Goal: Task Accomplishment & Management: Manage account settings

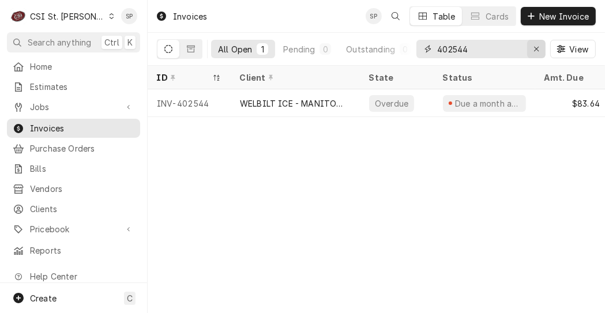
click at [537, 53] on div "Erase input" at bounding box center [537, 49] width 12 height 12
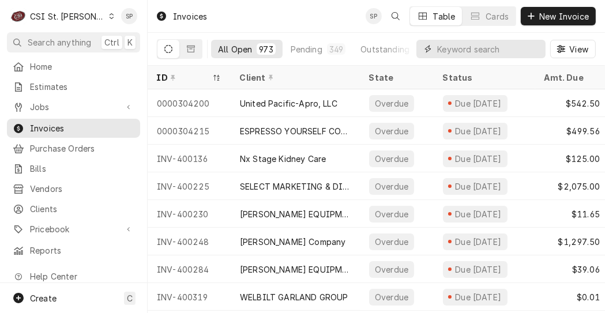
click at [465, 52] on input "Dynamic Content Wrapper" at bounding box center [488, 49] width 103 height 18
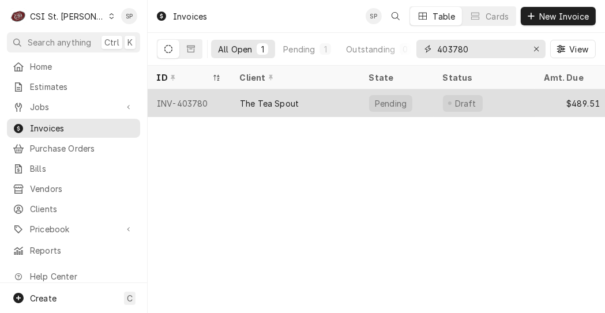
type input "403780"
click at [212, 103] on div "INV-403780" at bounding box center [189, 103] width 83 height 28
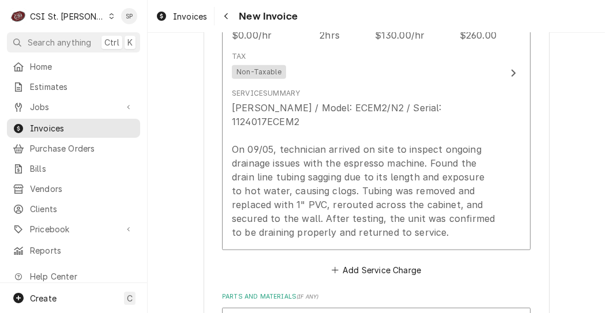
scroll to position [839, 0]
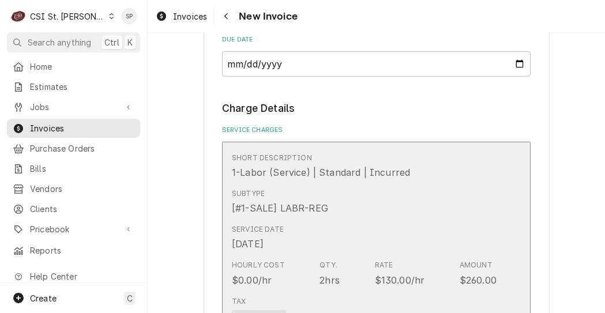
click at [478, 181] on div "Short Description 1-Labor (Service) | Standard | Incurred" at bounding box center [364, 166] width 265 height 36
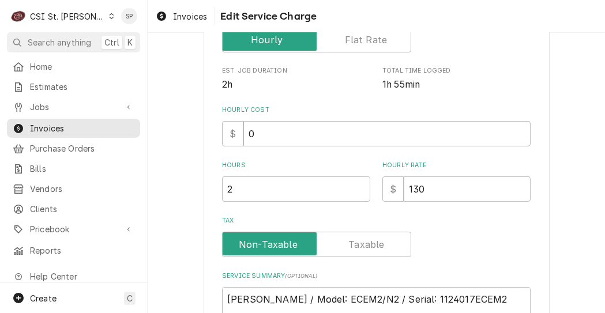
scroll to position [277, 0]
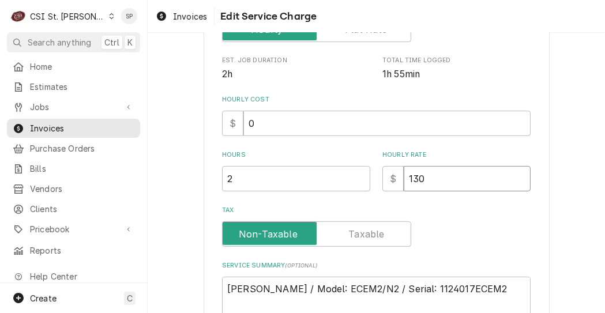
click at [430, 181] on input "130" at bounding box center [467, 178] width 127 height 25
type textarea "x"
type input "13"
type textarea "x"
type input "1"
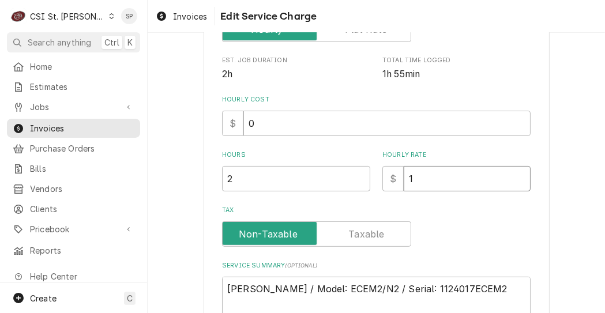
type textarea "x"
type input "0"
type textarea "x"
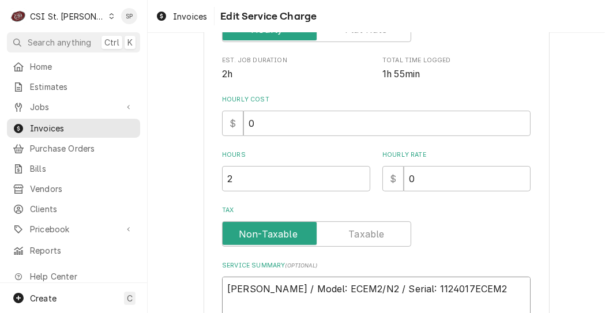
type textarea "nEstella / Model: ECEM2/N2 / Serial: 1124017ECEM2 On 09/05, technician arrived …"
type textarea "x"
type textarea "noEstella / Model: ECEM2/N2 / Serial: 1124017ECEM2 On 09/05, technician arrived…"
type textarea "x"
type textarea "no Estella / Model: ECEM2/N2 / Serial: 1124017ECEM2 On 09/05, technician arrive…"
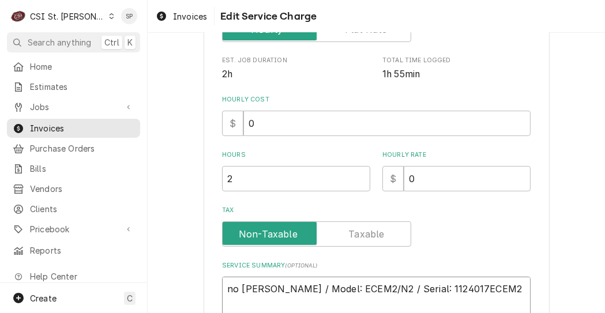
type textarea "x"
type textarea "no cEstella / Model: ECEM2/N2 / Serial: 1124017ECEM2 On 09/05, technician arriv…"
type textarea "x"
type textarea "no chEstella / Model: ECEM2/N2 / Serial: 1124017ECEM2 On 09/05, technician arri…"
type textarea "x"
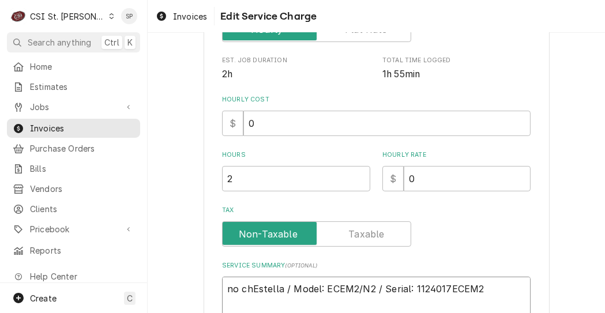
type textarea "no chaEstella / Model: ECEM2/N2 / Serial: 1124017ECEM2 On 09/05, technician arr…"
type textarea "x"
type textarea "no chargEstella / Model: ECEM2/N2 / Serial: 1124017ECEM2 On 09/05, technician a…"
type textarea "x"
type textarea "no chargeEstella / Model: ECEM2/N2 / Serial: 1124017ECEM2 On 09/05, technician …"
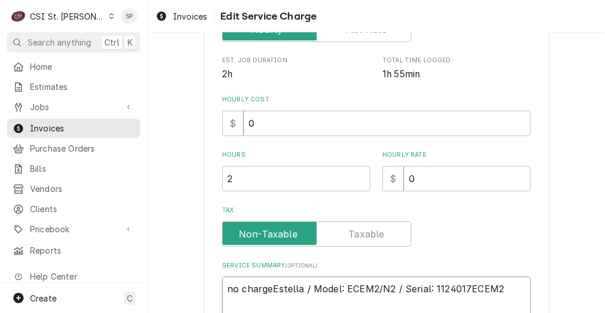
type textarea "x"
type textarea "no charge Estella / Model: ECEM2/N2 / Serial: 1124017ECEM2 On 09/05, technician…"
type textarea "x"
type textarea "no charge bEstella / Model: ECEM2/N2 / Serial: 1124017ECEM2 On 09/05, technicia…"
type textarea "x"
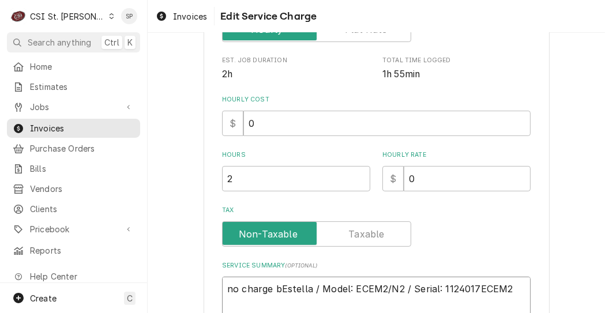
type textarea "no charge beEstella / Model: ECEM2/N2 / Serial: 1124017ECEM2 On 09/05, technici…"
type textarea "x"
type textarea "no charge be/Estella / Model: ECEM2/N2 / Serial: 1124017ECEM2 On 09/05, technic…"
type textarea "x"
type textarea "no charge be/sEstella / Model: ECEM2/N2 / Serial: 1124017ECEM2 On 09/05, techni…"
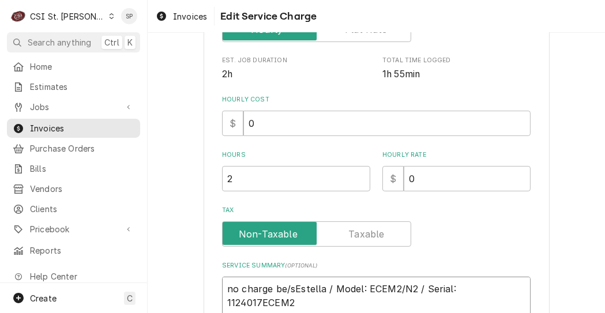
type textarea "x"
type textarea "no charge be/spEstella / Model: ECEM2/N2 / Serial: 1124017ECEM2 On 09/05, techn…"
type textarea "x"
type textarea "no charge be/sp Estella / Model: ECEM2/N2 / Serial: 1124017ECEM2 On 09/05, tech…"
type textarea "x"
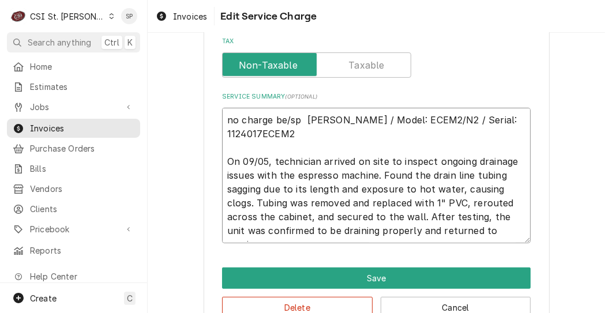
scroll to position [475, 0]
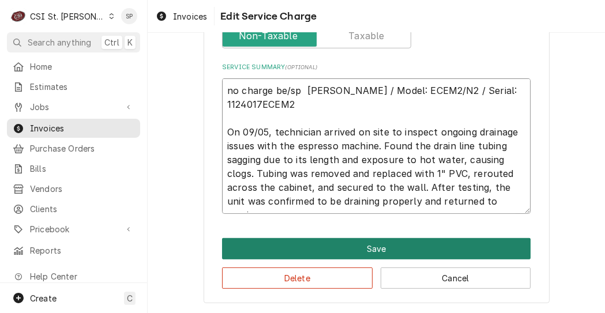
type textarea "no charge be/sp Estella / Model: ECEM2/N2 / Serial: 1124017ECEM2 On 09/05, tech…"
click at [372, 252] on button "Save" at bounding box center [376, 248] width 309 height 21
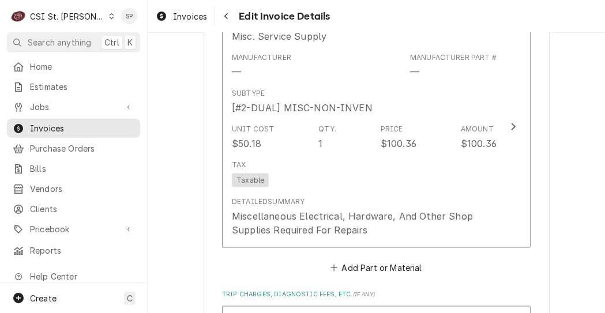
scroll to position [1402, 0]
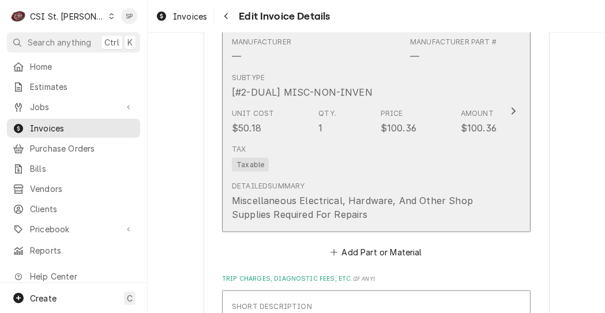
click at [371, 110] on div "Unit Cost $50.18 Qty. 1 Price $100.36 Amount $100.36" at bounding box center [364, 122] width 265 height 36
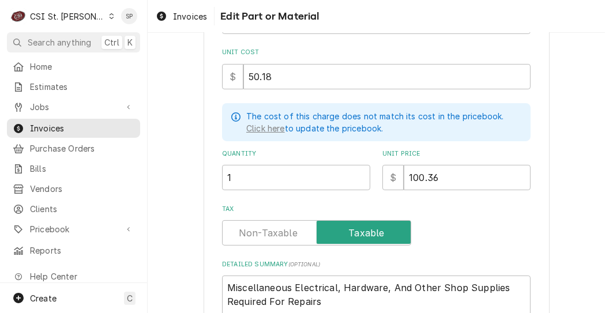
scroll to position [230, 0]
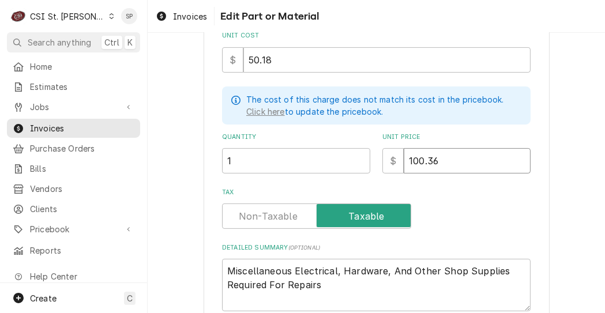
click at [440, 159] on input "100.36" at bounding box center [467, 160] width 127 height 25
type textarea "x"
type input "100.3"
type textarea "x"
type input "100"
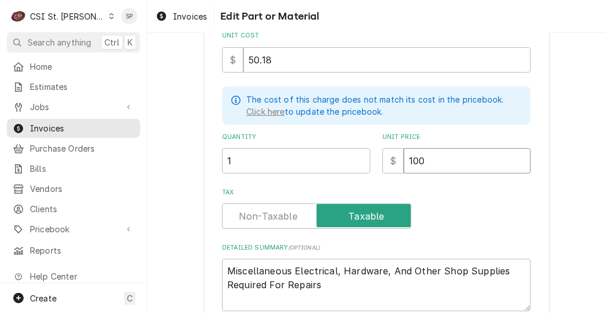
type textarea "x"
type input "10"
type textarea "x"
type input "1"
type textarea "x"
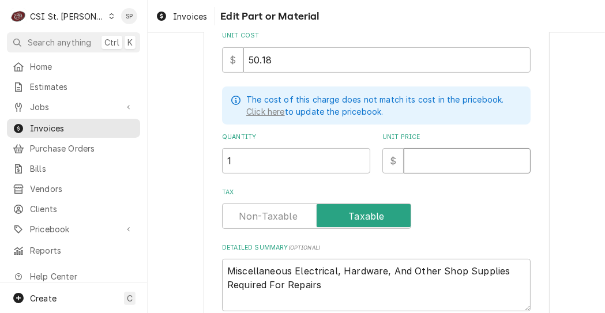
type textarea "x"
type input "0"
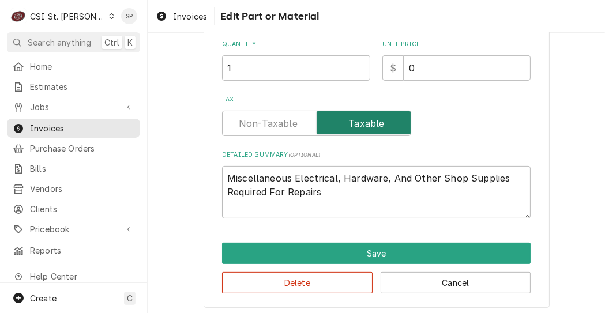
scroll to position [327, 0]
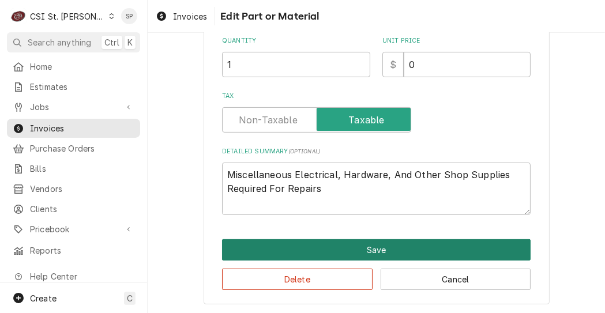
click at [334, 247] on button "Save" at bounding box center [376, 249] width 309 height 21
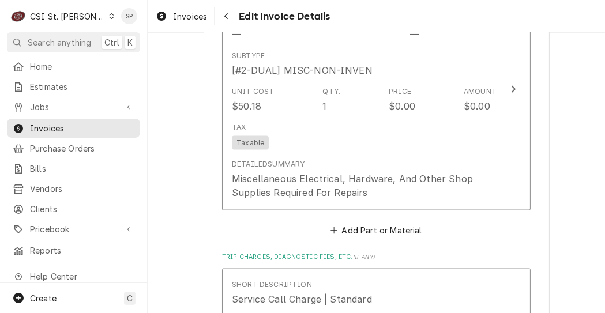
scroll to position [1670, 0]
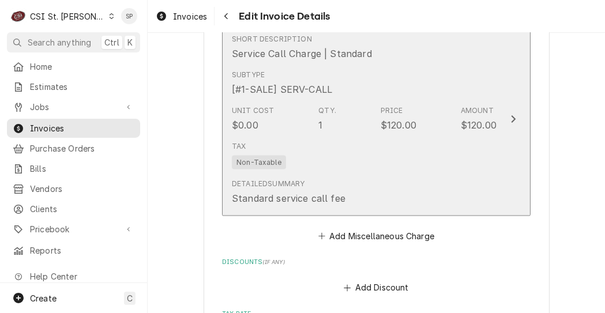
click at [336, 111] on div "Unit Cost $0.00 Qty. 1 Price $120.00 Amount $120.00" at bounding box center [364, 119] width 265 height 36
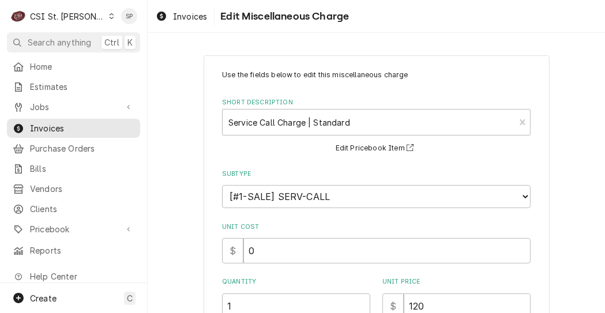
scroll to position [243, 0]
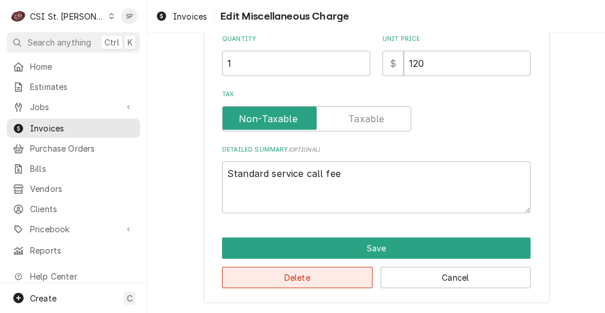
click at [264, 275] on button "Delete" at bounding box center [297, 277] width 151 height 21
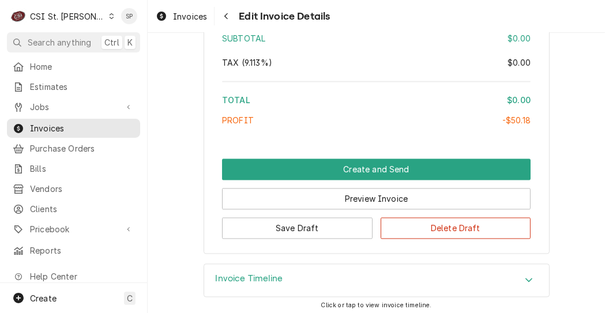
scroll to position [1989, 0]
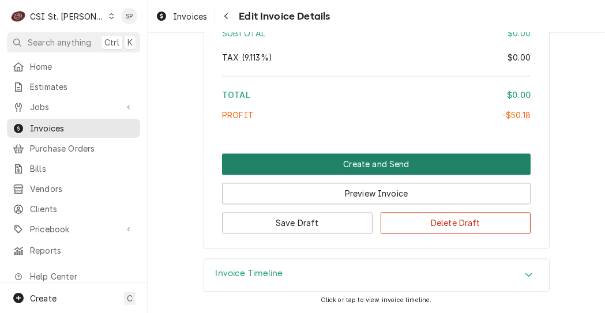
click at [328, 161] on button "Create and Send" at bounding box center [376, 163] width 309 height 21
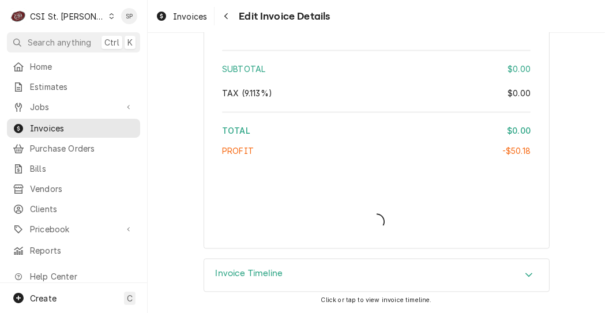
type textarea "x"
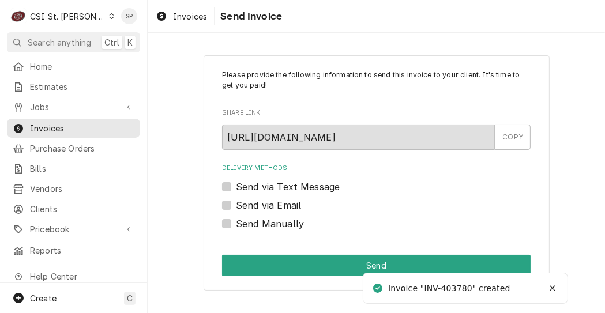
click at [236, 222] on label "Send Manually" at bounding box center [270, 224] width 68 height 14
click at [236, 222] on input "Send Manually" at bounding box center [390, 229] width 309 height 25
checkbox input "true"
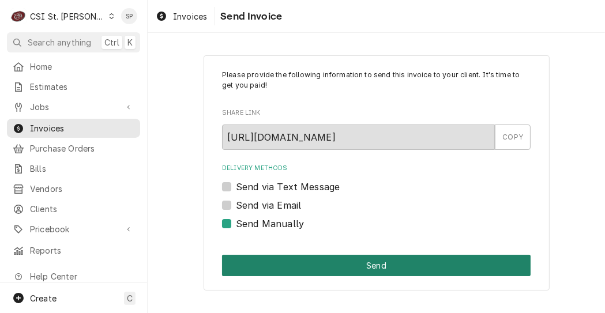
click at [270, 256] on button "Send" at bounding box center [376, 265] width 309 height 21
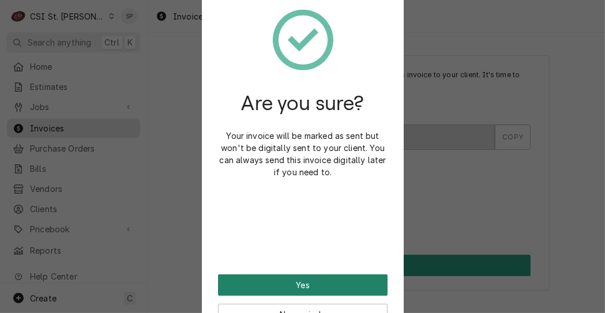
click at [265, 288] on button "Yes" at bounding box center [303, 285] width 170 height 21
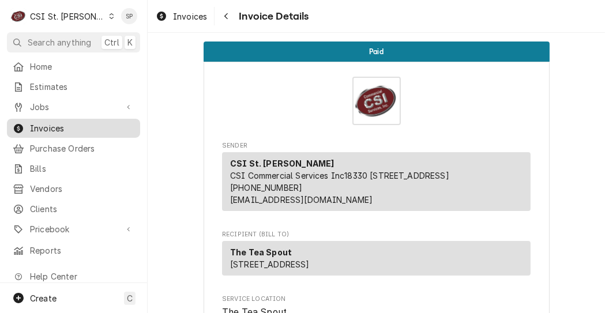
click at [85, 122] on span "Invoices" at bounding box center [82, 128] width 104 height 12
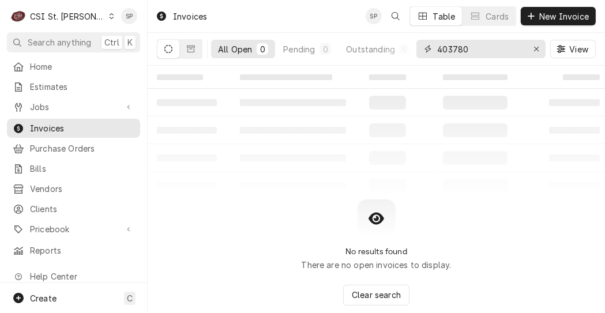
click at [475, 57] on input "403780" at bounding box center [480, 49] width 87 height 18
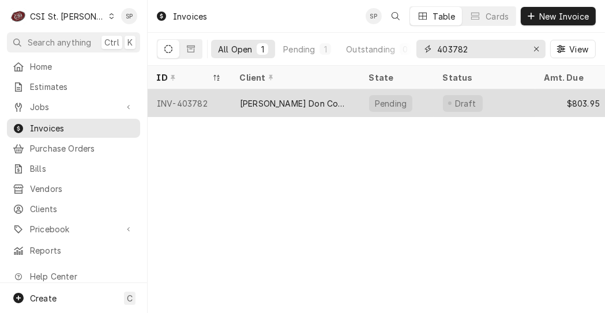
type input "403782"
click at [195, 103] on div "INV-403782" at bounding box center [189, 103] width 83 height 28
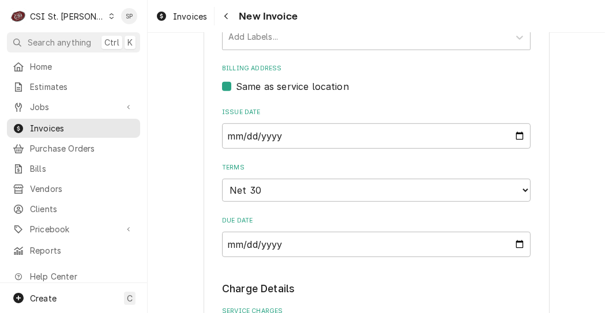
scroll to position [531, 0]
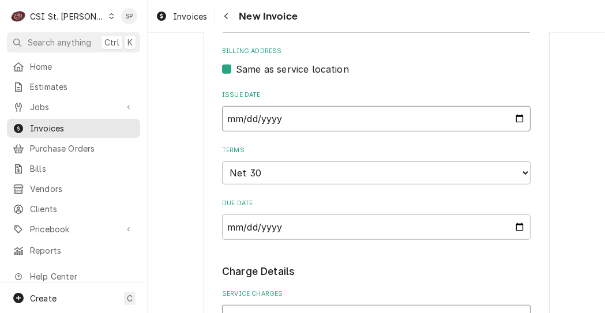
click at [516, 123] on input "2025-09-08" at bounding box center [376, 118] width 309 height 25
type textarea "x"
type input "2025-09-26"
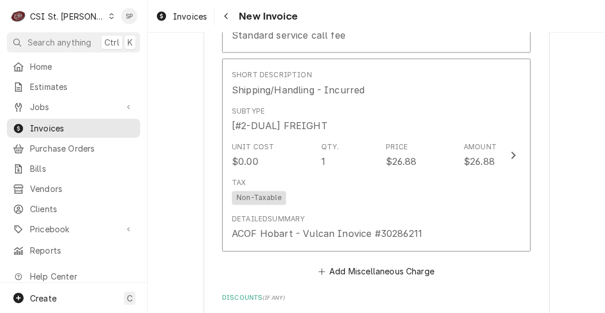
scroll to position [1753, 0]
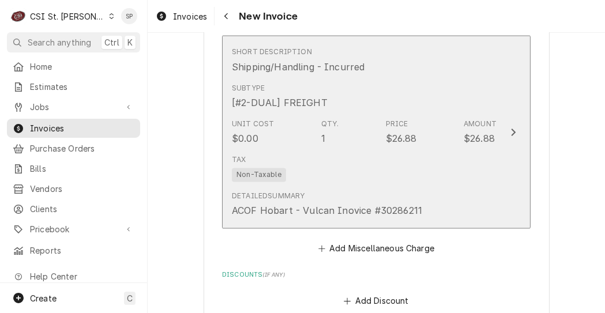
click at [357, 192] on div "Detailed Summary ACOF Hobart - Vulcan Inovice #30286211" at bounding box center [327, 205] width 190 height 27
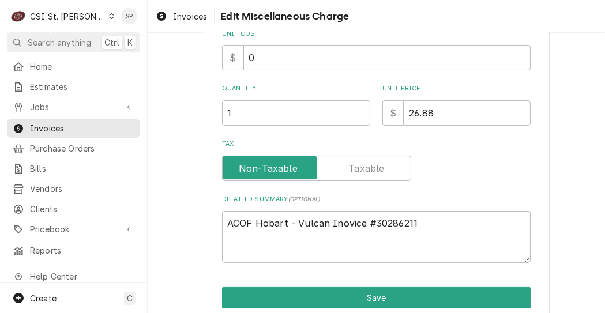
scroll to position [208, 0]
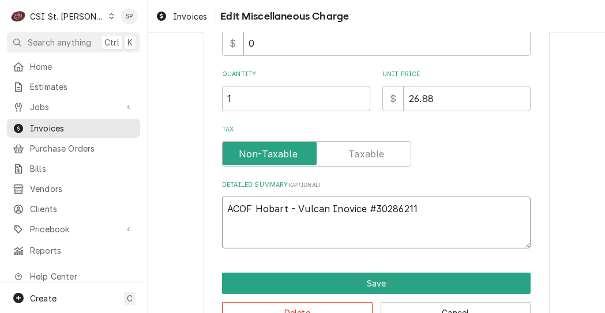
click at [417, 207] on textarea "ACOF Hobart - Vulcan Inovice #30286211" at bounding box center [376, 223] width 309 height 52
type textarea "x"
type textarea "ACOF Hobart - Vulcan Inovice #3028621"
type textarea "x"
type textarea "ACOF Hobart - Vulcan Inovice #302862"
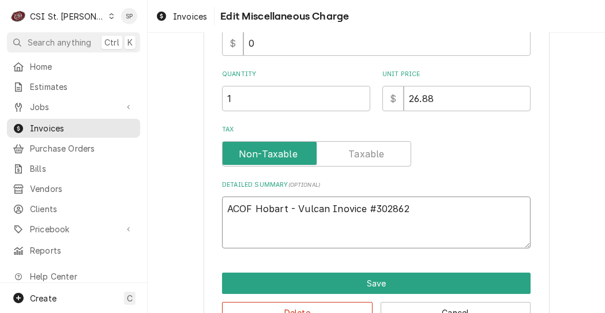
type textarea "x"
type textarea "ACOF Hobart - Vulcan Inovice #30286"
type textarea "x"
type textarea "ACOF Hobart - Vulcan Inovice #3028"
type textarea "x"
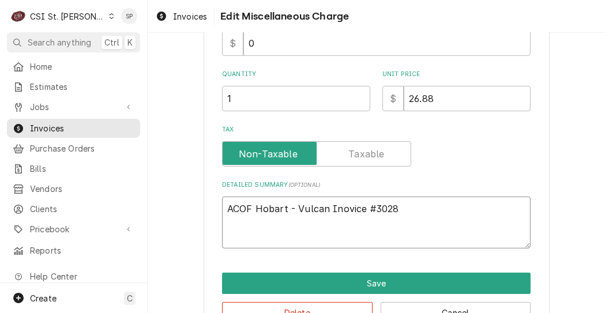
type textarea "ACOF Hobart - Vulcan Inovice #302"
type textarea "x"
type textarea "ACOF Hobart - Vulcan Inovice #30"
type textarea "x"
type textarea "ACOF Hobart - Vulcan Inovice #3"
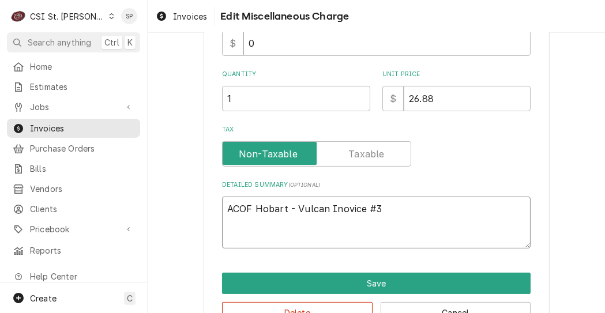
type textarea "x"
type textarea "ACOF Hobart - Vulcan Inovice #"
type textarea "x"
type textarea "ACOF Hobart - Vulcan Inovice"
type textarea "x"
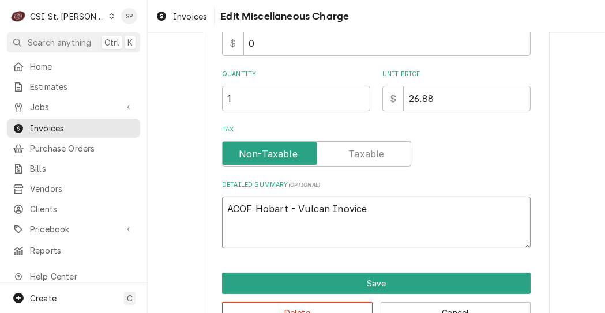
type textarea "ACOF Hobart - Vulcan Inovice"
type textarea "x"
type textarea "ACOF Hobart - Vulcan Inovic"
type textarea "x"
type textarea "ACOF Hobart - Vulcan Inovi"
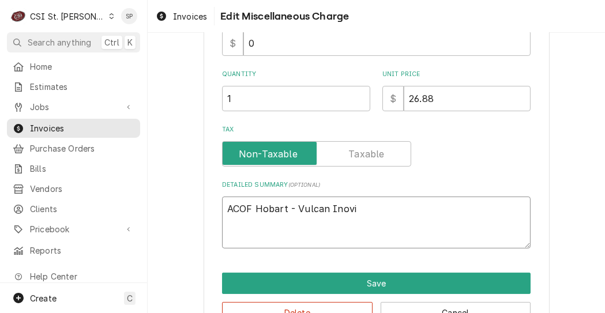
type textarea "x"
type textarea "ACOF Hobart - Vulcan Inov"
type textarea "x"
type textarea "ACOF Hobart - Vulcan Ino"
type textarea "x"
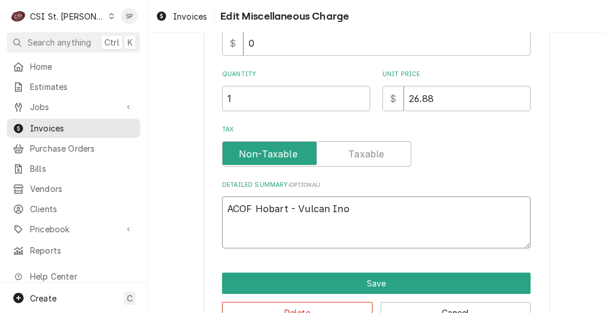
type textarea "ACOF Hobart - Vulcan In"
type textarea "x"
type textarea "ACOF Hobart - Vulcan I"
type textarea "x"
type textarea "ACOF Hobart - Vulcan"
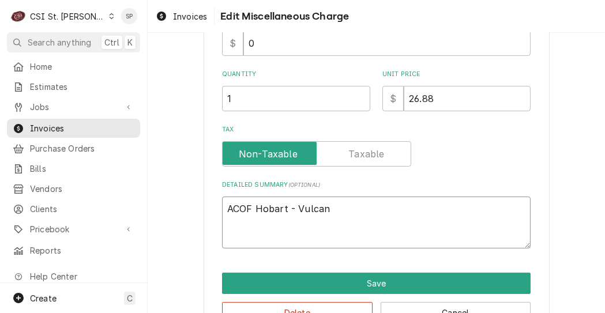
type textarea "x"
type textarea "ACOF Hobart - Vulcan"
type textarea "x"
type textarea "ACOF Hobart - Vulca"
type textarea "x"
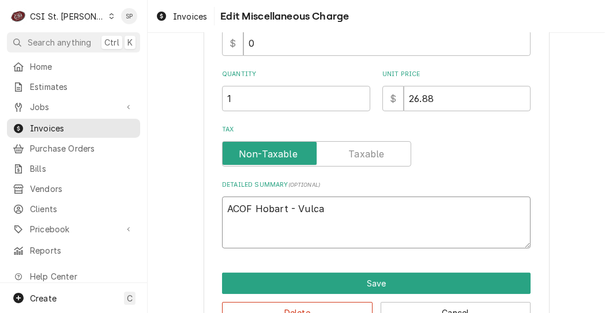
type textarea "ACOF Hobart - Vulc"
type textarea "x"
type textarea "ACOF Hobart - Vul"
type textarea "x"
type textarea "ACOF Hobart - Vu"
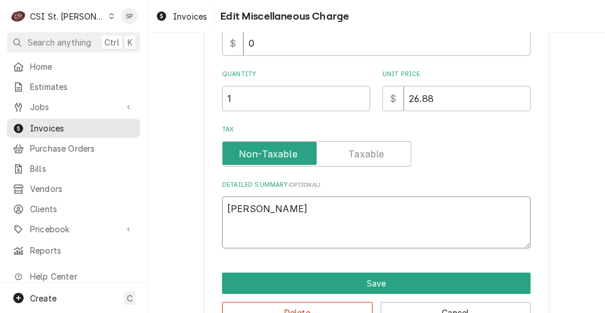
type textarea "x"
type textarea "ACOF Hobart - V"
type textarea "x"
type textarea "ACOF Hobart -"
type textarea "x"
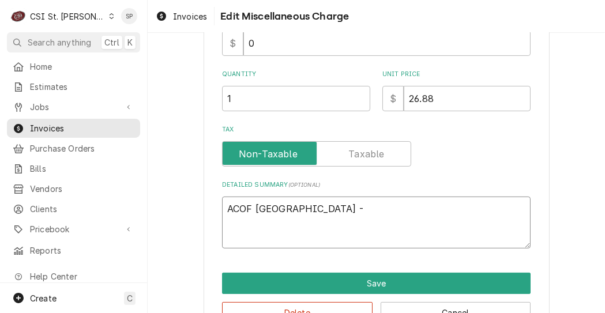
type textarea "ACOF Hobart -"
type textarea "x"
type textarea "ACOF Hobart"
type textarea "x"
type textarea "ACOF Hobart"
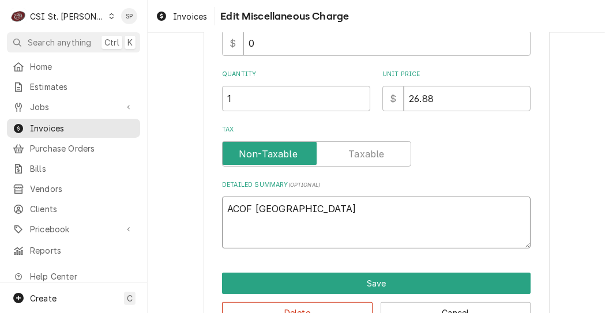
type textarea "x"
type textarea "ACOF Hobar"
type textarea "x"
type textarea "ACOF Hoba"
type textarea "x"
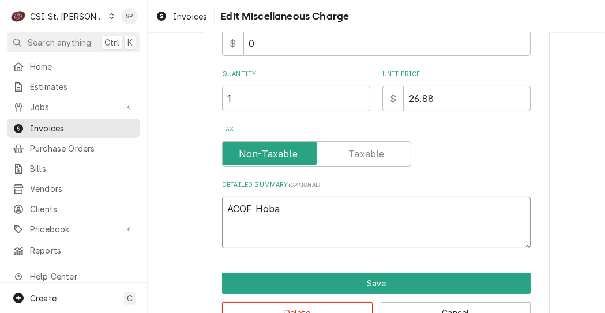
type textarea "ACOF Hob"
type textarea "x"
type textarea "ACOF Ho"
type textarea "x"
type textarea "ACOF H"
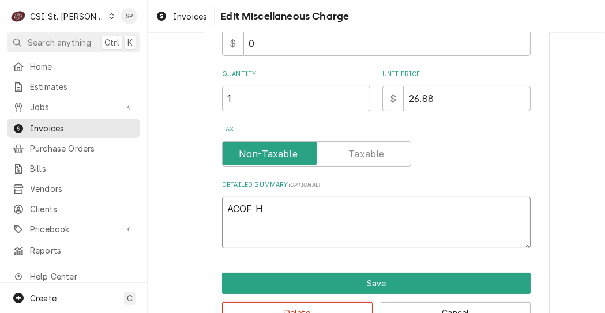
type textarea "x"
type textarea "ACOF"
type textarea "x"
type textarea "ACOF"
type textarea "x"
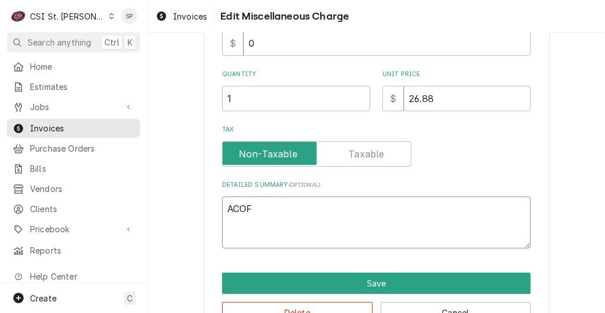
type textarea "ACO"
type textarea "x"
type textarea "AC"
type textarea "x"
type textarea "A"
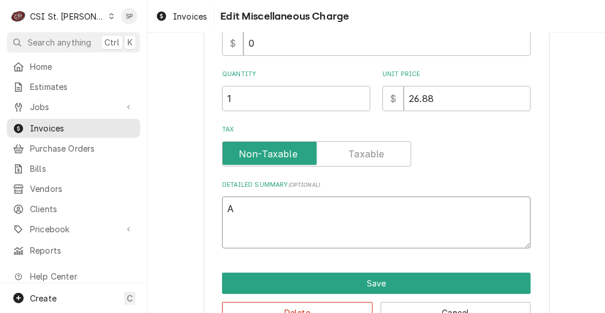
type textarea "x"
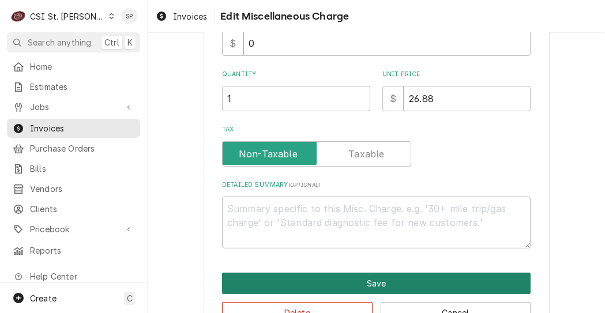
click at [433, 280] on button "Save" at bounding box center [376, 283] width 309 height 21
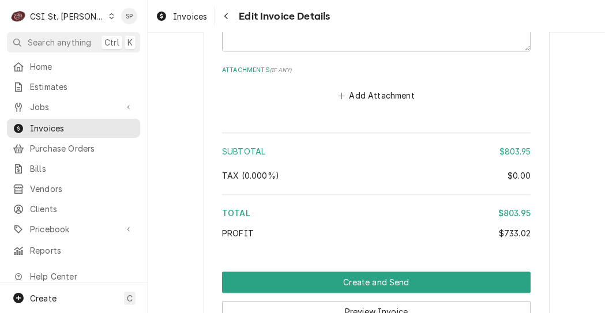
scroll to position [2234, 0]
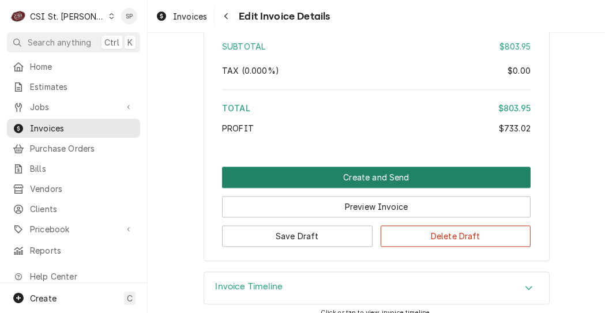
click at [327, 167] on button "Create and Send" at bounding box center [376, 177] width 309 height 21
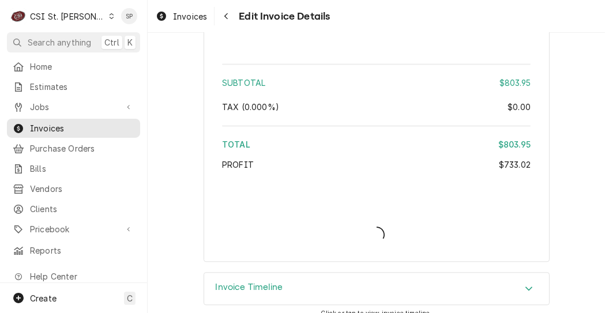
type textarea "x"
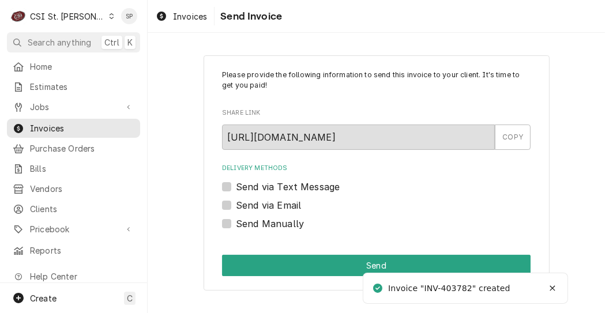
click at [236, 205] on label "Send via Email" at bounding box center [268, 205] width 65 height 14
click at [236, 205] on input "Send via Email" at bounding box center [390, 210] width 309 height 25
checkbox input "true"
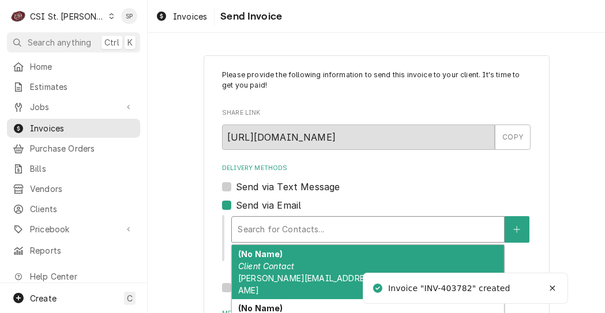
click at [253, 217] on div "Search for Contacts..." at bounding box center [368, 229] width 272 height 25
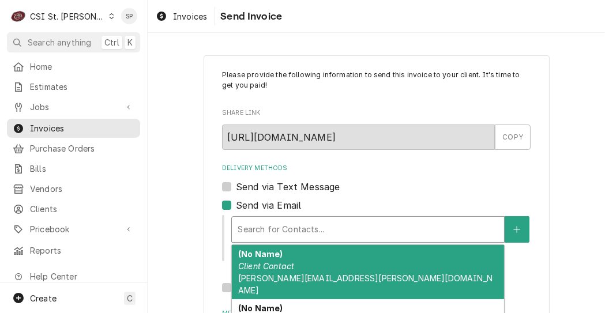
click at [252, 277] on span "[PERSON_NAME][EMAIL_ADDRESS][PERSON_NAME][DOMAIN_NAME]" at bounding box center [365, 284] width 254 height 22
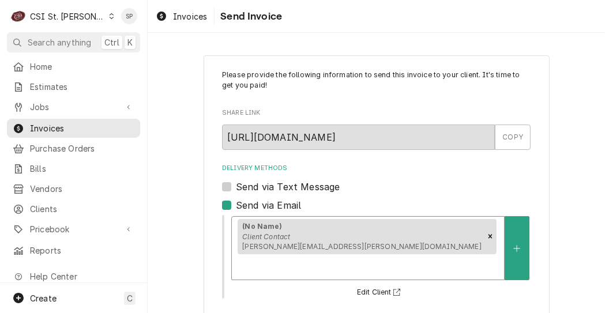
scroll to position [190, 0]
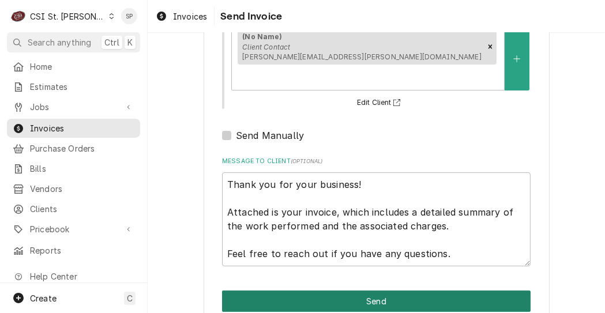
click at [422, 291] on button "Send" at bounding box center [376, 301] width 309 height 21
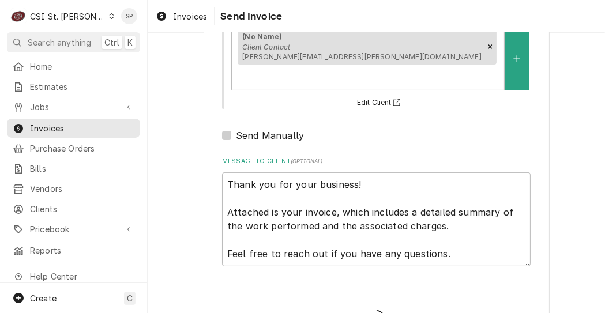
type textarea "x"
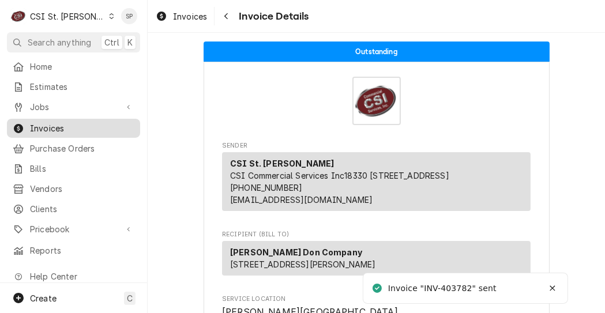
click at [57, 119] on link "Invoices" at bounding box center [73, 128] width 133 height 19
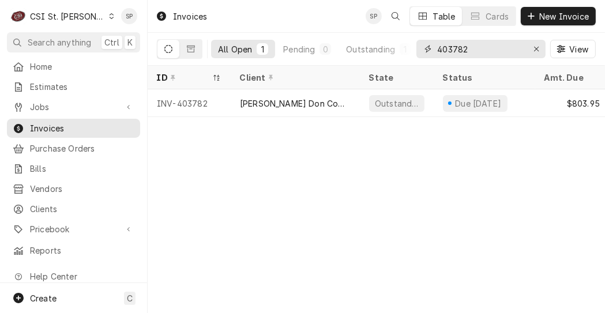
click at [478, 41] on input "403782" at bounding box center [480, 49] width 87 height 18
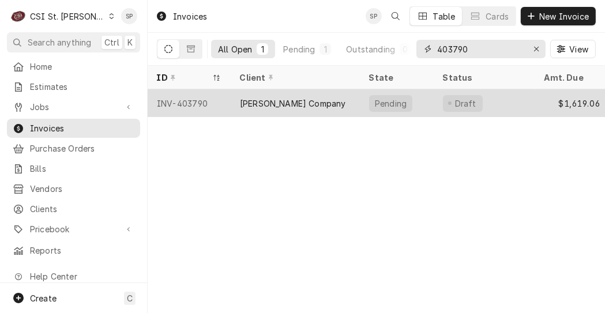
type input "403790"
click at [201, 96] on div "INV-403790" at bounding box center [189, 103] width 83 height 28
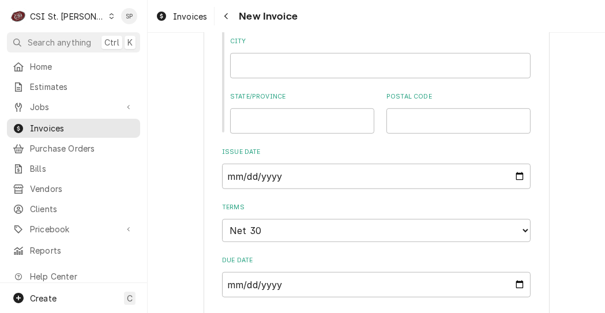
scroll to position [785, 0]
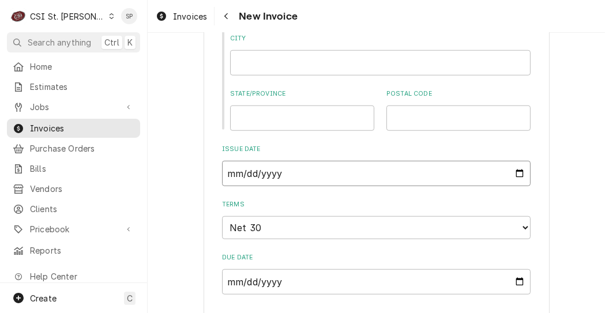
click at [514, 171] on input "2025-09-08" at bounding box center [376, 173] width 309 height 25
type textarea "x"
type input "2025-09-26"
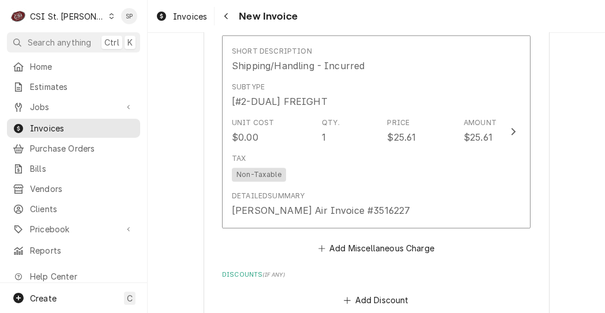
scroll to position [2377, 0]
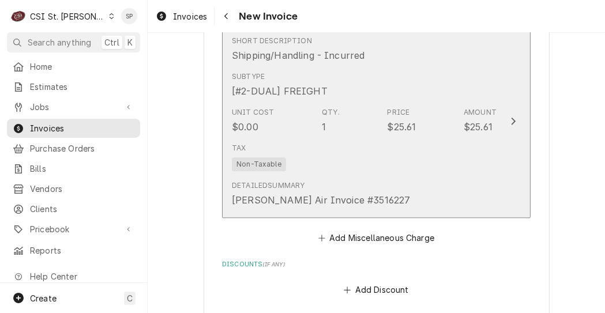
click at [433, 167] on div "Tax Non-Taxable" at bounding box center [364, 156] width 265 height 37
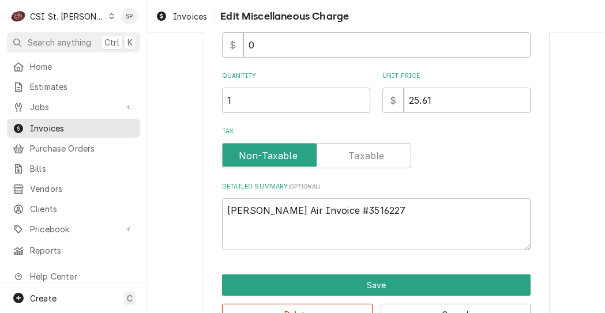
scroll to position [207, 0]
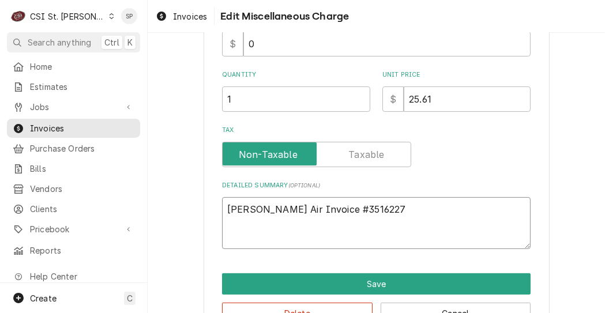
click at [383, 210] on textarea "ACOF Koch Air Invoice #3516227" at bounding box center [376, 223] width 309 height 52
type textarea "x"
type textarea "ACOF Koch Air Invoice #351622"
type textarea "x"
type textarea "ACOF Koch Air Invoice #35162"
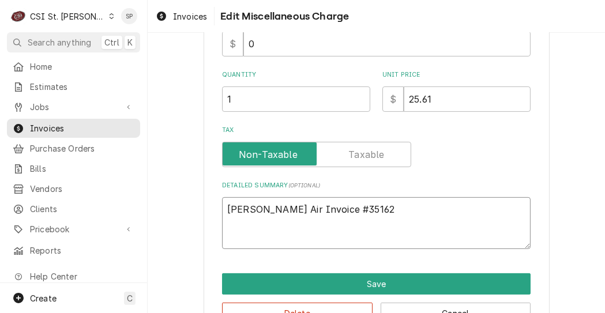
type textarea "x"
type textarea "ACOF Koch Air Invoice #3516"
type textarea "x"
type textarea "ACOF Koch Air Invoice #351"
type textarea "x"
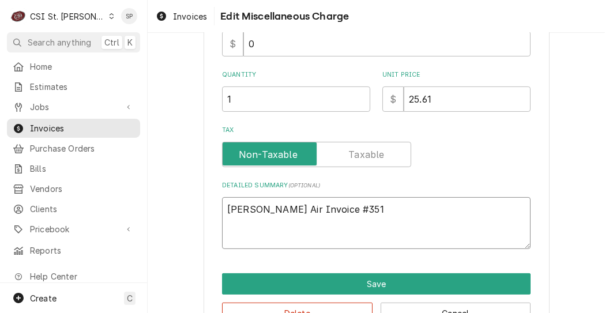
type textarea "ACOF Koch Air Invoice #35"
type textarea "x"
type textarea "ACOF Koch Air Invoice #3"
type textarea "x"
type textarea "ACOF Koch Air Invoice #"
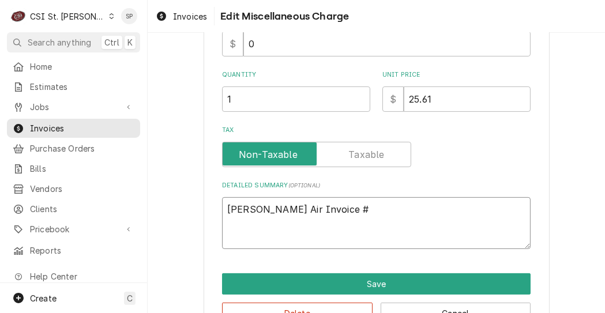
type textarea "x"
type textarea "ACOF Koch Air Invoice"
type textarea "x"
type textarea "ACOF Koch Air Invoice"
type textarea "x"
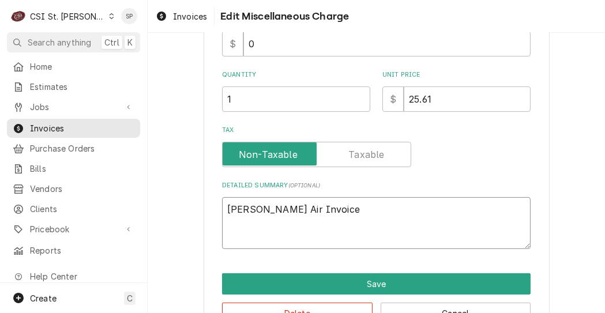
type textarea "ACOF Koch Air Invoic"
type textarea "x"
type textarea "ACOF Koch Air Invoi"
type textarea "x"
type textarea "ACOF Koch Air Invo"
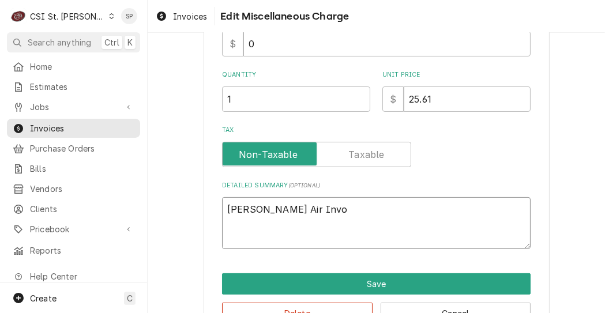
type textarea "x"
type textarea "ACOF Koch Air Inv"
type textarea "x"
type textarea "ACOF Koch Air In"
type textarea "x"
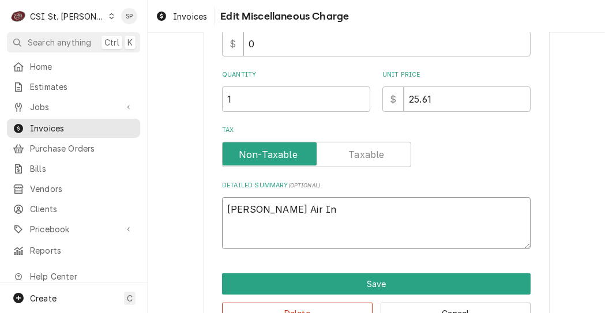
type textarea "ACOF Koch Air I"
type textarea "x"
type textarea "ACOF Koch Air"
type textarea "x"
type textarea "ACOF Koch Air"
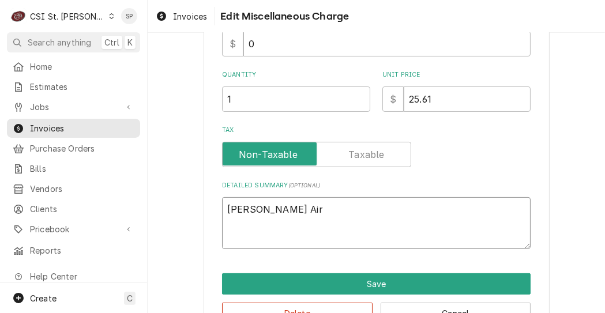
type textarea "x"
type textarea "ACOF Koch Ai"
type textarea "x"
type textarea "ACOF Koch A"
type textarea "x"
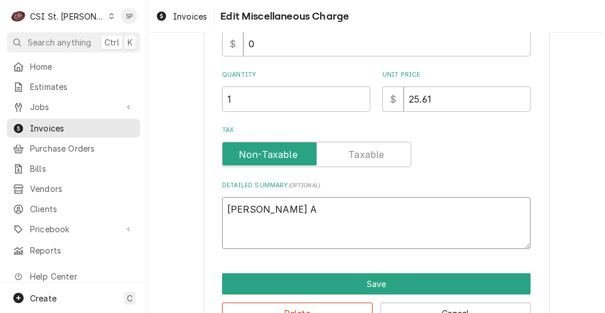
type textarea "ACOF Koch"
type textarea "x"
type textarea "ACOF Koch"
type textarea "x"
type textarea "ACOF Koc"
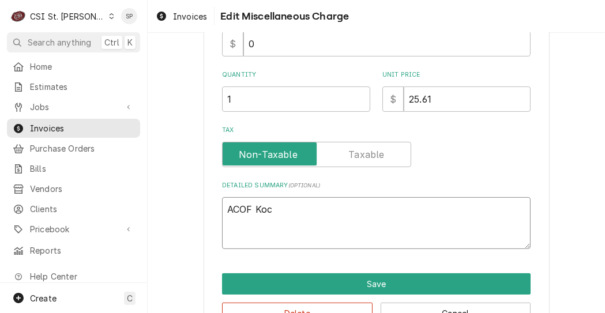
type textarea "x"
type textarea "ACOF Ko"
type textarea "x"
type textarea "ACOF K"
type textarea "x"
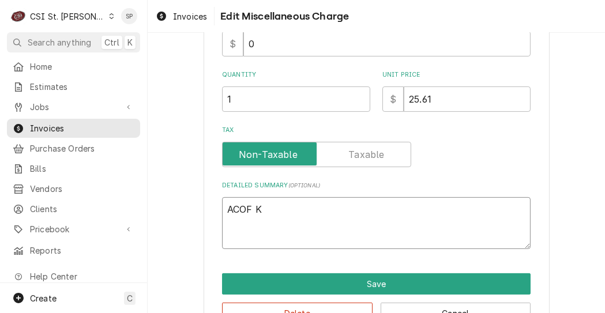
type textarea "ACOF"
type textarea "x"
type textarea "ACOF"
type textarea "x"
type textarea "ACO"
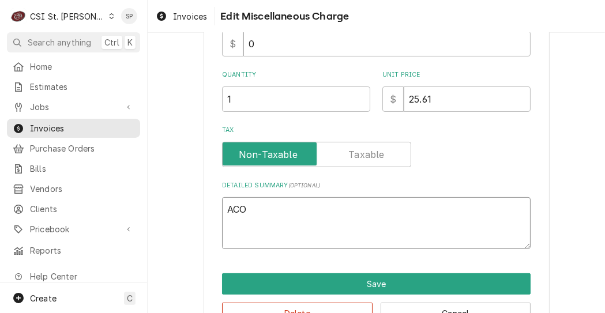
type textarea "x"
type textarea "AC"
type textarea "x"
type textarea "A"
type textarea "x"
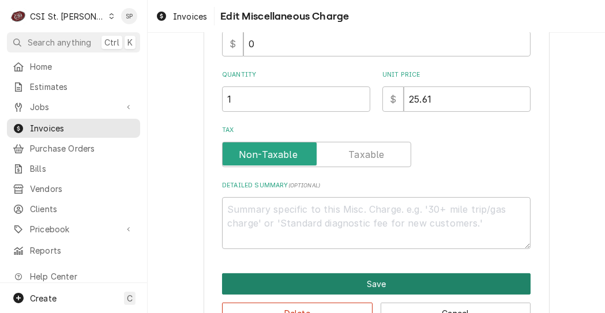
click at [372, 291] on button "Save" at bounding box center [376, 283] width 309 height 21
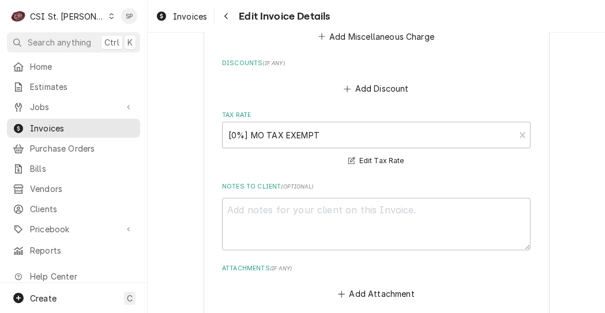
scroll to position [2788, 0]
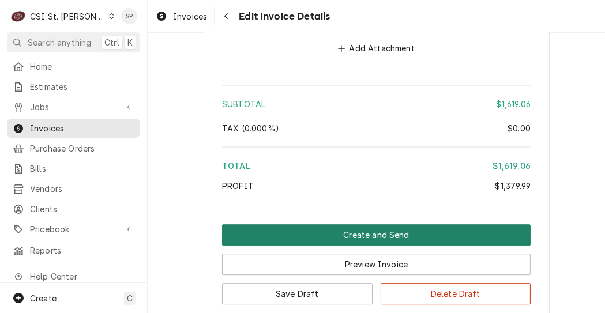
click at [354, 232] on button "Create and Send" at bounding box center [376, 234] width 309 height 21
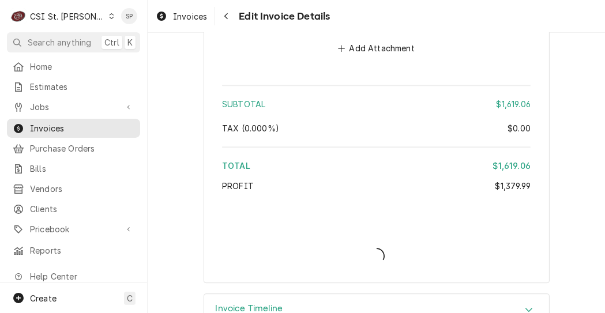
type textarea "x"
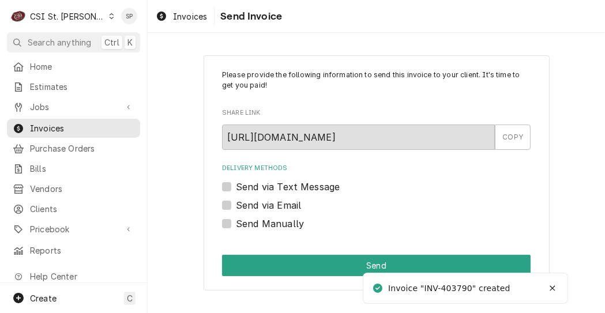
click at [236, 204] on label "Send via Email" at bounding box center [268, 205] width 65 height 14
click at [236, 204] on input "Send via Email" at bounding box center [390, 210] width 309 height 25
checkbox input "true"
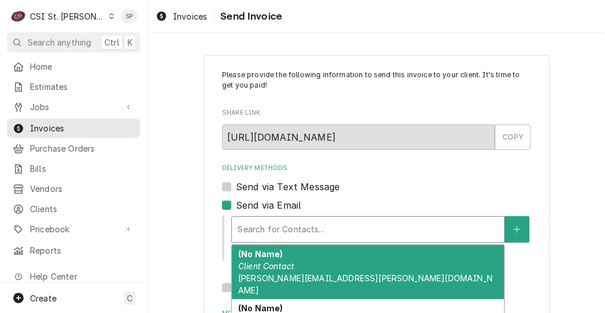
click at [275, 224] on div "Delivery Methods" at bounding box center [368, 229] width 261 height 21
click at [276, 258] on strong "(No Name)" at bounding box center [260, 254] width 44 height 10
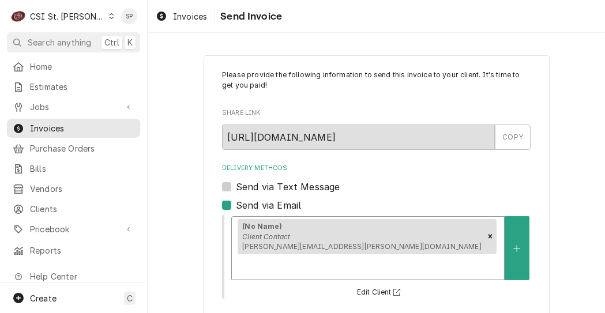
scroll to position [190, 0]
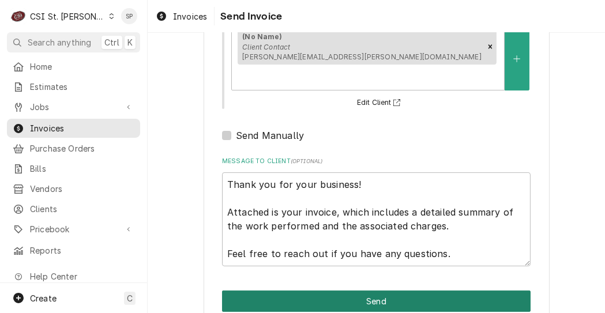
click at [357, 291] on button "Send" at bounding box center [376, 301] width 309 height 21
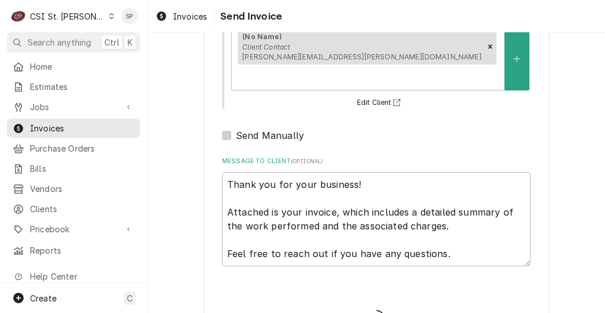
type textarea "x"
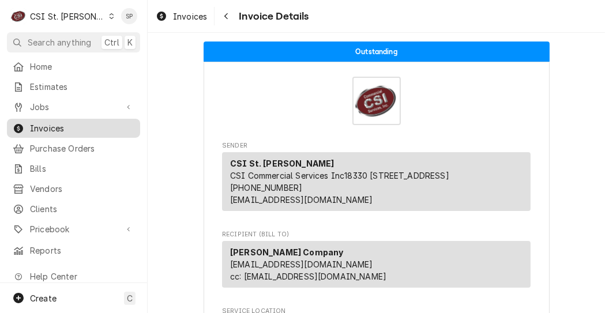
click at [40, 122] on span "Invoices" at bounding box center [82, 128] width 104 height 12
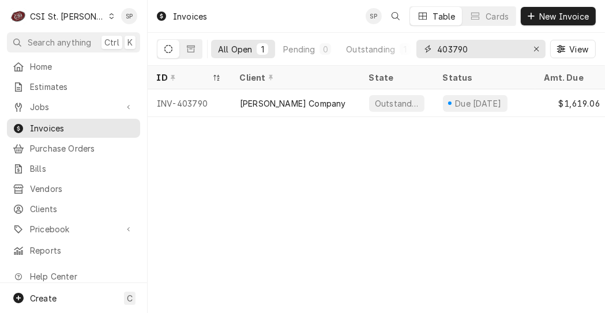
click at [490, 51] on input "403790" at bounding box center [480, 49] width 87 height 18
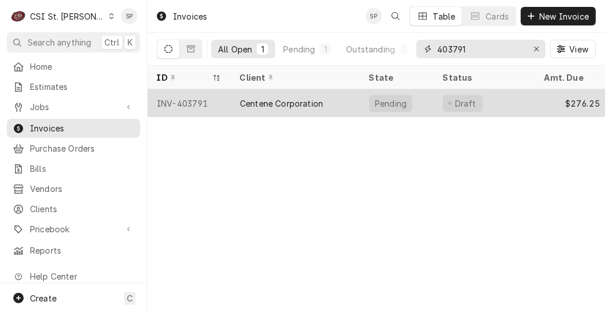
type input "403791"
click at [179, 100] on div "INV-403791" at bounding box center [189, 103] width 83 height 28
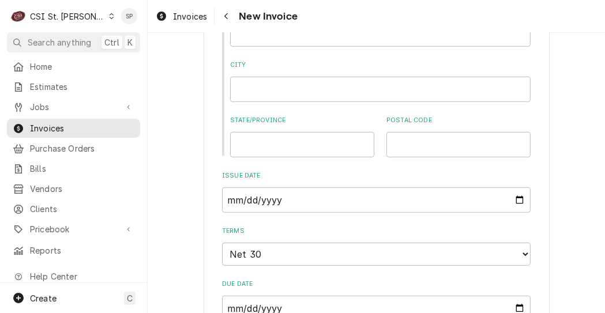
scroll to position [807, 0]
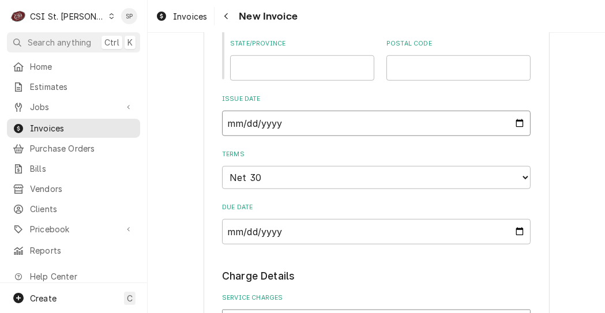
click at [511, 124] on input "2025-09-08" at bounding box center [376, 123] width 309 height 25
type input "[DATE]"
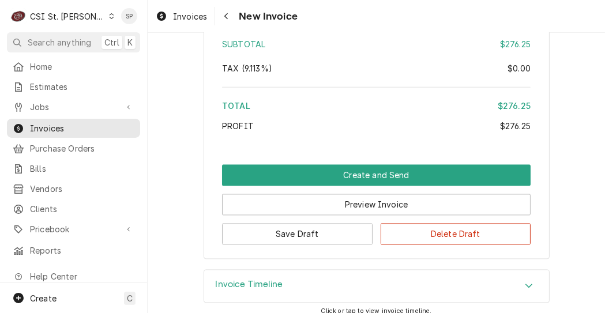
scroll to position [1951, 0]
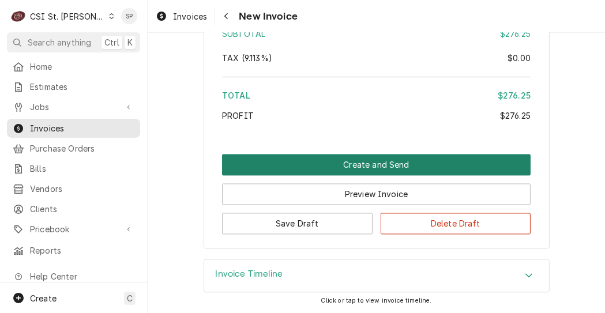
click at [317, 163] on button "Create and Send" at bounding box center [376, 164] width 309 height 21
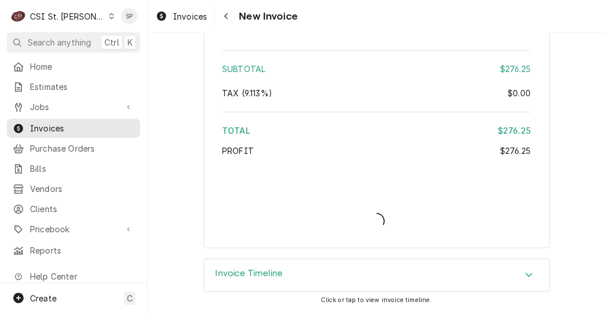
type textarea "x"
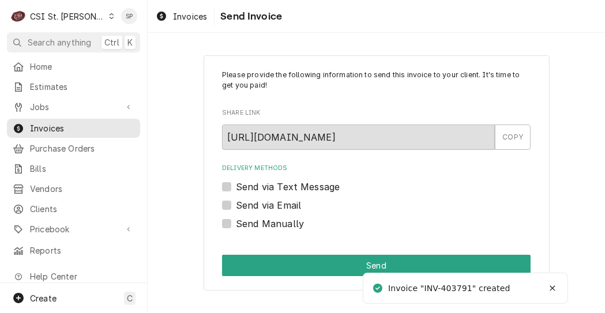
click at [236, 207] on label "Send via Email" at bounding box center [268, 205] width 65 height 14
click at [236, 207] on input "Send via Email" at bounding box center [390, 210] width 309 height 25
checkbox input "true"
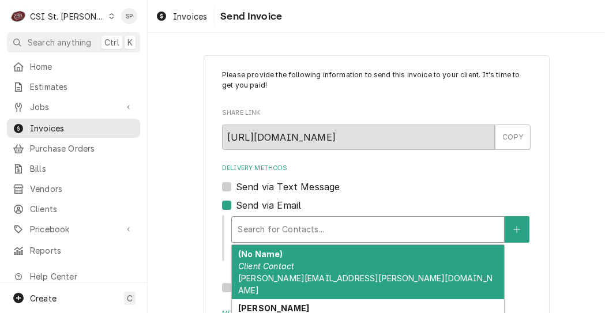
click at [251, 229] on div "Delivery Methods" at bounding box center [368, 229] width 261 height 21
click at [260, 275] on span "vicky.stuesse@csi1.com" at bounding box center [365, 284] width 254 height 22
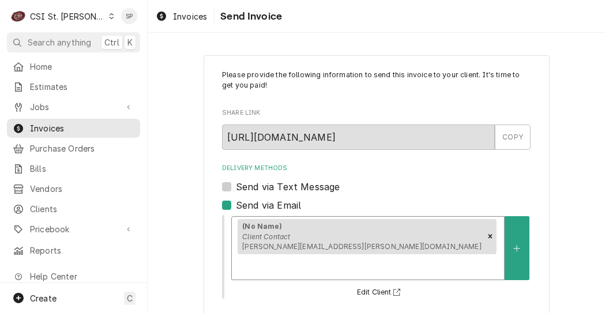
scroll to position [190, 0]
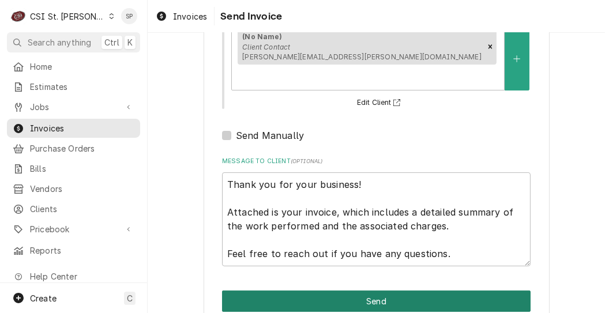
click at [407, 291] on button "Send" at bounding box center [376, 301] width 309 height 21
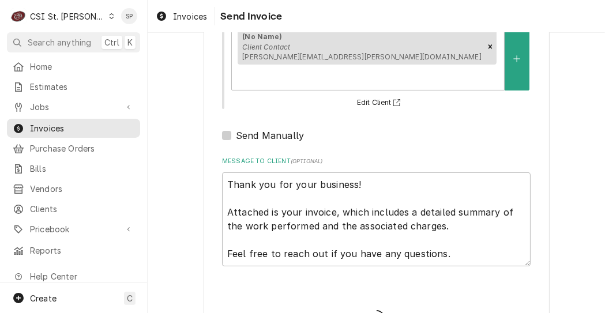
type textarea "x"
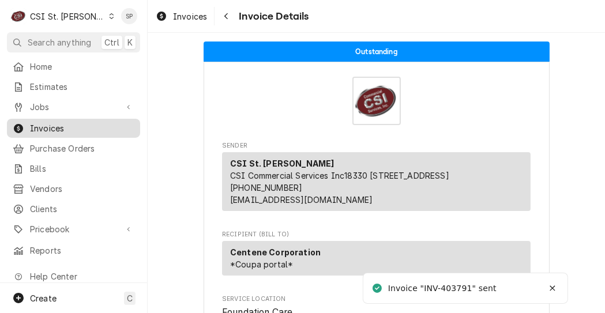
click at [93, 130] on span "Invoices" at bounding box center [82, 128] width 104 height 12
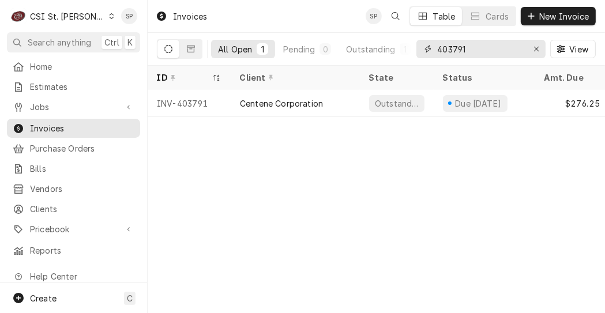
click at [470, 51] on input "403791" at bounding box center [480, 49] width 87 height 18
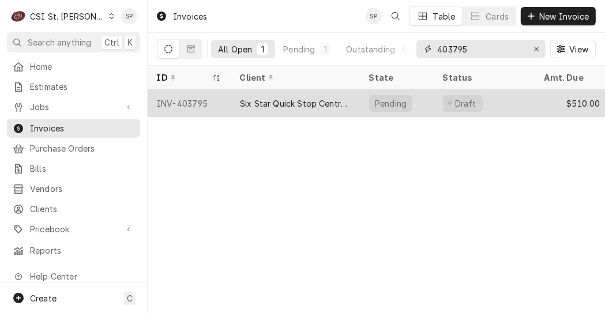
type input "403795"
click at [170, 99] on div "INV-403795" at bounding box center [189, 103] width 83 height 28
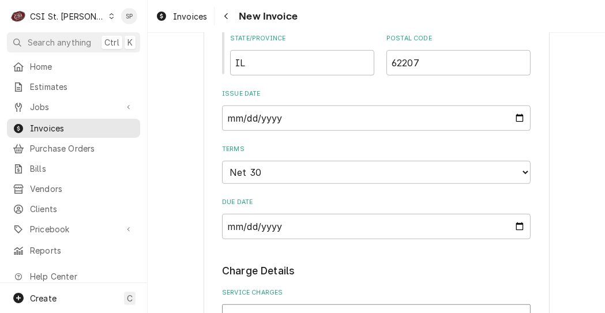
scroll to position [738, 0]
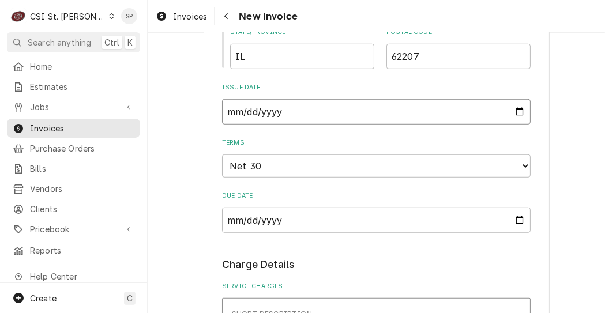
click at [515, 112] on input "2025-09-08" at bounding box center [376, 111] width 309 height 25
type input "2025-09-26"
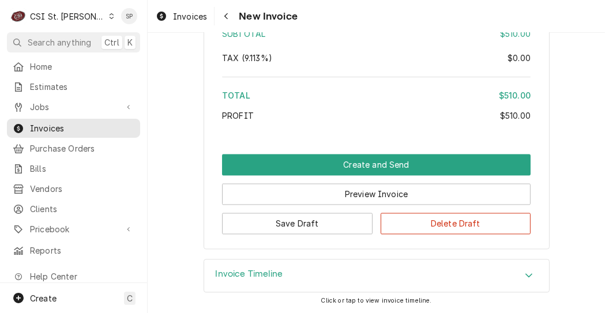
scroll to position [2008, 0]
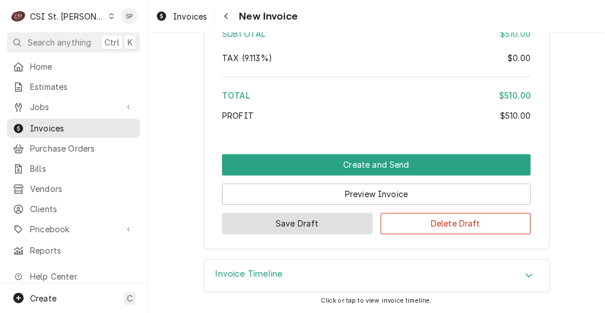
click at [239, 226] on button "Save Draft" at bounding box center [297, 223] width 151 height 21
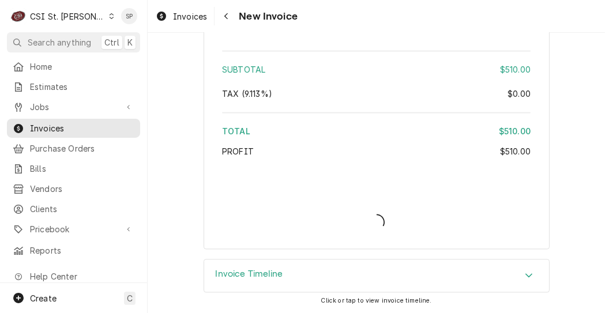
type textarea "x"
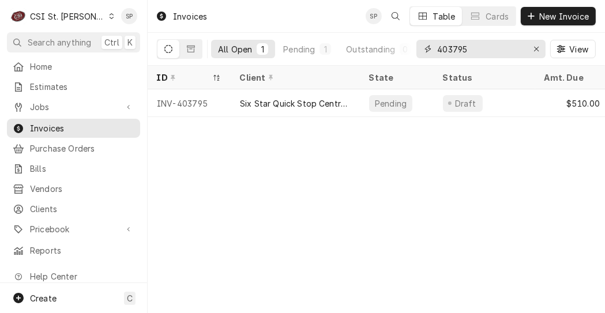
click at [473, 46] on input "403795" at bounding box center [480, 49] width 87 height 18
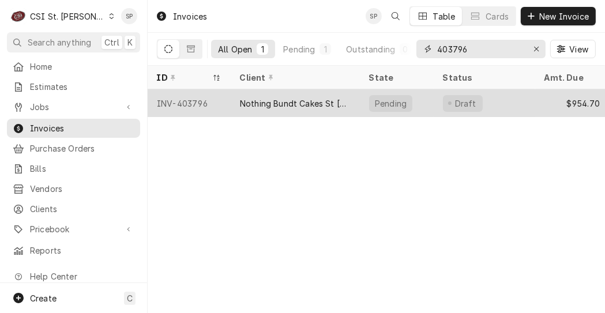
type input "403796"
click at [200, 97] on div "INV-403796" at bounding box center [189, 103] width 83 height 28
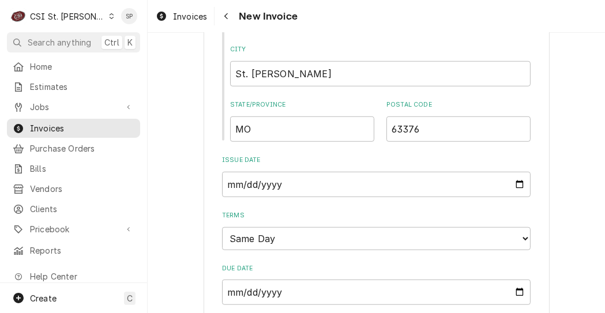
scroll to position [762, 0]
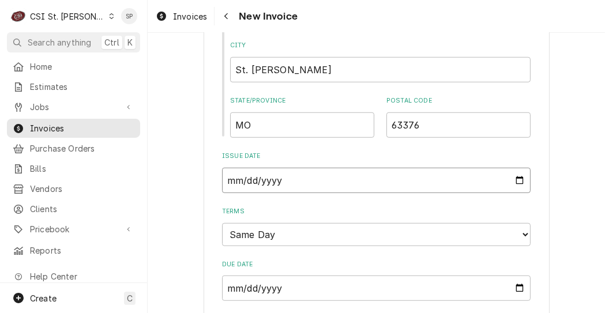
click at [520, 181] on input "2025-09-08" at bounding box center [376, 180] width 309 height 25
type textarea "x"
type input "2025-09-30"
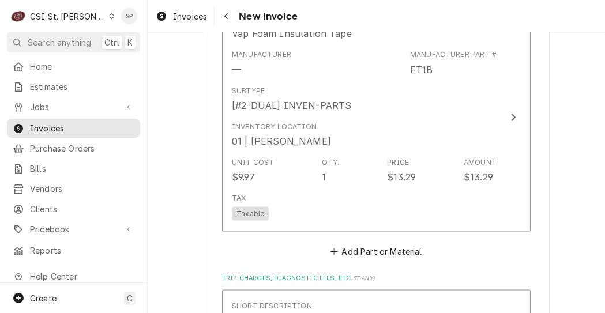
scroll to position [1838, 0]
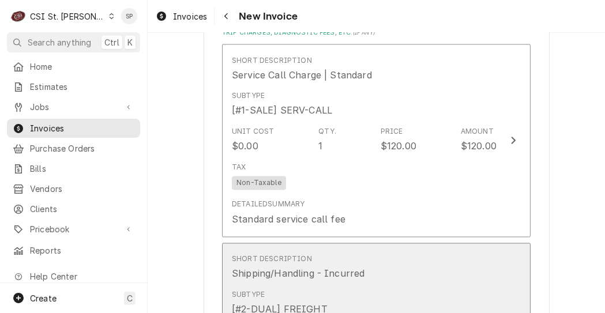
click at [343, 273] on div "Shipping/Handling - Incurred" at bounding box center [298, 274] width 133 height 14
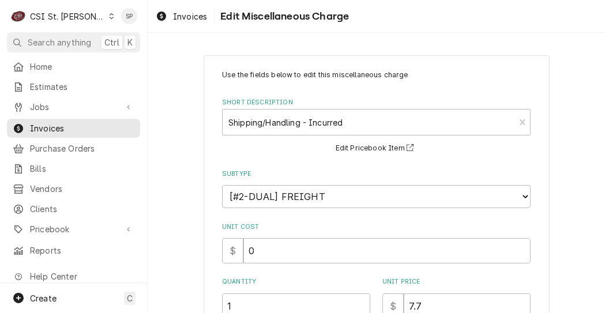
scroll to position [243, 0]
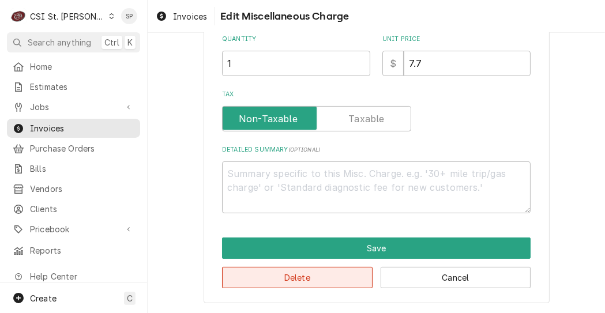
click at [327, 275] on button "Delete" at bounding box center [297, 277] width 151 height 21
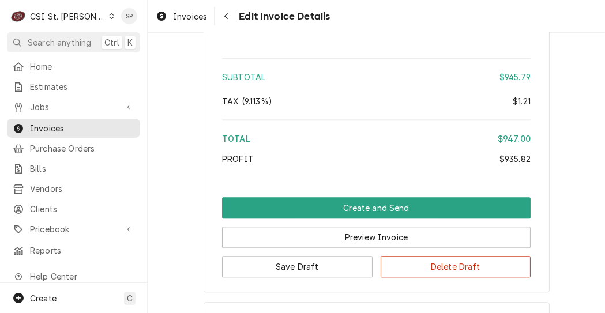
scroll to position [2377, 0]
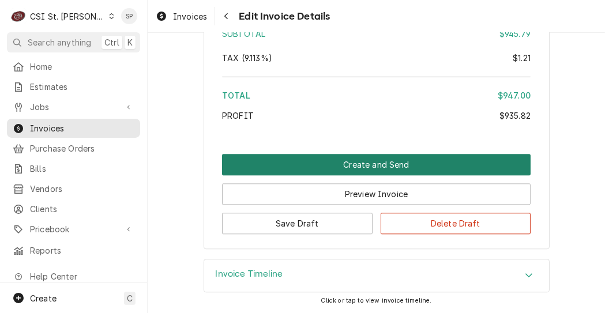
click at [339, 164] on button "Create and Send" at bounding box center [376, 164] width 309 height 21
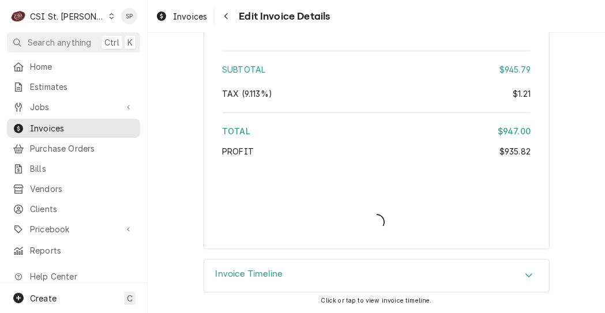
scroll to position [2340, 0]
type textarea "x"
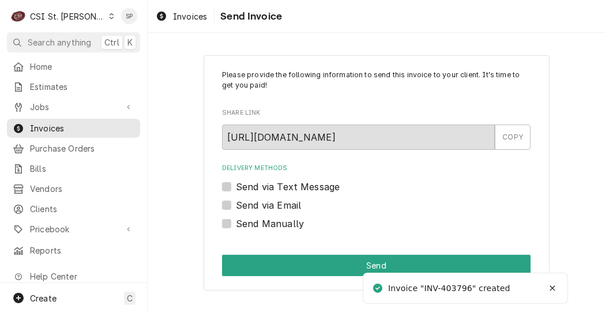
click at [236, 205] on label "Send via Email" at bounding box center [268, 205] width 65 height 14
click at [236, 205] on input "Send via Email" at bounding box center [390, 210] width 309 height 25
checkbox input "true"
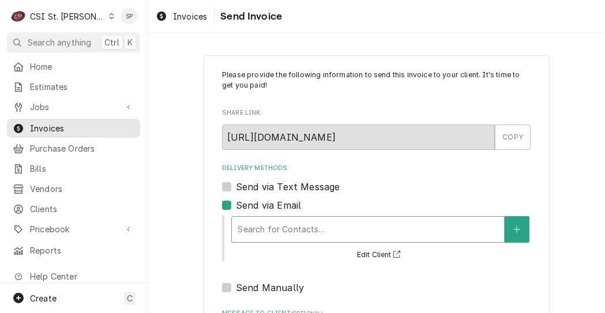
type textarea "x"
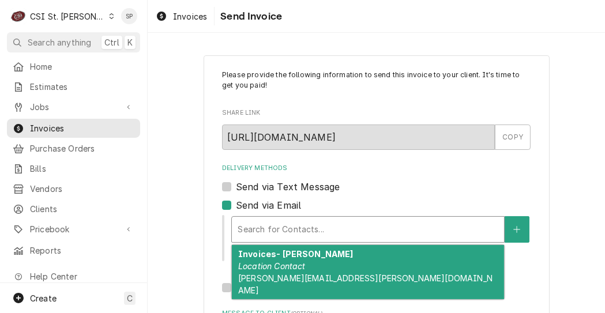
click at [291, 226] on div "Delivery Methods" at bounding box center [368, 229] width 261 height 21
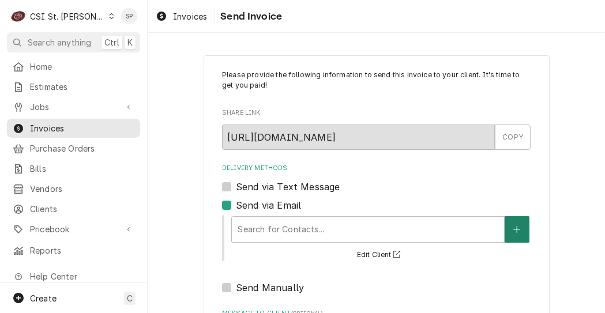
click at [508, 223] on button "Delivery Methods" at bounding box center [517, 229] width 24 height 27
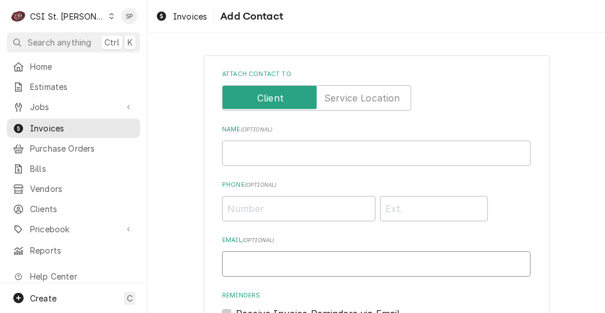
click at [381, 270] on input "Email ( optional )" at bounding box center [376, 264] width 309 height 25
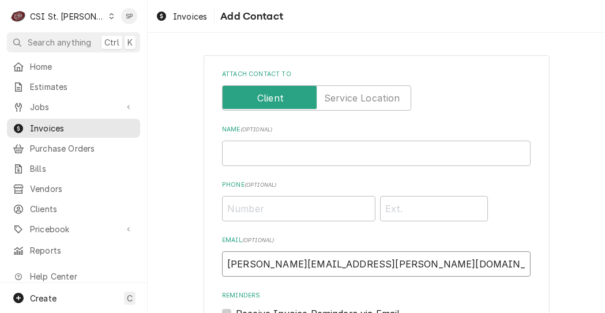
scroll to position [183, 0]
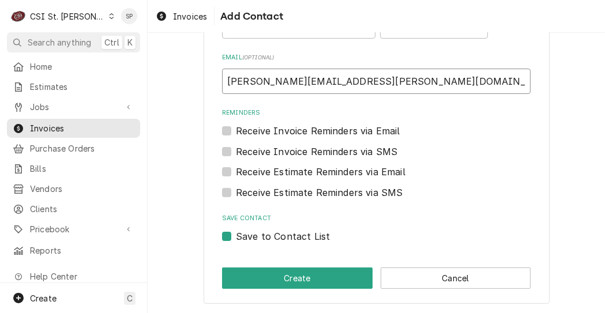
type input "[PERSON_NAME][EMAIL_ADDRESS][PERSON_NAME][DOMAIN_NAME]"
drag, startPoint x: 280, startPoint y: 236, endPoint x: 218, endPoint y: 235, distance: 62.3
click at [236, 235] on label "Save to Contact List" at bounding box center [283, 237] width 94 height 14
click at [236, 235] on input "Save to Contact List" at bounding box center [390, 242] width 309 height 25
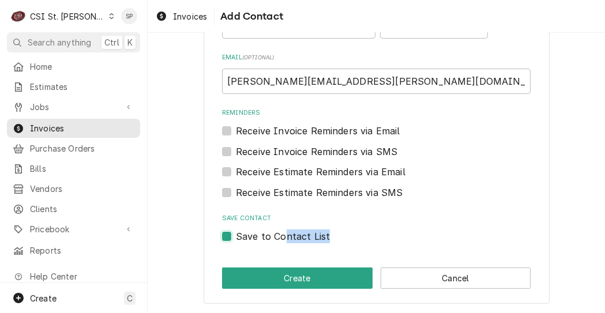
checkbox input "false"
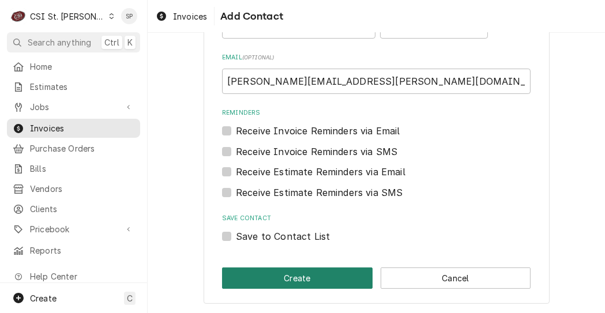
click at [276, 280] on button "Create" at bounding box center [297, 278] width 151 height 21
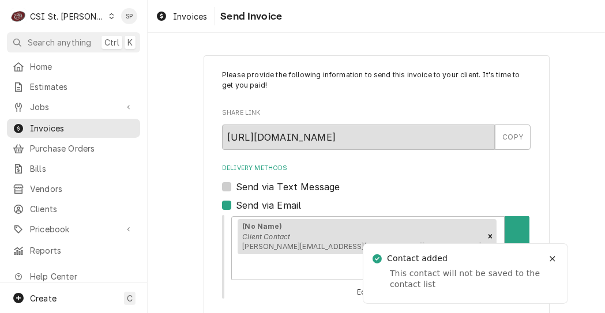
scroll to position [190, 0]
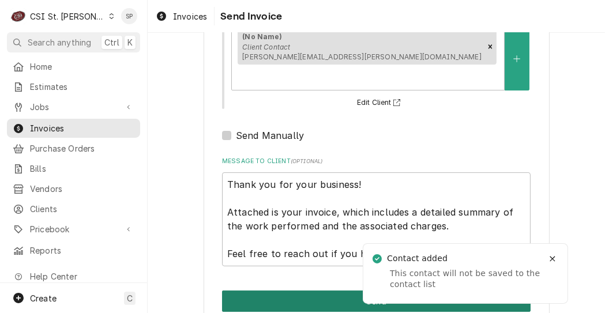
click at [283, 291] on button "Send" at bounding box center [376, 301] width 309 height 21
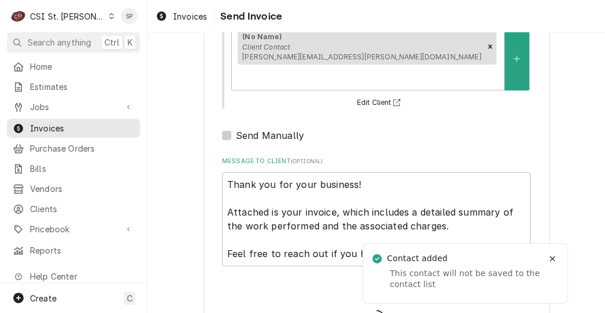
type textarea "x"
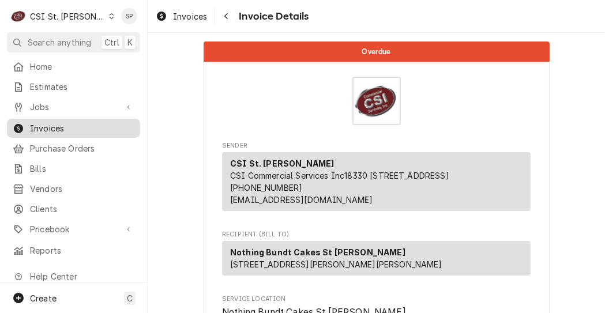
click at [102, 125] on span "Invoices" at bounding box center [82, 128] width 104 height 12
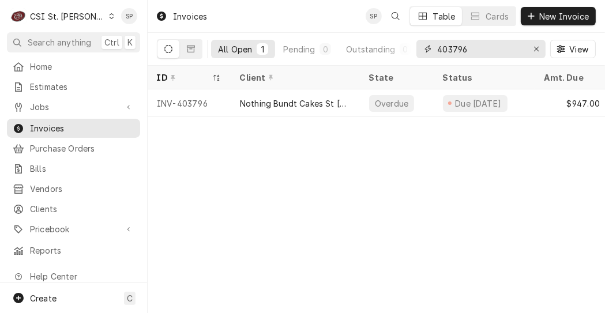
click at [491, 44] on input "403796" at bounding box center [480, 49] width 87 height 18
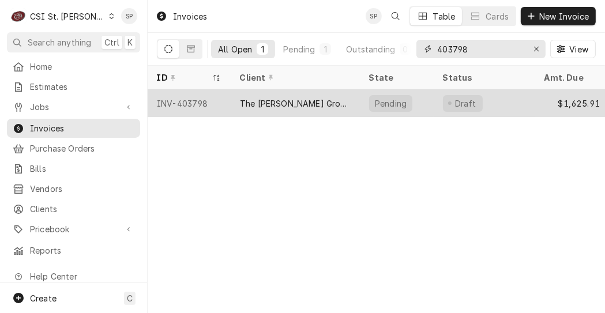
type input "403798"
click at [275, 94] on div "The [PERSON_NAME] Group-SRCI Corp" at bounding box center [295, 103] width 129 height 28
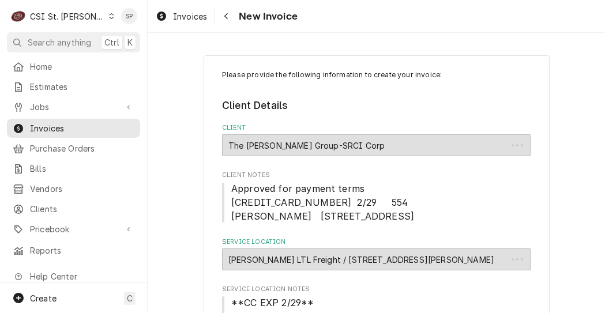
type textarea "x"
click at [64, 126] on span "Invoices" at bounding box center [82, 128] width 104 height 12
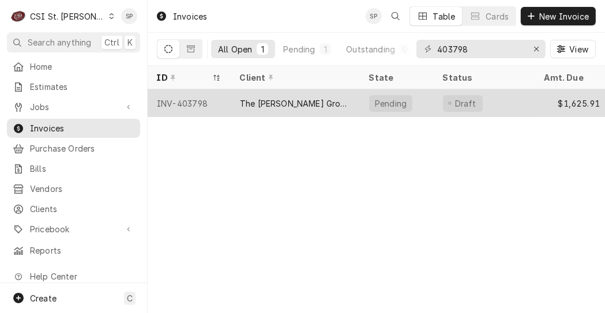
click at [193, 101] on div "INV-403798" at bounding box center [189, 103] width 83 height 28
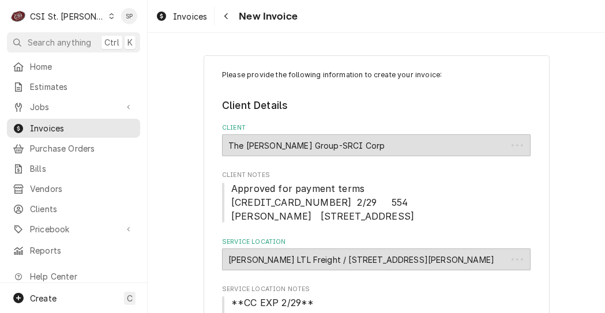
type textarea "x"
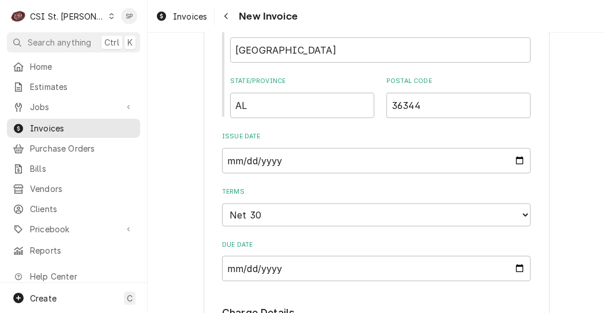
scroll to position [969, 0]
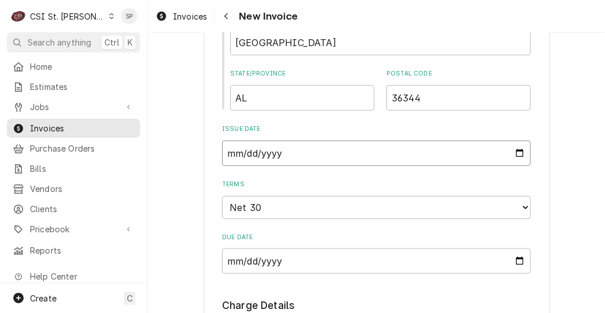
click at [515, 155] on input "2025-09-08" at bounding box center [376, 153] width 309 height 25
type input "2025-09-26"
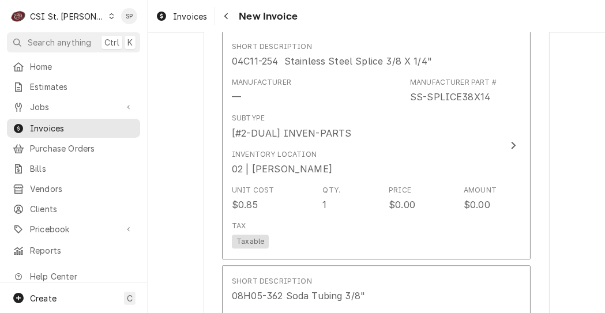
scroll to position [2537, 0]
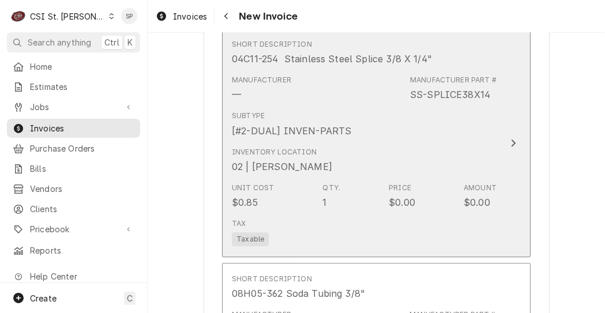
click at [438, 215] on div "Tax Taxable" at bounding box center [364, 232] width 265 height 37
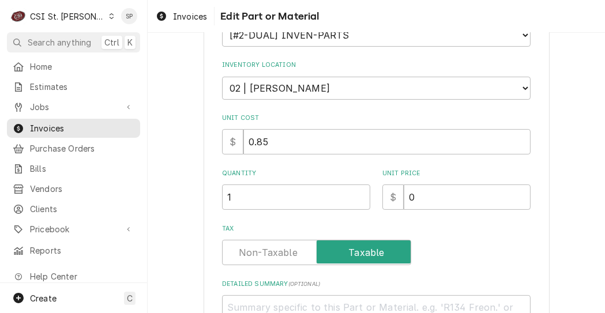
scroll to position [208, 0]
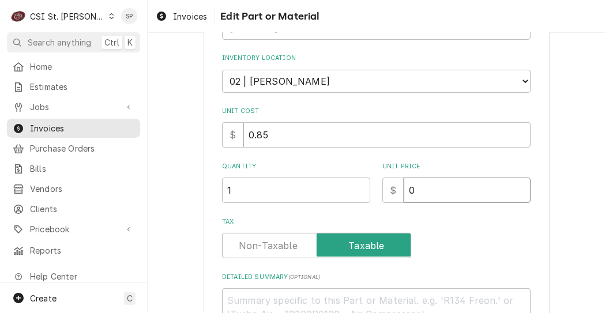
click at [437, 190] on input "0" at bounding box center [467, 190] width 127 height 25
type textarea "x"
type input "3"
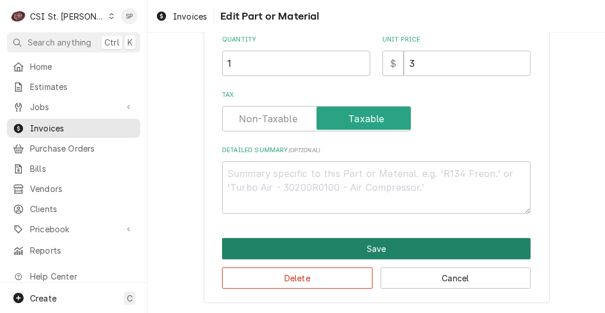
click at [336, 250] on button "Save" at bounding box center [376, 248] width 309 height 21
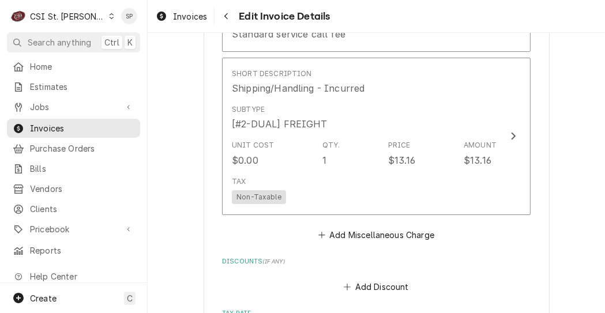
scroll to position [3947, 0]
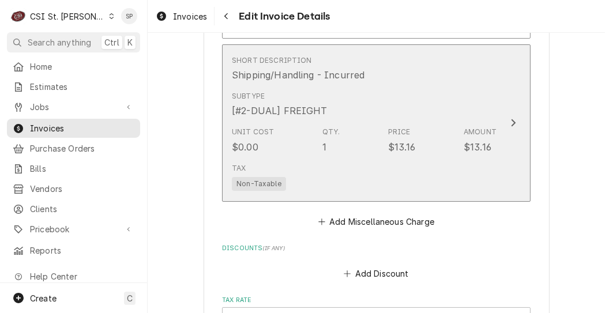
click at [326, 134] on div "Qty." at bounding box center [331, 132] width 18 height 10
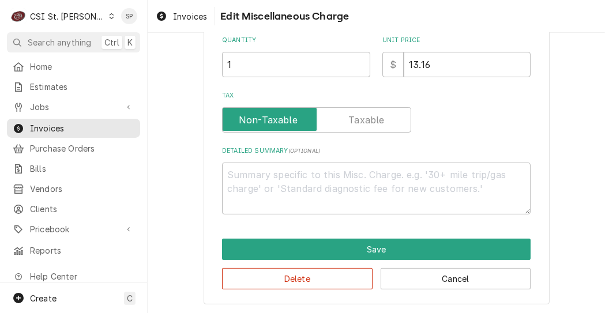
scroll to position [243, 0]
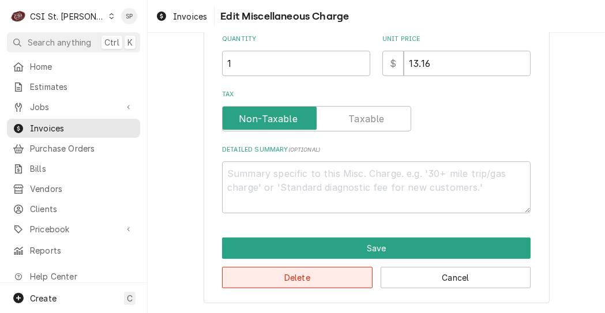
click at [277, 281] on button "Delete" at bounding box center [297, 277] width 151 height 21
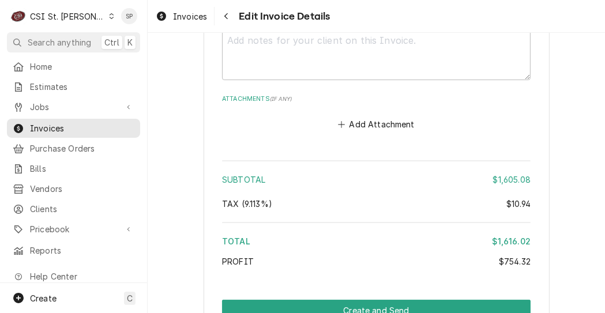
scroll to position [4287, 0]
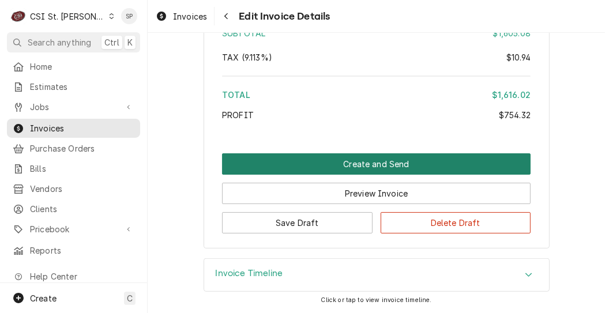
click at [340, 166] on button "Create and Send" at bounding box center [376, 163] width 309 height 21
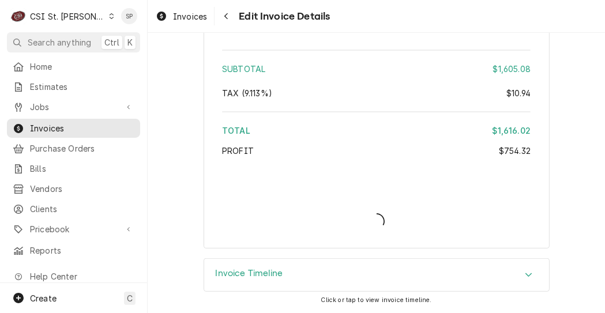
scroll to position [4251, 0]
type textarea "x"
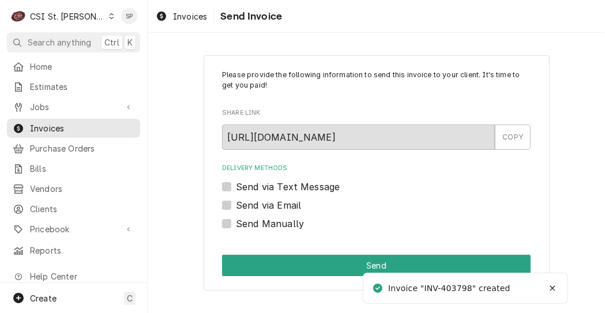
click at [236, 204] on label "Send via Email" at bounding box center [268, 205] width 65 height 14
click at [236, 204] on input "Send via Email" at bounding box center [390, 210] width 309 height 25
checkbox input "true"
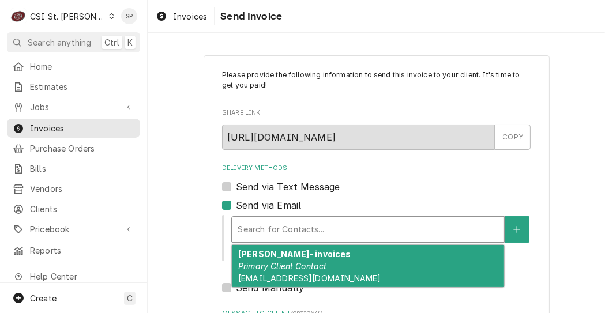
click at [258, 222] on div "Delivery Methods" at bounding box center [368, 229] width 261 height 21
click at [265, 268] on em "Primary Client Contact" at bounding box center [282, 266] width 89 height 10
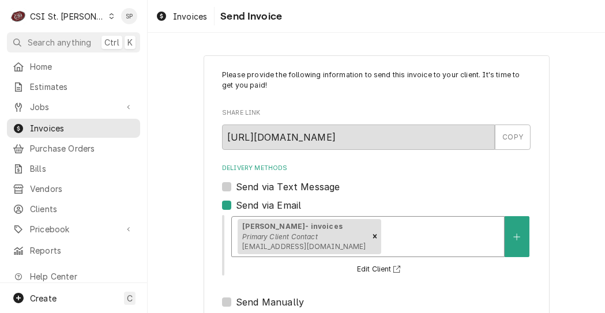
scroll to position [190, 0]
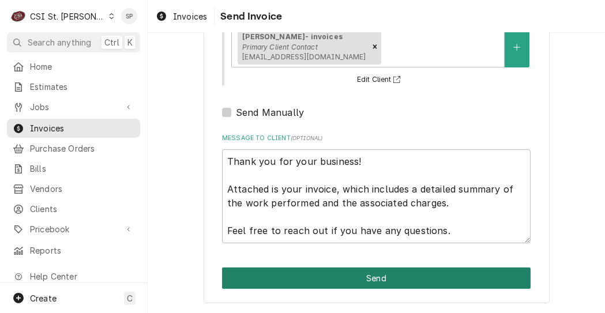
click at [365, 280] on button "Send" at bounding box center [376, 278] width 309 height 21
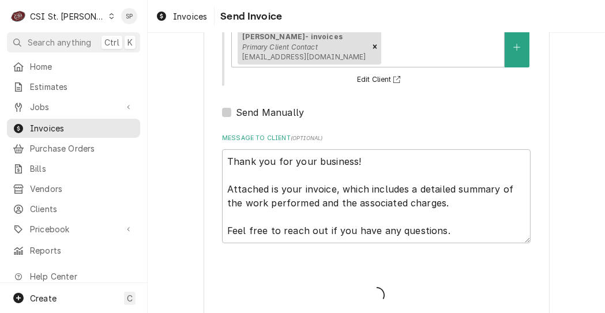
type textarea "x"
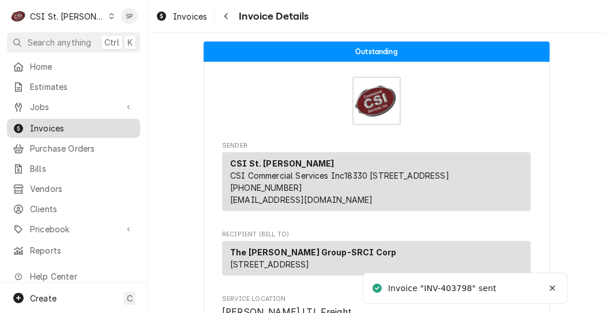
click at [104, 129] on span "Invoices" at bounding box center [82, 128] width 104 height 12
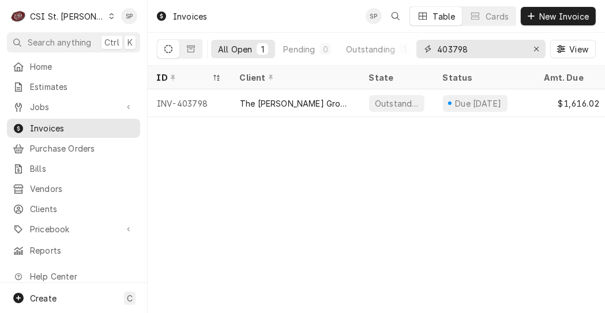
click at [475, 46] on input "403798" at bounding box center [480, 49] width 87 height 18
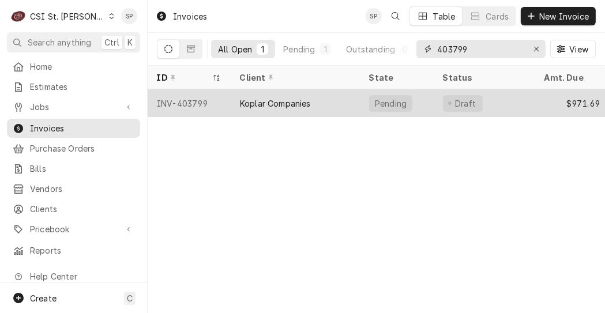
type input "403799"
click at [194, 91] on div "INV-403799" at bounding box center [189, 103] width 83 height 28
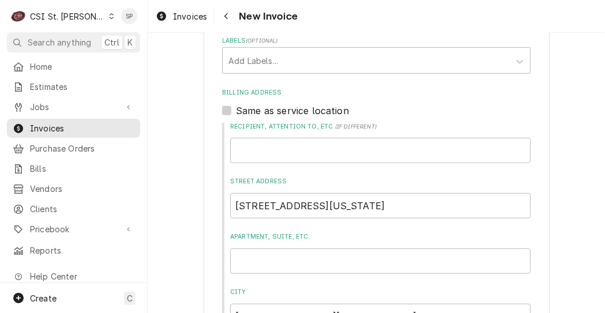
scroll to position [982, 0]
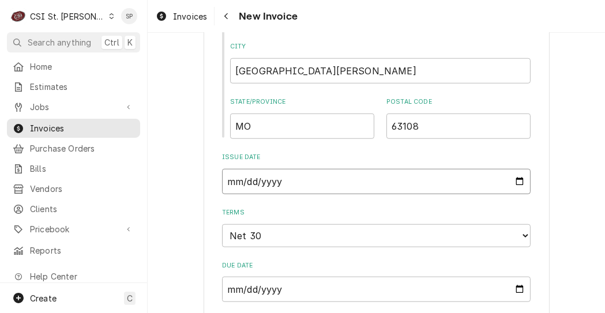
click at [515, 169] on input "2025-09-08" at bounding box center [376, 181] width 309 height 25
type input "2025-09-30"
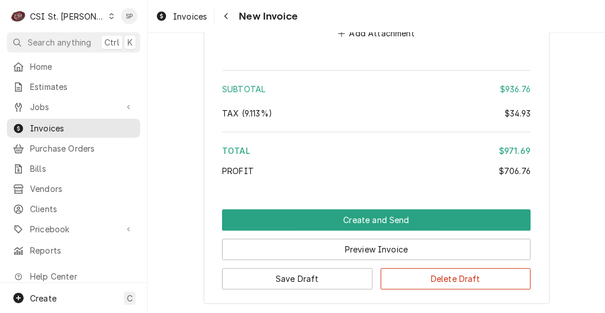
scroll to position [2692, 0]
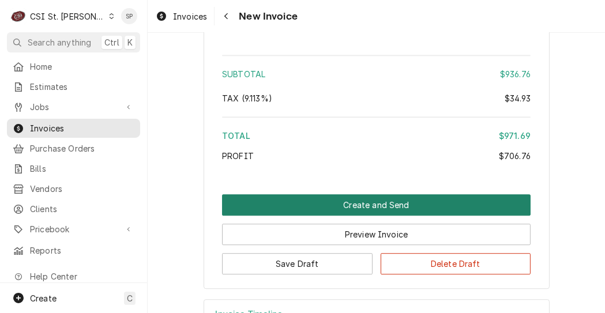
click at [377, 194] on button "Create and Send" at bounding box center [376, 204] width 309 height 21
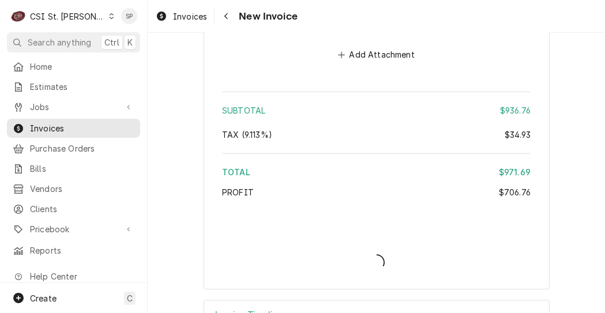
type textarea "x"
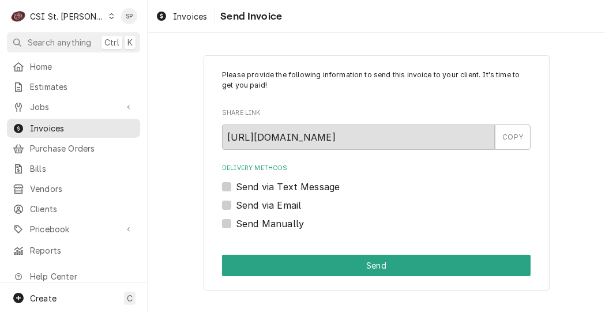
click at [236, 207] on label "Send via Email" at bounding box center [268, 205] width 65 height 14
click at [236, 207] on input "Send via Email" at bounding box center [390, 210] width 309 height 25
checkbox input "true"
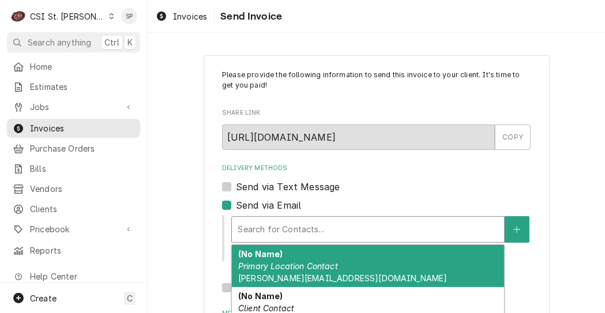
click at [264, 228] on div "Delivery Methods" at bounding box center [368, 229] width 261 height 21
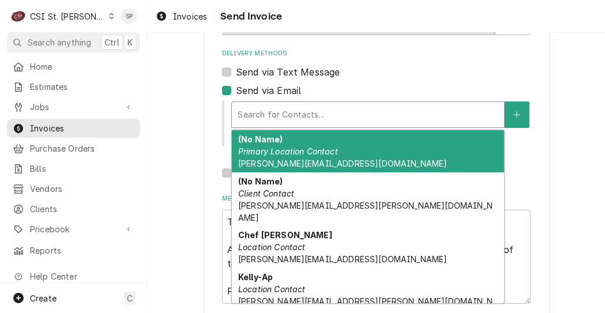
scroll to position [115, 0]
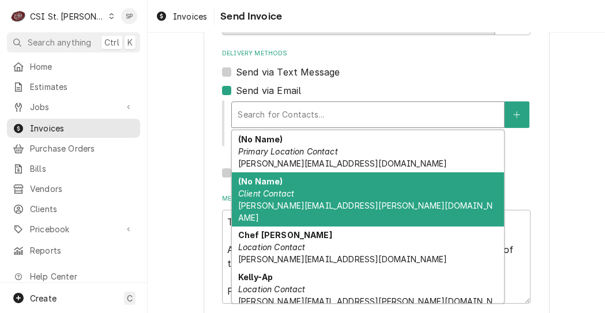
click at [285, 194] on em "Client Contact" at bounding box center [266, 194] width 56 height 10
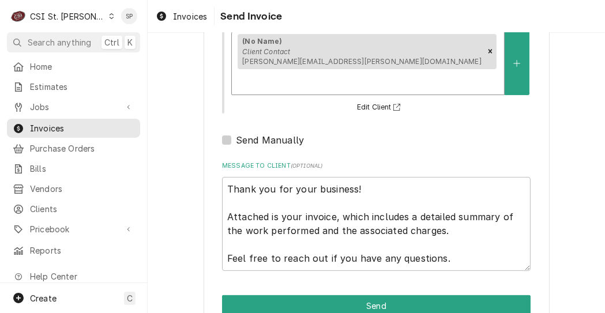
scroll to position [190, 0]
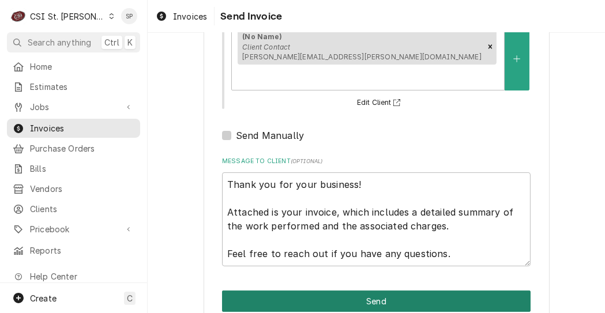
click at [441, 291] on button "Send" at bounding box center [376, 301] width 309 height 21
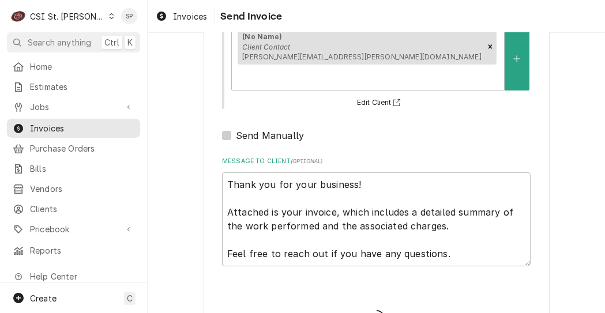
type textarea "x"
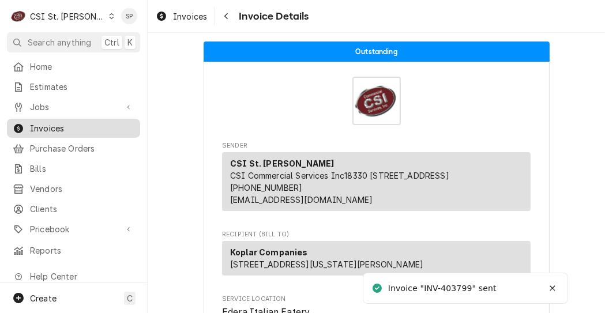
click at [75, 122] on span "Invoices" at bounding box center [82, 128] width 104 height 12
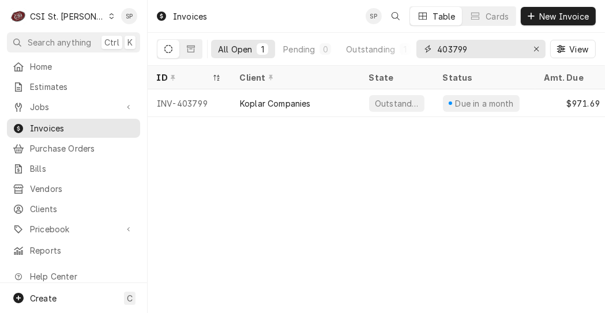
click at [484, 51] on input "403799" at bounding box center [480, 49] width 87 height 18
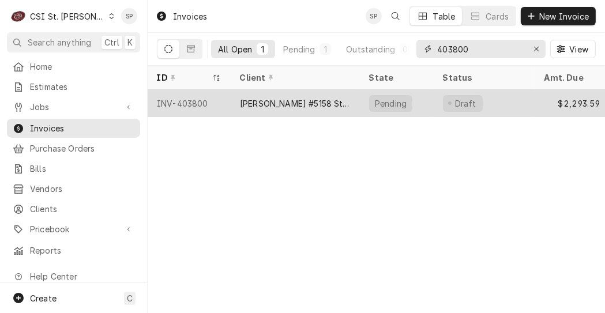
type input "403800"
click at [178, 95] on div "INV-403800" at bounding box center [189, 103] width 83 height 28
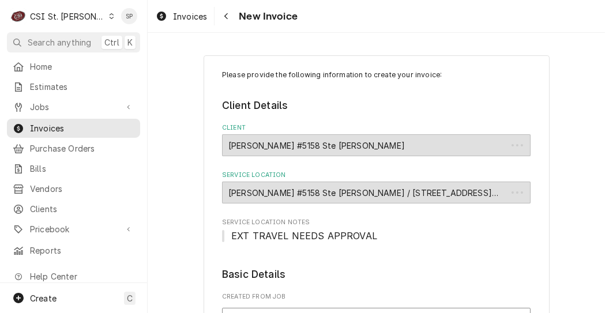
type textarea "x"
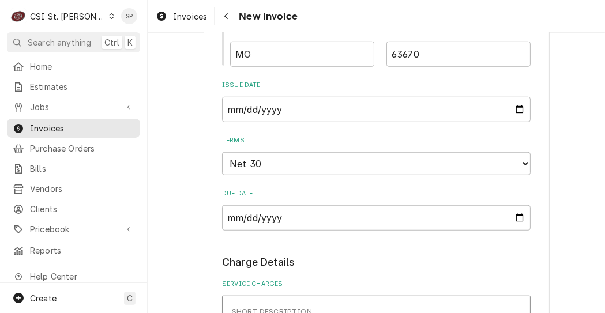
scroll to position [738, 0]
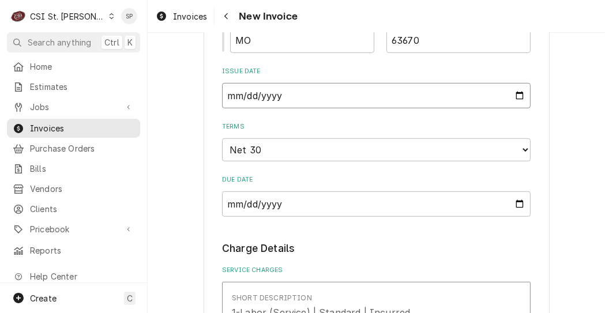
click at [523, 95] on input "2025-09-08" at bounding box center [376, 95] width 309 height 25
click at [513, 94] on input "2025-09-08" at bounding box center [376, 95] width 309 height 25
type input "2025-09-26"
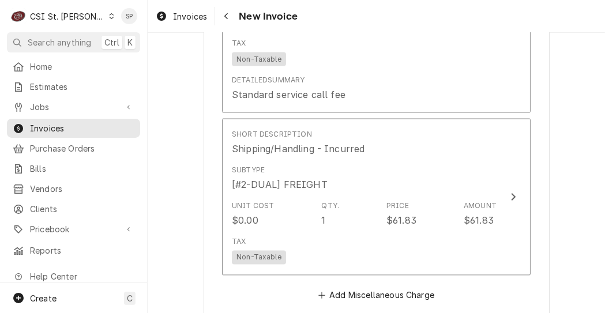
scroll to position [1891, 0]
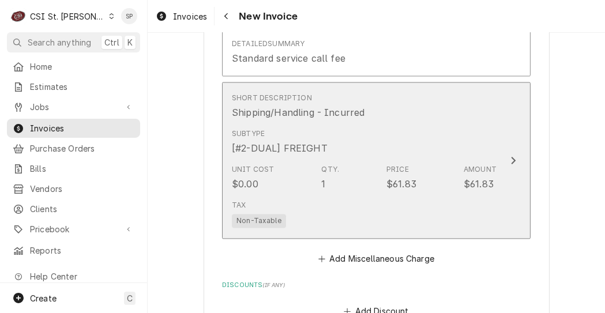
click at [396, 200] on div "Tax Non-Taxable" at bounding box center [364, 214] width 265 height 37
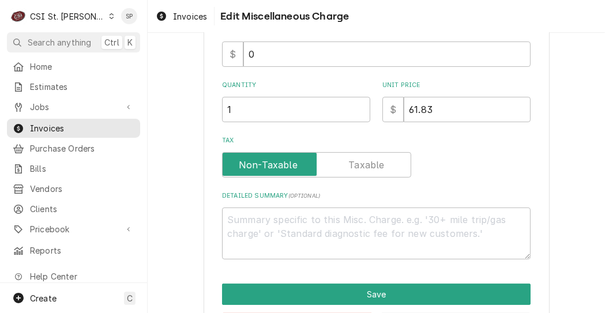
scroll to position [230, 0]
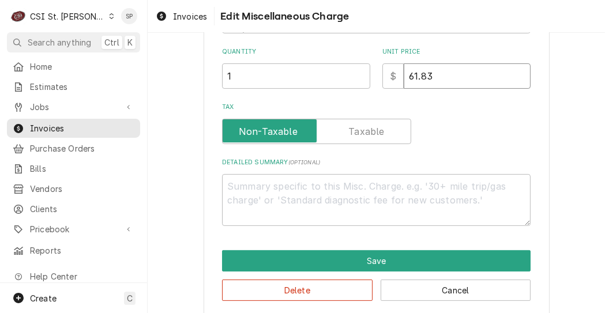
click at [426, 76] on input "61.83" at bounding box center [467, 75] width 127 height 25
type textarea "x"
type input "61.8"
type textarea "x"
type input "61"
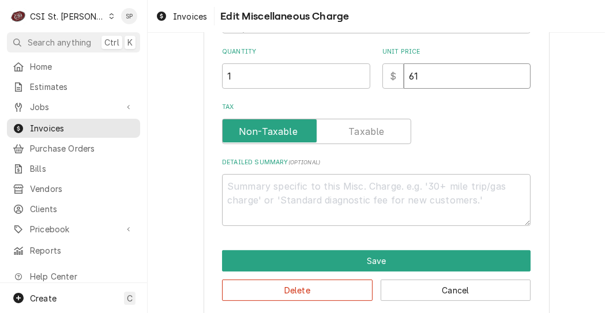
type textarea "x"
type input "6"
type textarea "x"
type input "3"
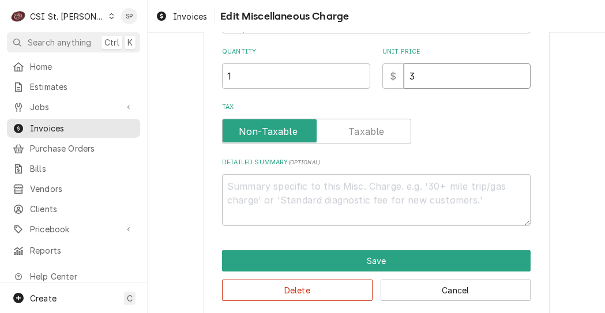
type textarea "x"
type input "35"
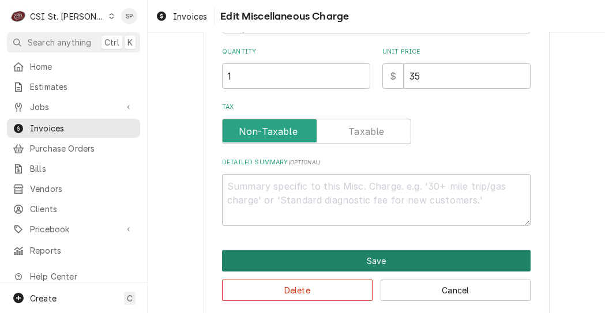
click at [363, 260] on button "Save" at bounding box center [376, 260] width 309 height 21
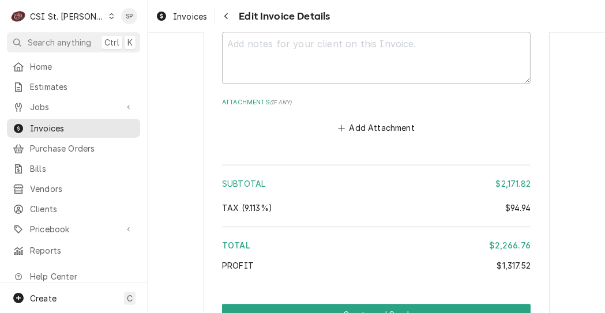
scroll to position [2432, 0]
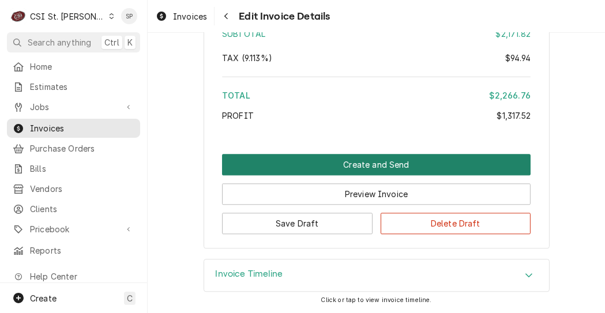
click at [345, 160] on button "Create and Send" at bounding box center [376, 164] width 309 height 21
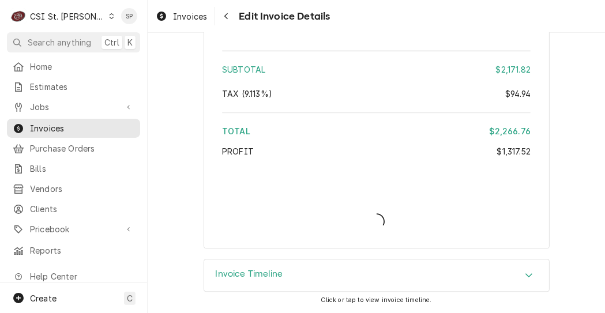
type textarea "x"
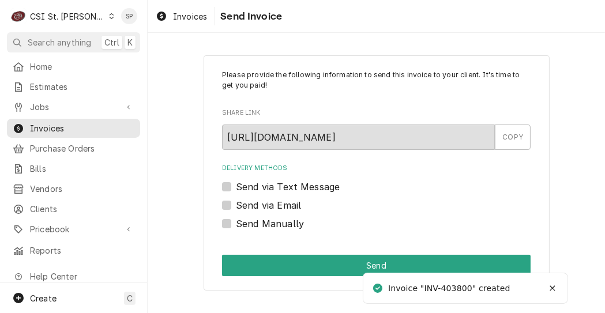
click at [236, 204] on label "Send via Email" at bounding box center [268, 205] width 65 height 14
click at [236, 204] on input "Send via Email" at bounding box center [390, 210] width 309 height 25
checkbox input "true"
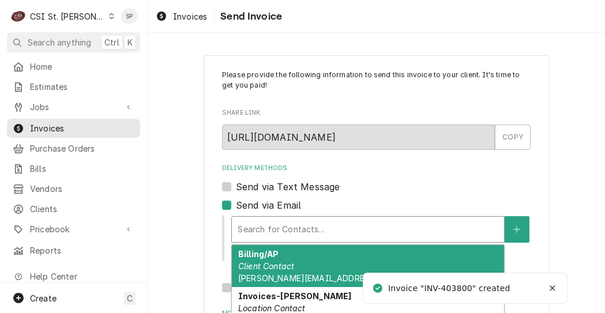
click at [261, 232] on div "Delivery Methods" at bounding box center [368, 229] width 261 height 21
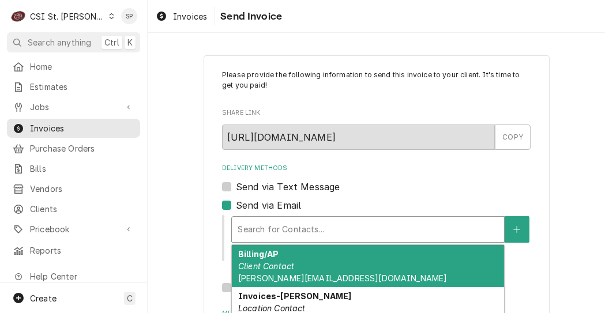
click at [262, 269] on em "Client Contact" at bounding box center [266, 266] width 56 height 10
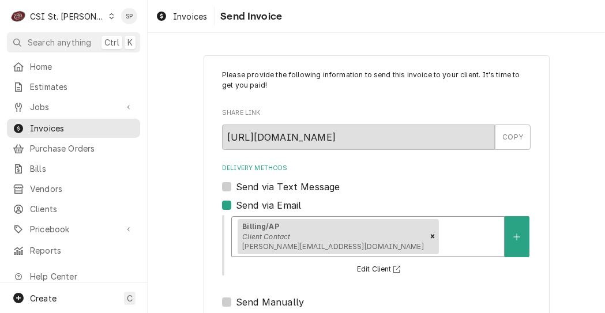
scroll to position [190, 0]
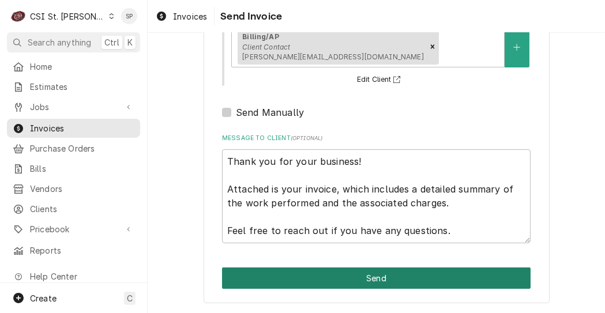
click at [333, 276] on button "Send" at bounding box center [376, 278] width 309 height 21
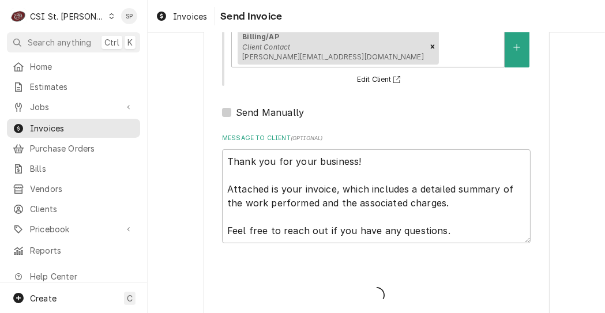
type textarea "x"
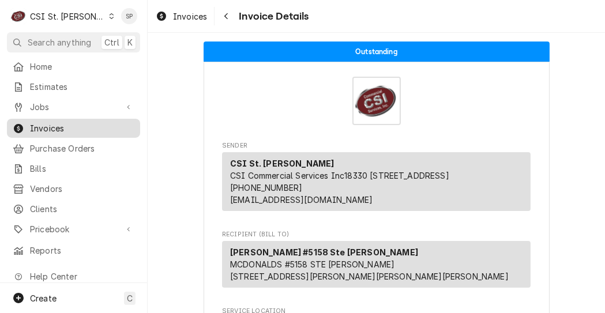
click at [93, 124] on span "Invoices" at bounding box center [82, 128] width 104 height 12
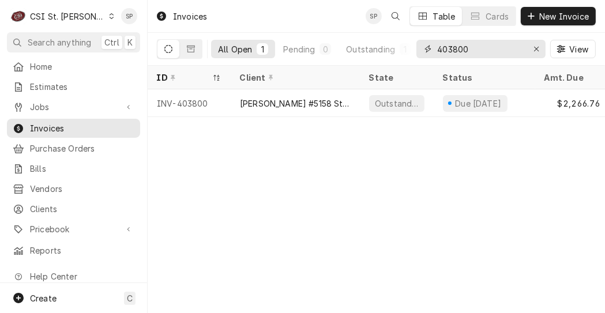
click at [466, 51] on input "403800" at bounding box center [480, 49] width 87 height 18
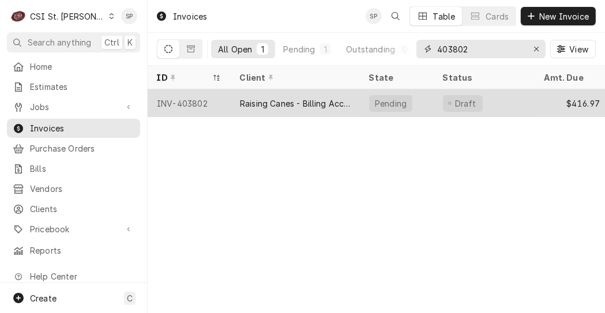
type input "403802"
click at [196, 103] on div "INV-403802" at bounding box center [189, 103] width 83 height 28
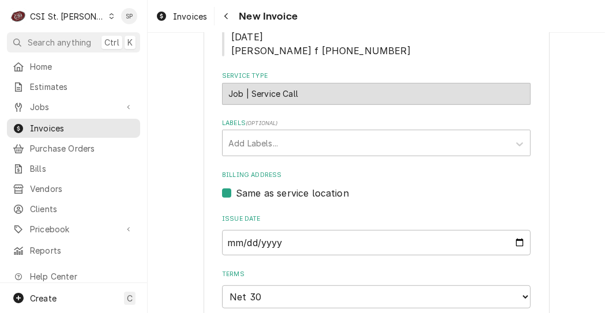
scroll to position [554, 0]
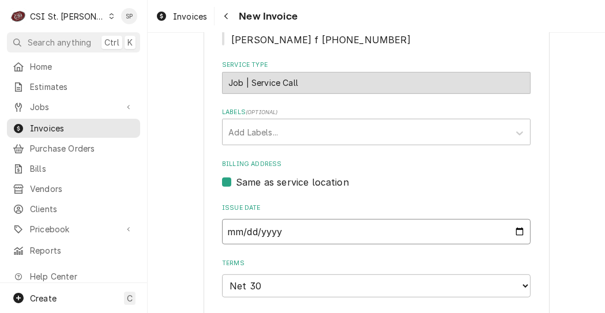
click at [517, 221] on input "[DATE]" at bounding box center [376, 231] width 309 height 25
type input "[DATE]"
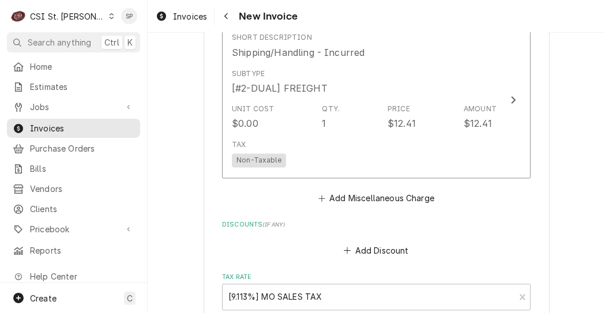
scroll to position [1820, 0]
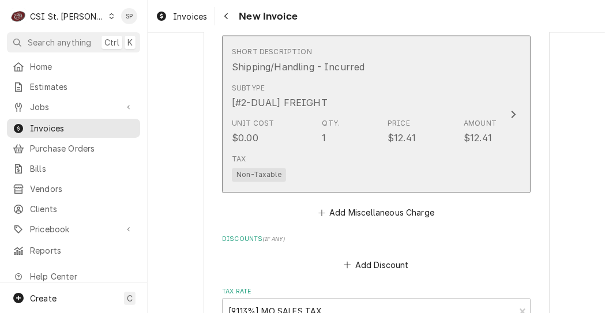
click at [388, 132] on div "$12.41" at bounding box center [402, 139] width 28 height 14
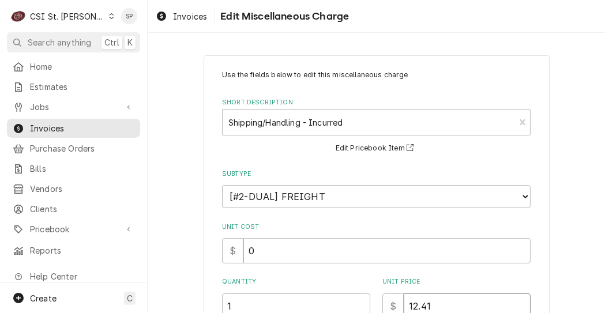
click at [430, 303] on input "12.41" at bounding box center [467, 306] width 127 height 25
type textarea "x"
type input "12.4"
type textarea "x"
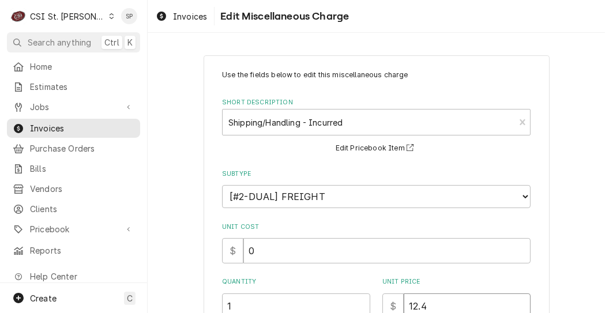
type input "12"
type textarea "x"
type input "1"
type textarea "x"
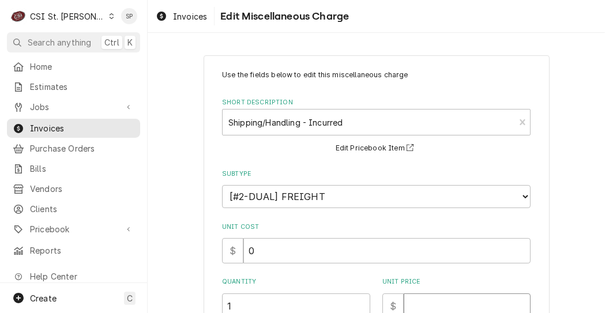
type input "1"
type textarea "x"
type input "15"
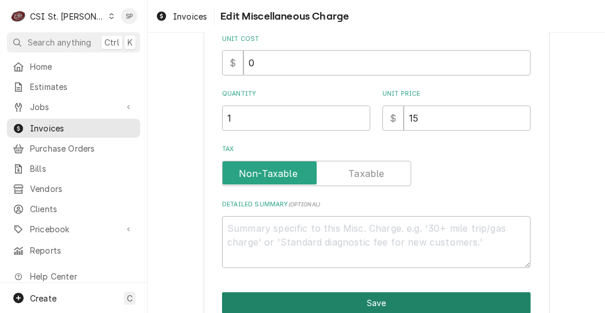
click at [374, 301] on button "Save" at bounding box center [376, 302] width 309 height 21
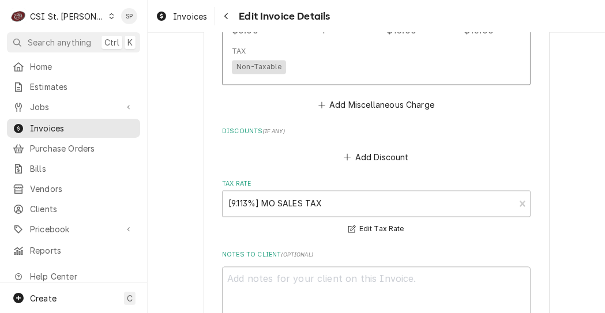
scroll to position [2174, 0]
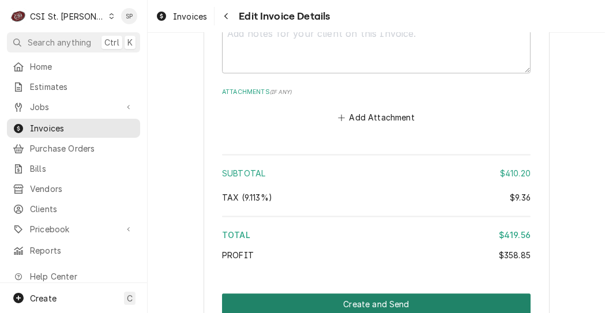
click at [381, 294] on button "Create and Send" at bounding box center [376, 304] width 309 height 21
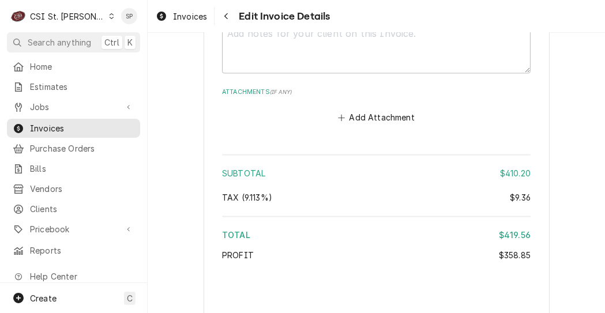
type textarea "x"
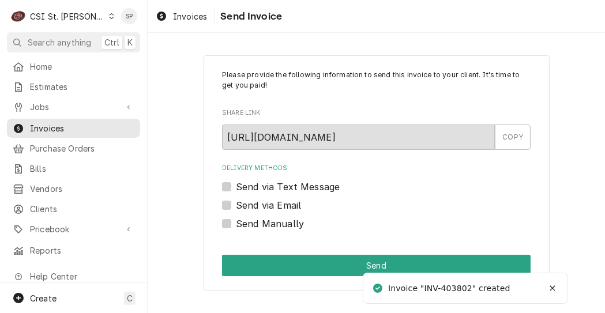
click at [236, 203] on label "Send via Email" at bounding box center [268, 205] width 65 height 14
click at [236, 203] on input "Send via Email" at bounding box center [390, 210] width 309 height 25
checkbox input "true"
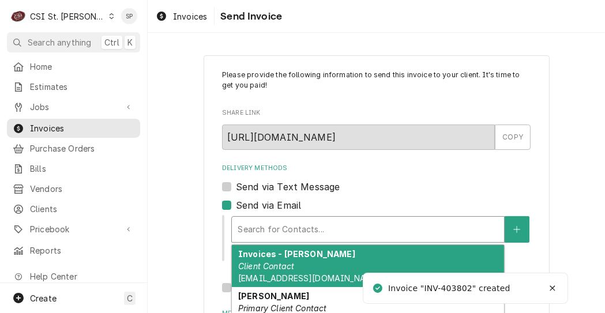
click at [248, 222] on div "Delivery Methods" at bounding box center [368, 229] width 261 height 21
click at [275, 259] on div "Invoices - Kelsey Client Contact kelsey.hetlage@csi1.com" at bounding box center [368, 266] width 272 height 42
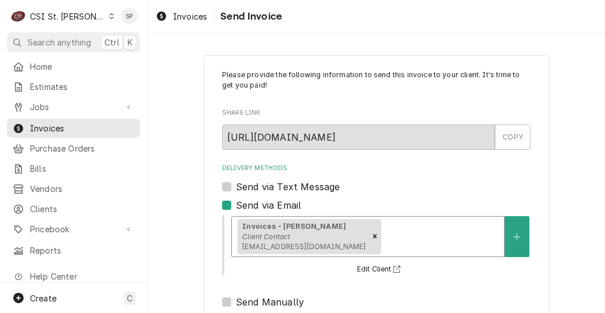
scroll to position [190, 0]
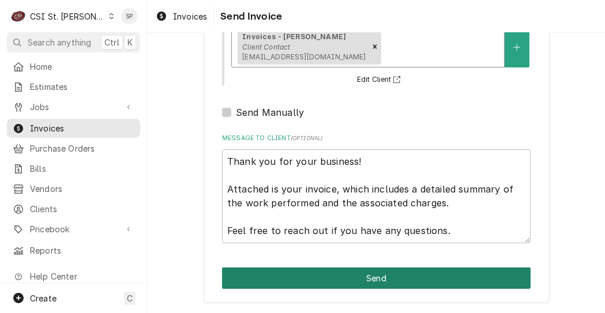
click at [397, 286] on button "Send" at bounding box center [376, 278] width 309 height 21
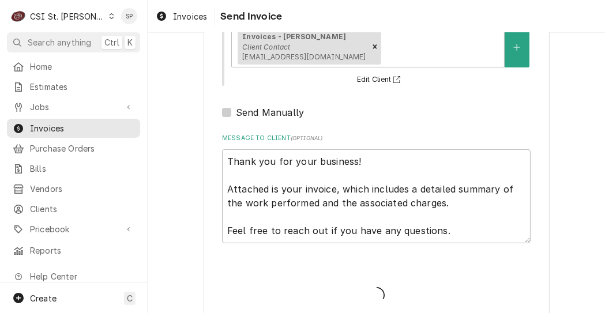
type textarea "x"
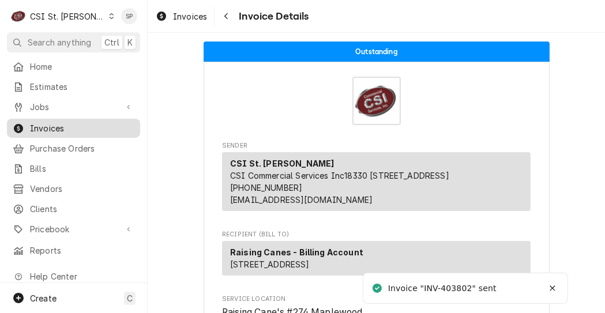
click at [114, 129] on span "Invoices" at bounding box center [82, 128] width 104 height 12
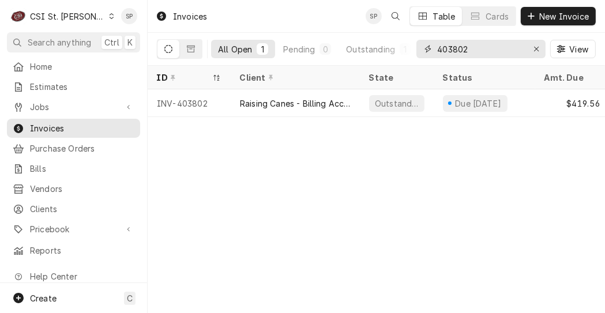
click at [468, 50] on input "403802" at bounding box center [480, 49] width 87 height 18
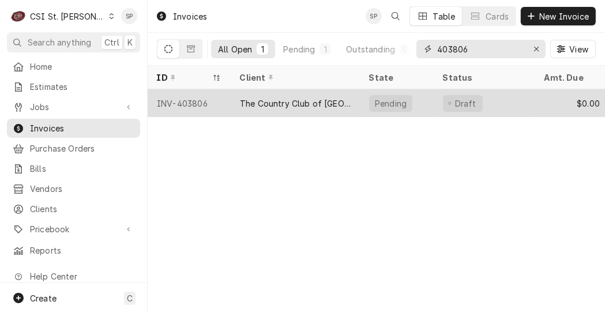
type input "403806"
click at [191, 98] on div "INV-403806" at bounding box center [189, 103] width 83 height 28
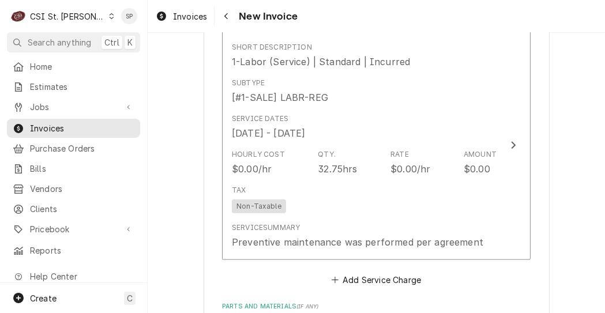
scroll to position [1123, 0]
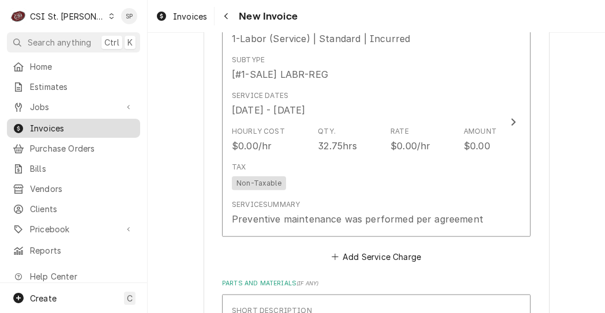
click at [64, 123] on span "Invoices" at bounding box center [82, 128] width 104 height 12
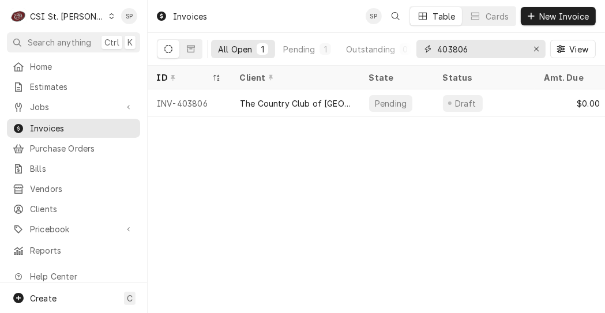
click at [467, 46] on input "403806" at bounding box center [480, 49] width 87 height 18
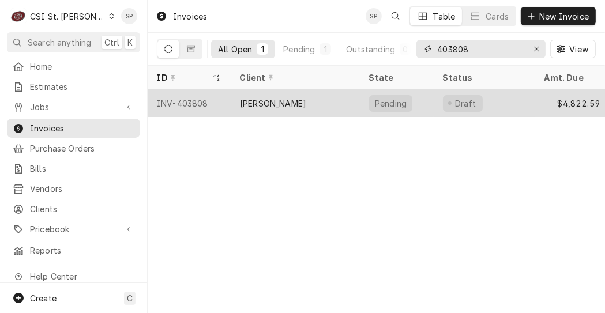
type input "403808"
click at [191, 96] on div "INV-403808" at bounding box center [189, 103] width 83 height 28
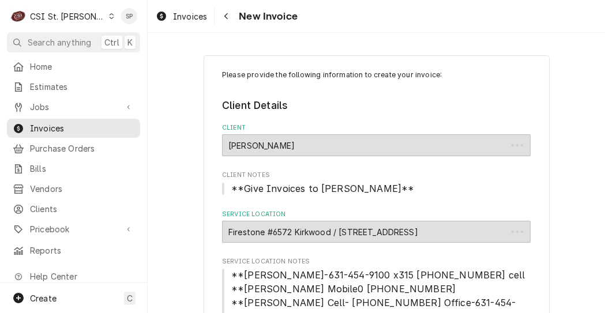
type textarea "x"
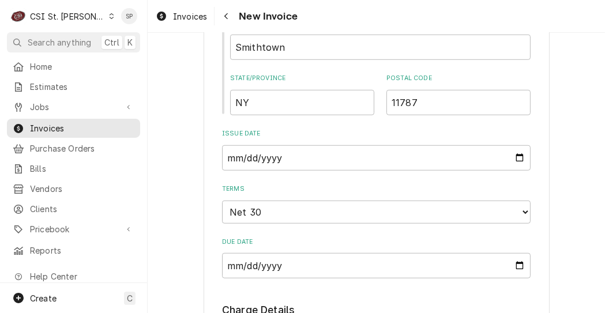
scroll to position [877, 0]
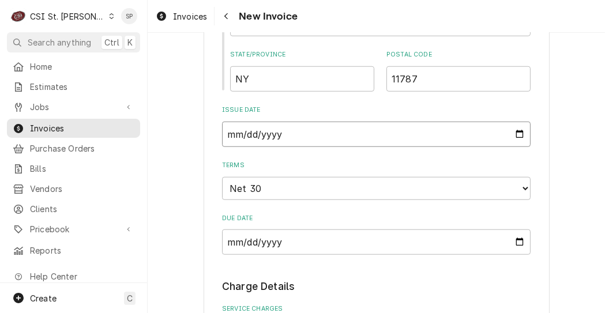
click at [517, 122] on input "2025-09-10" at bounding box center [376, 134] width 309 height 25
type input "2025-09-26"
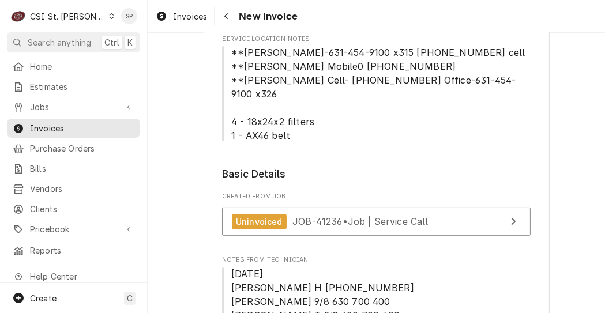
scroll to position [230, 0]
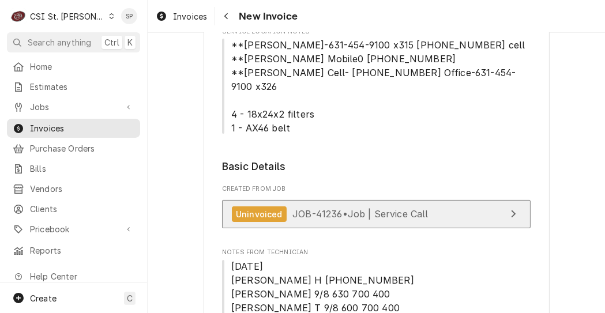
click at [358, 208] on link "Uninvoiced JOB-41236 • Job | Service Call" at bounding box center [376, 214] width 309 height 28
type textarea "x"
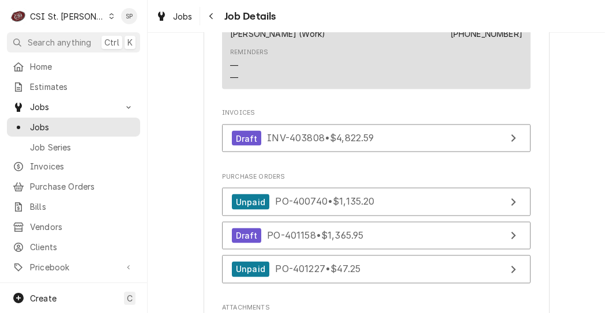
scroll to position [1708, 0]
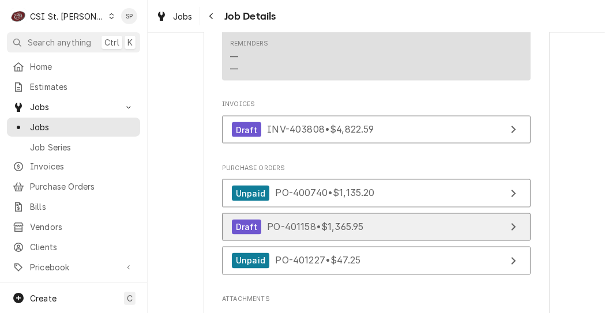
click at [288, 222] on span "PO-401158 • $1,365.95" at bounding box center [315, 228] width 96 height 12
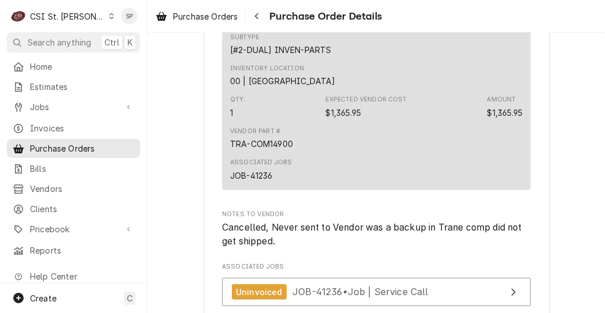
scroll to position [669, 0]
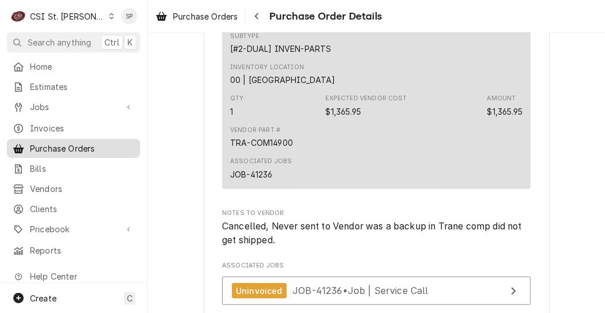
click at [78, 142] on span "Purchase Orders" at bounding box center [82, 148] width 104 height 12
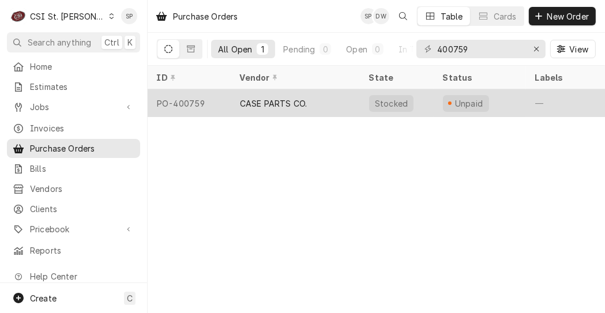
click at [195, 93] on div "PO-400759" at bounding box center [189, 103] width 83 height 28
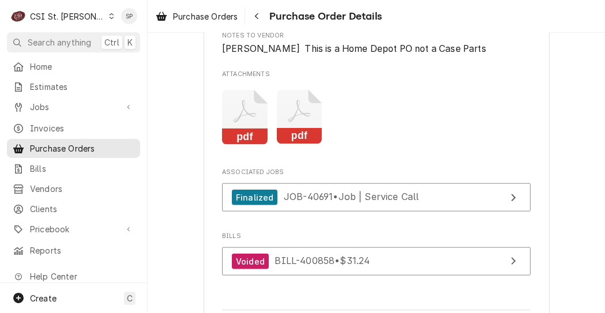
scroll to position [1069, 0]
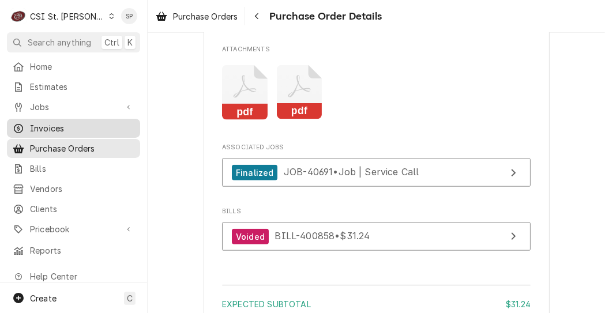
click at [101, 129] on span "Invoices" at bounding box center [82, 128] width 104 height 12
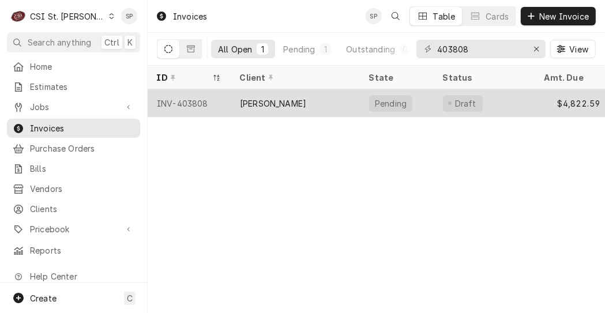
click at [186, 107] on div "INV-403808" at bounding box center [189, 103] width 83 height 28
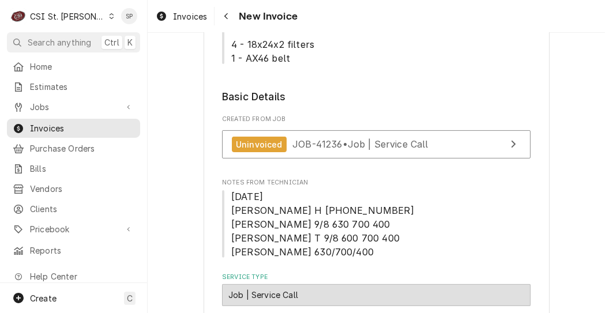
scroll to position [323, 0]
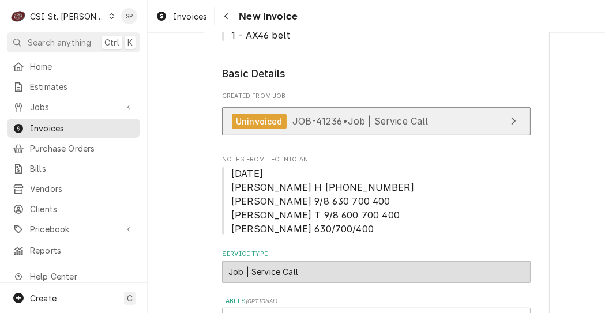
click at [343, 115] on span "JOB-41236 • Job | Service Call" at bounding box center [360, 121] width 136 height 12
type textarea "x"
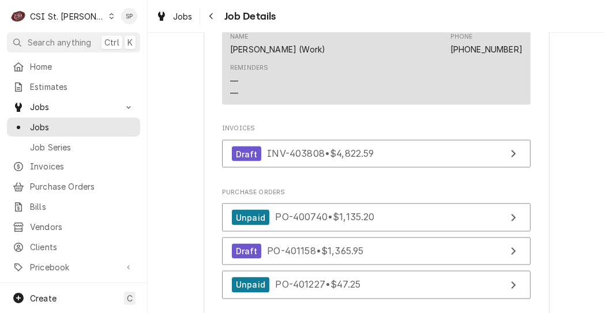
scroll to position [1685, 0]
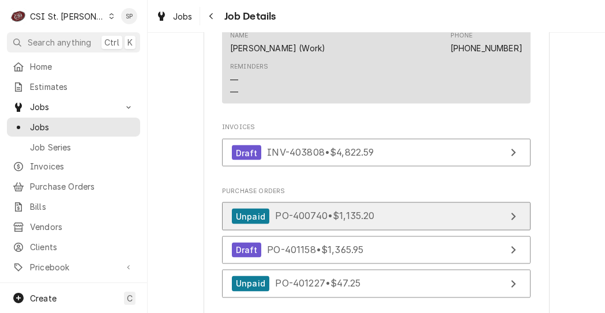
click at [357, 211] on span "PO-400740 • $1,135.20" at bounding box center [324, 217] width 99 height 12
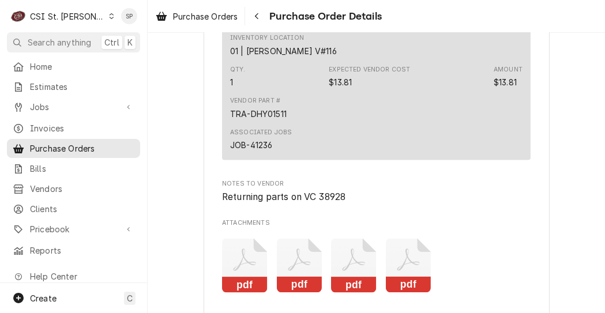
scroll to position [1400, 0]
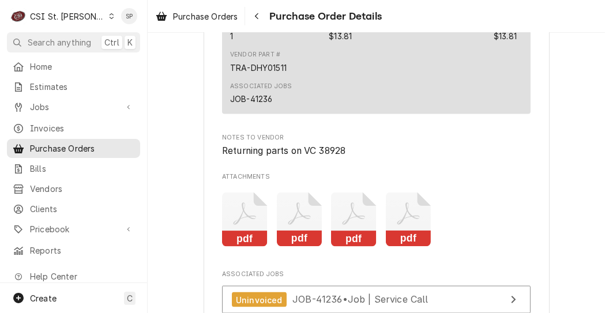
click at [401, 247] on rect "Attachments" at bounding box center [409, 239] width 46 height 16
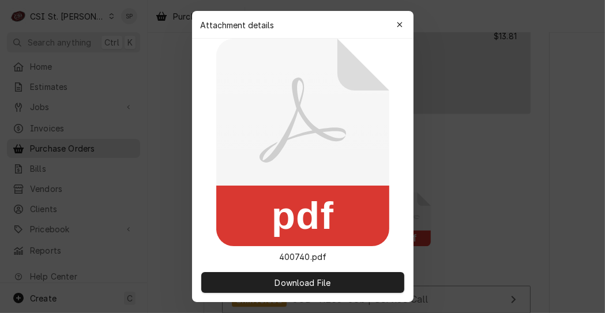
click at [401, 284] on button "Download File" at bounding box center [302, 282] width 203 height 21
click at [408, 201] on div "pdf 400740.pdf" at bounding box center [303, 151] width 222 height 224
click at [400, 26] on icon "button" at bounding box center [399, 25] width 6 height 8
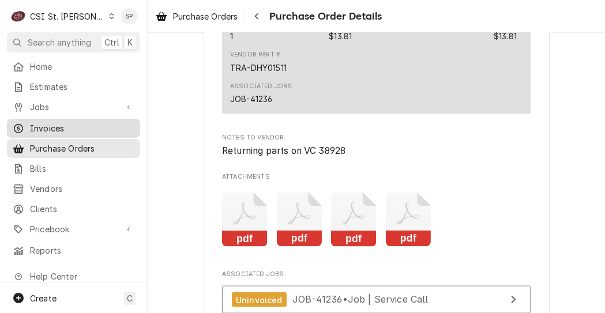
click at [96, 123] on span "Invoices" at bounding box center [82, 128] width 104 height 12
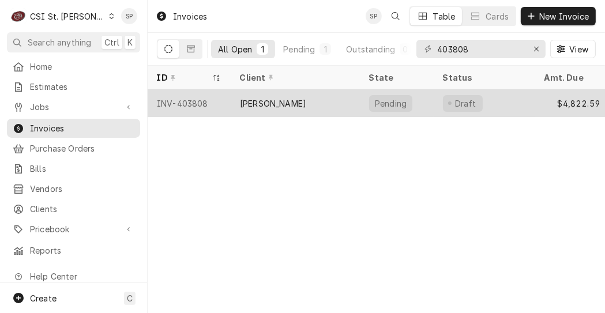
click at [186, 100] on div "INV-403808" at bounding box center [189, 103] width 83 height 28
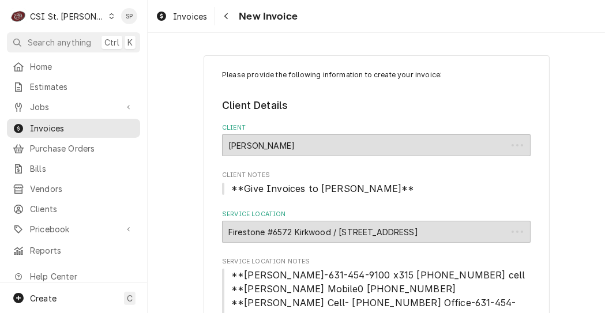
type textarea "x"
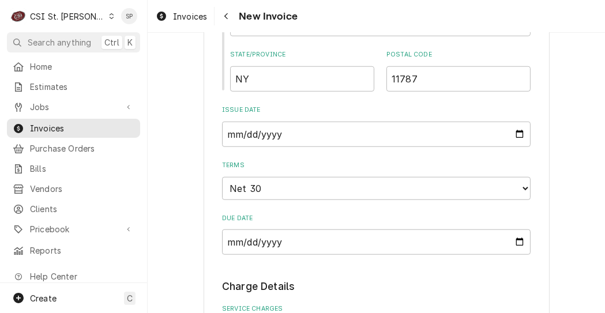
scroll to position [946, 0]
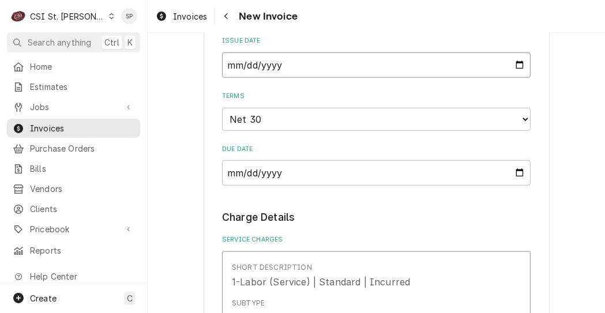
click at [519, 52] on input "[DATE]" at bounding box center [376, 64] width 309 height 25
type input "[DATE]"
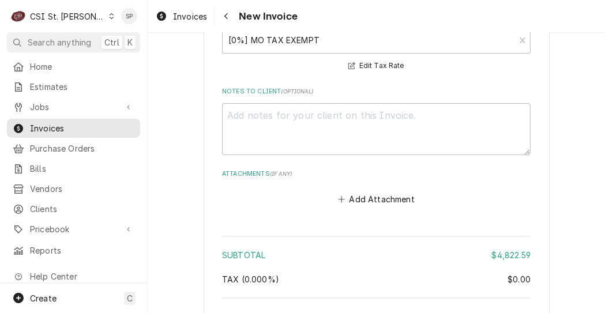
scroll to position [4102, 0]
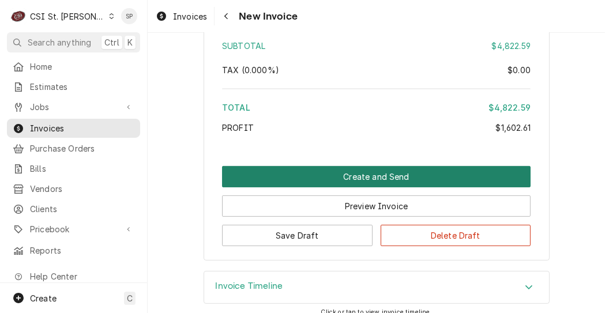
click at [370, 166] on button "Create and Send" at bounding box center [376, 176] width 309 height 21
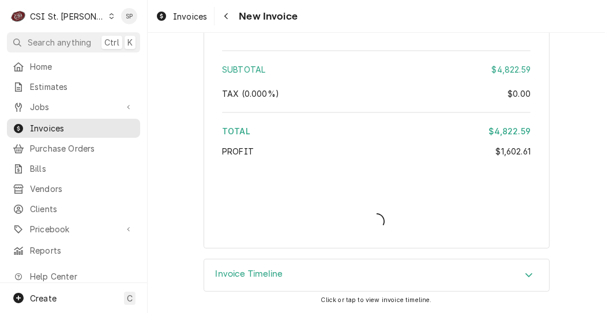
scroll to position [4065, 0]
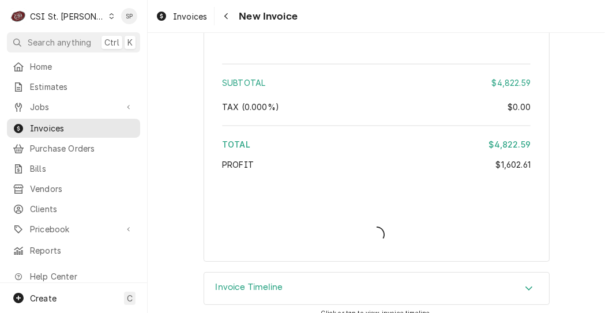
type textarea "x"
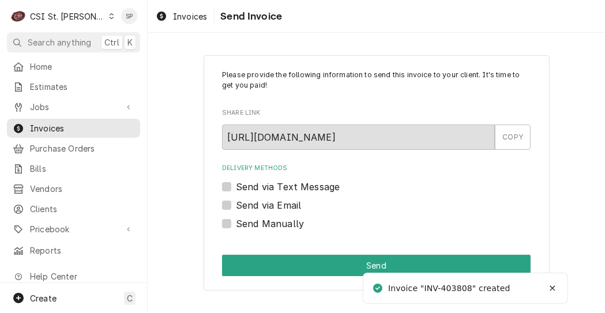
click at [236, 202] on label "Send via Email" at bounding box center [268, 205] width 65 height 14
click at [236, 202] on input "Send via Email" at bounding box center [390, 210] width 309 height 25
checkbox input "true"
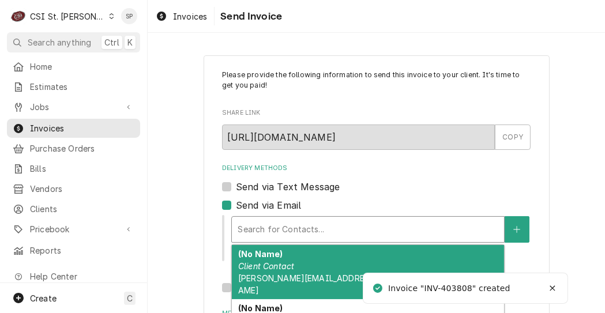
click at [249, 218] on div "Search for Contacts..." at bounding box center [368, 229] width 272 height 25
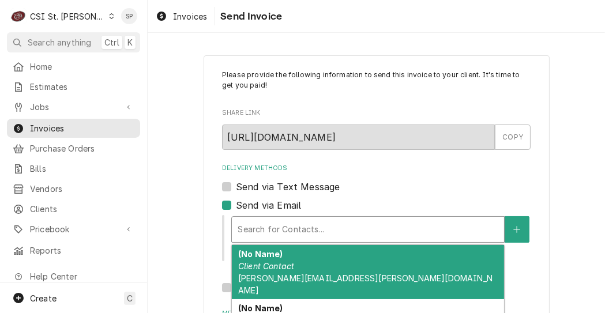
click at [251, 269] on em "Client Contact" at bounding box center [266, 266] width 56 height 10
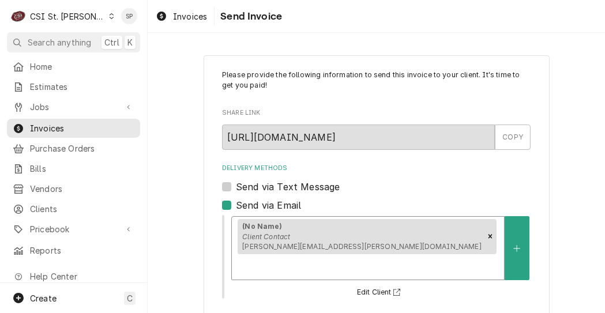
scroll to position [190, 0]
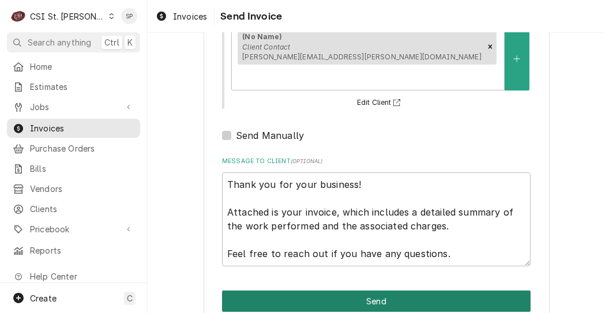
click at [440, 291] on button "Send" at bounding box center [376, 301] width 309 height 21
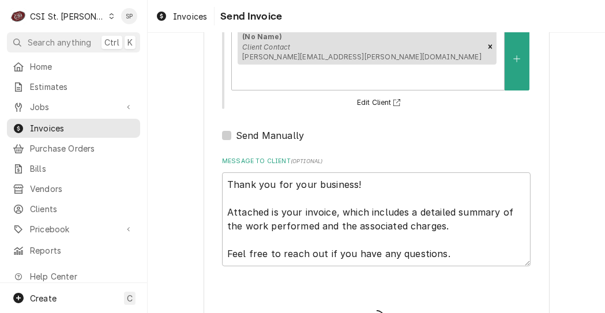
type textarea "x"
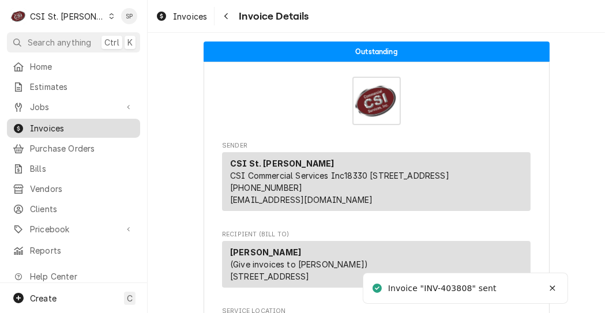
click at [50, 124] on span "Invoices" at bounding box center [82, 128] width 104 height 12
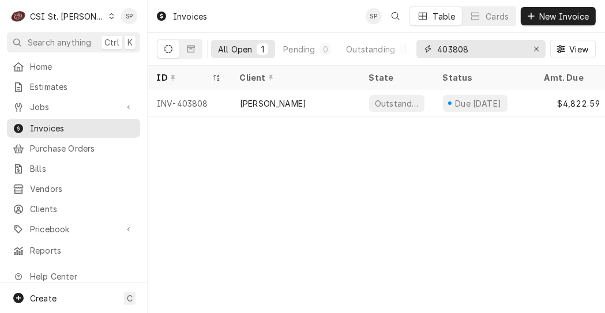
click at [475, 50] on input "403808" at bounding box center [480, 49] width 87 height 18
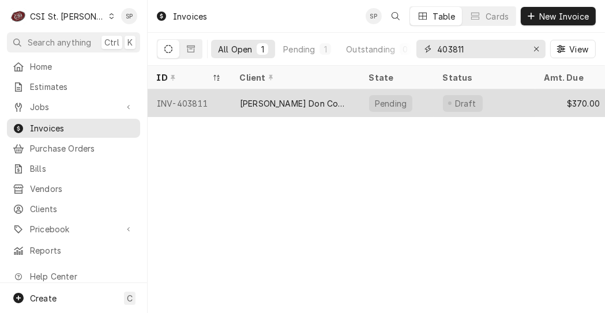
type input "403811"
click at [198, 106] on div "INV-403811" at bounding box center [189, 103] width 83 height 28
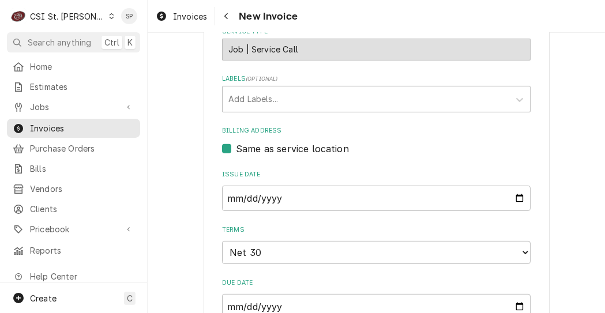
scroll to position [392, 0]
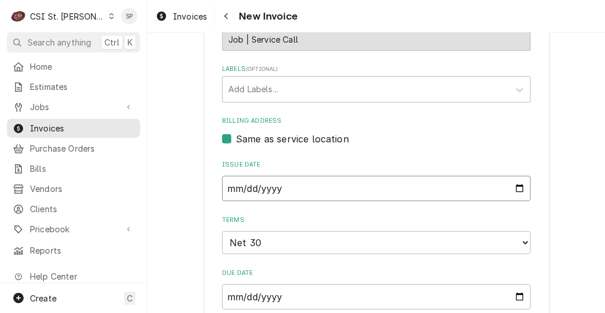
click at [513, 190] on input "[DATE]" at bounding box center [376, 188] width 309 height 25
type input "[DATE]"
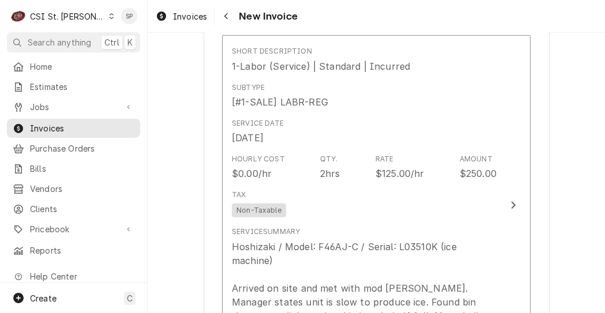
scroll to position [738, 0]
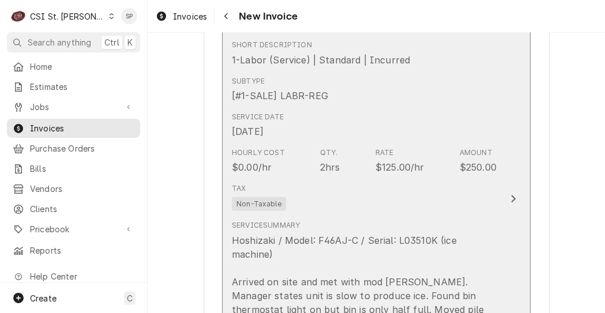
click at [331, 164] on div "2hrs" at bounding box center [330, 167] width 20 height 14
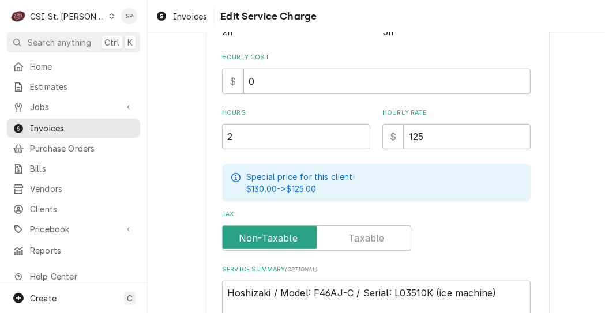
scroll to position [323, 0]
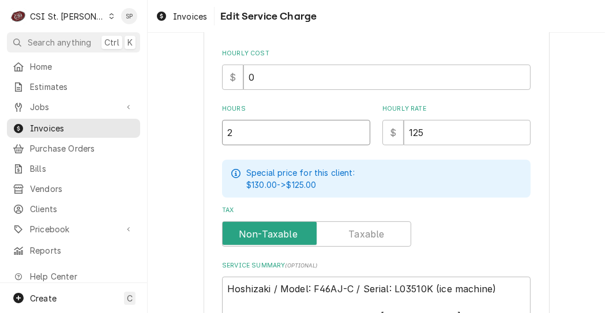
click at [241, 133] on input "2" at bounding box center [296, 132] width 148 height 25
type textarea "x"
type input "2.5"
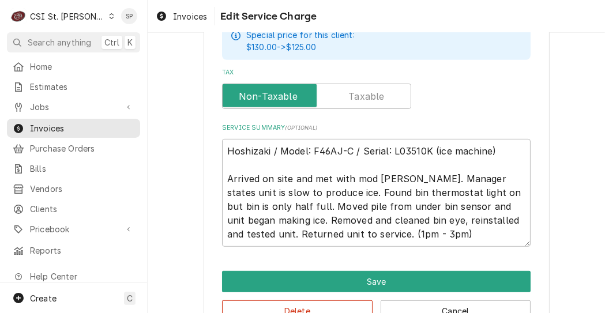
scroll to position [493, 0]
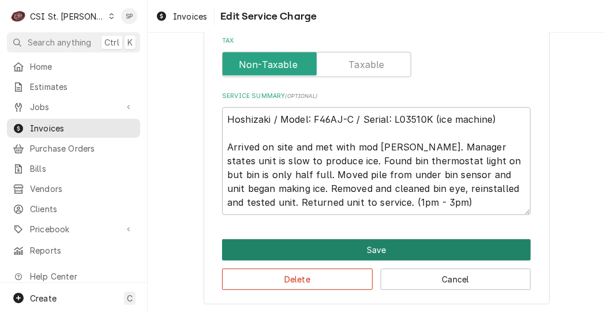
click at [340, 249] on button "Save" at bounding box center [376, 249] width 309 height 21
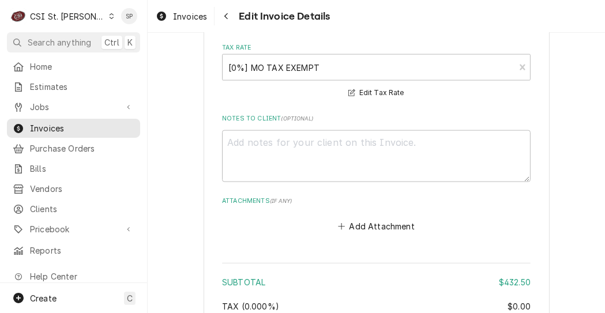
scroll to position [1707, 0]
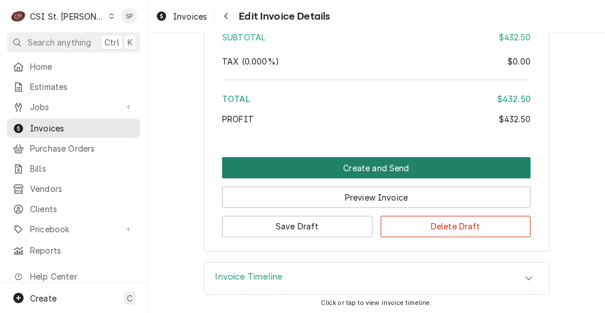
click at [350, 163] on button "Create and Send" at bounding box center [376, 167] width 309 height 21
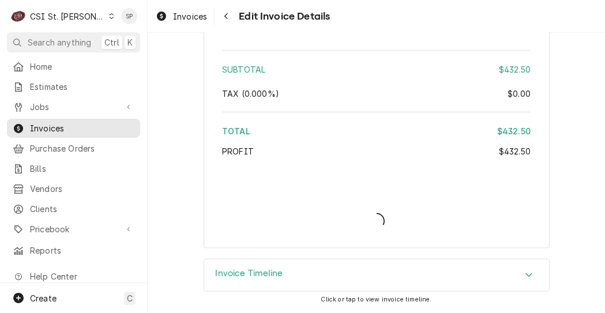
scroll to position [1675, 0]
type textarea "x"
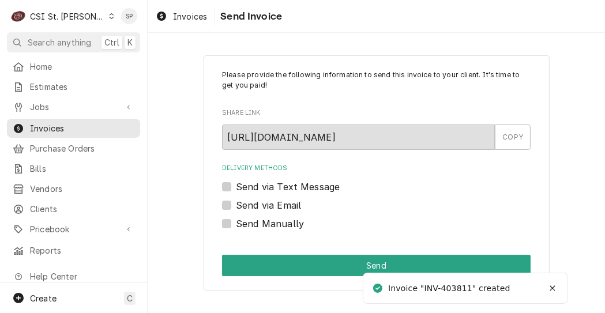
click at [236, 205] on label "Send via Email" at bounding box center [268, 205] width 65 height 14
click at [236, 205] on input "Send via Email" at bounding box center [390, 210] width 309 height 25
checkbox input "true"
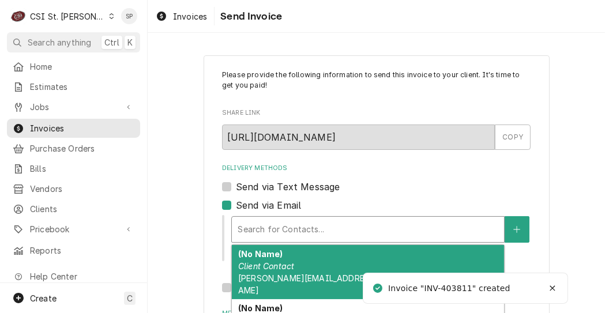
click at [266, 226] on div "Delivery Methods" at bounding box center [368, 229] width 261 height 21
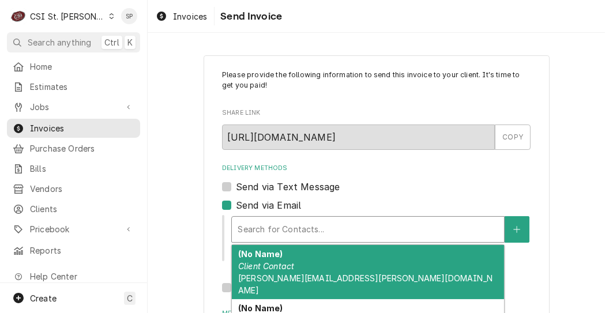
click at [271, 271] on em "Client Contact" at bounding box center [266, 266] width 56 height 10
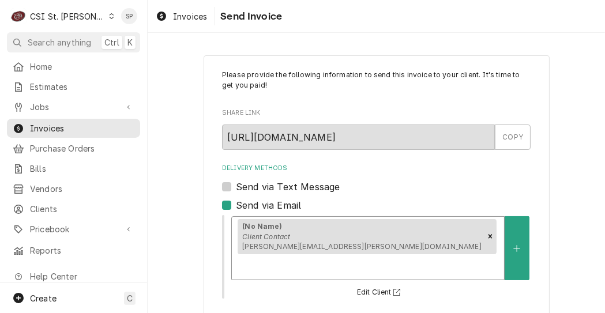
scroll to position [190, 0]
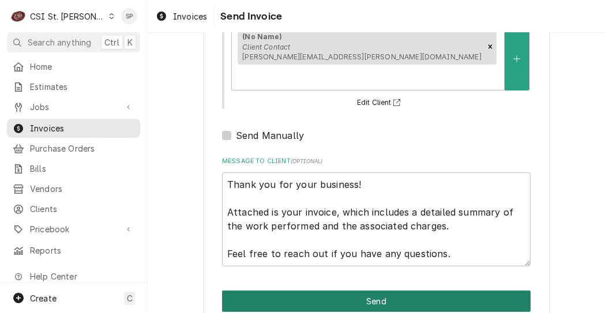
click at [430, 291] on button "Send" at bounding box center [376, 301] width 309 height 21
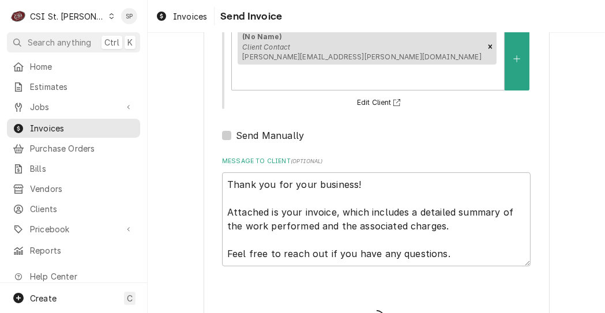
type textarea "x"
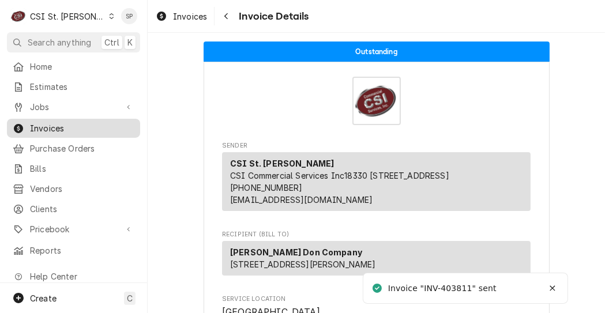
click at [85, 126] on span "Invoices" at bounding box center [82, 128] width 104 height 12
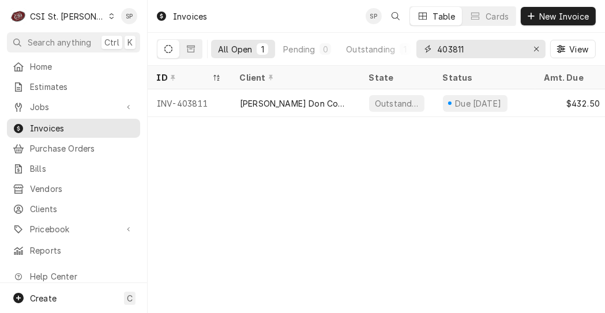
click at [464, 47] on input "403811" at bounding box center [480, 49] width 87 height 18
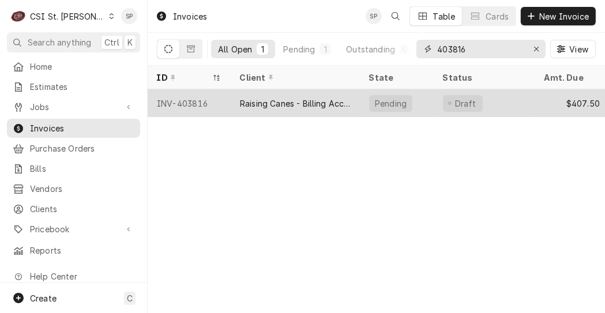
type input "403816"
click at [174, 100] on div "INV-403816" at bounding box center [189, 103] width 83 height 28
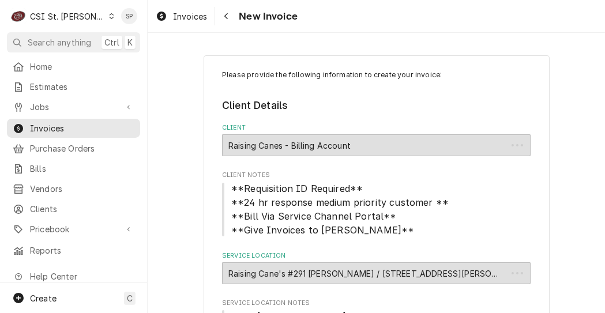
type textarea "x"
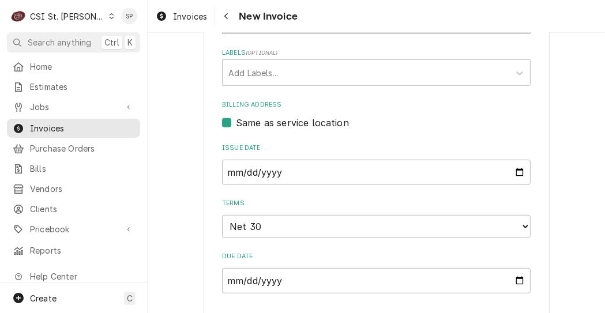
scroll to position [669, 0]
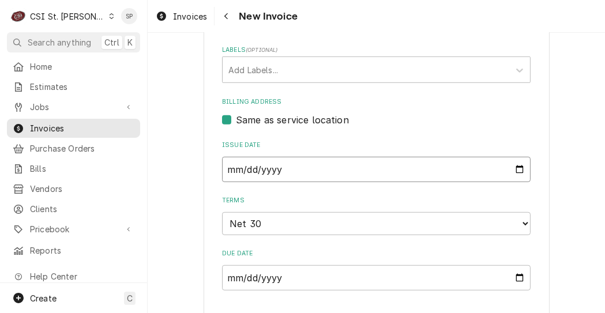
click at [517, 159] on input "[DATE]" at bounding box center [376, 169] width 309 height 25
type input "[DATE]"
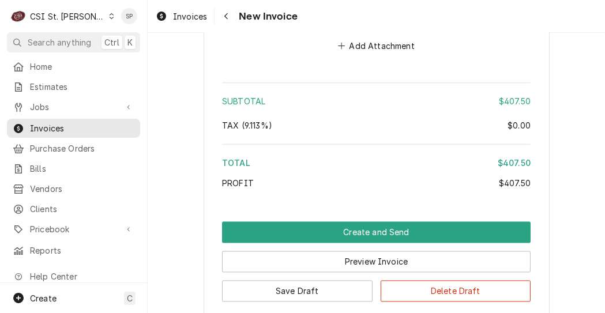
scroll to position [1941, 0]
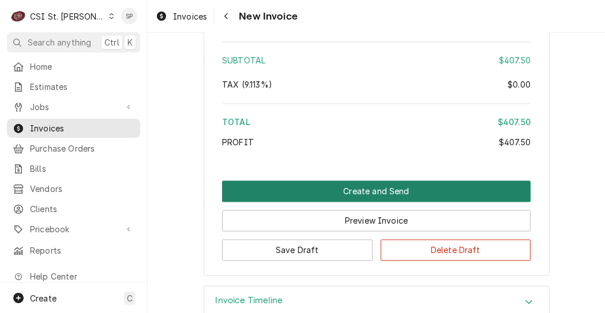
click at [382, 181] on button "Create and Send" at bounding box center [376, 191] width 309 height 21
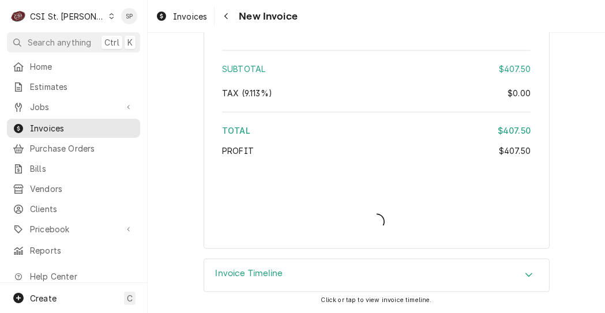
scroll to position [1905, 0]
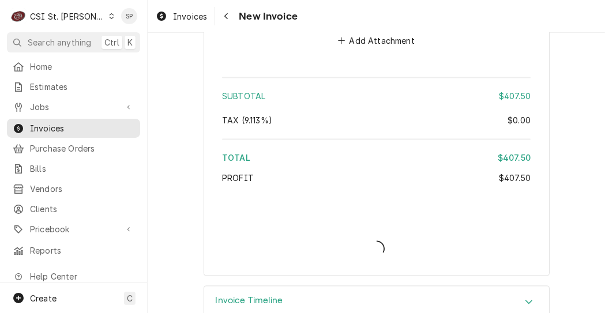
type textarea "x"
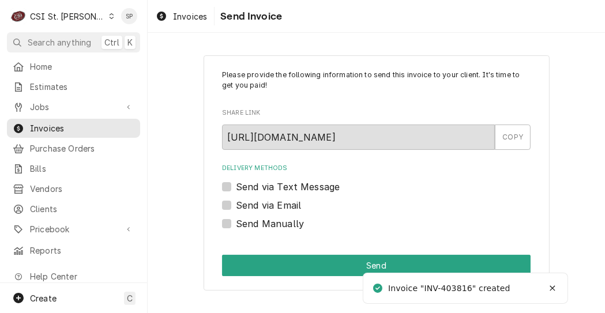
click at [236, 202] on label "Send via Email" at bounding box center [268, 205] width 65 height 14
click at [236, 202] on input "Send via Email" at bounding box center [390, 210] width 309 height 25
checkbox input "true"
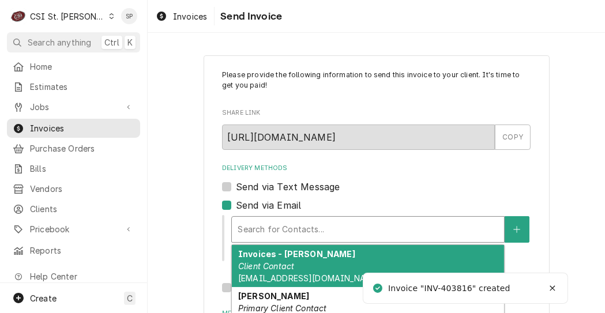
click at [273, 232] on div "Delivery Methods" at bounding box center [368, 229] width 261 height 21
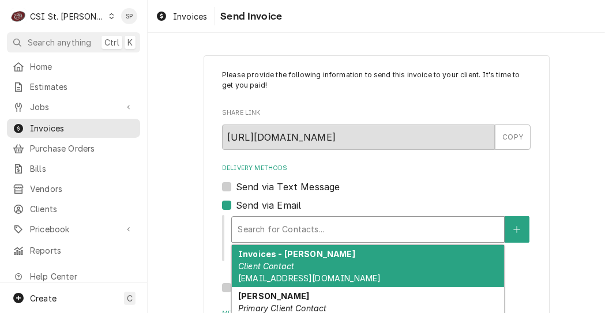
click at [268, 268] on em "Client Contact" at bounding box center [266, 266] width 56 height 10
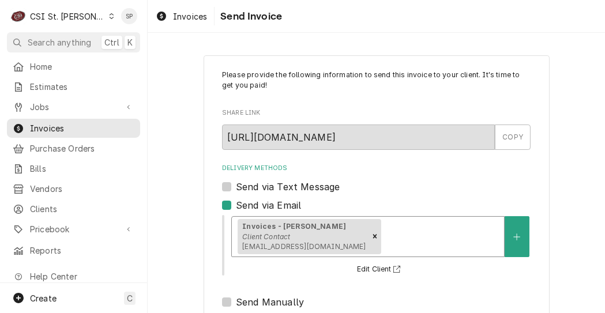
scroll to position [190, 0]
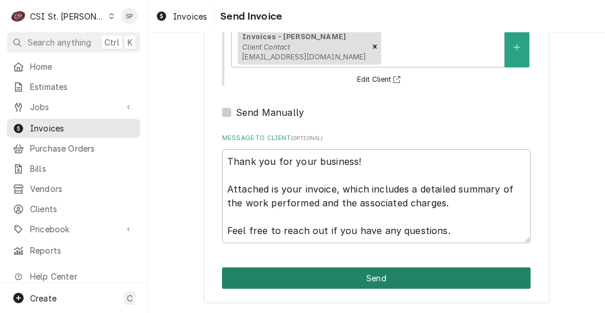
click at [430, 279] on button "Send" at bounding box center [376, 278] width 309 height 21
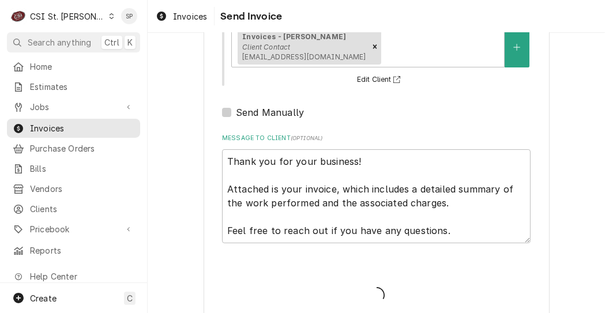
type textarea "x"
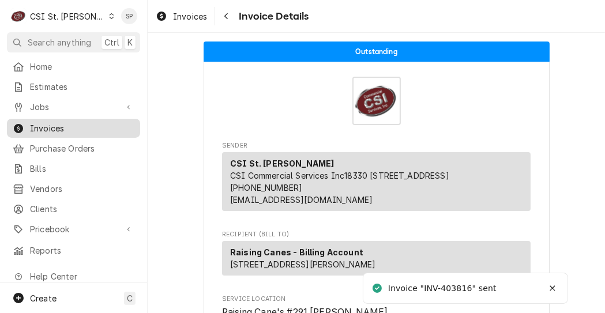
click at [86, 122] on span "Invoices" at bounding box center [82, 128] width 104 height 12
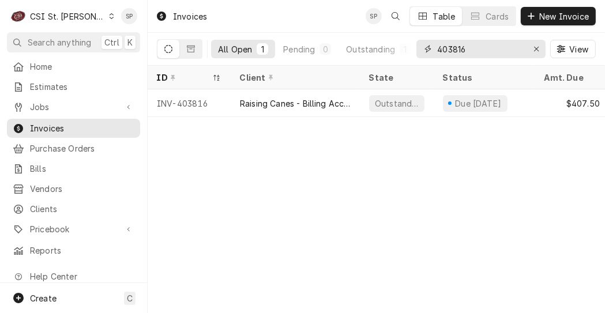
click at [484, 47] on input "403816" at bounding box center [480, 49] width 87 height 18
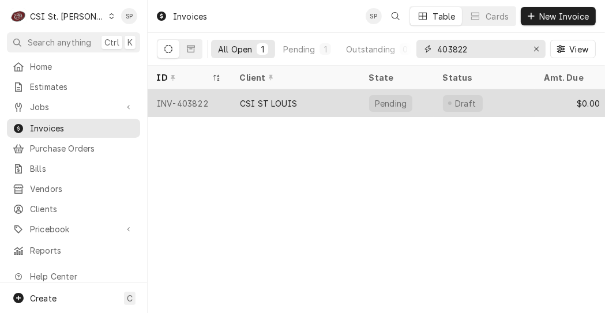
type input "403822"
click at [198, 97] on div "INV-403822" at bounding box center [189, 103] width 83 height 28
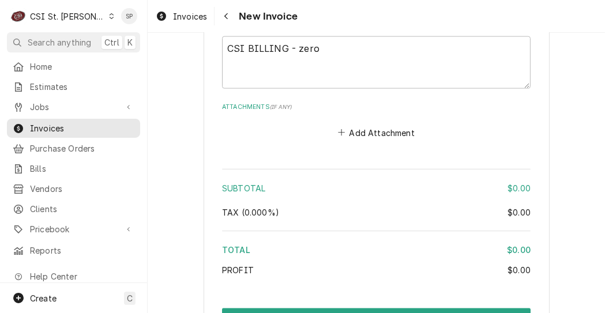
scroll to position [1629, 0]
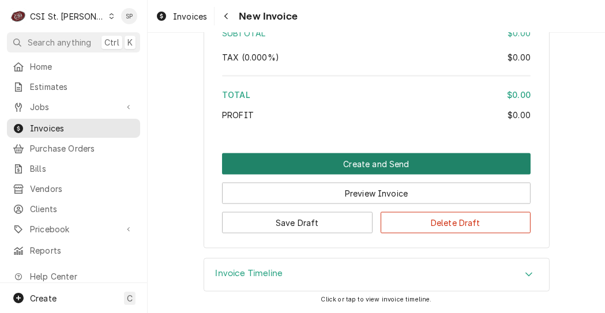
click at [303, 159] on button "Create and Send" at bounding box center [376, 163] width 309 height 21
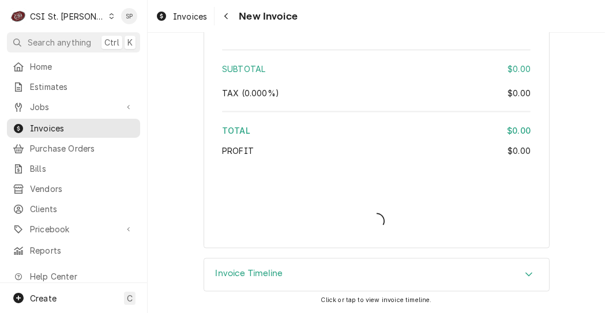
scroll to position [1592, 0]
type textarea "x"
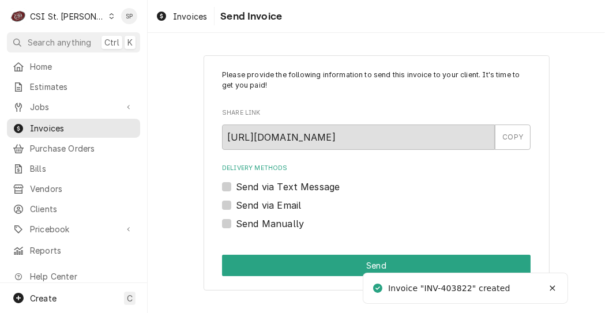
click at [271, 220] on label "Send Manually" at bounding box center [270, 224] width 68 height 14
click at [271, 220] on input "Send Manually" at bounding box center [390, 229] width 309 height 25
checkbox input "true"
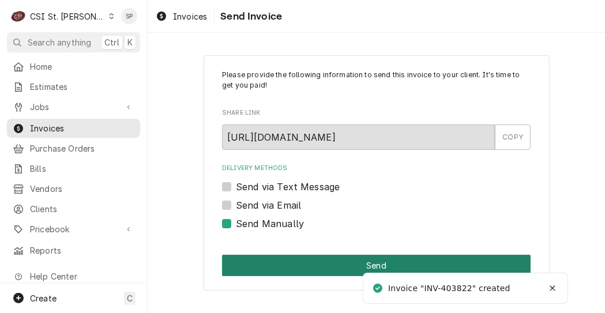
click at [262, 265] on button "Send" at bounding box center [376, 265] width 309 height 21
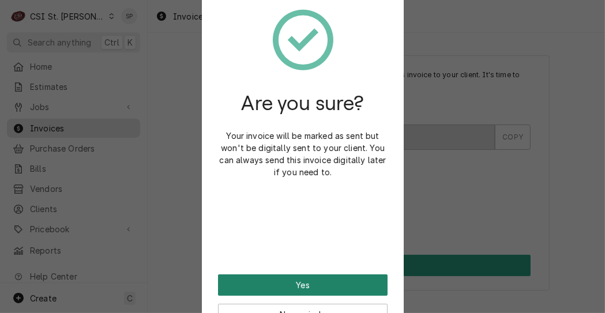
click at [228, 284] on button "Yes" at bounding box center [303, 285] width 170 height 21
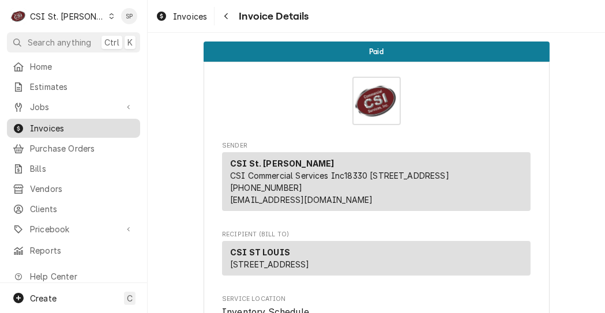
click at [80, 122] on span "Invoices" at bounding box center [82, 128] width 104 height 12
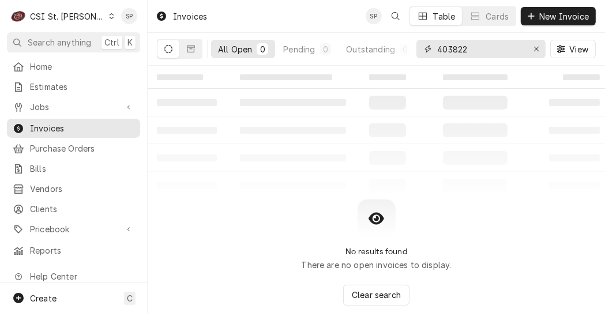
click at [475, 41] on input "403822" at bounding box center [480, 49] width 87 height 18
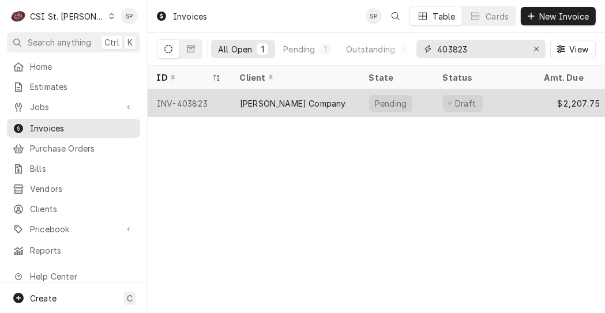
type input "403823"
click at [204, 100] on div "INV-403823" at bounding box center [189, 103] width 83 height 28
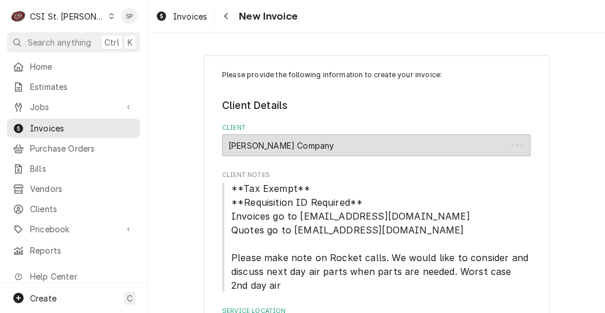
type textarea "x"
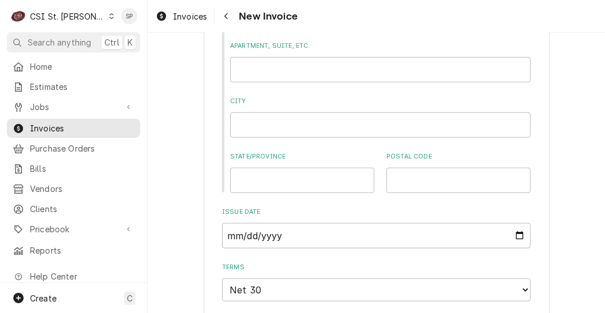
scroll to position [992, 0]
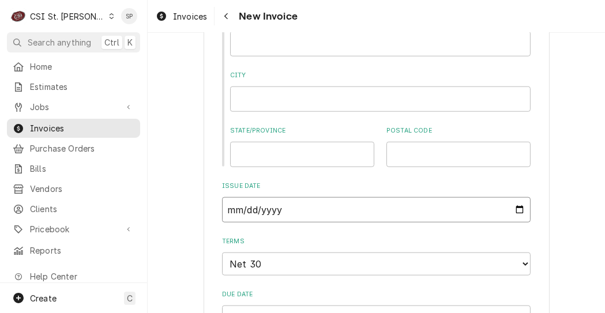
click at [517, 208] on input "[DATE]" at bounding box center [376, 209] width 309 height 25
type input "2025-09-26"
type textarea "x"
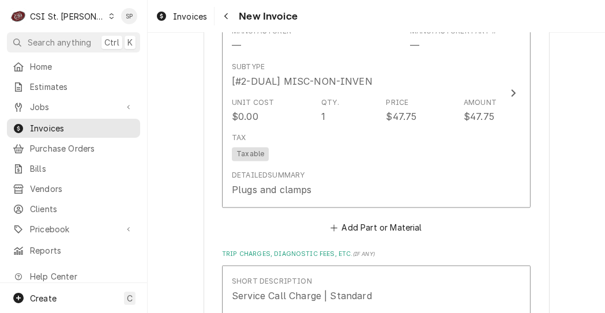
scroll to position [1846, 0]
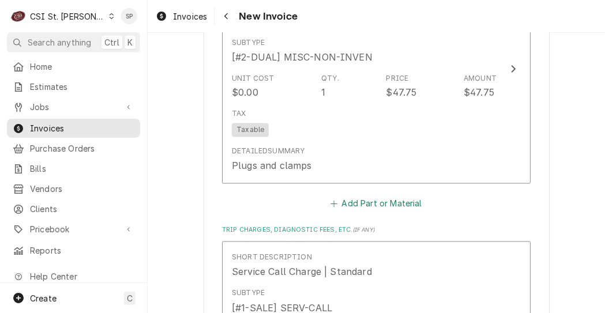
click at [377, 196] on button "Add Part or Material" at bounding box center [376, 204] width 95 height 16
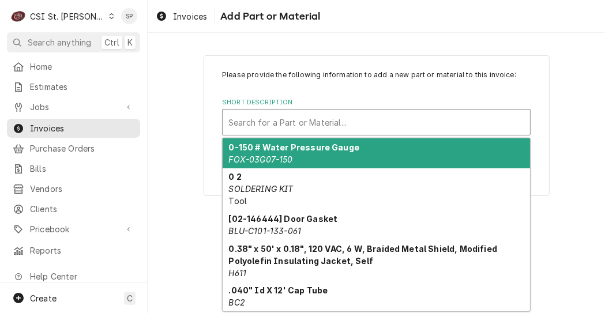
click at [374, 130] on div "Short Description" at bounding box center [376, 122] width 296 height 21
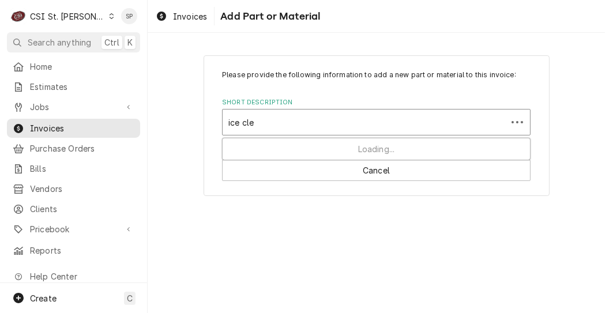
type input "ice clea"
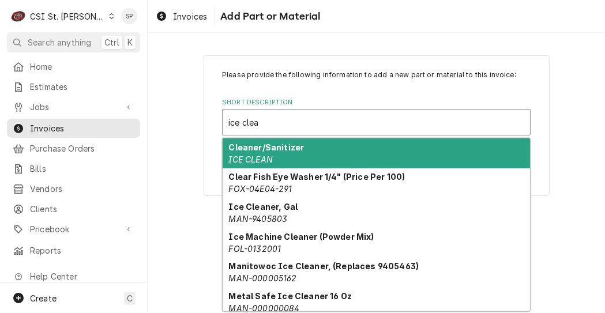
click at [402, 158] on div "Cleaner/Sanitizer ICE CLEAN" at bounding box center [376, 153] width 307 height 30
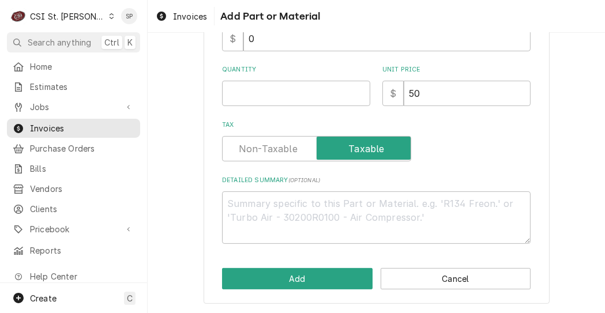
scroll to position [252, 0]
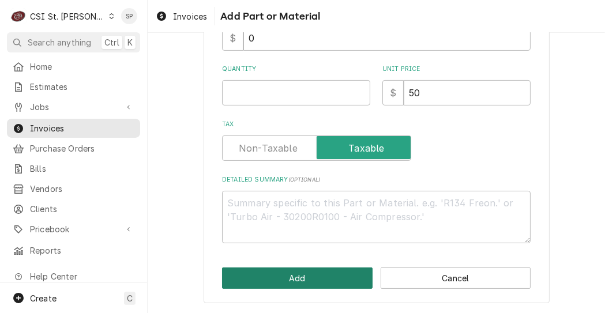
click at [312, 280] on button "Add" at bounding box center [297, 278] width 151 height 21
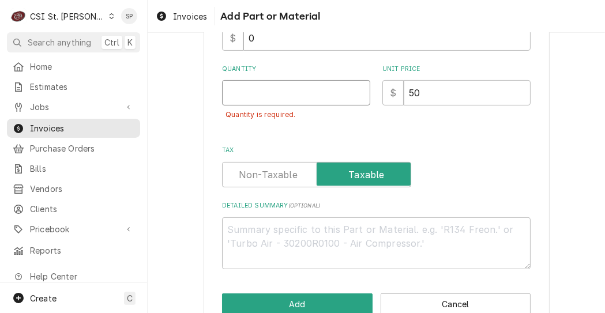
click at [258, 93] on input "Quantity" at bounding box center [296, 92] width 148 height 25
type textarea "x"
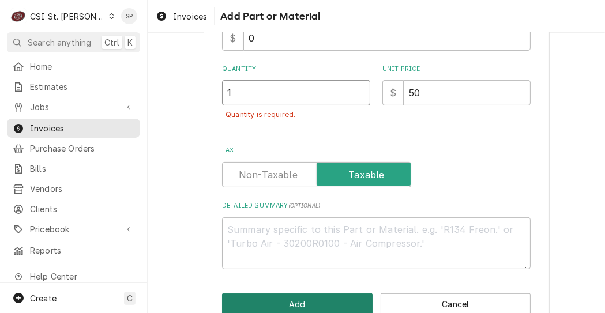
type input "1"
click at [296, 299] on button "Add" at bounding box center [297, 304] width 151 height 21
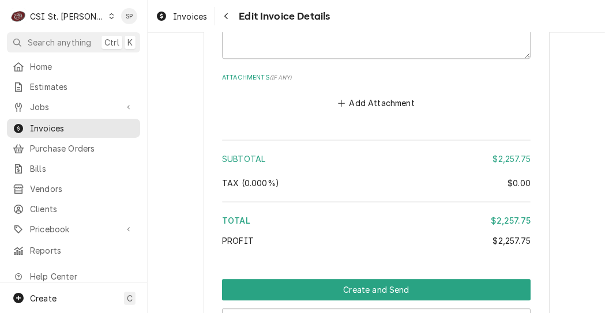
scroll to position [2767, 0]
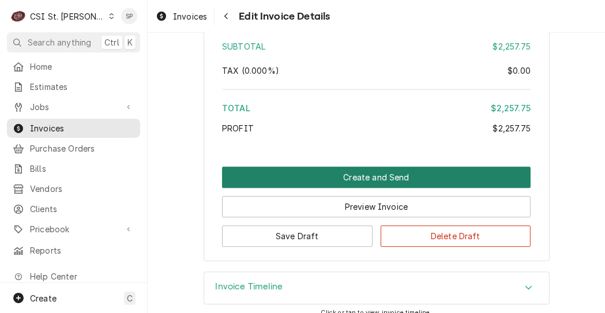
click at [381, 167] on button "Create and Send" at bounding box center [376, 177] width 309 height 21
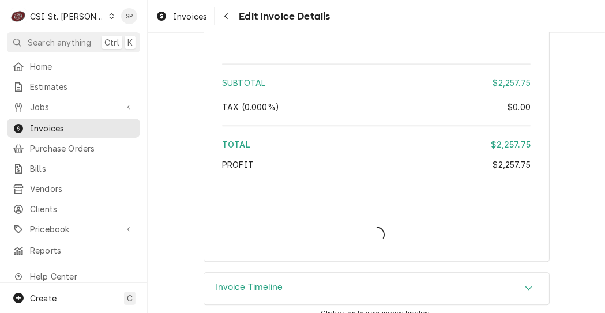
type textarea "x"
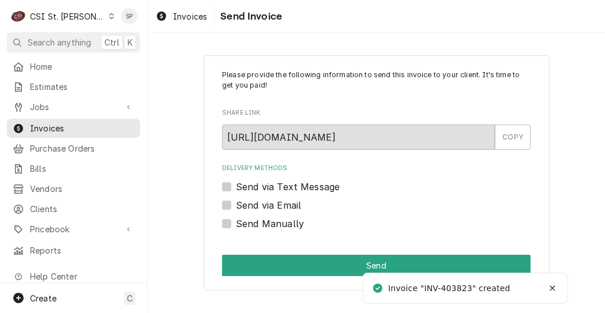
click at [236, 205] on label "Send via Email" at bounding box center [268, 205] width 65 height 14
click at [236, 205] on input "Send via Email" at bounding box center [390, 210] width 309 height 25
checkbox input "true"
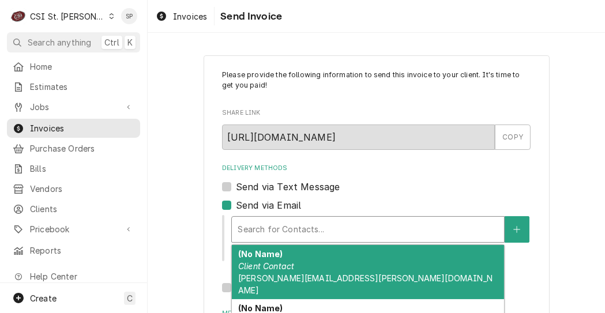
click at [258, 233] on div "Delivery Methods" at bounding box center [368, 229] width 261 height 21
click at [247, 284] on div "(No Name) Client Contact vicky.stuesse@csi1.com" at bounding box center [368, 272] width 272 height 54
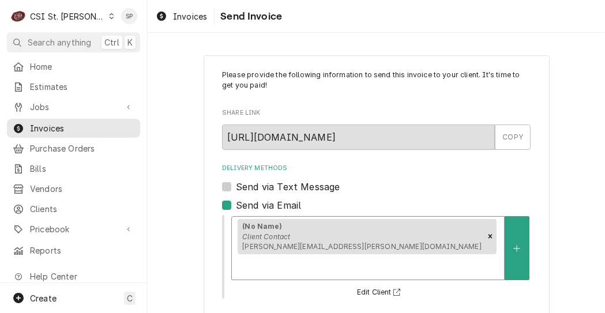
scroll to position [190, 0]
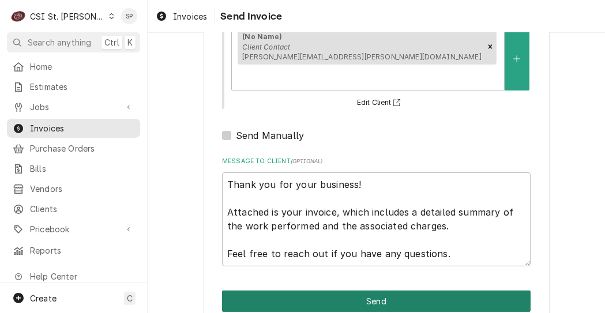
click at [413, 291] on button "Send" at bounding box center [376, 301] width 309 height 21
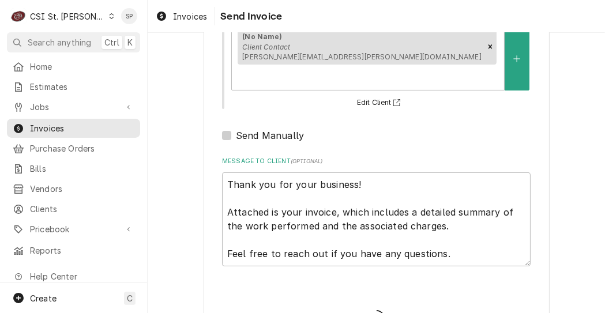
type textarea "x"
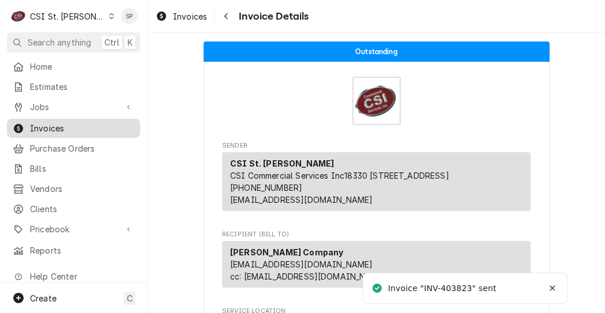
click at [91, 125] on span "Invoices" at bounding box center [82, 128] width 104 height 12
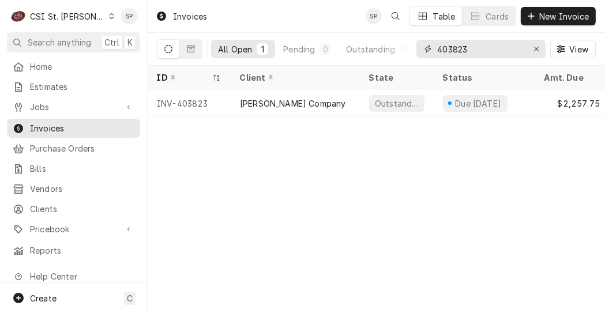
click at [466, 52] on input "403823" at bounding box center [480, 49] width 87 height 18
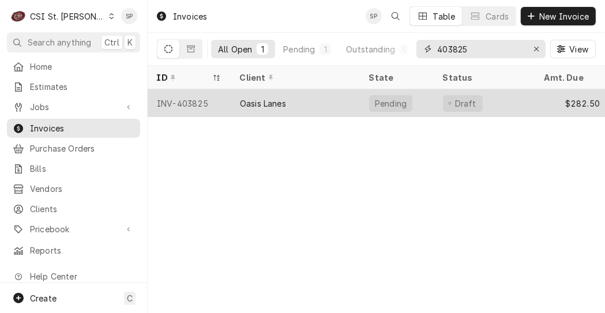
type input "403825"
click at [189, 102] on div "INV-403825" at bounding box center [189, 103] width 83 height 28
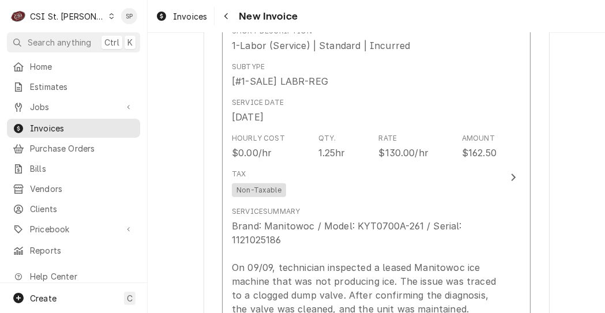
scroll to position [1192, 0]
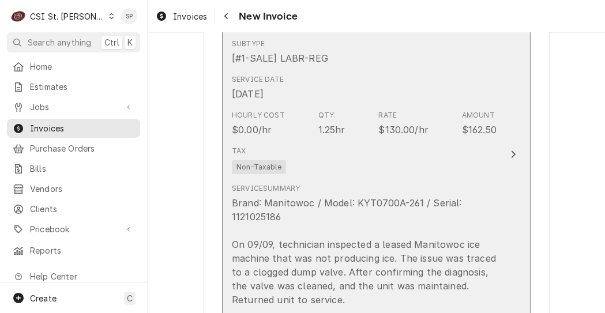
click at [387, 150] on div "Tax Non-Taxable" at bounding box center [364, 159] width 265 height 37
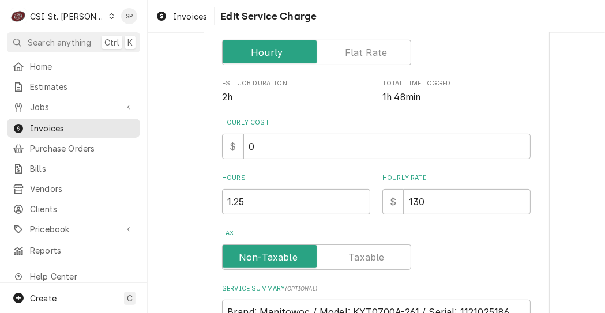
scroll to position [276, 0]
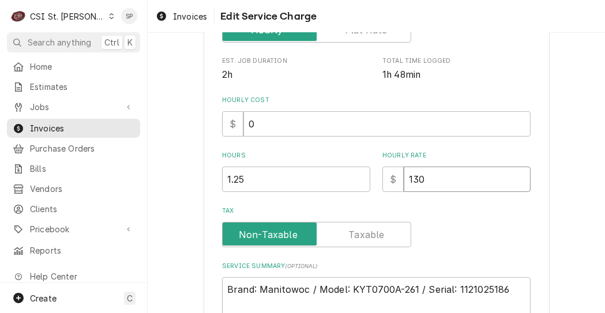
click at [444, 177] on input "130" at bounding box center [467, 179] width 127 height 25
type textarea "x"
type input "13"
type textarea "x"
type input "1"
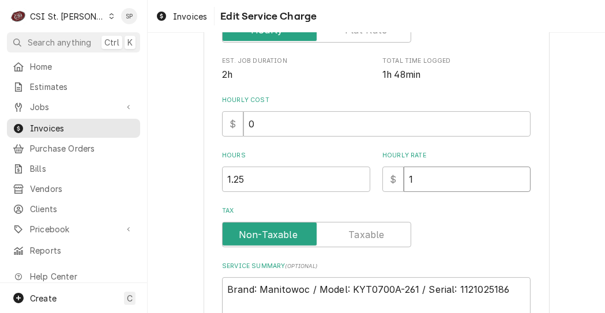
type textarea "x"
type input "0"
click at [596, 294] on div "Use the fields below to edit this service charge Short Description 1-Labor (Ser…" at bounding box center [376, 120] width 457 height 703
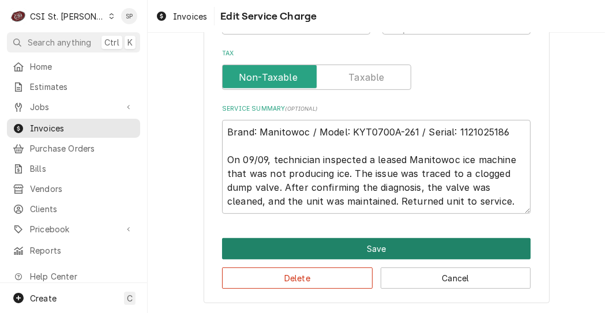
click at [362, 250] on button "Save" at bounding box center [376, 248] width 309 height 21
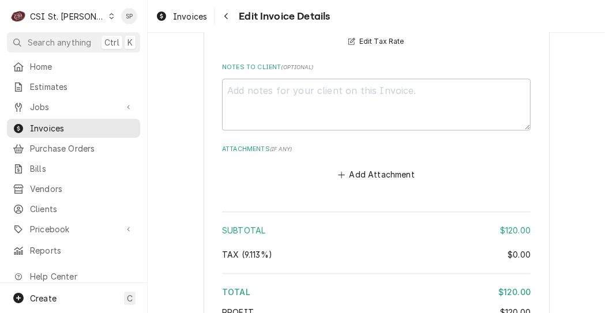
scroll to position [2100, 0]
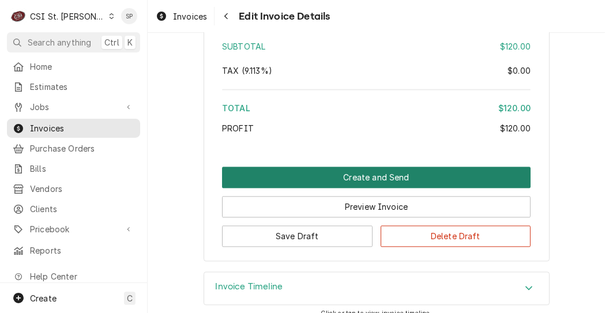
click at [337, 167] on button "Create and Send" at bounding box center [376, 177] width 309 height 21
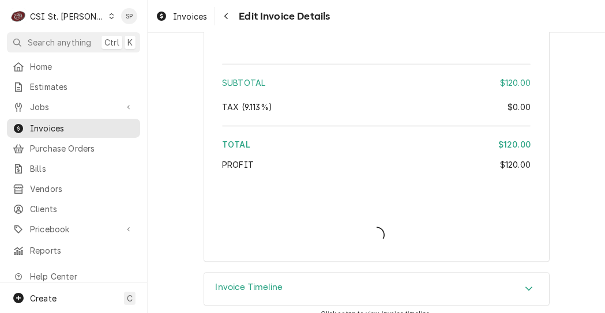
type textarea "x"
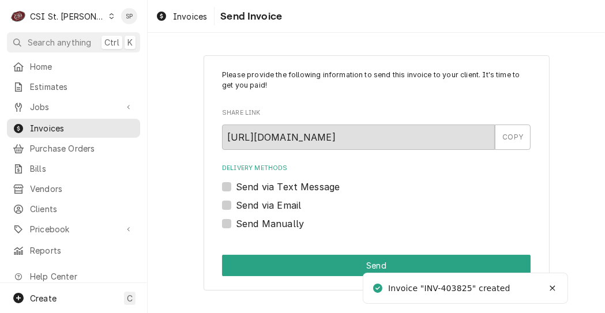
click at [236, 226] on label "Send Manually" at bounding box center [270, 224] width 68 height 14
click at [236, 226] on input "Send Manually" at bounding box center [390, 229] width 309 height 25
checkbox input "true"
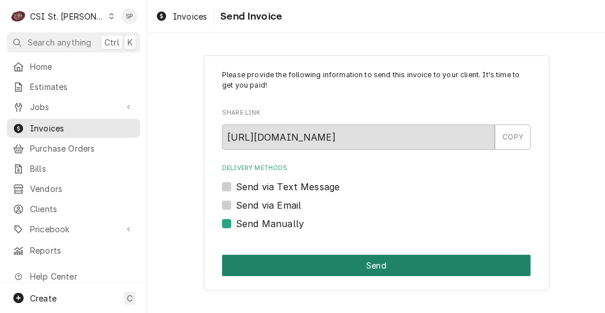
click at [340, 264] on button "Send" at bounding box center [376, 265] width 309 height 21
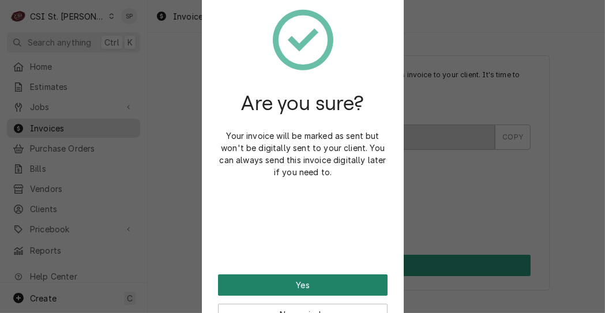
click at [310, 285] on button "Yes" at bounding box center [303, 285] width 170 height 21
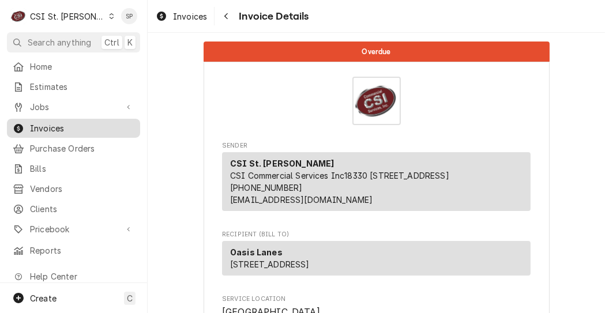
click at [72, 123] on span "Invoices" at bounding box center [82, 128] width 104 height 12
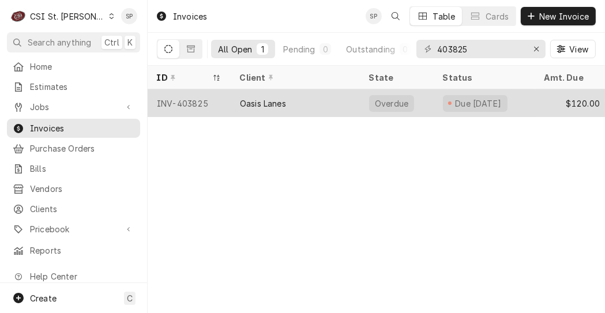
click at [205, 98] on div "INV-403825" at bounding box center [189, 103] width 83 height 28
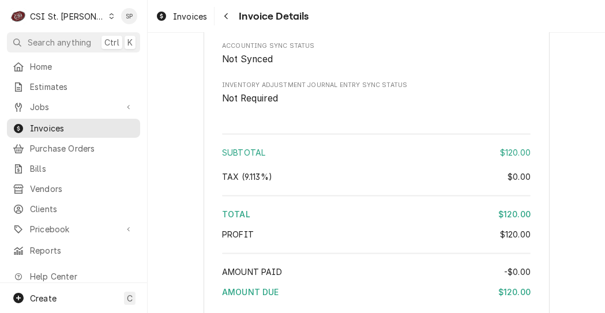
scroll to position [2043, 0]
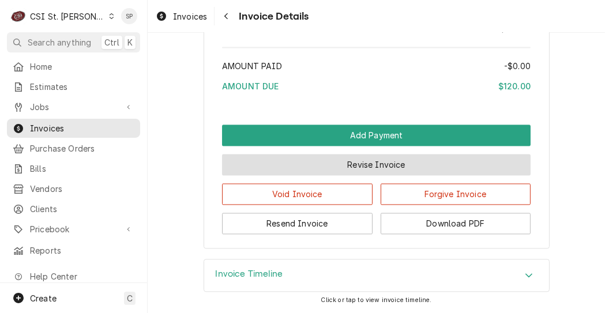
click at [354, 159] on button "Revise Invoice" at bounding box center [376, 164] width 309 height 21
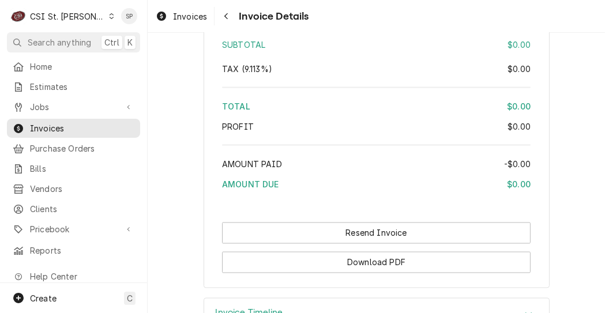
scroll to position [1784, 0]
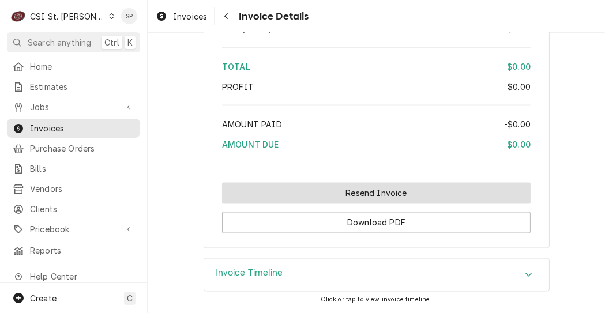
click at [357, 196] on button "Resend Invoice" at bounding box center [376, 193] width 309 height 21
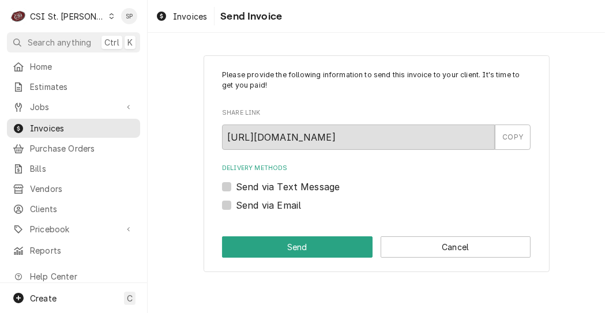
click at [236, 206] on label "Send via Email" at bounding box center [268, 205] width 65 height 14
click at [236, 206] on input "Send via Email" at bounding box center [390, 210] width 309 height 25
checkbox input "true"
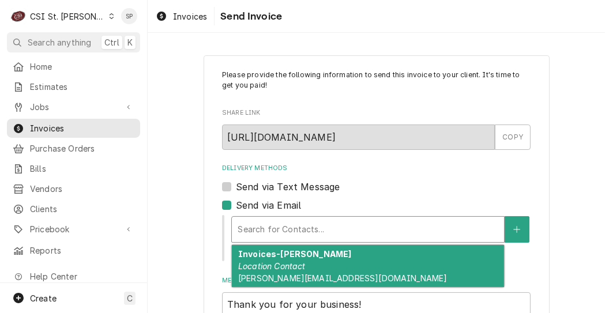
click at [288, 223] on div "Delivery Methods" at bounding box center [368, 229] width 261 height 21
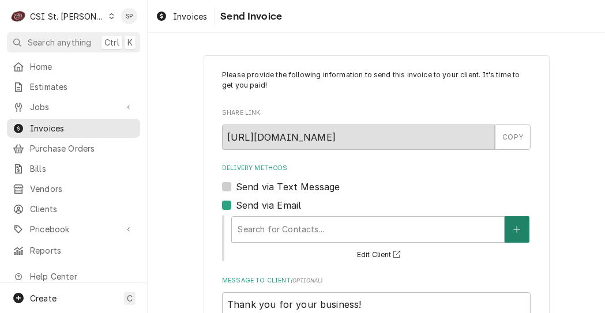
click at [515, 223] on button "Delivery Methods" at bounding box center [517, 229] width 24 height 27
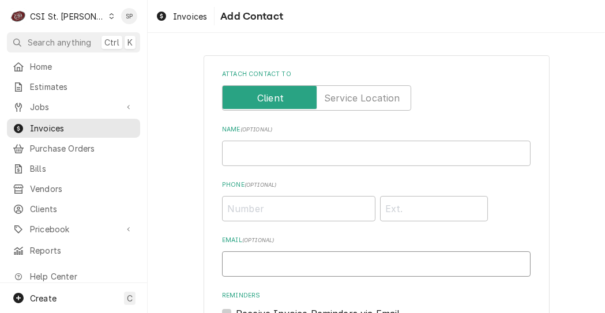
click at [398, 263] on input "Email ( optional )" at bounding box center [376, 264] width 309 height 25
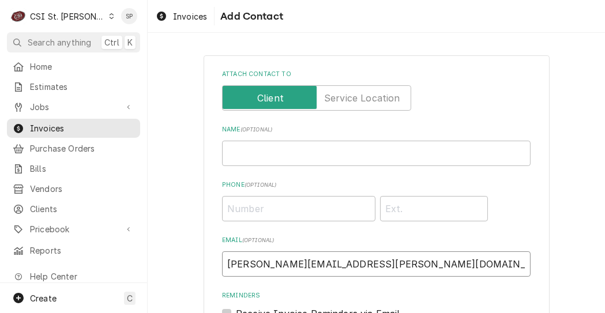
scroll to position [183, 0]
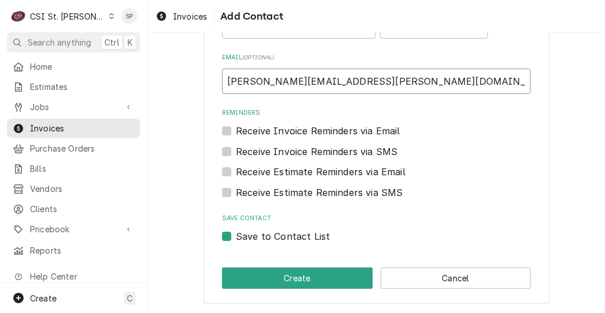
type input "shelley.politte@csi1.com"
click at [236, 236] on label "Save to Contact List" at bounding box center [283, 237] width 94 height 14
click at [236, 236] on input "Save to Contact List" at bounding box center [390, 242] width 309 height 25
checkbox input "false"
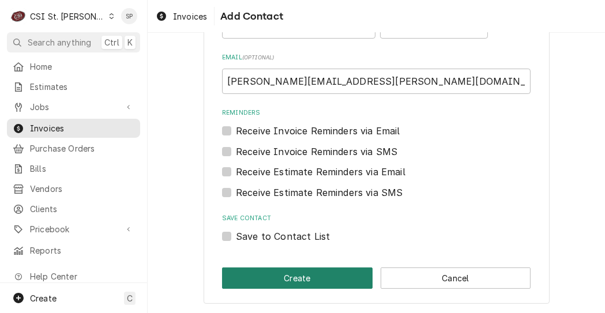
click at [247, 282] on button "Create" at bounding box center [297, 278] width 151 height 21
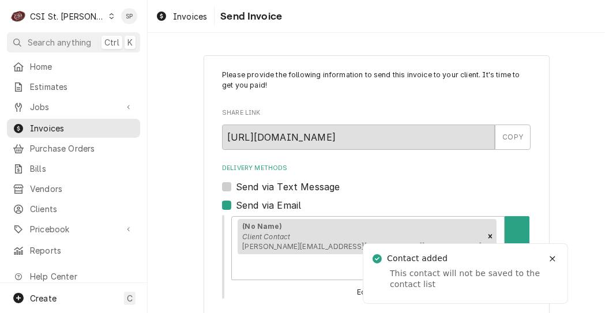
scroll to position [157, 0]
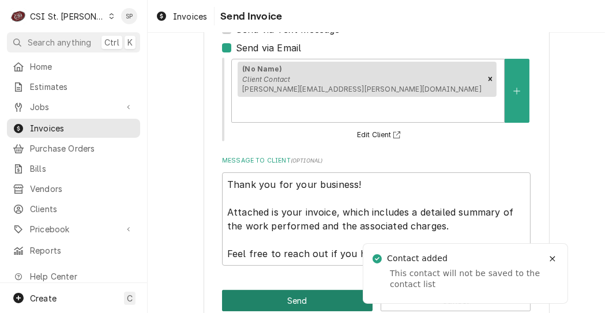
click at [250, 290] on button "Send" at bounding box center [297, 300] width 151 height 21
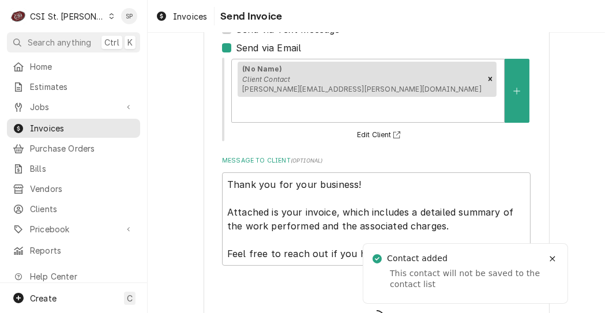
type textarea "x"
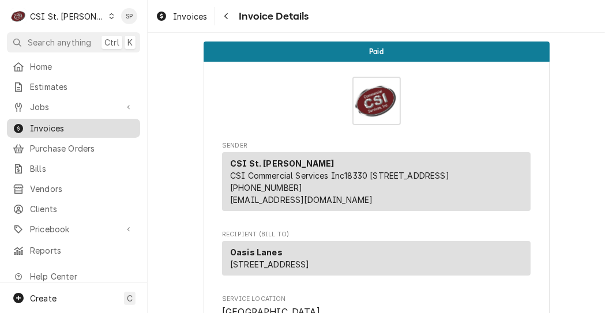
click at [61, 125] on span "Invoices" at bounding box center [82, 128] width 104 height 12
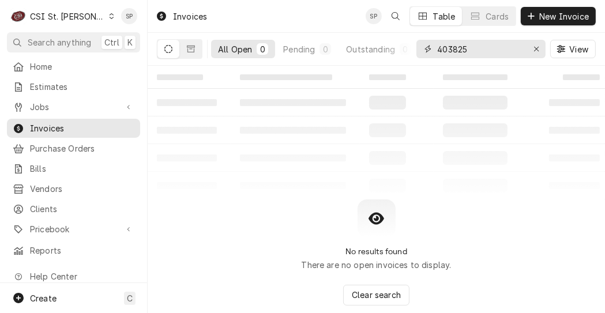
click at [481, 47] on input "403825" at bounding box center [480, 49] width 87 height 18
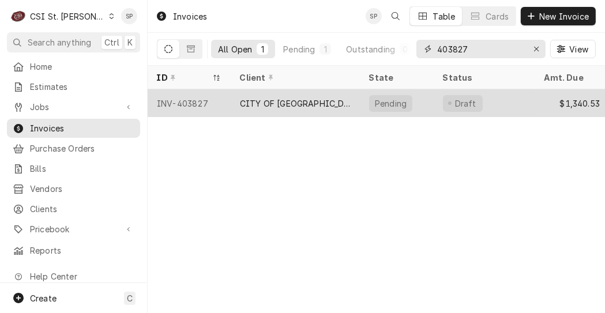
type input "403827"
click at [182, 98] on div "INV-403827" at bounding box center [189, 103] width 83 height 28
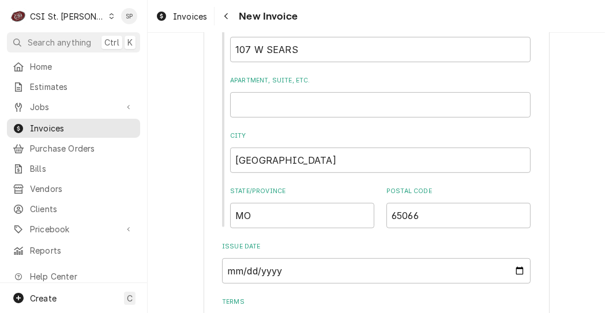
scroll to position [576, 0]
click at [519, 273] on input "2025-09-10" at bounding box center [376, 270] width 309 height 25
type input "2025-09-26"
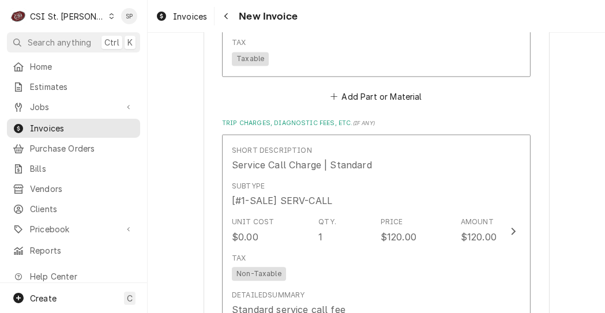
scroll to position [2465, 0]
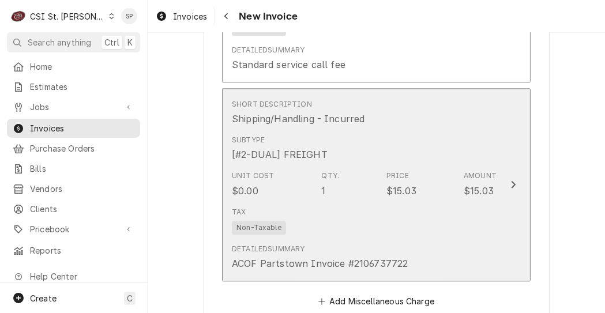
click at [381, 244] on div "Detailed Summary ACOF Partstown Invoice #2106737722" at bounding box center [320, 257] width 176 height 27
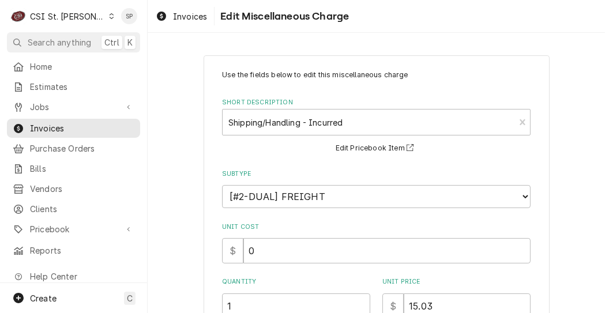
scroll to position [243, 0]
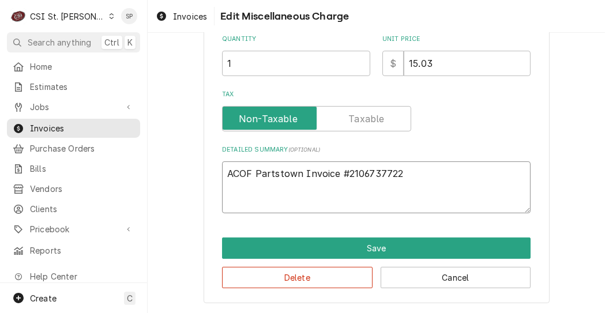
click at [403, 167] on textarea "ACOF Partstown Invoice #2106737722" at bounding box center [376, 188] width 309 height 52
type textarea "x"
type textarea "ACOF Partstown Invoice #210673772"
type textarea "x"
type textarea "ACOF Partstown Invoice #21067377"
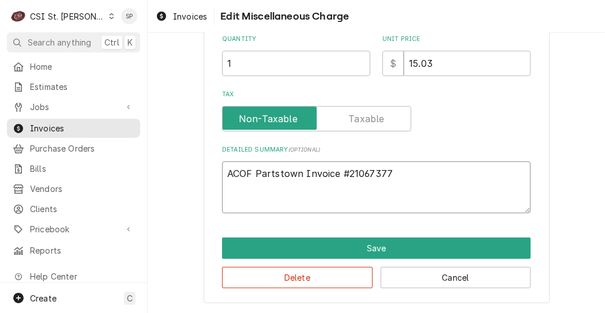
type textarea "x"
type textarea "ACOF Partstown Invoice #2106737"
type textarea "x"
type textarea "ACOF Partstown Invoice #210673"
type textarea "x"
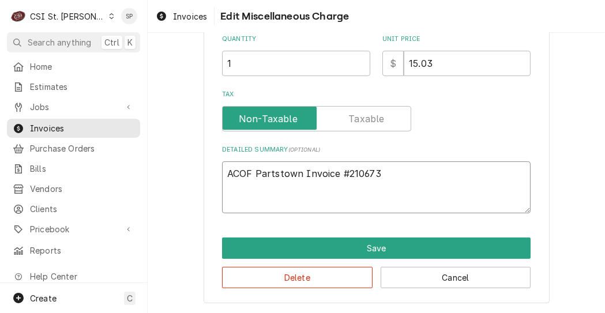
type textarea "ACOF Partstown Invoice #21067"
type textarea "x"
type textarea "ACOF Partstown Invoice #2106"
type textarea "x"
type textarea "ACOF Partstown Invoice #210"
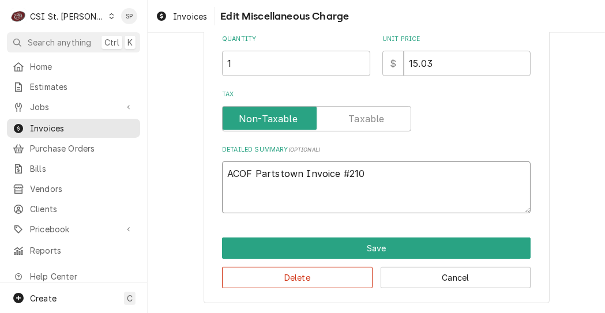
type textarea "x"
type textarea "ACOF Partstown Invoice #21"
type textarea "x"
type textarea "ACOF Partstown Invoice #2"
type textarea "x"
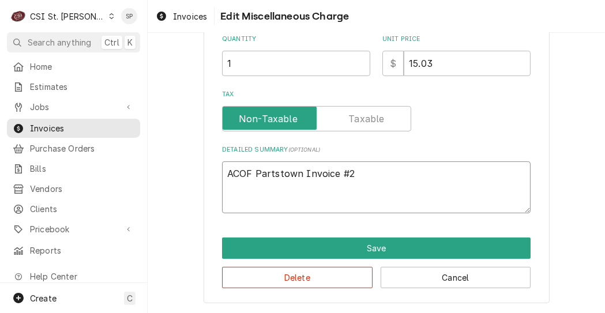
type textarea "ACOF Partstown Invoice #"
type textarea "x"
type textarea "ACOF Partstown Invoice"
type textarea "x"
type textarea "ACOF Partstown Invoice"
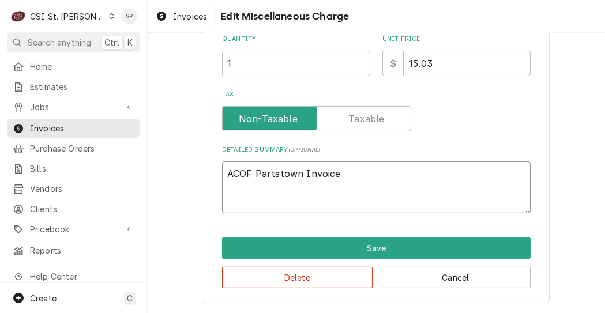
type textarea "x"
type textarea "ACOF Partstown Invoic"
type textarea "x"
type textarea "ACOF Partstown Invoi"
type textarea "x"
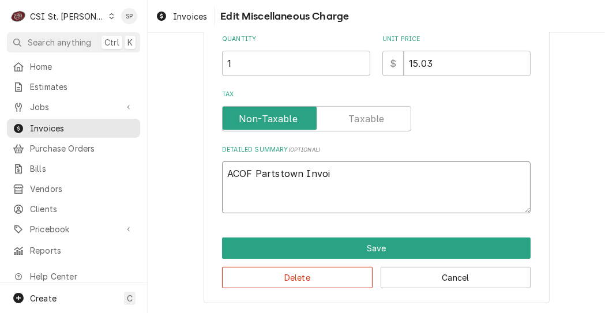
type textarea "ACOF Partstown Invo"
type textarea "x"
type textarea "ACOF Partstown Inv"
type textarea "x"
type textarea "ACOF Partstown In"
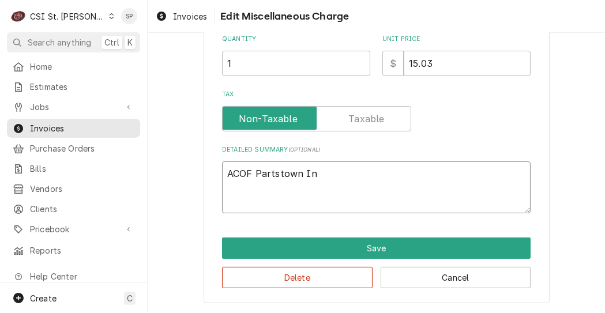
type textarea "x"
type textarea "ACOF Partstown I"
type textarea "x"
type textarea "ACOF Partstown"
type textarea "x"
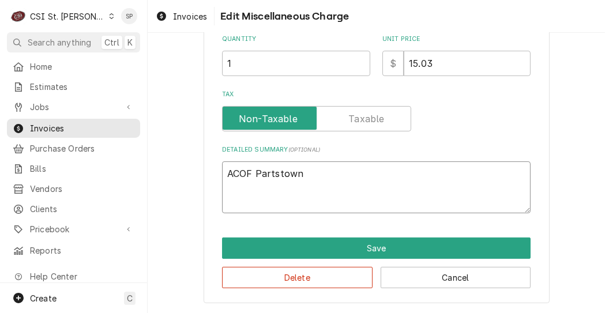
type textarea "ACOF Partstown"
type textarea "x"
type textarea "ACOF Partstow"
type textarea "x"
type textarea "ACOF Partsto"
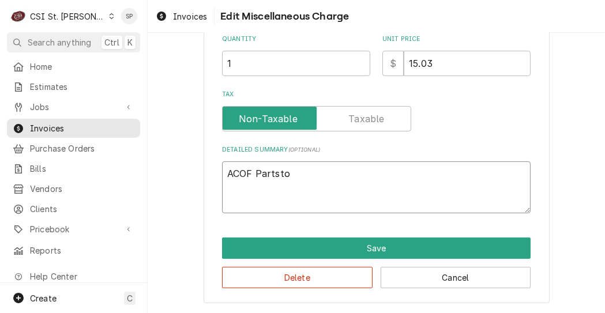
type textarea "x"
type textarea "ACOF Partst"
type textarea "x"
type textarea "ACOF Parts"
type textarea "x"
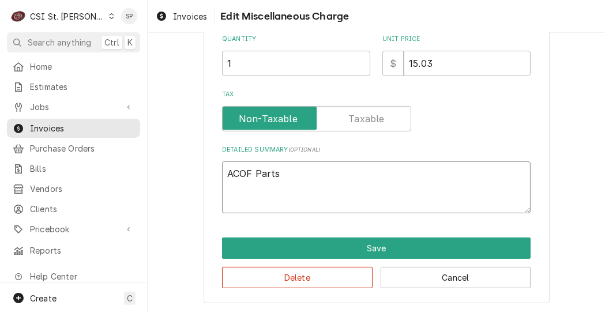
type textarea "ACOF Part"
type textarea "x"
type textarea "ACOF Par"
type textarea "x"
type textarea "ACOF Pa"
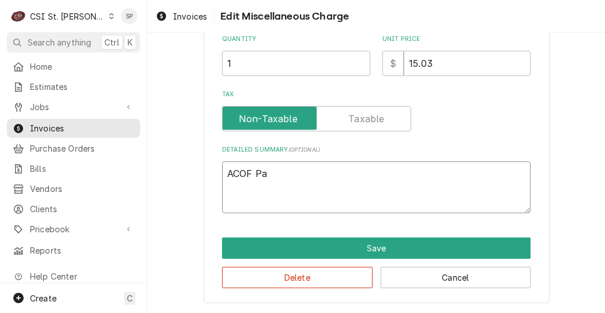
type textarea "x"
type textarea "ACOF P"
type textarea "x"
type textarea "ACOF"
type textarea "x"
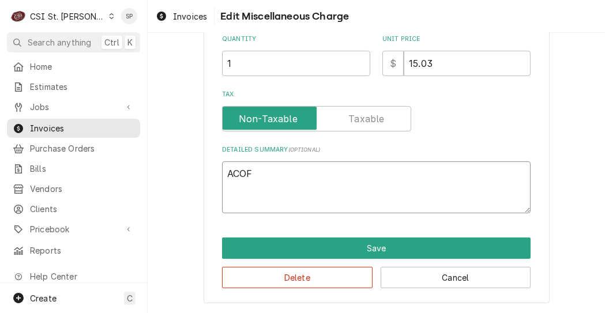
type textarea "ACOF"
type textarea "x"
type textarea "AC"
type textarea "x"
type textarea "A"
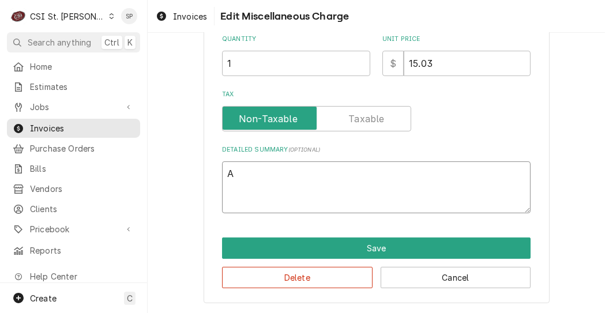
type textarea "x"
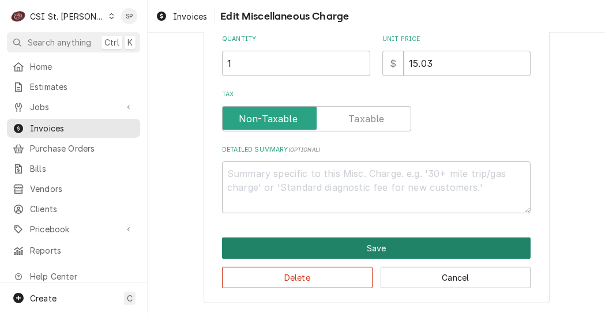
click at [370, 247] on button "Save" at bounding box center [376, 248] width 309 height 21
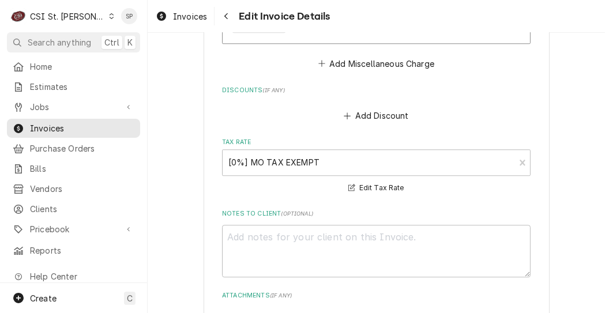
scroll to position [2913, 0]
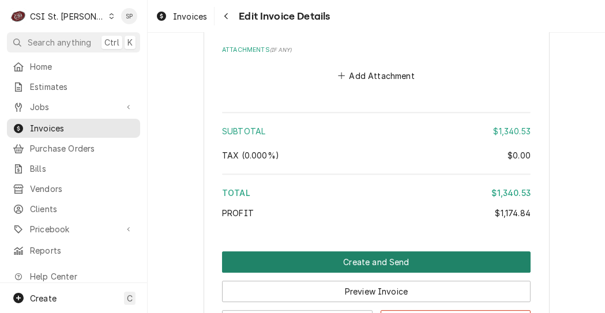
click at [392, 252] on button "Create and Send" at bounding box center [376, 262] width 309 height 21
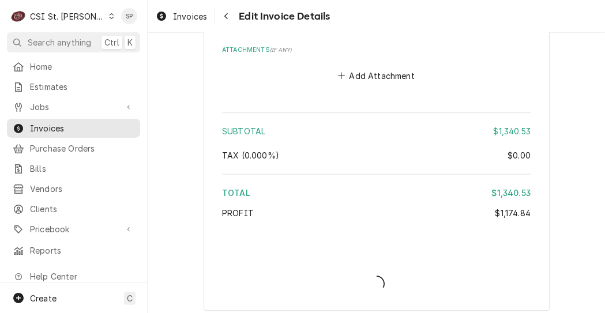
type textarea "x"
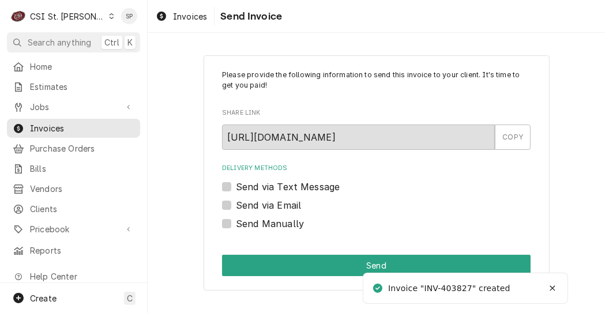
click at [236, 205] on label "Send via Email" at bounding box center [268, 205] width 65 height 14
click at [236, 205] on input "Send via Email" at bounding box center [390, 210] width 309 height 25
checkbox input "true"
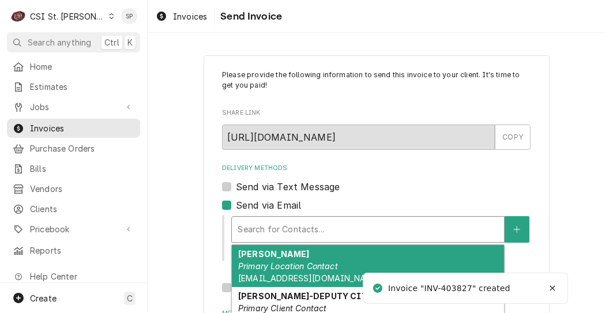
click at [254, 230] on div "Delivery Methods" at bounding box center [368, 229] width 261 height 21
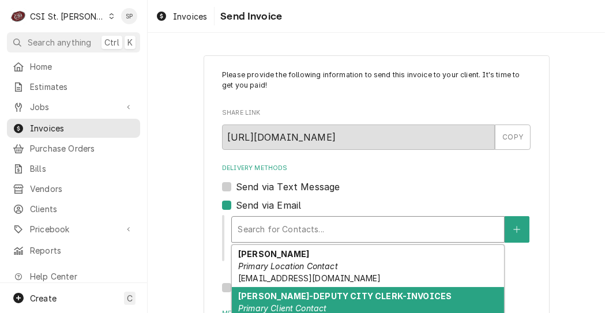
click at [335, 294] on strong "[PERSON_NAME]-DEPUTY CITY CLERK-INVOICES" at bounding box center [344, 296] width 213 height 10
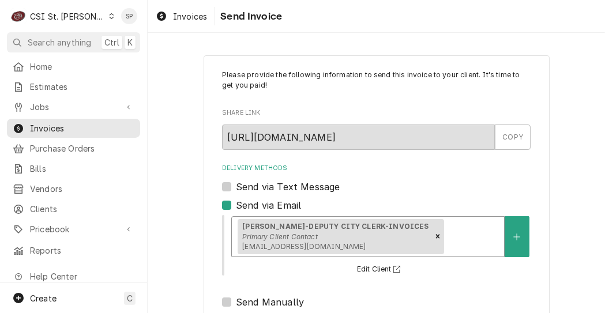
scroll to position [190, 0]
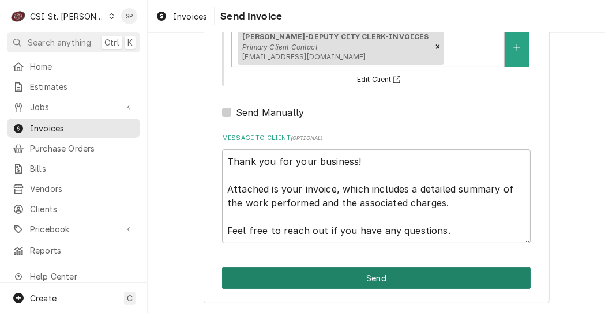
click at [423, 279] on button "Send" at bounding box center [376, 278] width 309 height 21
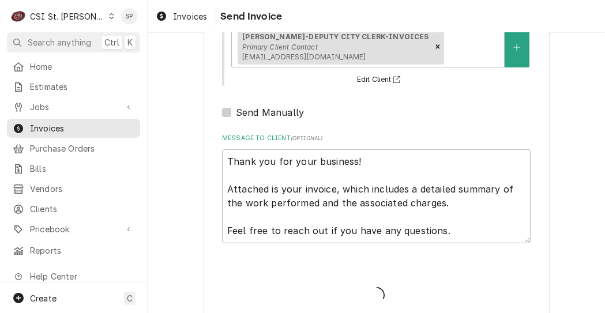
type textarea "x"
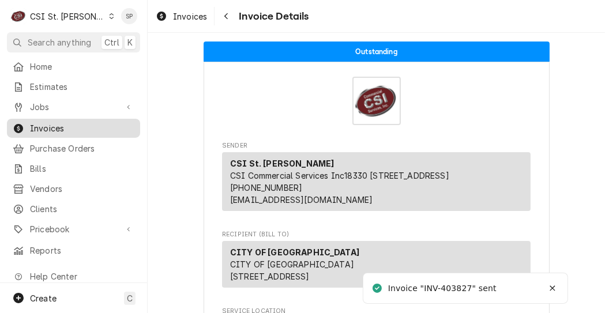
click at [105, 126] on span "Invoices" at bounding box center [82, 128] width 104 height 12
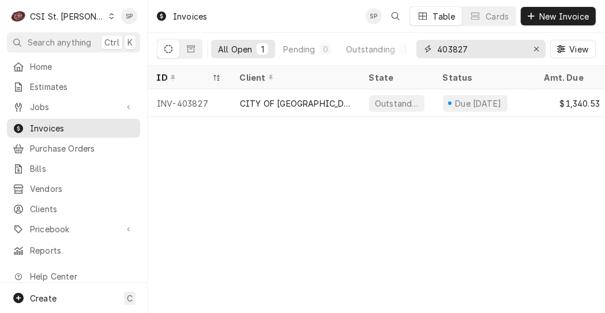
click at [473, 48] on input "403827" at bounding box center [480, 49] width 87 height 18
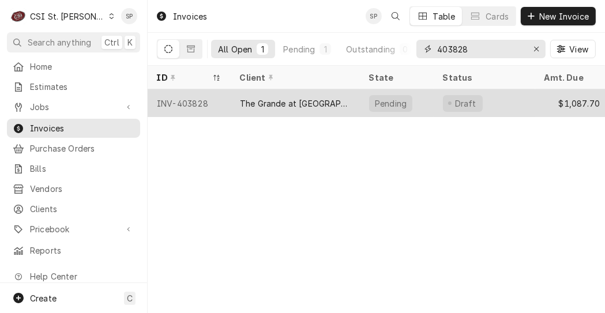
type input "403828"
click at [176, 97] on div "INV-403828" at bounding box center [189, 103] width 83 height 28
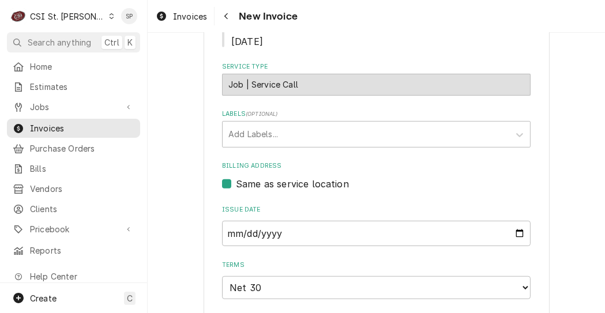
scroll to position [531, 0]
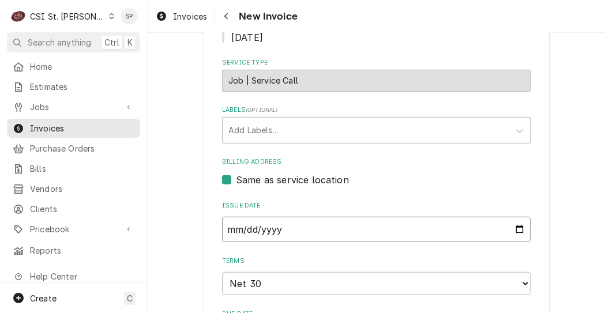
click at [514, 217] on input "2025-09-10" at bounding box center [376, 229] width 309 height 25
type input "2025-09-26"
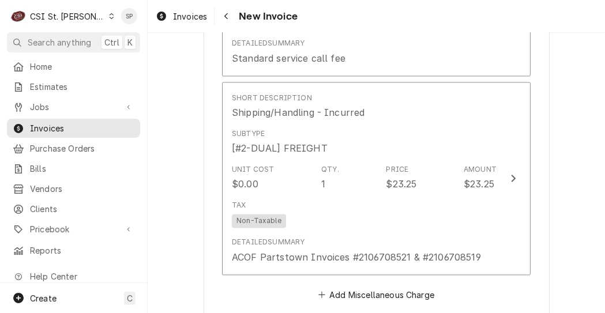
scroll to position [2007, 0]
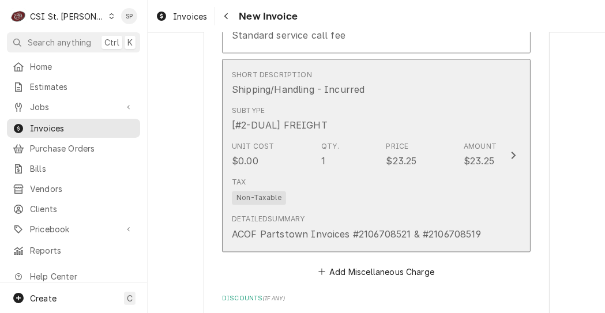
click at [494, 172] on button "Short Description Shipping/Handling - Incurred Subtype [#2-DUAL] FREIGHT Unit C…" at bounding box center [376, 155] width 309 height 193
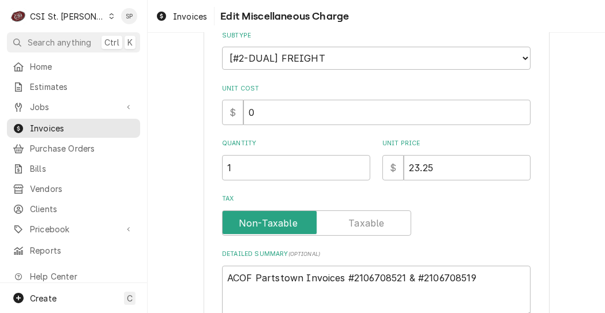
scroll to position [162, 0]
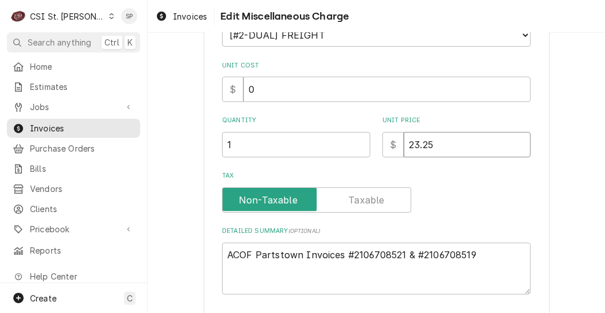
click at [434, 148] on input "23.25" at bounding box center [467, 144] width 127 height 25
type textarea "x"
type input "23.2"
type textarea "x"
type input "23"
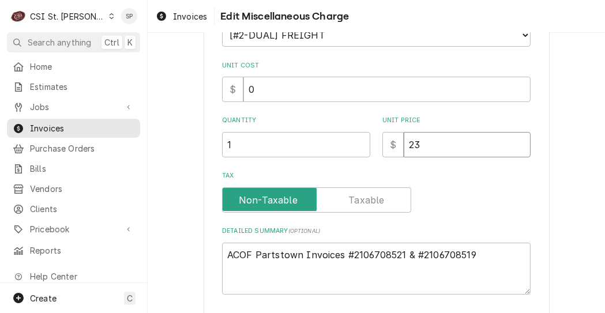
type textarea "x"
type input "2"
type textarea "x"
type input "25"
click at [470, 250] on textarea "ACOF Partstown Invoices #2106708521 & #2106708519" at bounding box center [376, 269] width 309 height 52
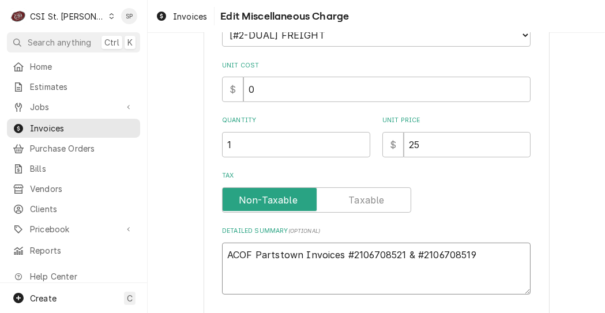
type textarea "x"
type textarea "ACOF Partstown Invoices #2106708521 & #210670851"
type textarea "x"
type textarea "ACOF Partstown Invoices #2106708521 & #21067085"
type textarea "x"
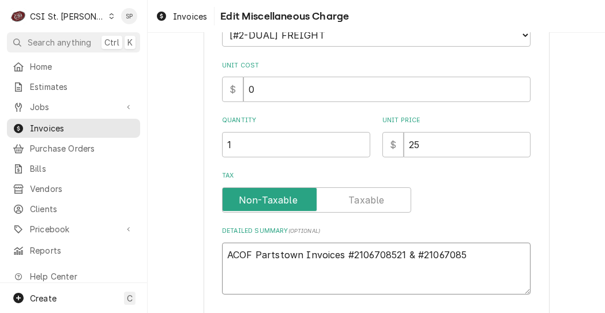
type textarea "ACOF Partstown Invoices #2106708521 & #2106708"
type textarea "x"
type textarea "ACOF Partstown Invoices #2106708521 & #210670"
type textarea "x"
type textarea "ACOF Partstown Invoices #2106708521 & #21067"
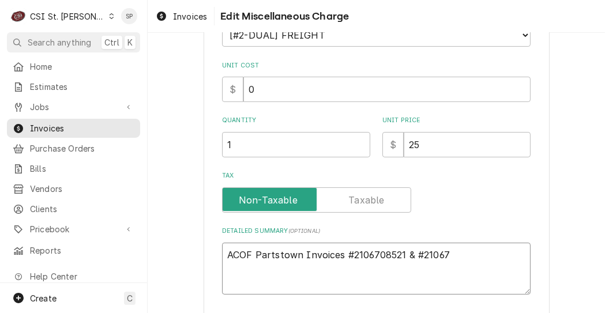
type textarea "x"
type textarea "ACOF Partstown Invoices #2106708521 & #2106"
type textarea "x"
type textarea "ACOF Partstown Invoices #2106708521 & #210"
type textarea "x"
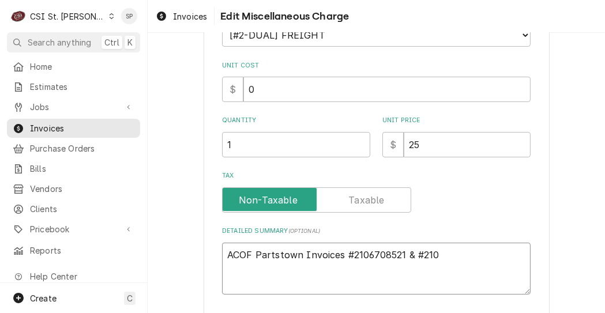
type textarea "ACOF Partstown Invoices #2106708521 & #21"
type textarea "x"
type textarea "ACOF Partstown Invoices #2106708521 & #2"
type textarea "x"
type textarea "ACOF Partstown Invoices #2106708521 & #"
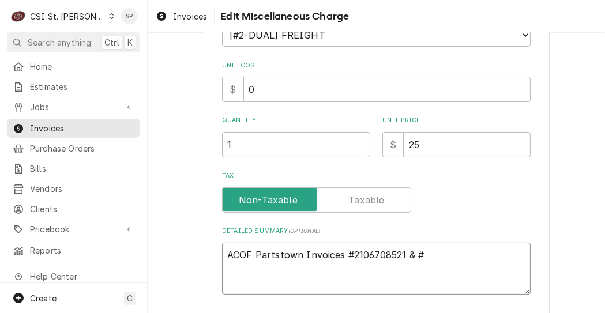
type textarea "x"
type textarea "ACOF Partstown Invoices #2106708521 &"
type textarea "x"
type textarea "ACOF Partstown Invoices #2106708521 &"
type textarea "x"
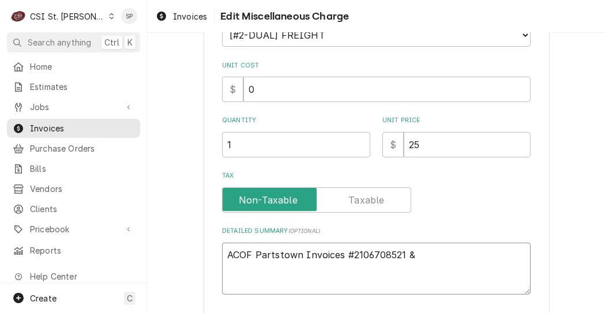
type textarea "ACOF Partstown Invoices #2106708521"
type textarea "x"
type textarea "ACOF Partstown Invoices #2106708521"
type textarea "x"
type textarea "ACOF Partstown Invoices #210670852"
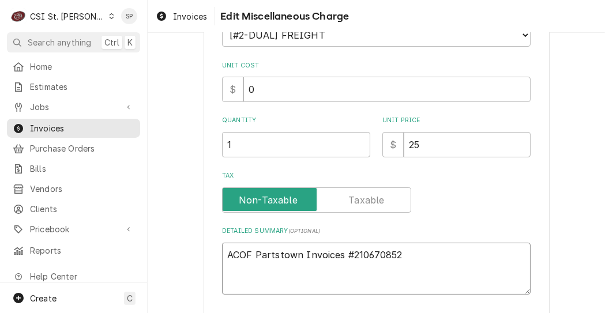
type textarea "x"
type textarea "ACOF Partstown Invoices #21067085"
type textarea "x"
type textarea "ACOF Partstown Invoices #2106708"
type textarea "x"
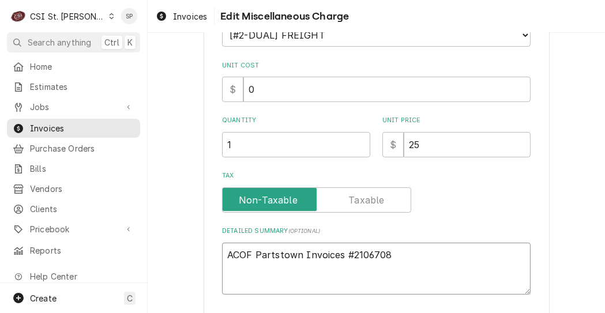
type textarea "ACOF Partstown Invoices #210670"
type textarea "x"
type textarea "ACOF Partstown Invoices #21067"
type textarea "x"
type textarea "ACOF Partstown Invoices #2106"
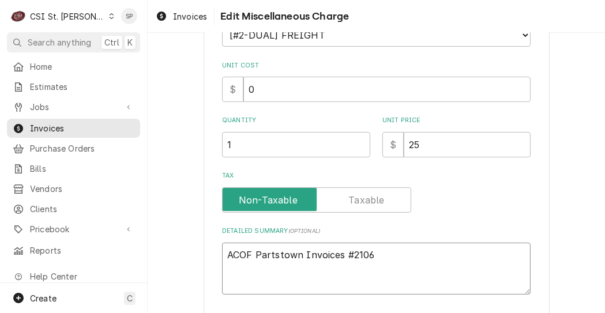
type textarea "x"
type textarea "ACOF Partstown Invoices #210"
type textarea "x"
type textarea "ACOF Partstown Invoices #21"
type textarea "x"
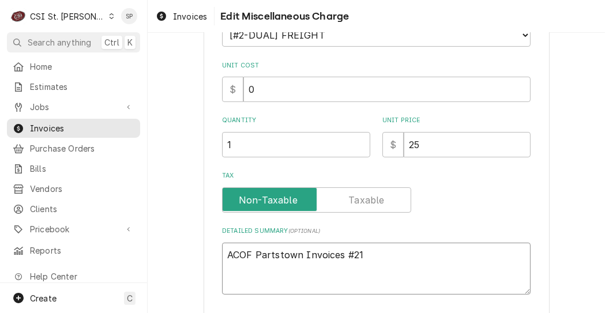
type textarea "ACOF Partstown Invoices #2"
type textarea "x"
type textarea "ACOF Partstown Invoices #"
type textarea "x"
type textarea "ACOF Partstown Invoices"
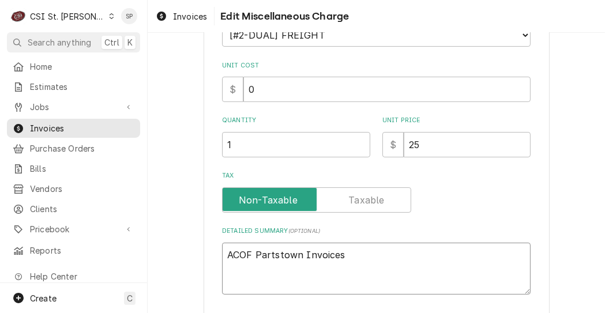
type textarea "x"
type textarea "ACOF Partstown Invoices"
type textarea "x"
type textarea "ACOF Partstown Invoice"
type textarea "x"
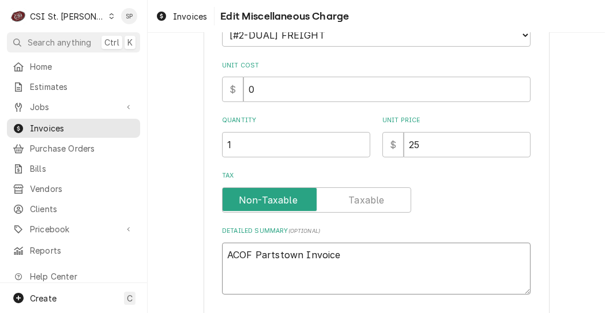
type textarea "ACOF Partstown Invoic"
type textarea "x"
type textarea "ACOF Partstown Invoi"
type textarea "x"
type textarea "ACOF Partstown Invo"
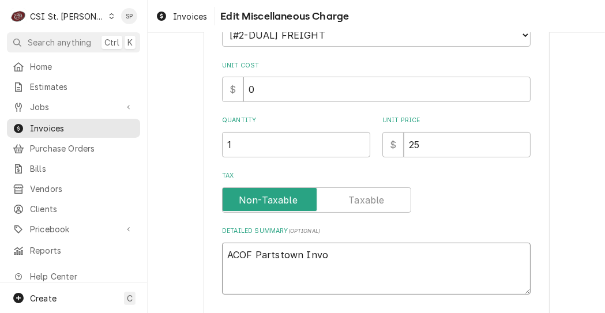
type textarea "x"
type textarea "ACOF Partstown Inv"
type textarea "x"
type textarea "ACOF Partstown In"
type textarea "x"
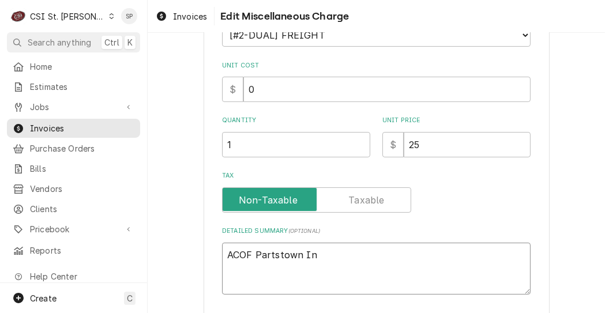
type textarea "ACOF Partstown I"
type textarea "x"
type textarea "ACOF Partstown"
type textarea "x"
type textarea "ACOF Partstown"
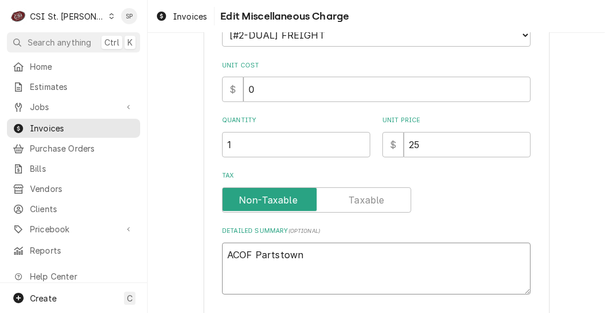
type textarea "x"
type textarea "ACOF Partstow"
type textarea "x"
type textarea "ACOF Partsto"
type textarea "x"
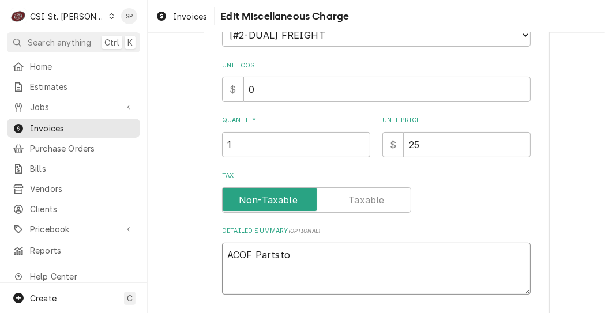
type textarea "ACOF Partst"
type textarea "x"
type textarea "ACOF Parts"
type textarea "x"
type textarea "ACOF Part"
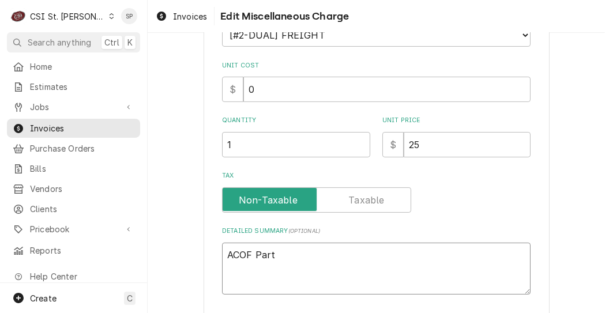
type textarea "x"
type textarea "ACOF Par"
type textarea "x"
type textarea "ACOF Pa"
type textarea "x"
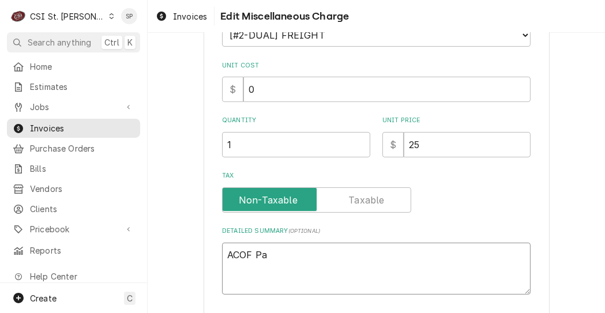
type textarea "ACOF P"
type textarea "x"
type textarea "ACOF"
type textarea "x"
type textarea "ACOF"
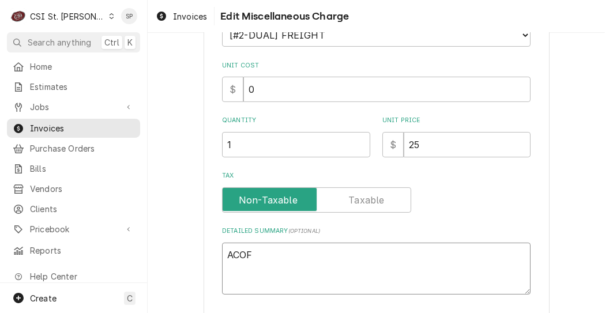
type textarea "x"
type textarea "ACO"
type textarea "x"
type textarea "AC"
type textarea "x"
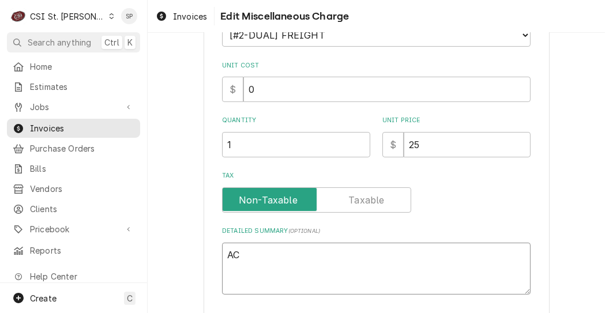
type textarea "A"
type textarea "x"
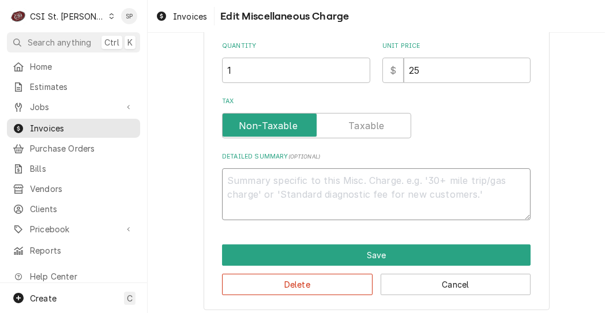
scroll to position [243, 0]
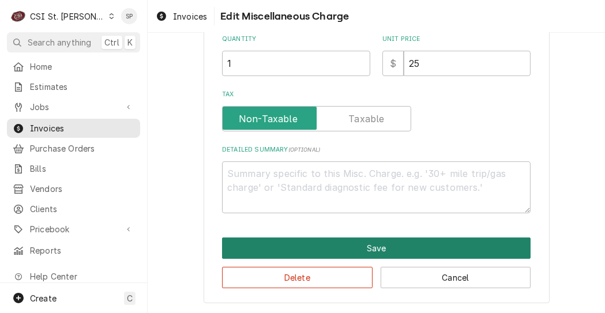
click at [325, 248] on button "Save" at bounding box center [376, 248] width 309 height 21
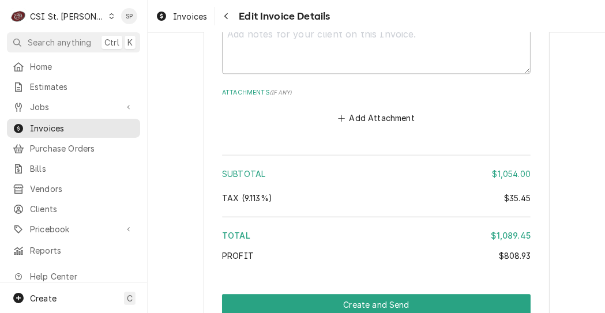
scroll to position [2511, 0]
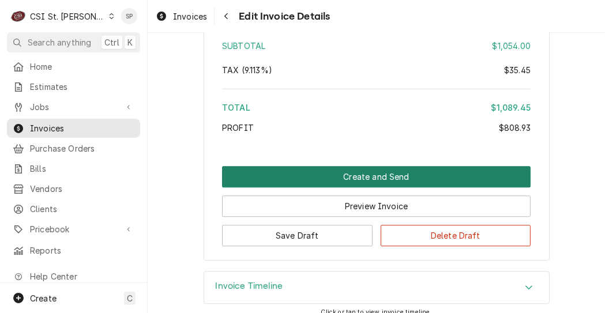
click at [348, 166] on button "Create and Send" at bounding box center [376, 176] width 309 height 21
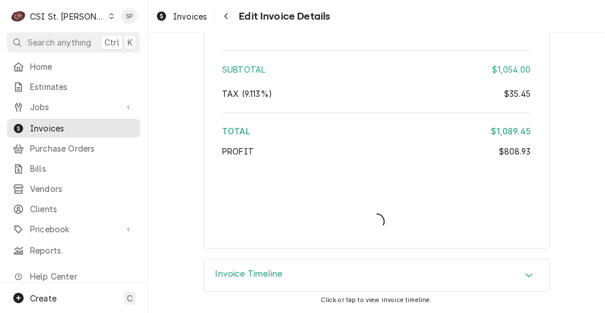
scroll to position [2474, 0]
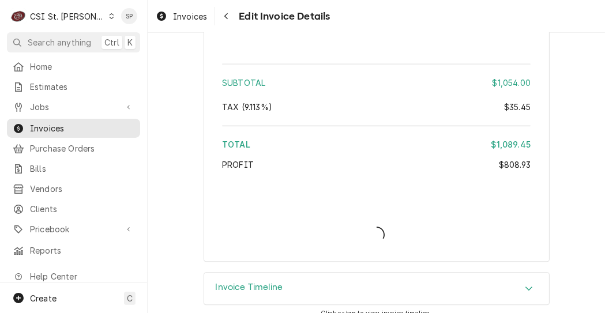
type textarea "x"
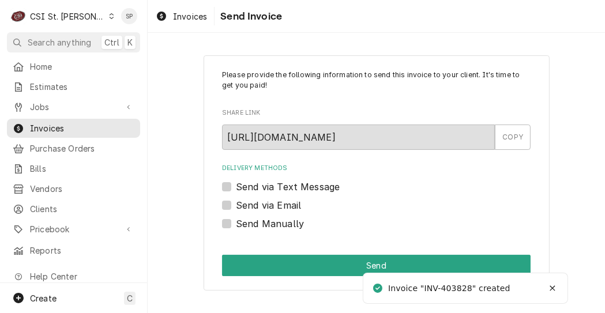
click at [236, 205] on label "Send via Email" at bounding box center [268, 205] width 65 height 14
click at [236, 205] on input "Send via Email" at bounding box center [390, 210] width 309 height 25
checkbox input "true"
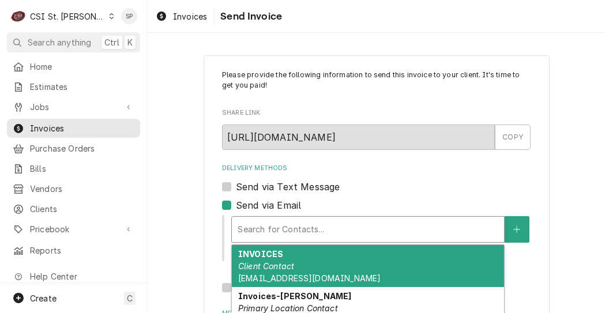
click at [253, 230] on div "Delivery Methods" at bounding box center [368, 229] width 261 height 21
click at [299, 271] on div "INVOICES Client Contact invoices@thegrandeatchesterfield.com" at bounding box center [368, 266] width 272 height 42
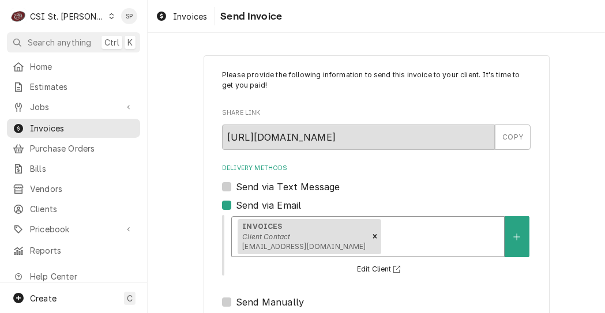
scroll to position [190, 0]
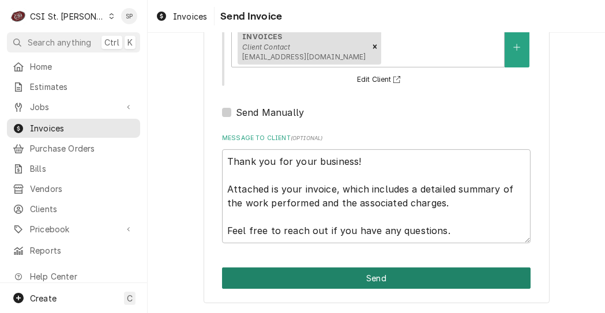
click at [474, 282] on button "Send" at bounding box center [376, 278] width 309 height 21
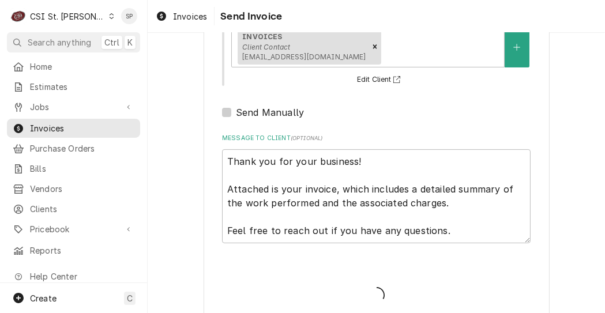
type textarea "x"
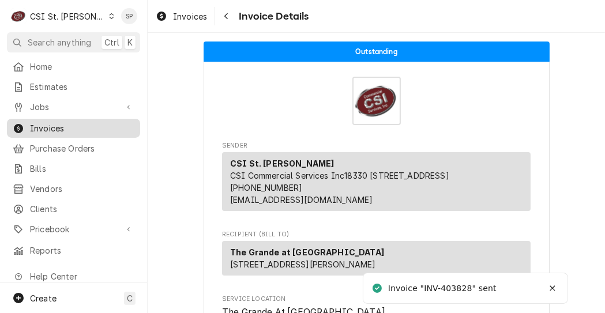
click at [66, 122] on span "Invoices" at bounding box center [82, 128] width 104 height 12
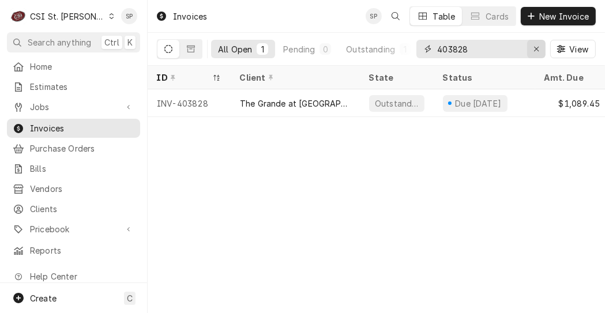
click at [535, 48] on icon "Erase input" at bounding box center [536, 49] width 5 height 5
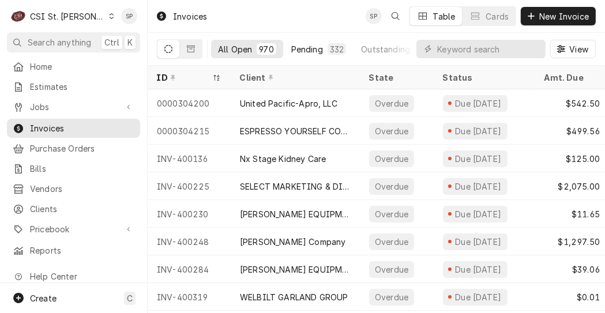
click at [320, 47] on div "Pending" at bounding box center [307, 49] width 32 height 12
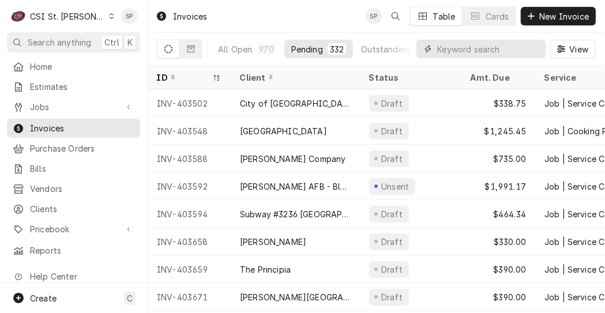
click at [511, 47] on input "Dynamic Content Wrapper" at bounding box center [488, 49] width 103 height 18
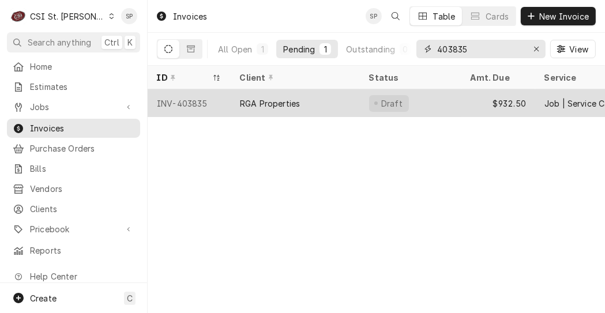
type input "403835"
click at [189, 99] on div "INV-403835" at bounding box center [189, 103] width 83 height 28
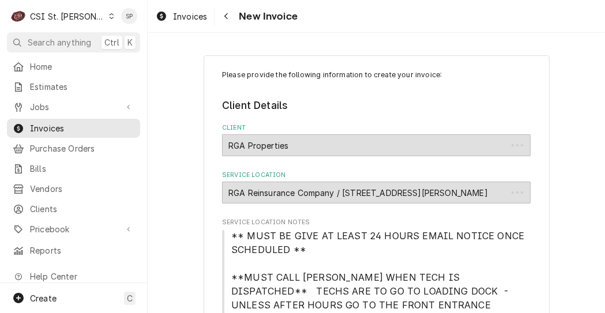
type textarea "x"
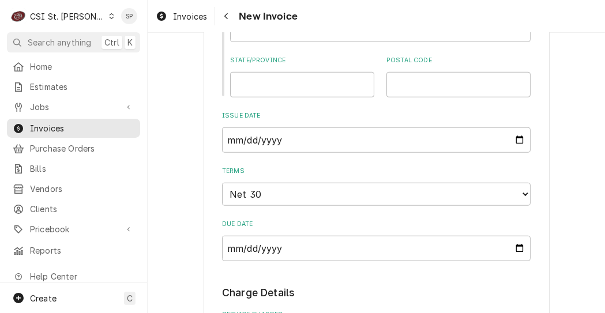
scroll to position [992, 0]
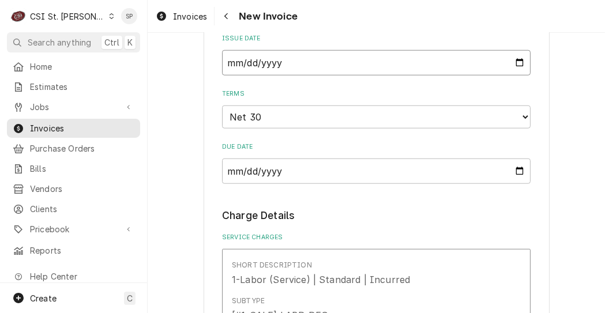
click at [516, 50] on input "[DATE]" at bounding box center [376, 62] width 309 height 25
type input "[DATE]"
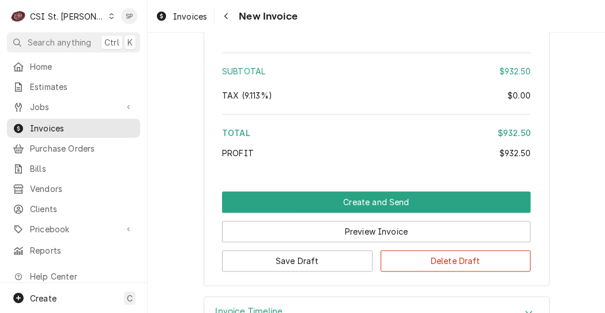
scroll to position [2255, 0]
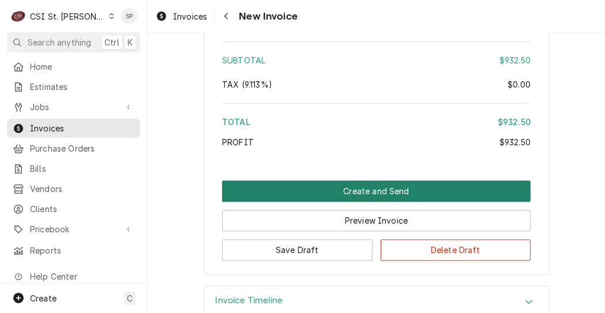
click at [346, 181] on button "Create and Send" at bounding box center [376, 191] width 309 height 21
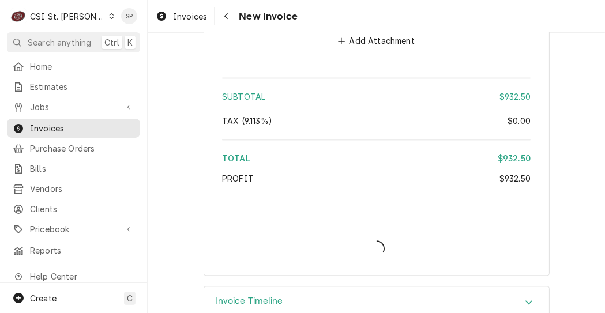
type textarea "x"
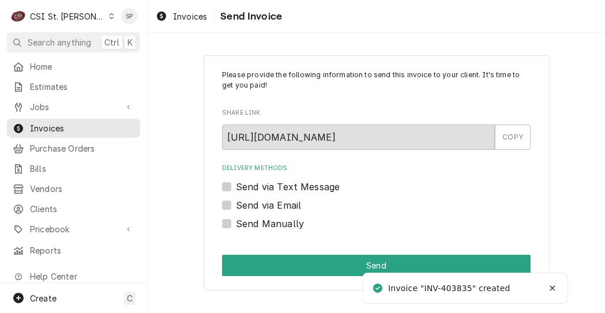
click at [236, 206] on label "Send via Email" at bounding box center [268, 205] width 65 height 14
click at [236, 206] on input "Send via Email" at bounding box center [390, 210] width 309 height 25
checkbox input "true"
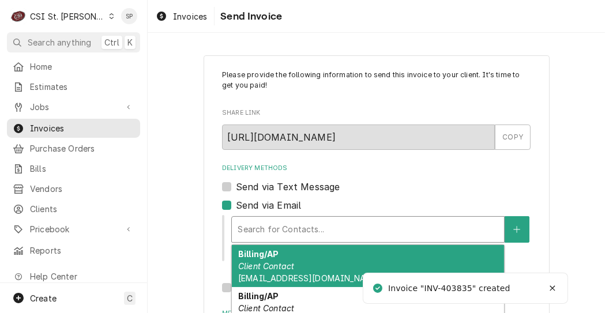
click at [259, 237] on div "Delivery Methods" at bounding box center [368, 229] width 261 height 21
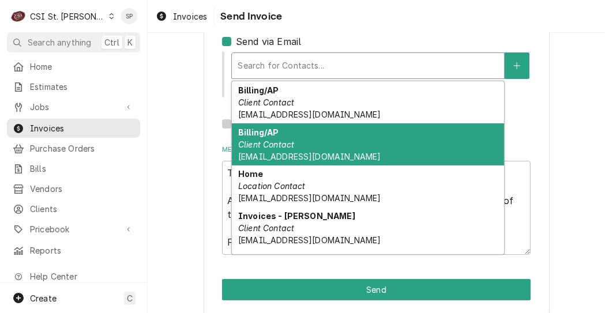
scroll to position [175, 0]
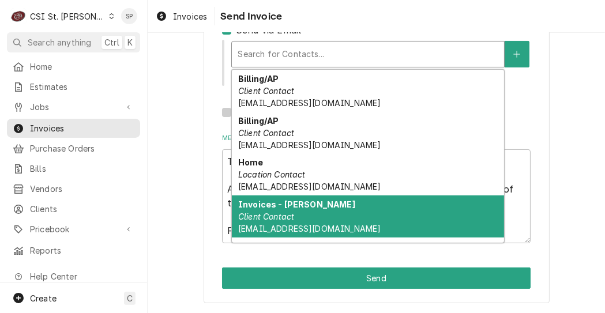
click at [275, 223] on div "Invoices - Vicky Client Contact vickys@csi1.com" at bounding box center [368, 217] width 272 height 42
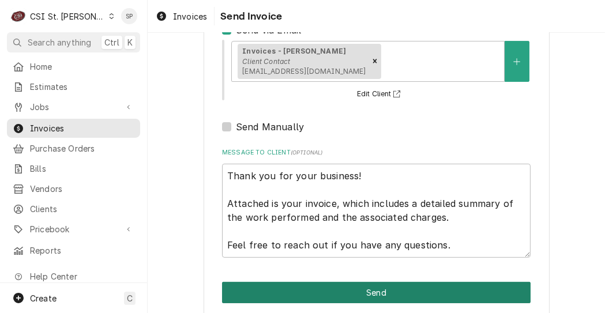
click at [357, 290] on button "Send" at bounding box center [376, 292] width 309 height 21
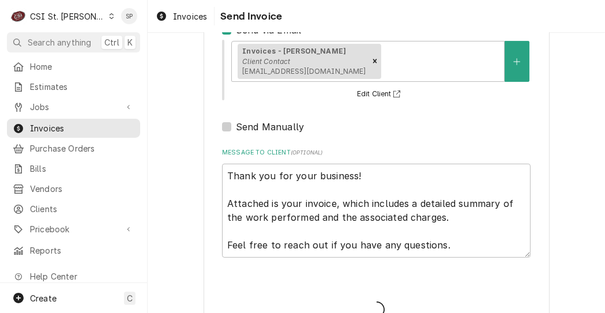
type textarea "x"
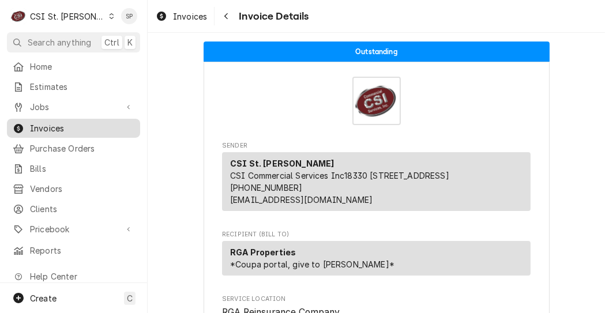
click at [46, 124] on span "Invoices" at bounding box center [82, 128] width 104 height 12
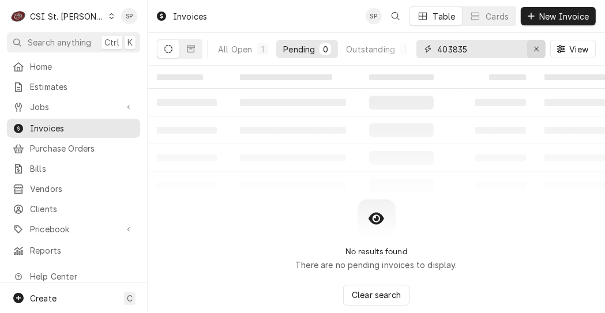
click at [534, 44] on div "Erase input" at bounding box center [537, 49] width 12 height 12
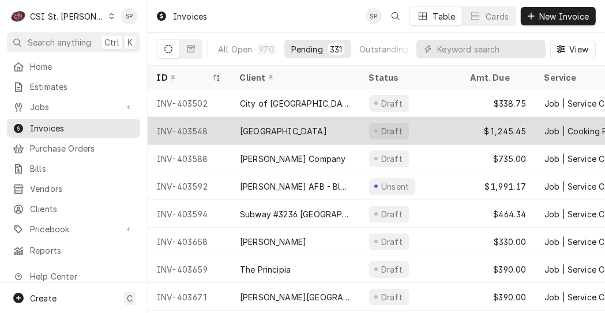
click at [187, 125] on div "INV-403548" at bounding box center [189, 131] width 83 height 28
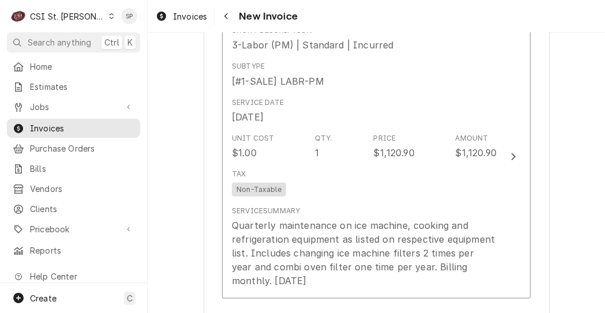
scroll to position [1308, 0]
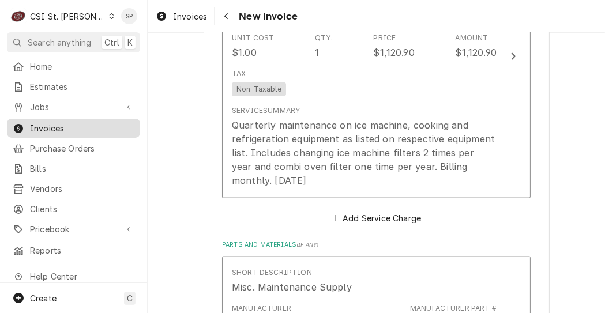
click at [95, 127] on span "Invoices" at bounding box center [82, 128] width 104 height 12
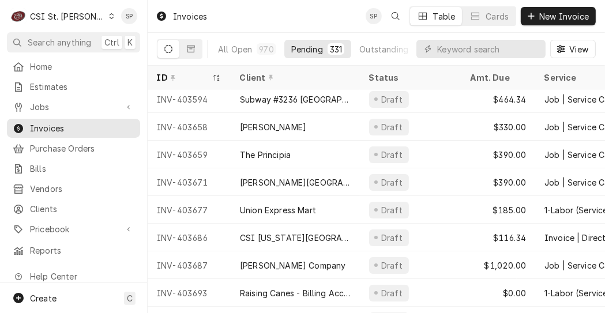
scroll to position [177, 0]
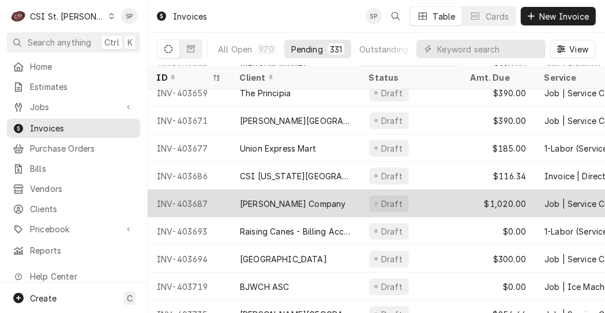
click at [191, 197] on div "INV-403687" at bounding box center [189, 204] width 83 height 28
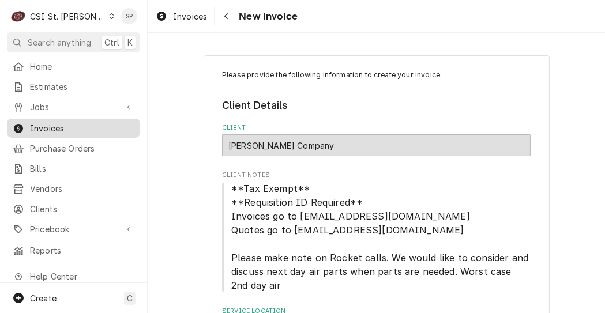
click at [36, 126] on span "Invoices" at bounding box center [82, 128] width 104 height 12
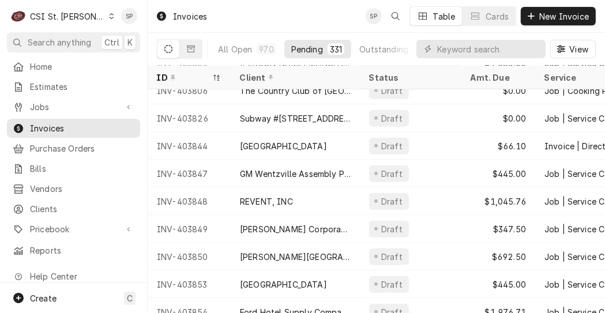
scroll to position [645, 0]
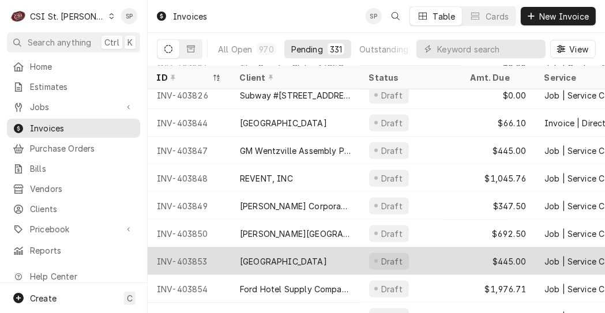
click at [199, 261] on div "INV-403853" at bounding box center [189, 261] width 83 height 28
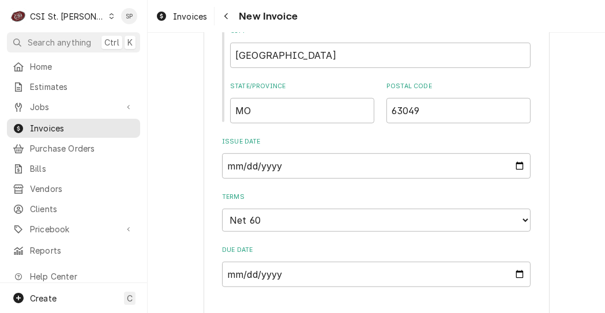
scroll to position [646, 0]
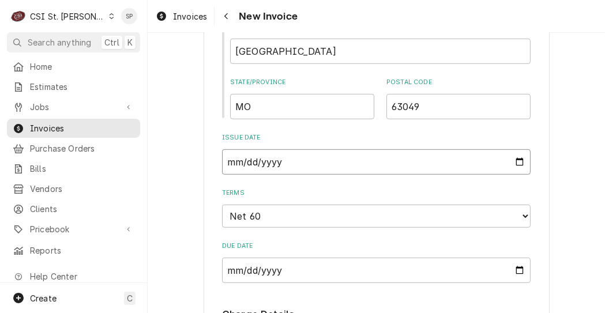
click at [516, 164] on input "[DATE]" at bounding box center [376, 161] width 309 height 25
type textarea "x"
type input "[DATE]"
click at [520, 215] on select "Choose payment terms... Same Day Net 7 Net 14 Net 21 Net 30 Net 45 Net 60 Net 90" at bounding box center [376, 216] width 309 height 23
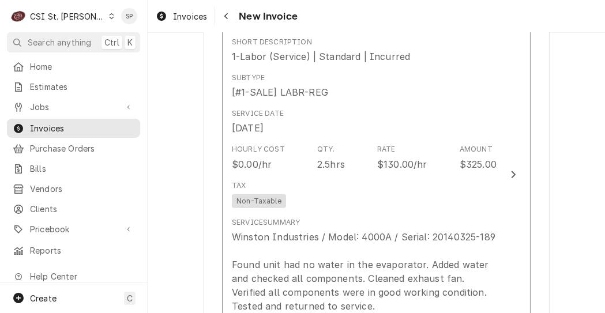
scroll to position [992, 0]
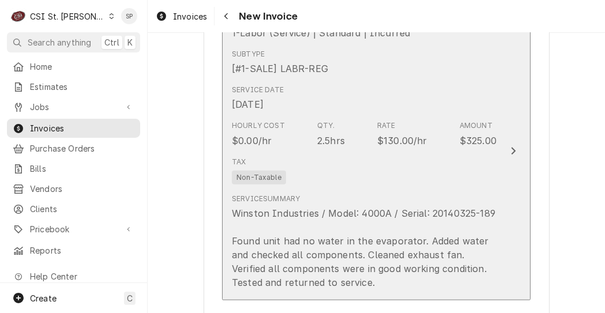
click at [331, 135] on div "2.5hrs" at bounding box center [331, 141] width 28 height 14
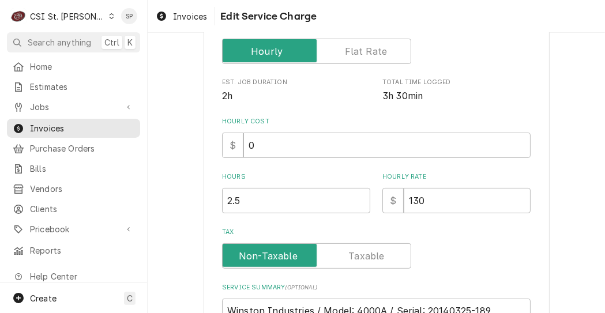
scroll to position [276, 0]
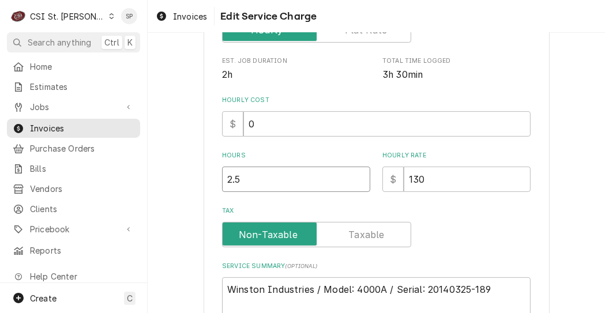
click at [244, 175] on input "2.5" at bounding box center [296, 179] width 148 height 25
type textarea "x"
type input "2"
type textarea "x"
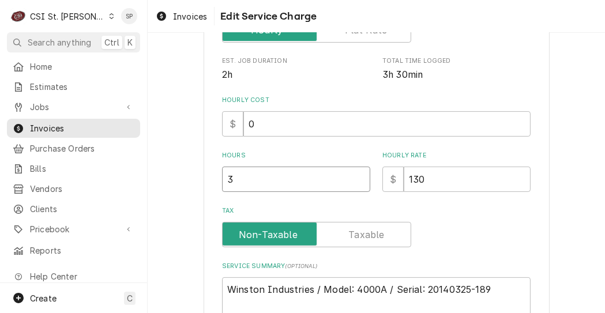
type input "3"
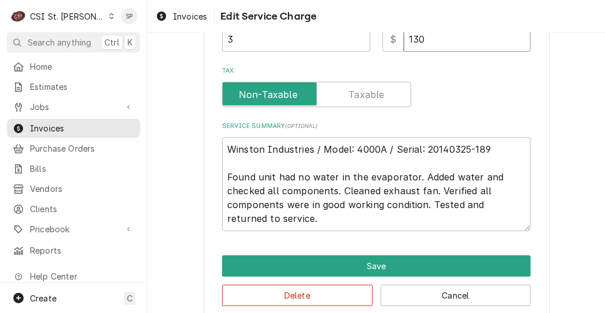
scroll to position [434, 0]
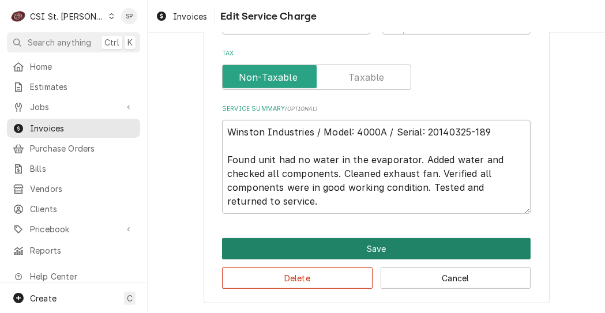
click at [426, 253] on button "Save" at bounding box center [376, 248] width 309 height 21
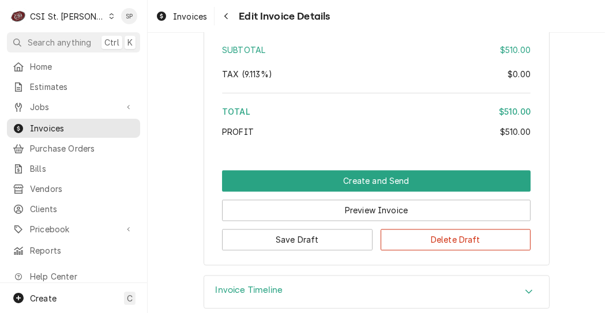
scroll to position [1897, 0]
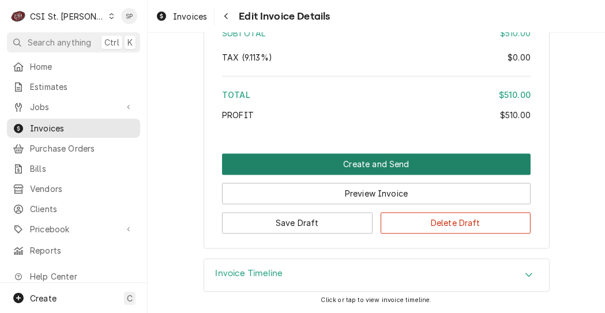
click at [374, 157] on button "Create and Send" at bounding box center [376, 164] width 309 height 21
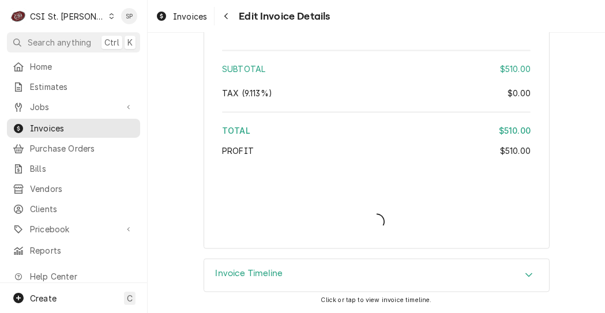
scroll to position [1861, 0]
type textarea "x"
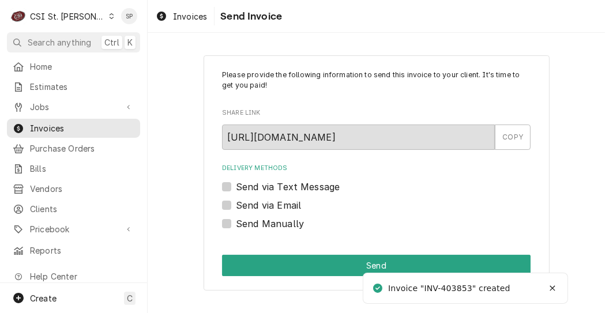
click at [236, 205] on label "Send via Email" at bounding box center [268, 205] width 65 height 14
click at [236, 205] on input "Send via Email" at bounding box center [390, 210] width 309 height 25
checkbox input "true"
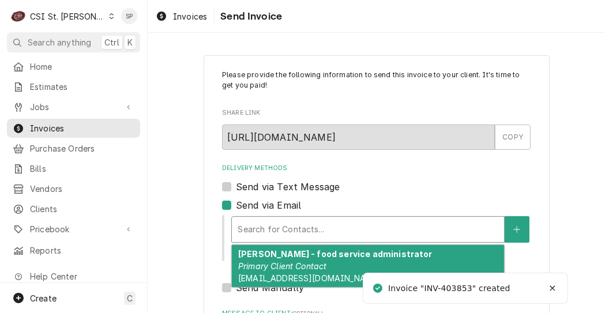
click at [269, 232] on div "Delivery Methods" at bounding box center [368, 229] width 261 height 21
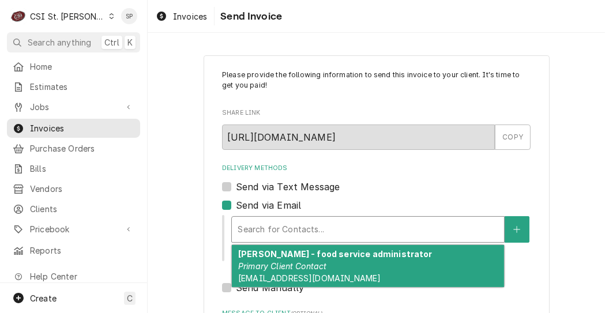
click at [266, 274] on span "ccarden@northwestschools.net" at bounding box center [309, 278] width 142 height 10
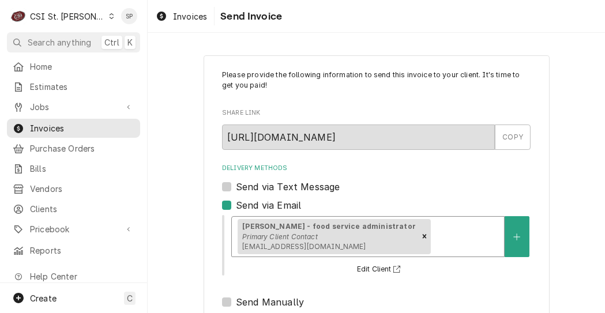
scroll to position [190, 0]
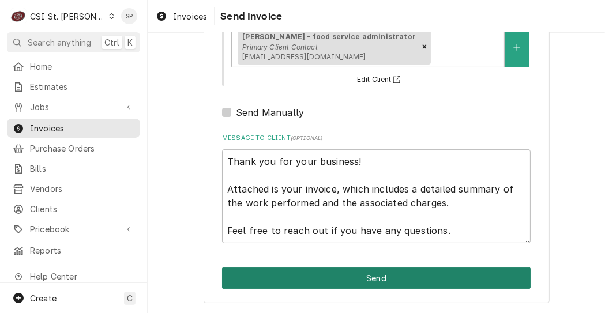
click at [441, 272] on button "Send" at bounding box center [376, 278] width 309 height 21
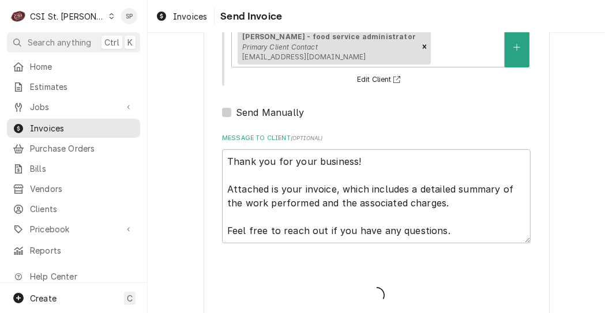
type textarea "x"
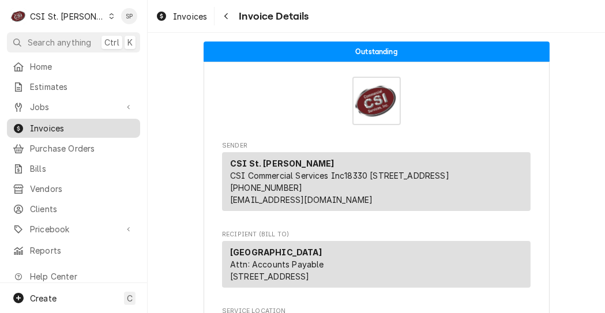
click at [104, 127] on span "Invoices" at bounding box center [82, 128] width 104 height 12
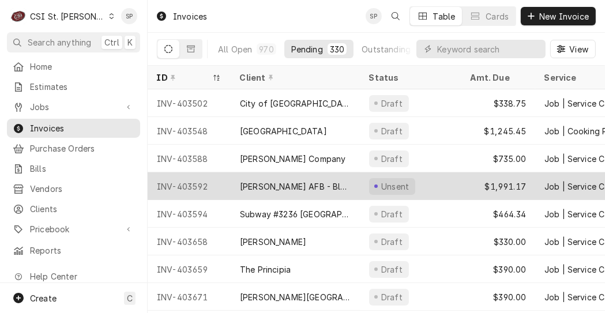
click at [186, 182] on div "INV-403592" at bounding box center [189, 186] width 83 height 28
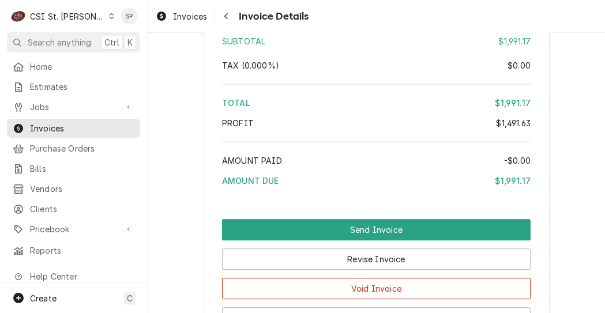
scroll to position [3059, 0]
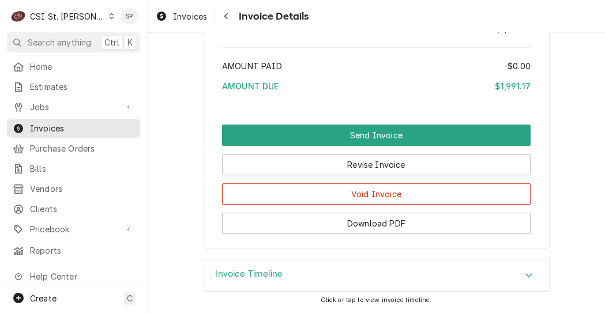
click at [527, 272] on icon "Accordion Header" at bounding box center [529, 275] width 8 height 9
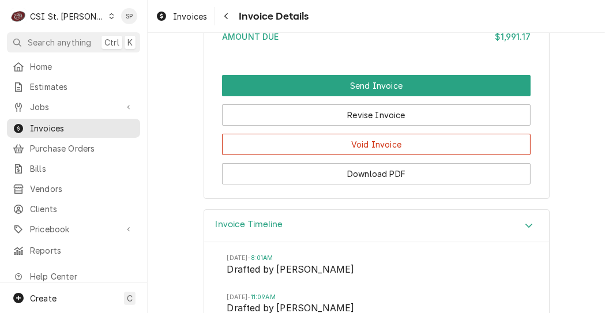
scroll to position [3179, 0]
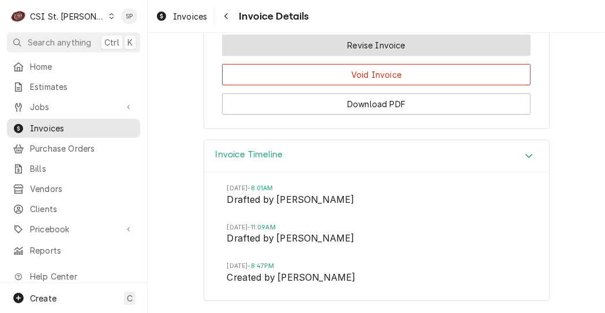
click at [408, 45] on button "Revise Invoice" at bounding box center [376, 45] width 309 height 21
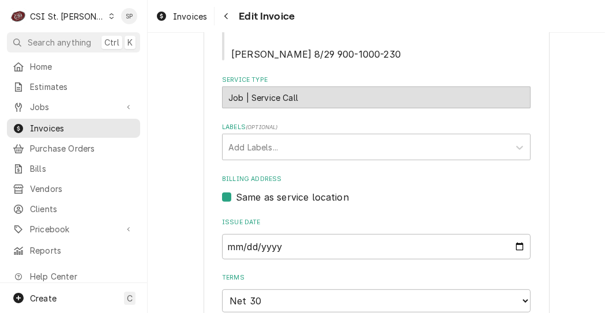
scroll to position [492, 0]
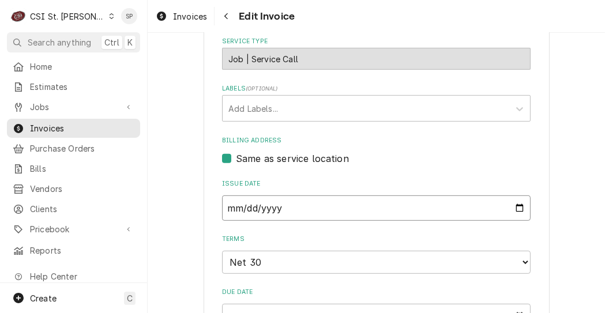
click at [515, 211] on input "2025-09-02" at bounding box center [376, 208] width 309 height 25
type textarea "x"
type input "2025-09-30"
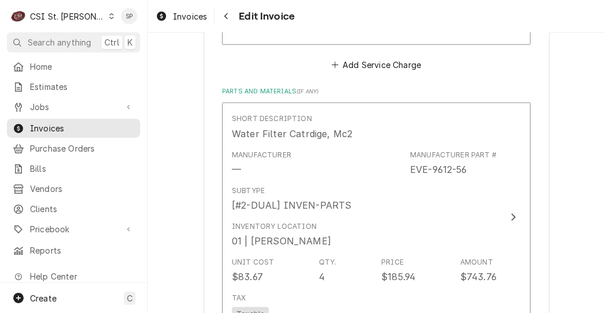
scroll to position [1262, 0]
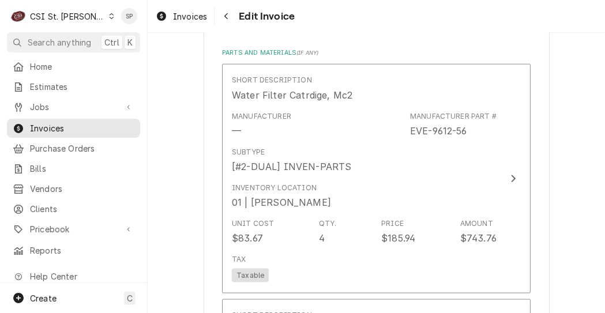
click at [235, 57] on label "Parts and Materials ( if any )" at bounding box center [376, 52] width 309 height 9
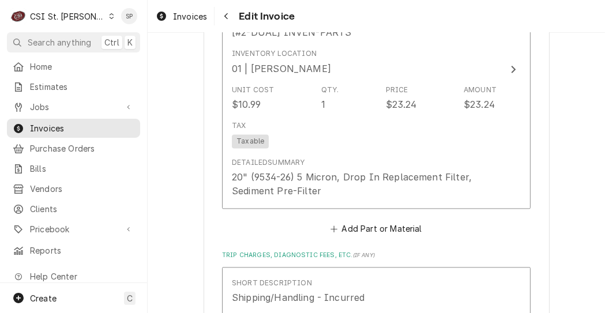
scroll to position [2223, 0]
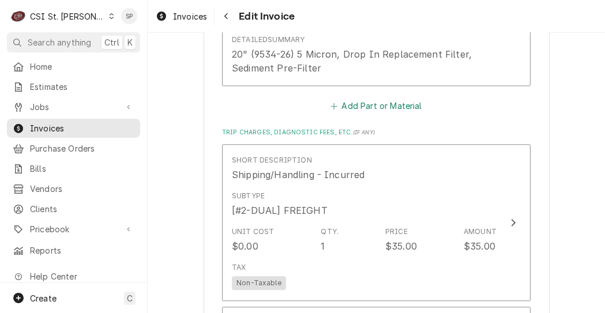
click at [386, 102] on button "Add Part or Material" at bounding box center [376, 106] width 95 height 16
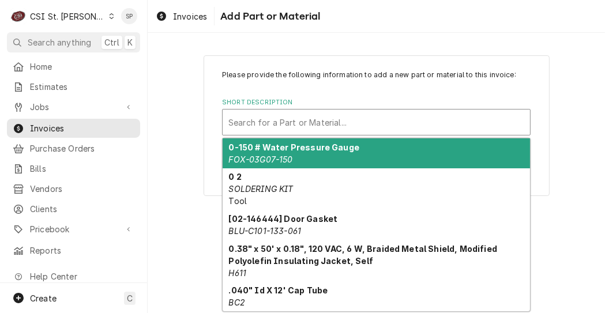
click at [362, 116] on div "Short Description" at bounding box center [376, 122] width 296 height 21
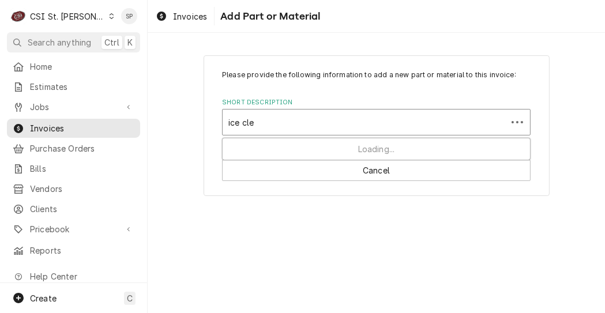
type input "ice clea"
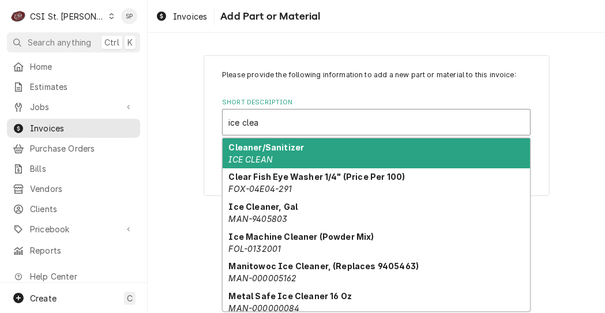
click at [256, 152] on strong "Cleaner/Sanitizer" at bounding box center [267, 147] width 76 height 10
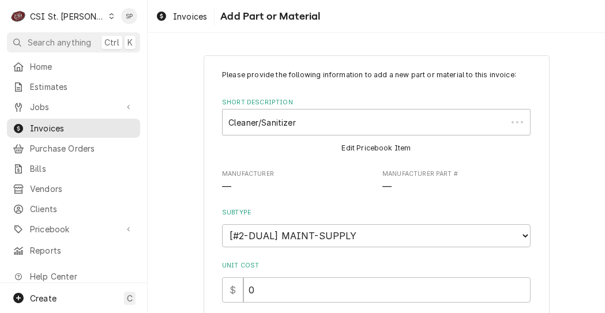
click at [256, 152] on div "Please provide the following information to add a new part or material to this …" at bounding box center [377, 305] width 346 height 501
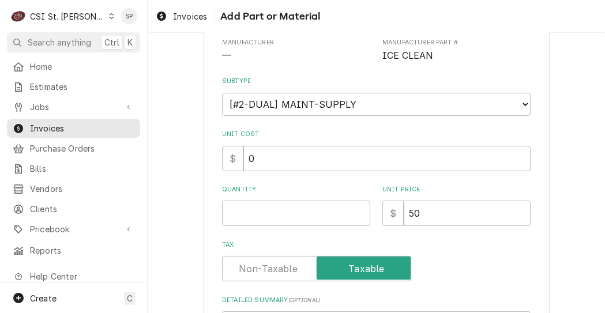
scroll to position [138, 0]
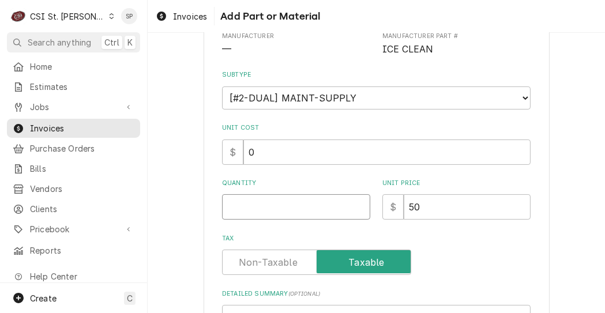
click at [259, 197] on input "Quantity" at bounding box center [296, 206] width 148 height 25
type textarea "x"
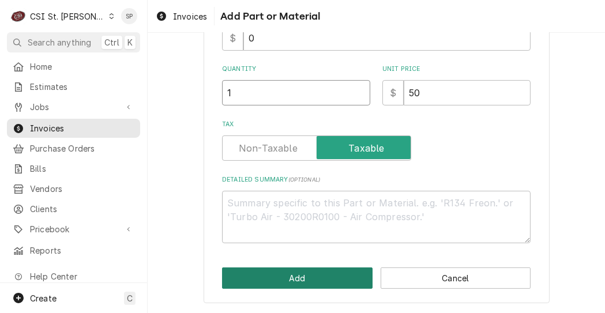
type input "1"
click at [320, 277] on button "Add" at bounding box center [297, 278] width 151 height 21
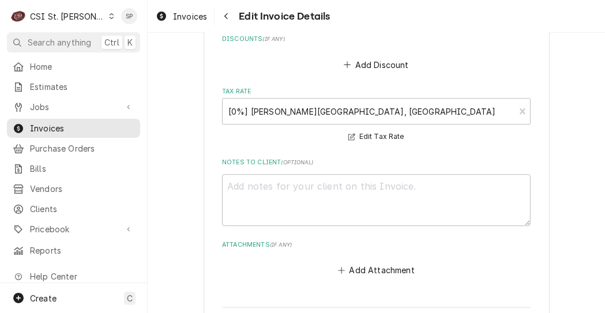
scroll to position [3165, 0]
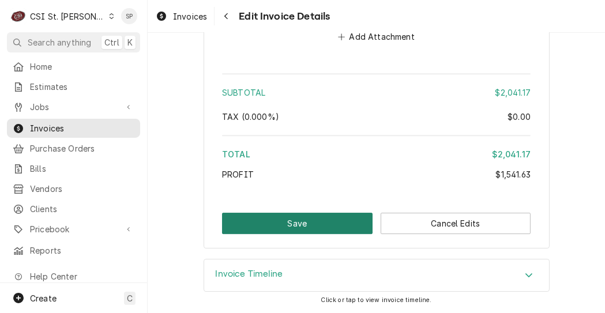
click at [285, 222] on button "Save" at bounding box center [297, 223] width 151 height 21
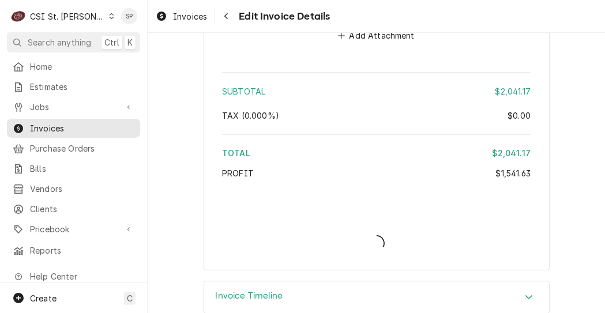
type textarea "x"
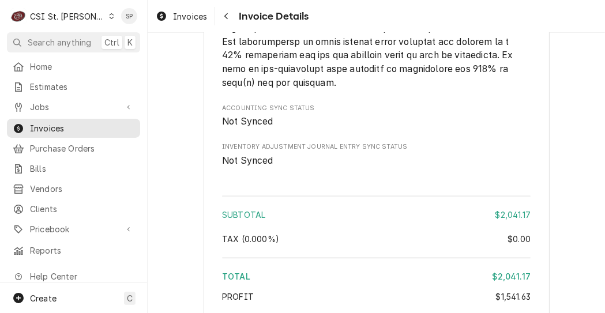
scroll to position [3192, 0]
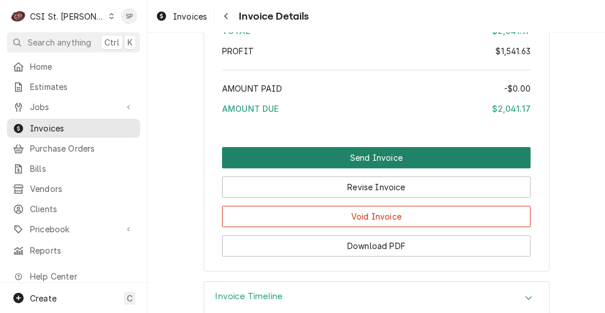
click at [333, 168] on button "Send Invoice" at bounding box center [376, 157] width 309 height 21
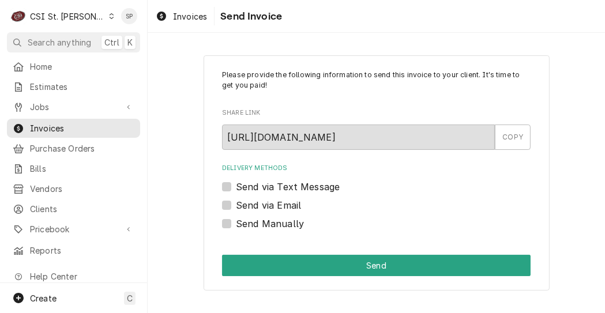
click at [236, 203] on label "Send via Email" at bounding box center [268, 205] width 65 height 14
click at [236, 203] on input "Send via Email" at bounding box center [390, 210] width 309 height 25
checkbox input "true"
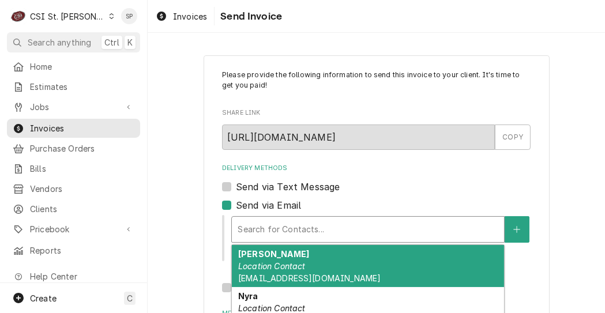
click at [247, 230] on div "Delivery Methods" at bounding box center [368, 229] width 261 height 21
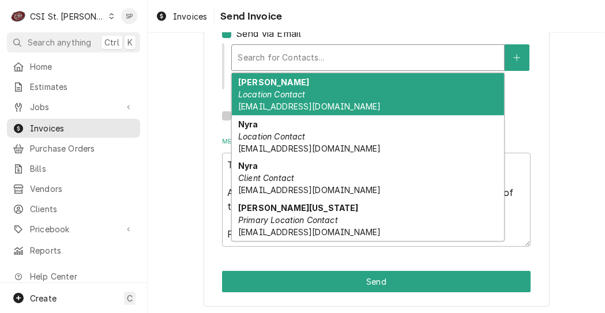
scroll to position [175, 0]
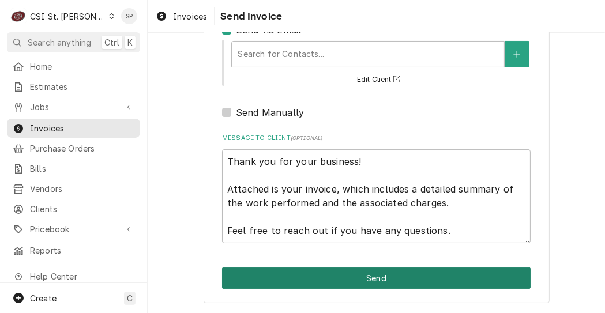
click at [408, 273] on button "Send" at bounding box center [376, 278] width 309 height 21
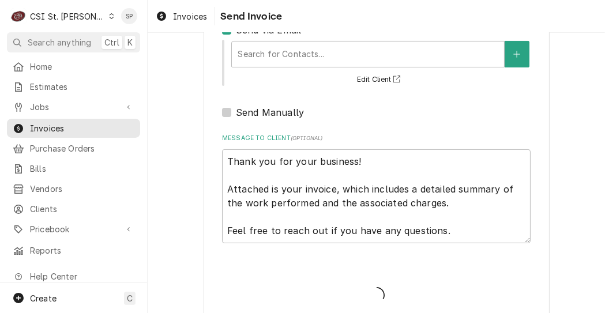
scroll to position [181, 0]
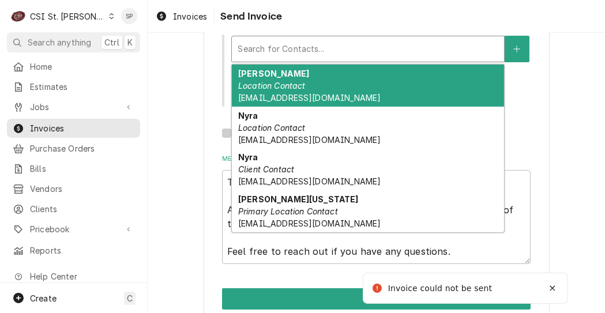
click at [342, 44] on div "Delivery Methods" at bounding box center [368, 49] width 261 height 21
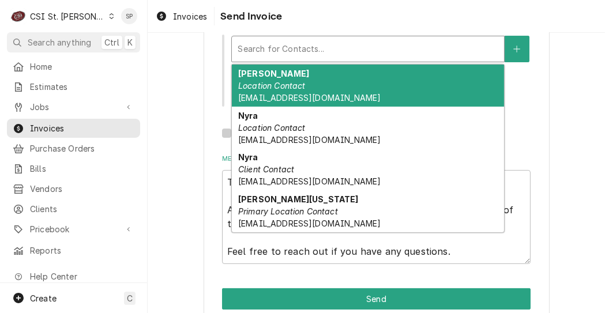
click at [301, 76] on div "[PERSON_NAME] Location Contact [EMAIL_ADDRESS][DOMAIN_NAME]" at bounding box center [368, 86] width 272 height 42
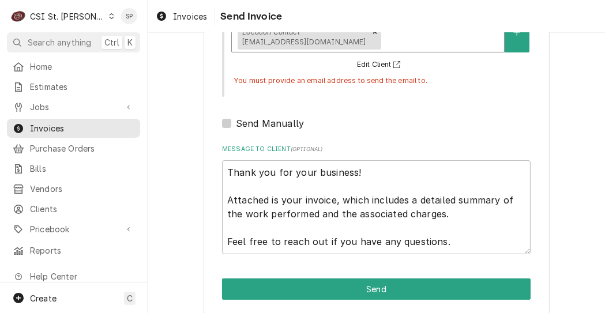
scroll to position [216, 0]
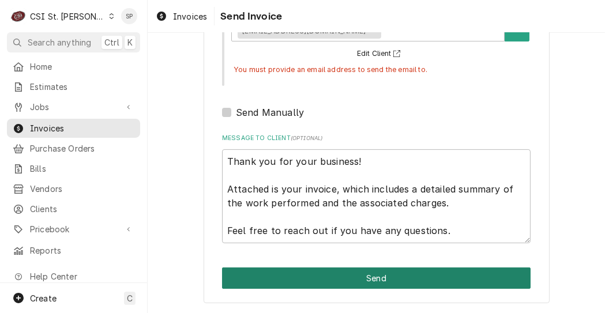
click at [362, 276] on button "Send" at bounding box center [376, 278] width 309 height 21
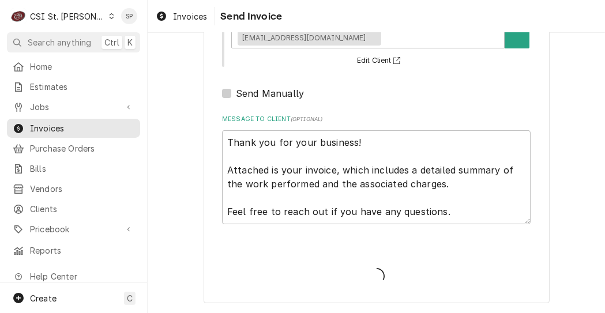
type textarea "x"
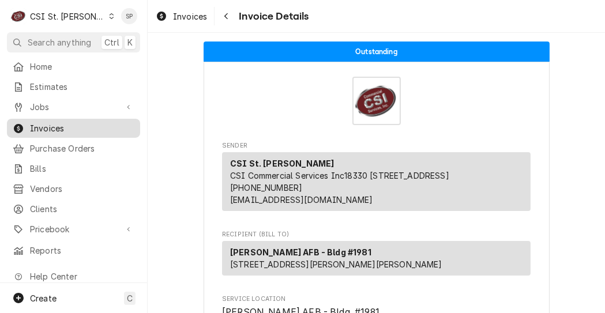
click at [39, 119] on link "Invoices" at bounding box center [73, 128] width 133 height 19
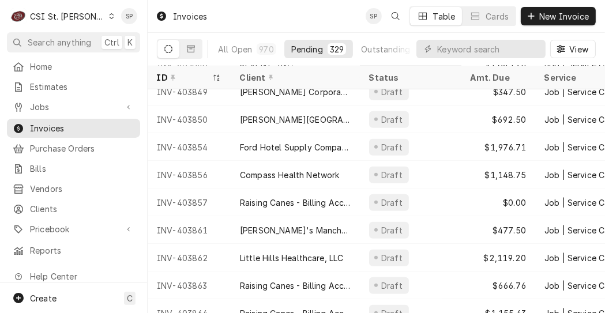
scroll to position [738, 0]
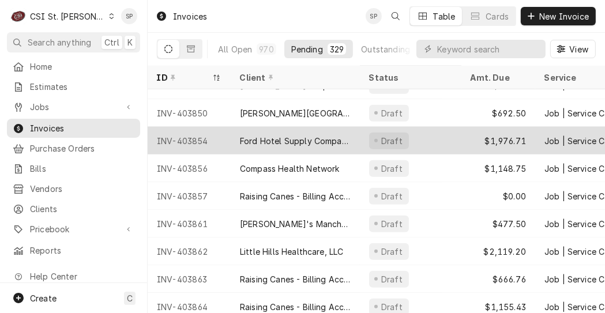
click at [186, 139] on div "INV-403854" at bounding box center [189, 141] width 83 height 28
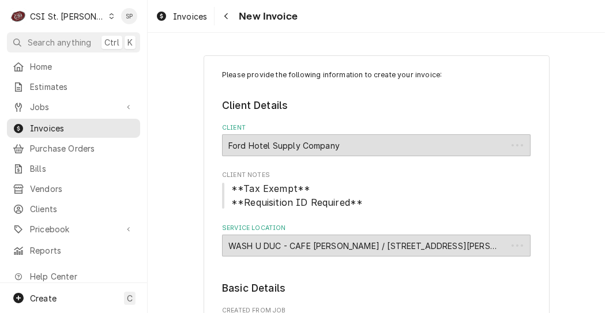
type textarea "x"
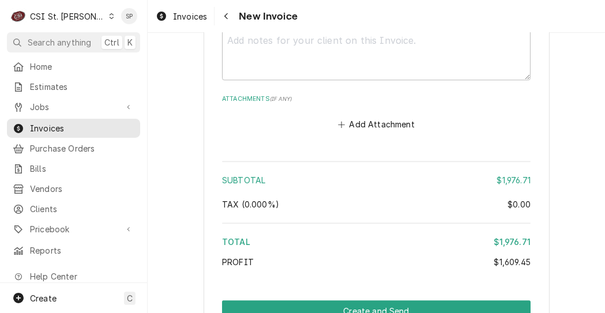
scroll to position [2589, 0]
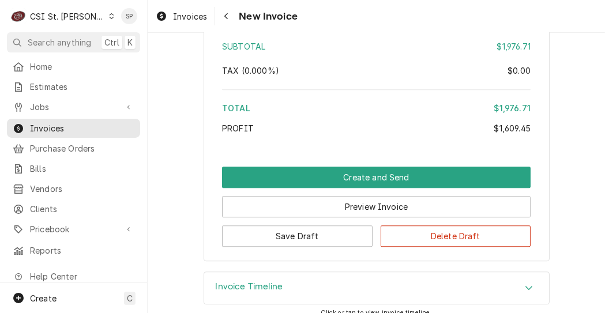
click at [528, 283] on icon "Accordion Header" at bounding box center [529, 287] width 8 height 9
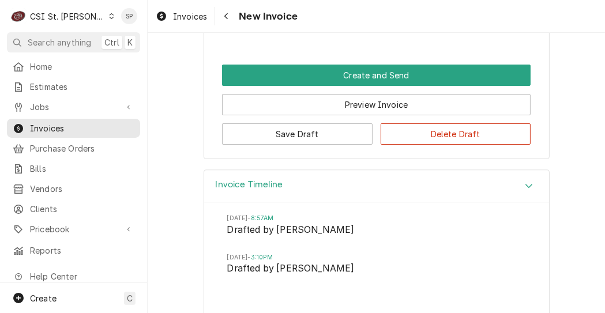
scroll to position [2696, 0]
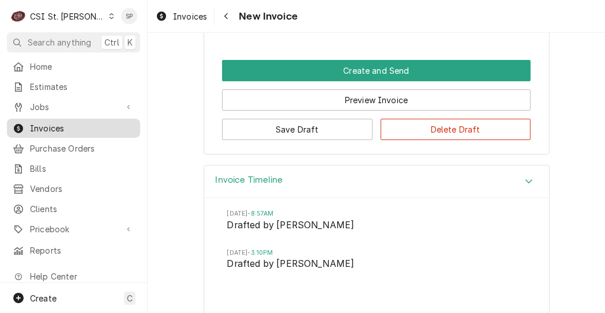
click at [35, 122] on span "Invoices" at bounding box center [82, 128] width 104 height 12
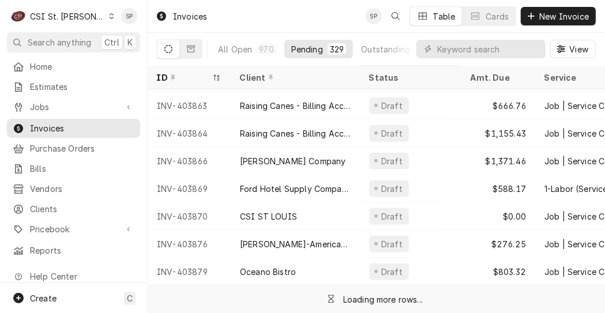
scroll to position [948, 0]
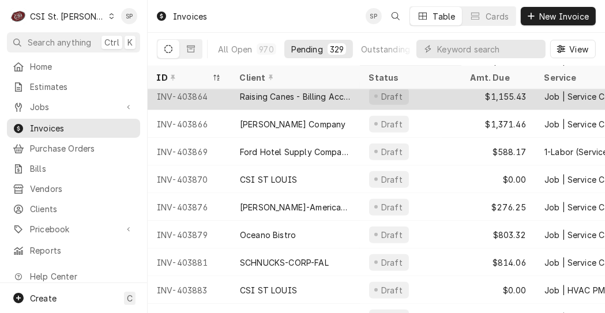
click at [172, 91] on div "INV-403864" at bounding box center [189, 96] width 83 height 28
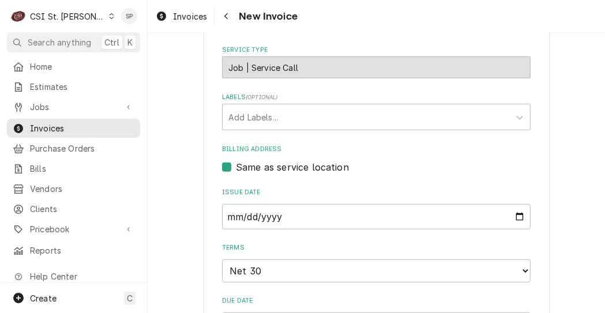
scroll to position [715, 0]
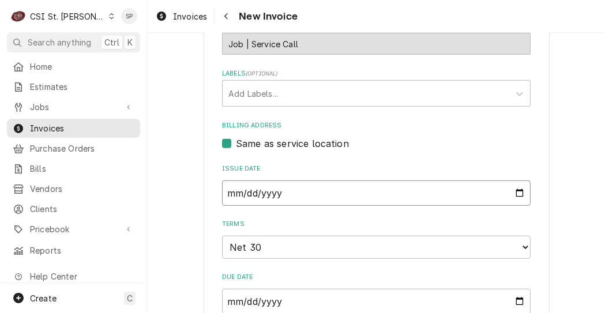
click at [517, 181] on input "2025-09-11" at bounding box center [376, 193] width 309 height 25
type input "2025-09-26"
type textarea "x"
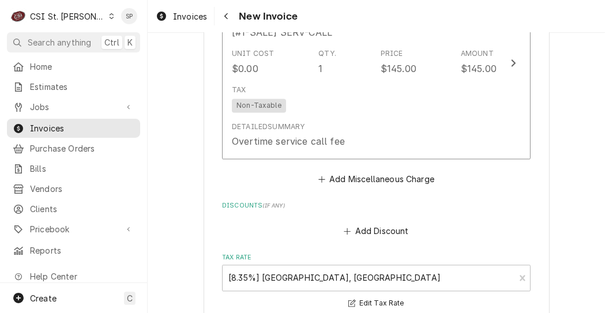
scroll to position [2107, 0]
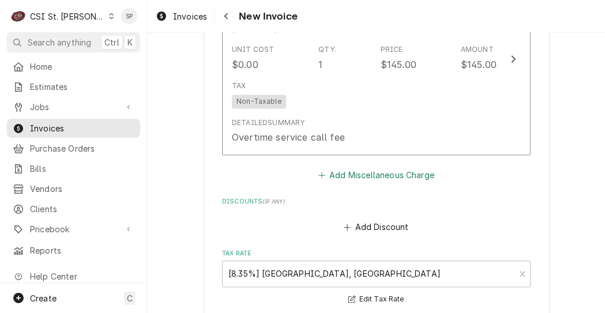
click at [345, 167] on button "Add Miscellaneous Charge" at bounding box center [376, 175] width 120 height 16
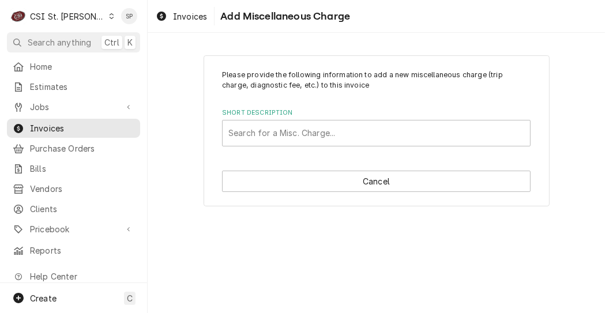
click at [345, 132] on div "Short Description" at bounding box center [376, 133] width 296 height 21
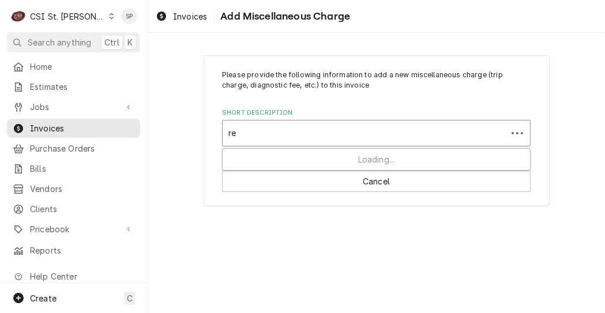
type input "ref"
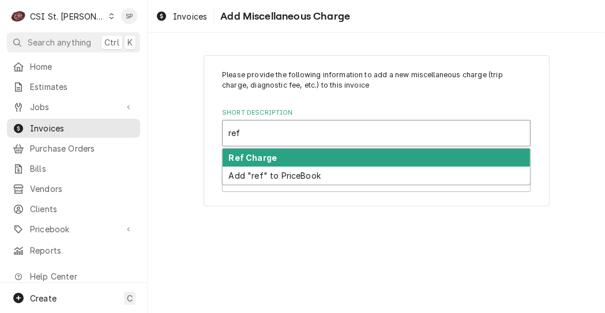
click at [307, 157] on div "Ref Charge" at bounding box center [376, 158] width 307 height 18
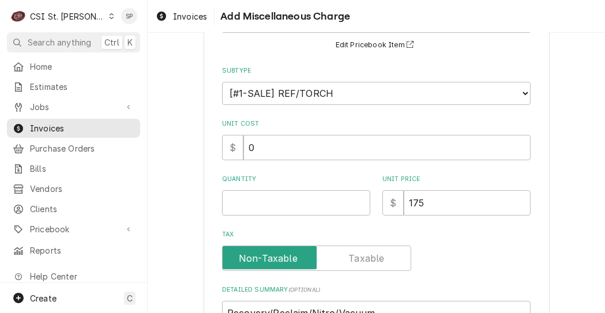
scroll to position [138, 0]
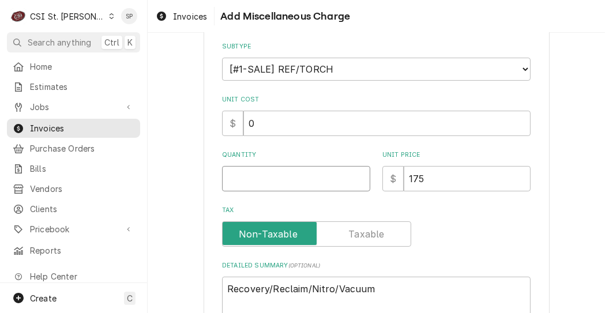
click at [228, 184] on input "Quantity" at bounding box center [296, 178] width 148 height 25
type textarea "x"
type input "1"
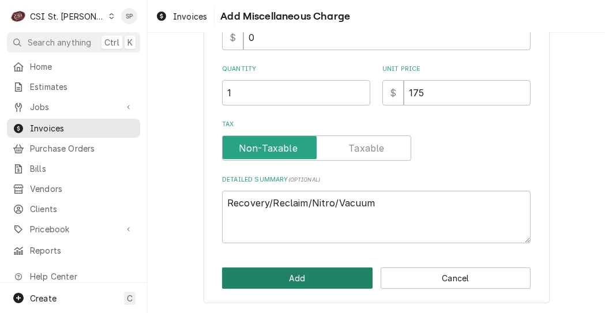
click at [273, 279] on button "Add" at bounding box center [297, 278] width 151 height 21
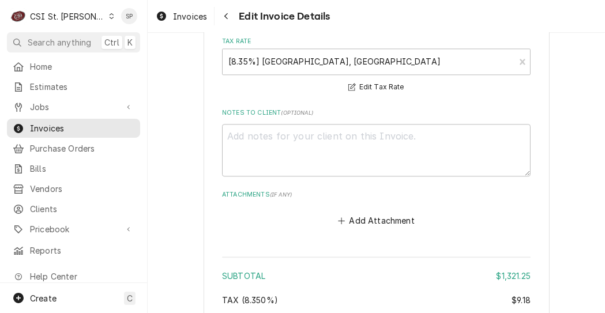
scroll to position [2721, 0]
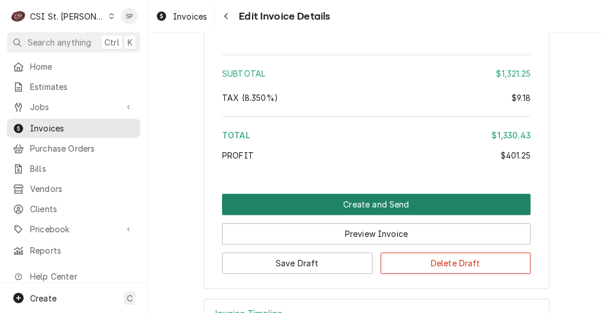
click at [316, 194] on button "Create and Send" at bounding box center [376, 204] width 309 height 21
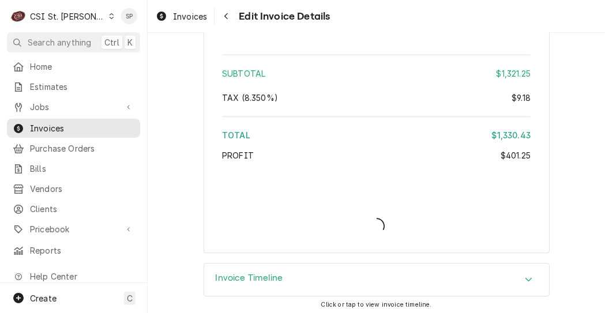
scroll to position [2685, 0]
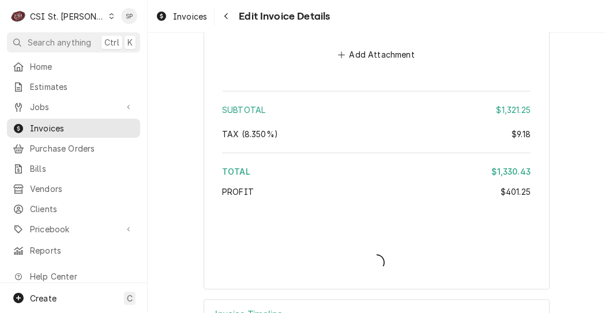
type textarea "x"
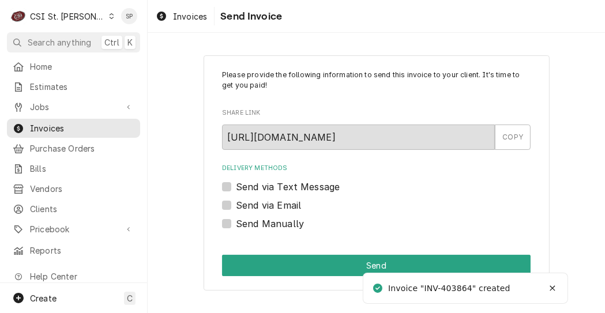
click at [236, 205] on label "Send via Email" at bounding box center [268, 205] width 65 height 14
click at [236, 205] on input "Send via Email" at bounding box center [390, 210] width 309 height 25
checkbox input "true"
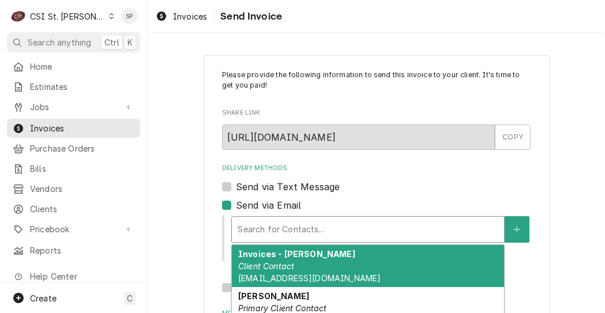
click at [276, 234] on div "Delivery Methods" at bounding box center [368, 229] width 261 height 21
click at [272, 269] on em "Client Contact" at bounding box center [266, 266] width 56 height 10
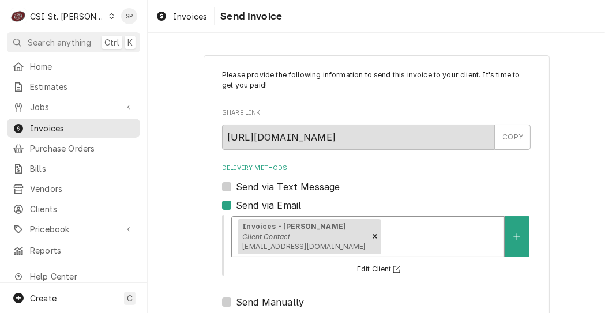
scroll to position [190, 0]
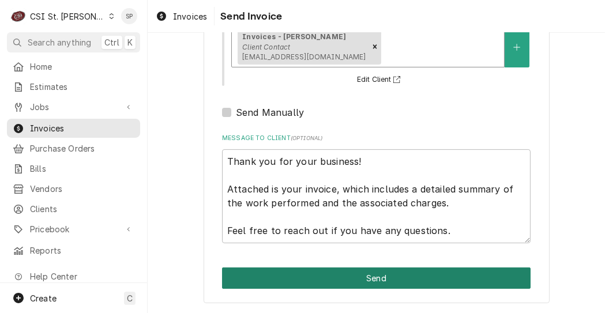
click at [372, 277] on button "Send" at bounding box center [376, 278] width 309 height 21
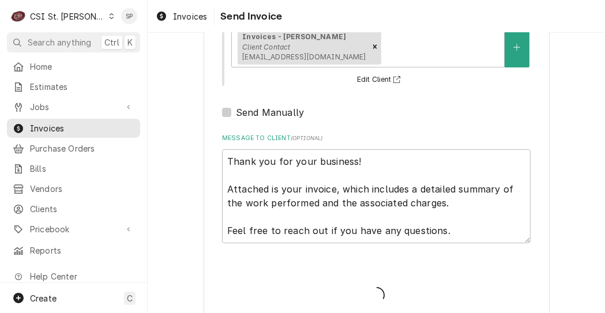
type textarea "x"
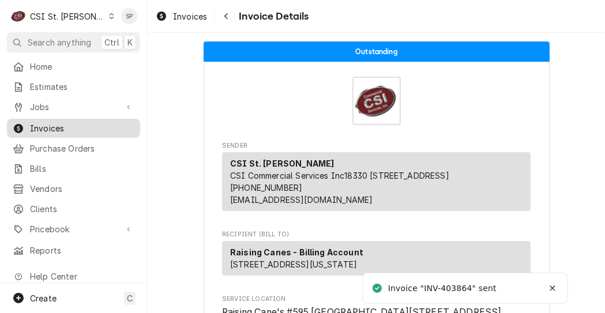
click at [49, 125] on span "Invoices" at bounding box center [82, 128] width 104 height 12
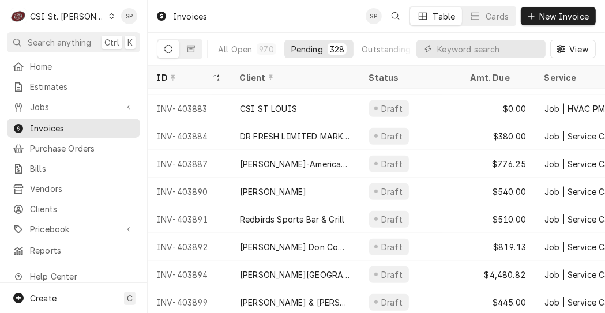
scroll to position [1133, 0]
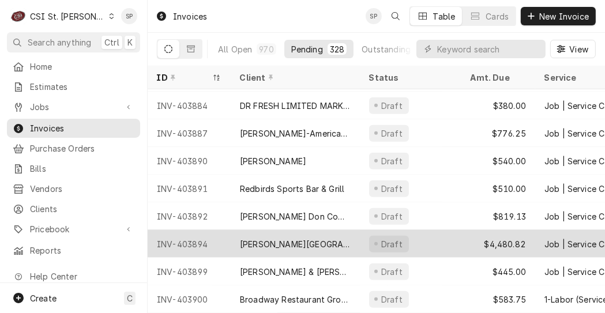
click at [183, 240] on div "INV-403894" at bounding box center [189, 244] width 83 height 28
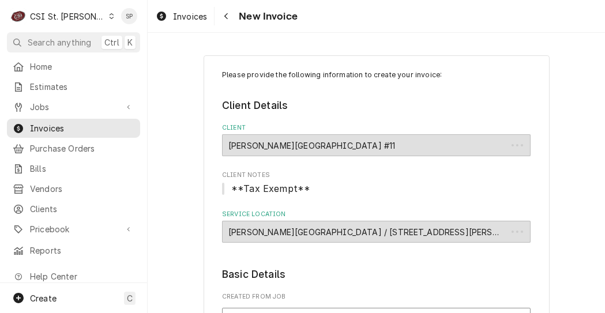
type textarea "x"
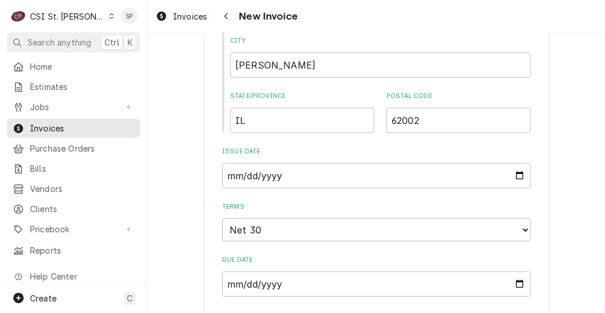
scroll to position [877, 0]
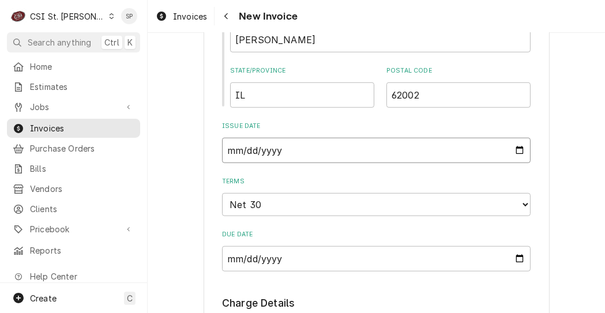
click at [517, 149] on input "2025-09-12" at bounding box center [376, 150] width 309 height 25
type input "2025-09-26"
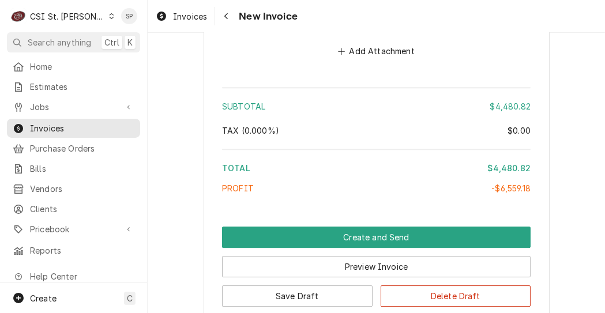
scroll to position [3030, 0]
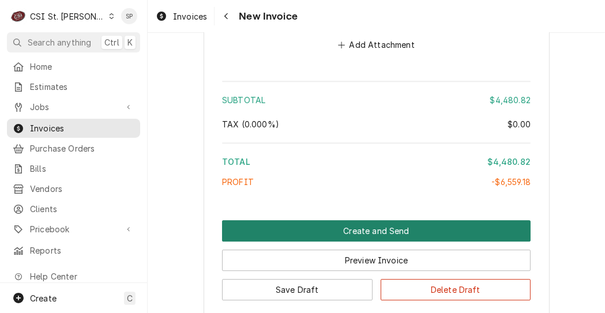
click at [400, 220] on button "Create and Send" at bounding box center [376, 230] width 309 height 21
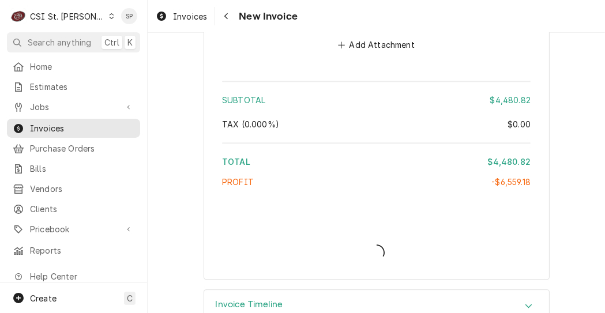
type textarea "x"
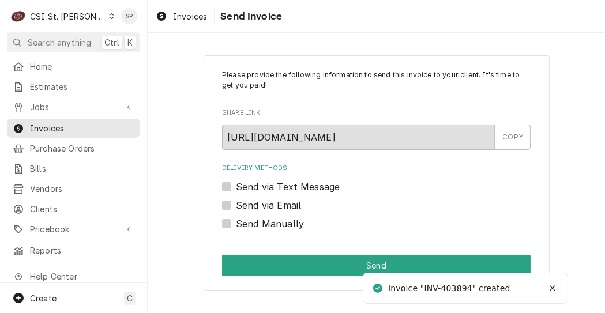
click at [236, 207] on label "Send via Email" at bounding box center [268, 205] width 65 height 14
click at [236, 207] on input "Send via Email" at bounding box center [390, 210] width 309 height 25
checkbox input "true"
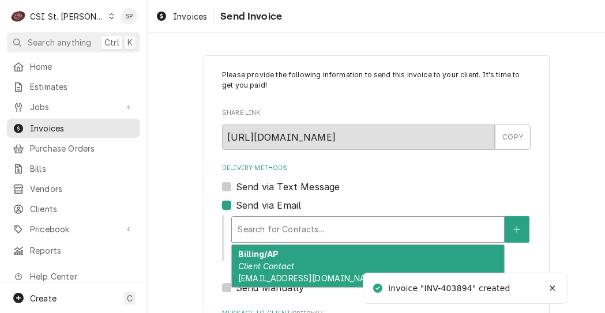
click at [257, 228] on div "Delivery Methods" at bounding box center [368, 229] width 261 height 21
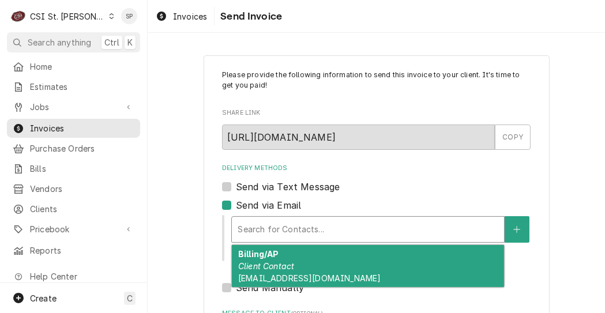
click at [272, 273] on div "Billing/AP Client Contact anorman@altonschools.org" at bounding box center [368, 266] width 272 height 42
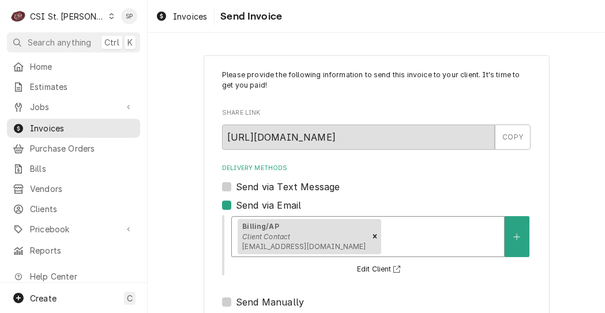
scroll to position [190, 0]
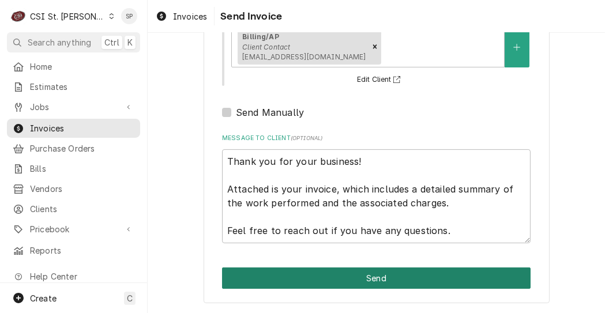
click at [348, 276] on button "Send" at bounding box center [376, 278] width 309 height 21
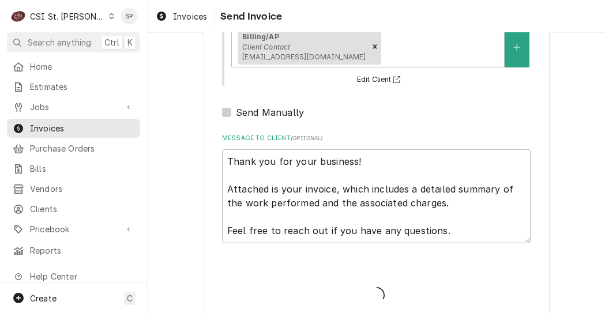
type textarea "x"
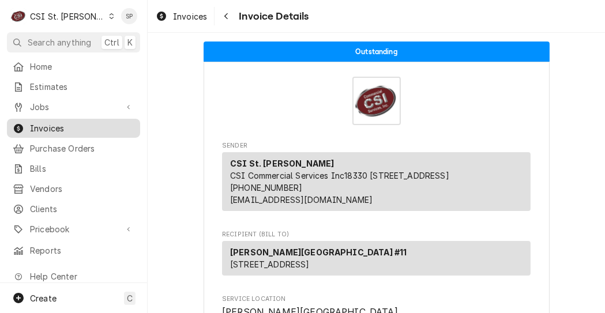
click at [87, 123] on span "Invoices" at bounding box center [82, 128] width 104 height 12
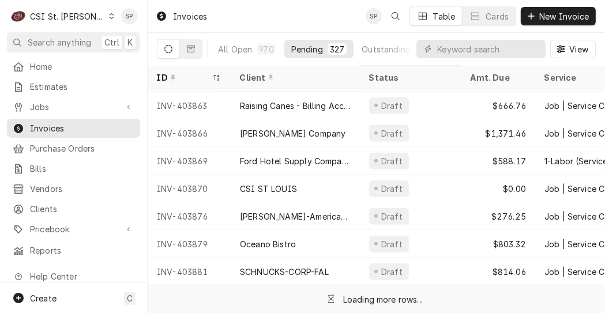
scroll to position [979, 0]
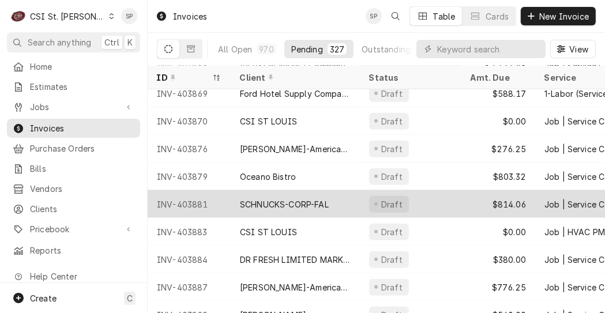
click at [197, 197] on div "INV-403881" at bounding box center [189, 204] width 83 height 28
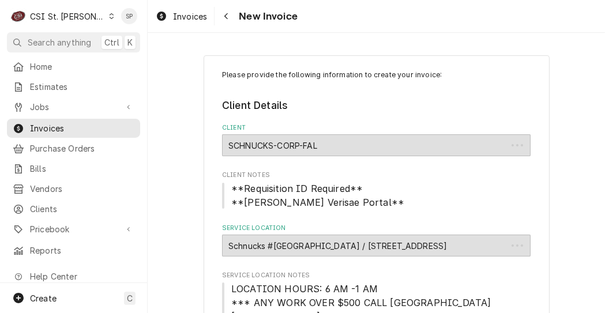
type textarea "x"
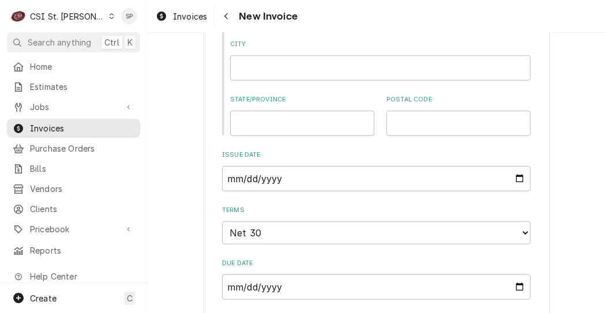
scroll to position [861, 0]
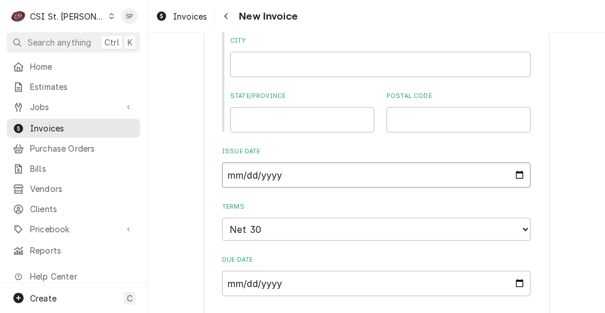
click at [515, 175] on input "2025-09-12" at bounding box center [376, 175] width 309 height 25
type input "2025-09-26"
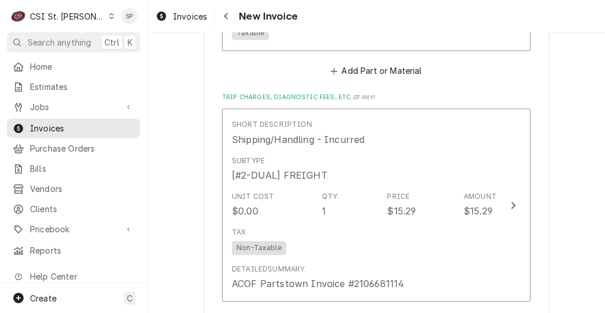
scroll to position [2084, 0]
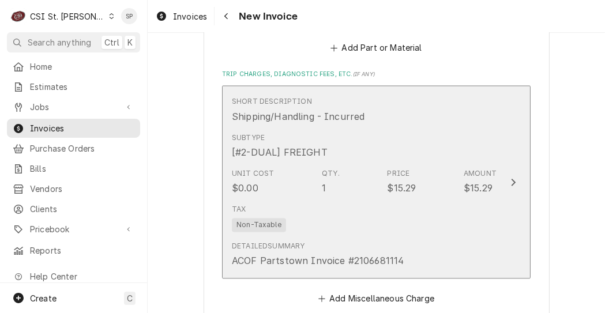
click at [441, 200] on div "Tax Non-Taxable" at bounding box center [364, 218] width 265 height 37
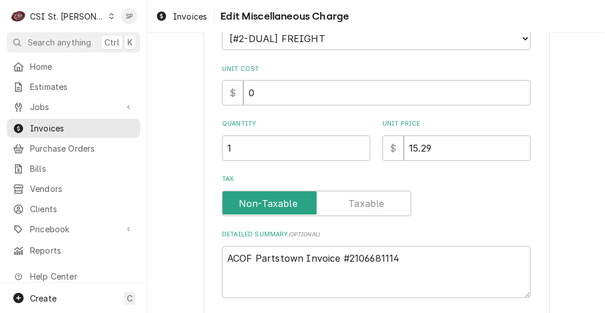
scroll to position [161, 0]
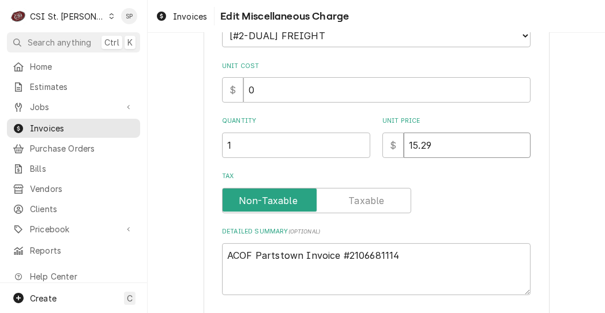
click at [429, 147] on input "15.29" at bounding box center [467, 145] width 127 height 25
type textarea "x"
type input "15.2"
type textarea "x"
type input "15"
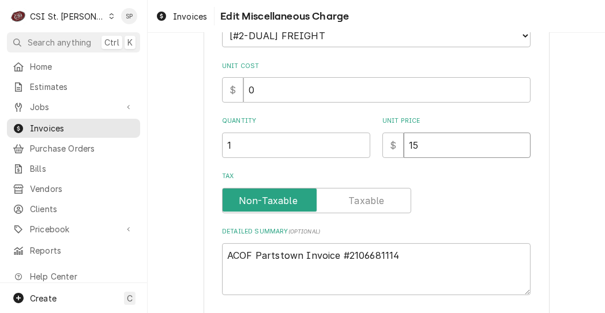
type textarea "x"
type input "1"
type textarea "x"
type input "2"
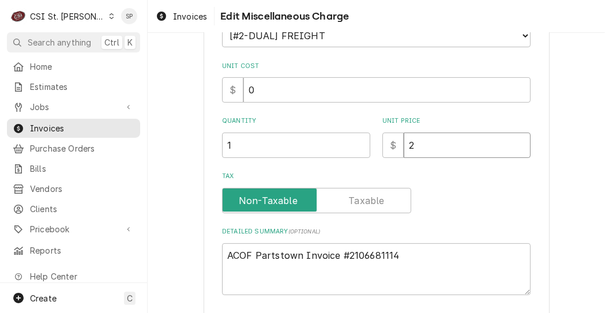
type textarea "x"
type input "25"
click at [403, 255] on textarea "ACOF Partstown Invoice #2106681114" at bounding box center [376, 269] width 309 height 52
type textarea "x"
type textarea "ACOF Partstown Invoice #210668111"
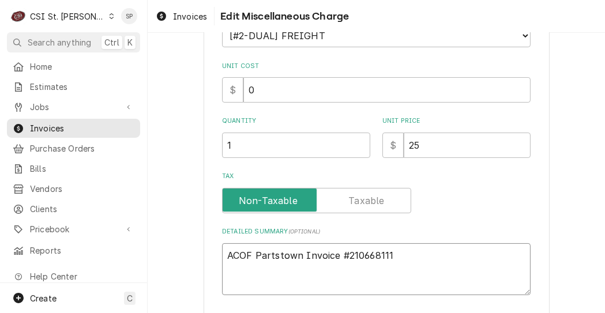
type textarea "x"
type textarea "ACOF Partstown Invoice #21066811"
type textarea "x"
type textarea "ACOF Partstown Invoice #2106681"
type textarea "x"
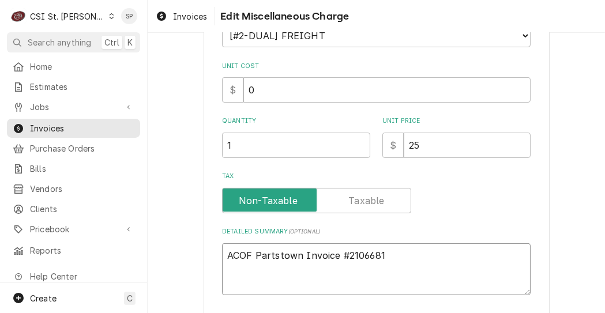
type textarea "ACOF Partstown Invoice #210668"
type textarea "x"
type textarea "ACOF Partstown Invoice #21066"
type textarea "x"
type textarea "ACOF Partstown Invoice #2106"
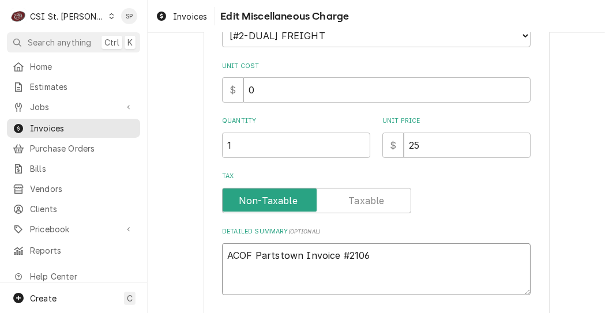
type textarea "x"
type textarea "ACOF Partstown Invoice #210"
type textarea "x"
type textarea "ACOF Partstown Invoice #21"
type textarea "x"
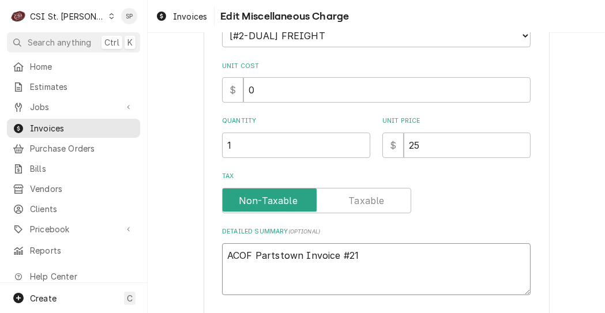
type textarea "ACOF Partstown Invoice #2"
type textarea "x"
type textarea "ACOF Partstown Invoice #"
type textarea "x"
type textarea "ACOF Partstown Invoice"
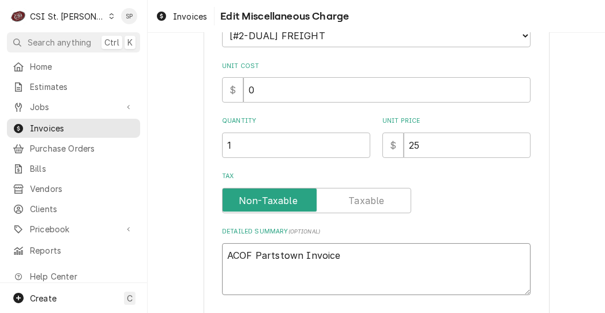
type textarea "x"
type textarea "ACOF Partstown Invoice"
type textarea "x"
type textarea "ACOF Partstown Invoic"
type textarea "x"
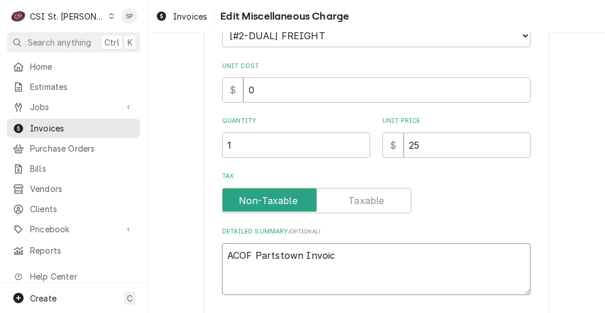
type textarea "ACOF Partstown Invoi"
type textarea "x"
type textarea "ACOF Partstown Invo"
type textarea "x"
type textarea "ACOF Partstown Inv"
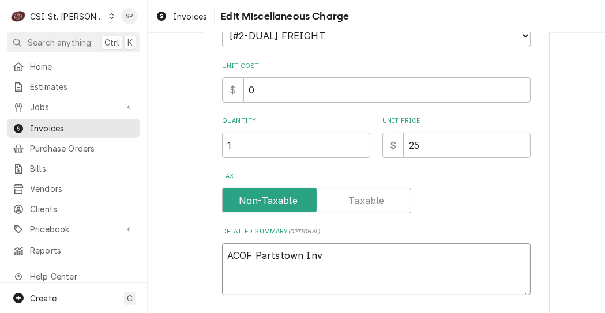
type textarea "x"
type textarea "ACOF Partstown In"
type textarea "x"
type textarea "ACOF Partstown I"
type textarea "x"
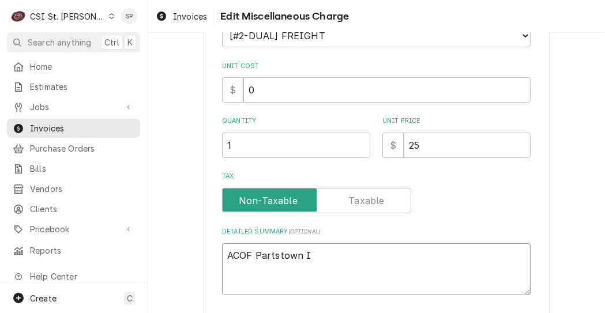
type textarea "ACOF Partstown"
type textarea "x"
type textarea "ACOF Partstown"
type textarea "x"
type textarea "ACOF Partstow"
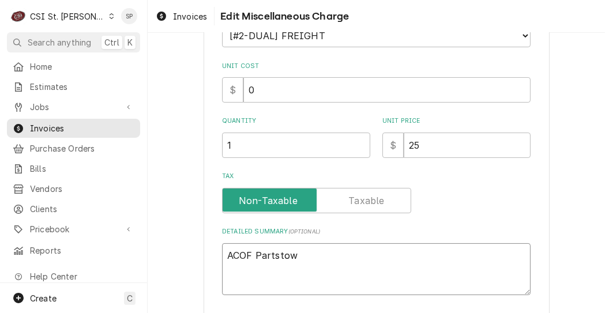
type textarea "x"
type textarea "ACOF Partsto"
type textarea "x"
type textarea "ACOF Partst"
type textarea "x"
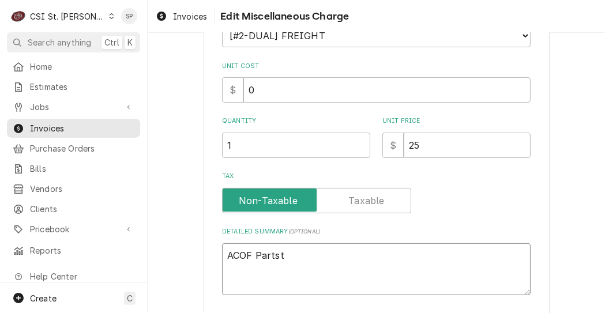
type textarea "ACOF Parts"
type textarea "x"
type textarea "ACOF Part"
type textarea "x"
type textarea "ACOF Par"
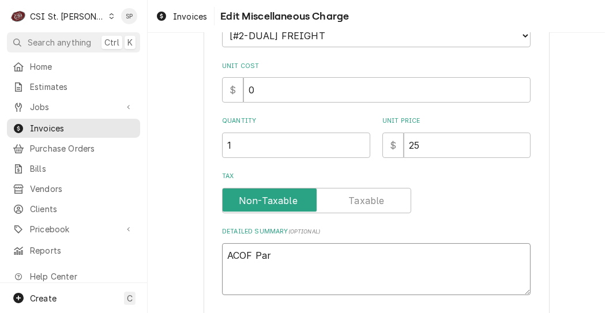
type textarea "x"
type textarea "ACOF Pa"
type textarea "x"
type textarea "ACOF P"
type textarea "x"
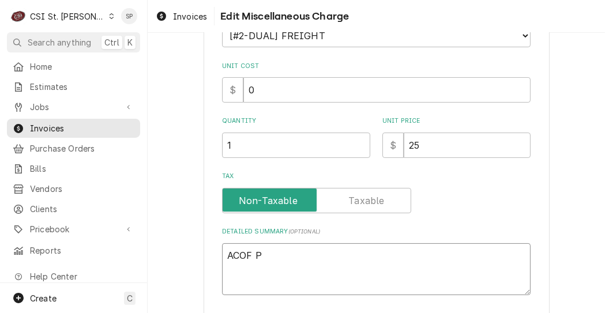
type textarea "ACOF"
type textarea "x"
type textarea "ACOF"
type textarea "x"
type textarea "ACO"
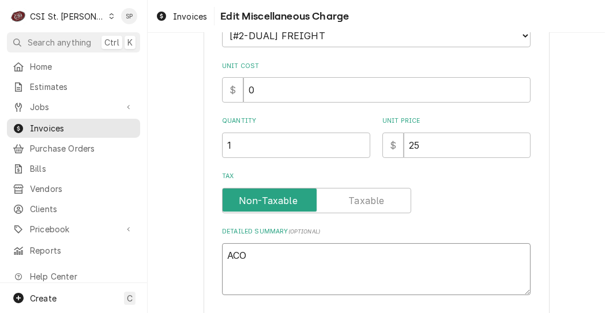
type textarea "x"
type textarea "AC"
type textarea "x"
type textarea "A"
type textarea "x"
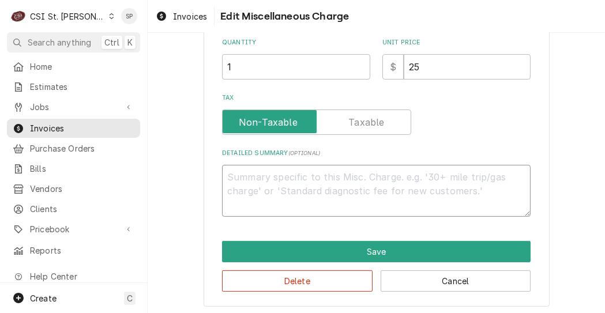
scroll to position [243, 0]
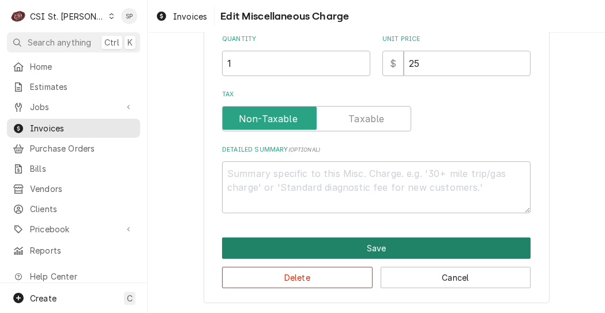
click at [342, 250] on button "Save" at bounding box center [376, 248] width 309 height 21
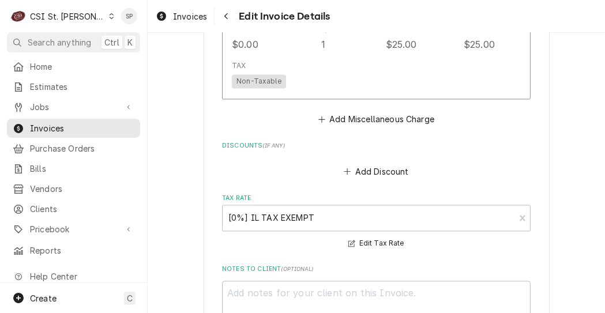
scroll to position [2473, 0]
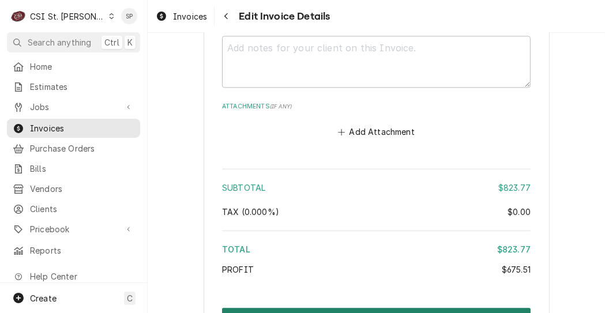
click at [423, 308] on button "Create and Send" at bounding box center [376, 318] width 309 height 21
type textarea "x"
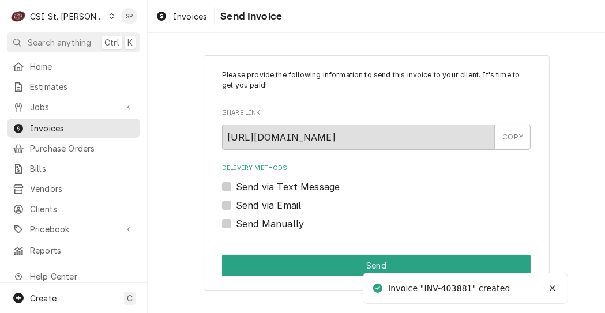
click at [236, 203] on label "Send via Email" at bounding box center [268, 205] width 65 height 14
click at [236, 203] on input "Send via Email" at bounding box center [390, 210] width 309 height 25
checkbox input "true"
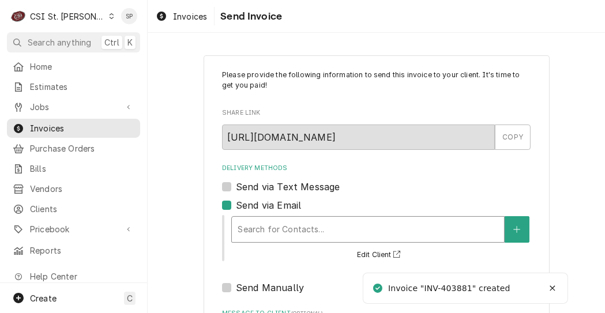
click at [251, 231] on div "Delivery Methods" at bounding box center [368, 229] width 261 height 21
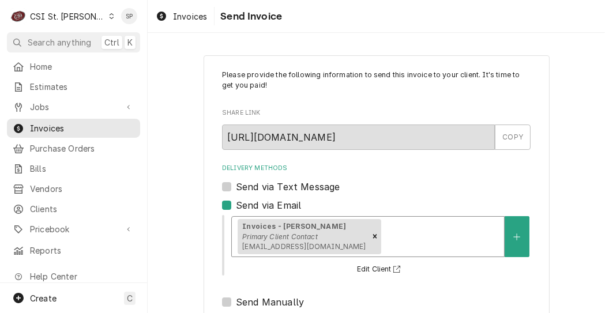
scroll to position [190, 0]
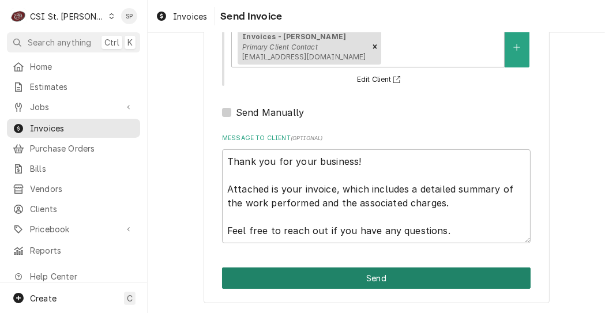
click at [437, 280] on button "Send" at bounding box center [376, 278] width 309 height 21
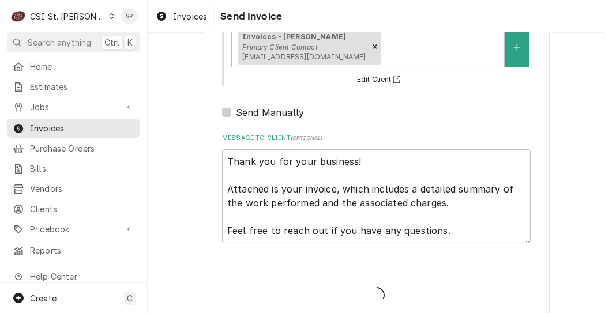
type textarea "x"
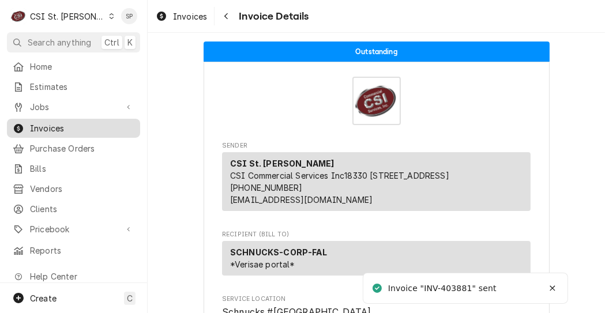
click at [99, 122] on span "Invoices" at bounding box center [82, 128] width 104 height 12
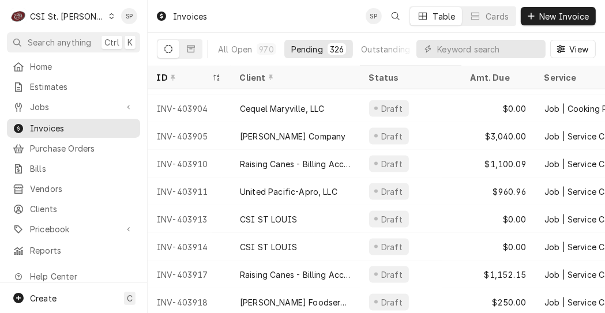
scroll to position [1380, 0]
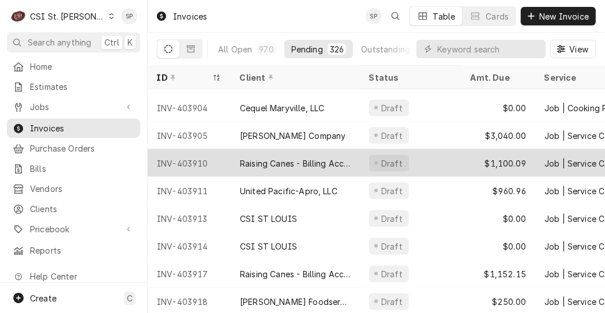
click at [183, 162] on div "INV-403910" at bounding box center [189, 163] width 83 height 28
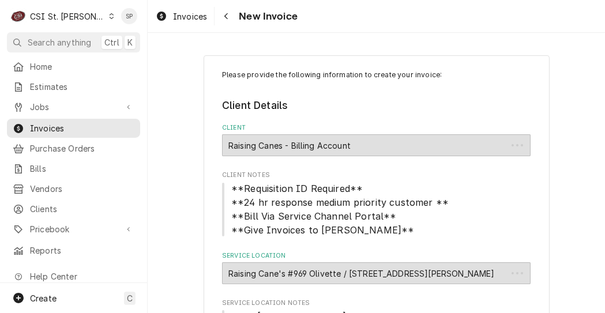
type textarea "x"
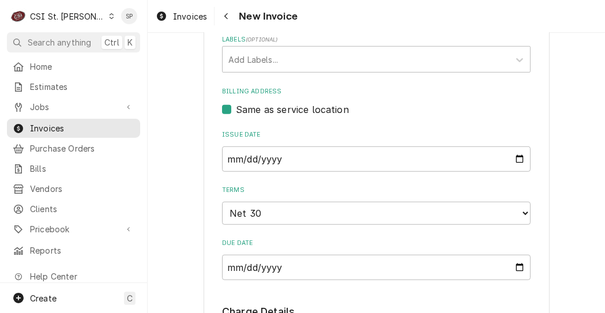
scroll to position [723, 0]
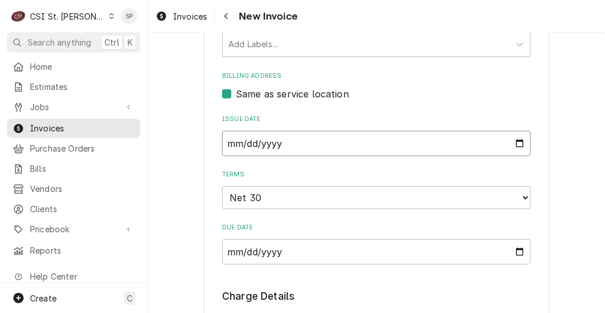
click at [515, 131] on input "[DATE]" at bounding box center [376, 143] width 309 height 25
type input "[DATE]"
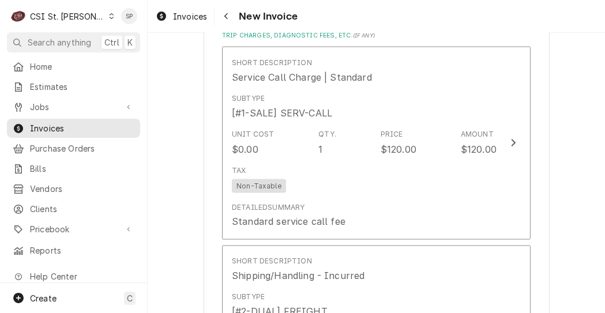
scroll to position [1951, 0]
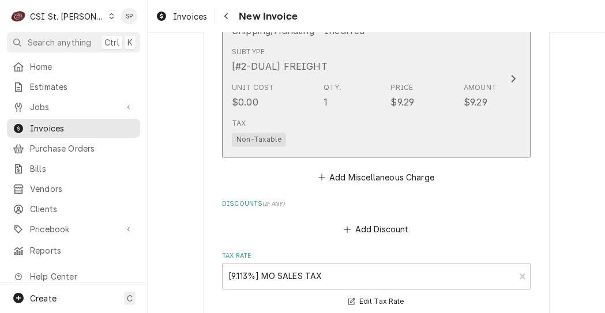
click at [361, 93] on div "Unit Cost $0.00 Qty. 1 Price $9.29 Amount $9.29" at bounding box center [364, 96] width 265 height 36
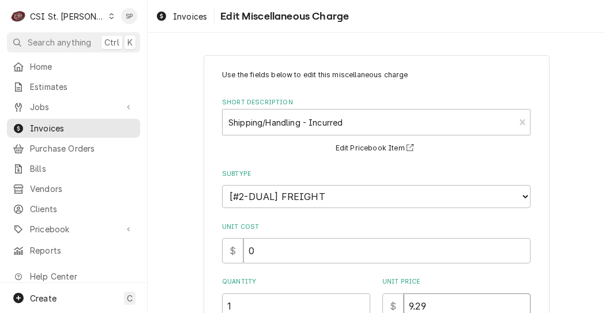
click at [425, 304] on input "9.29" at bounding box center [467, 306] width 127 height 25
type textarea "x"
type input "9.2"
type textarea "x"
type input "9"
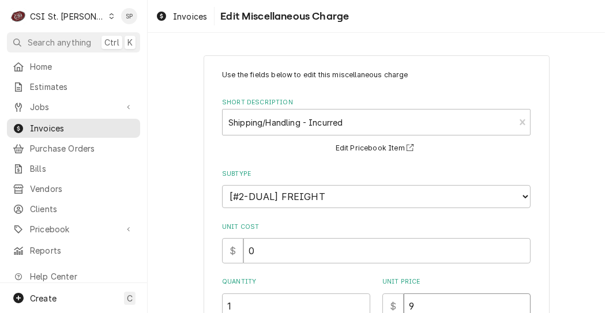
type textarea "x"
type input "1"
type textarea "x"
type input "15"
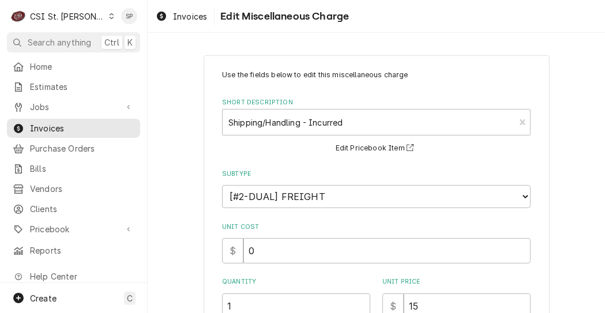
scroll to position [188, 0]
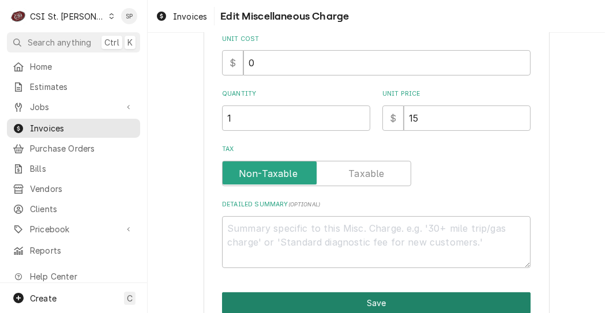
click at [422, 304] on button "Save" at bounding box center [376, 302] width 309 height 21
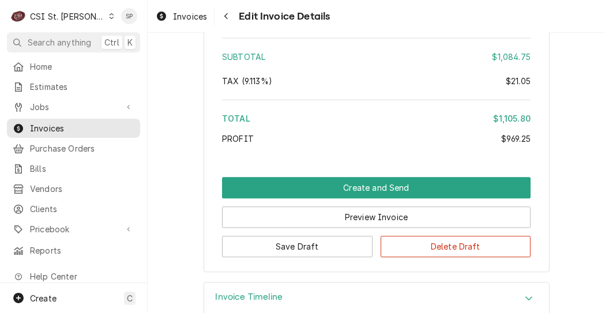
scroll to position [2395, 0]
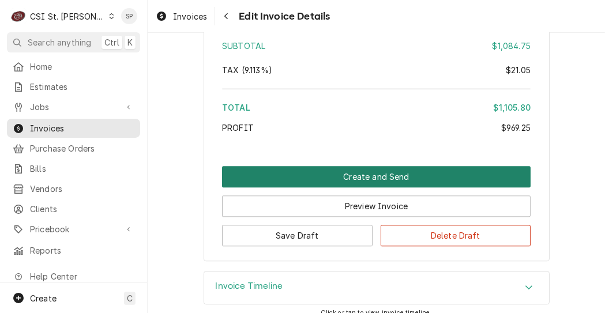
click at [370, 166] on button "Create and Send" at bounding box center [376, 176] width 309 height 21
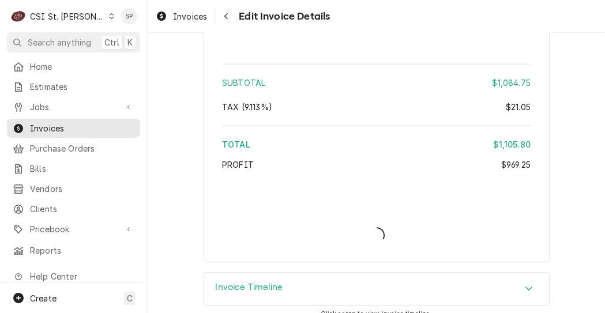
type textarea "x"
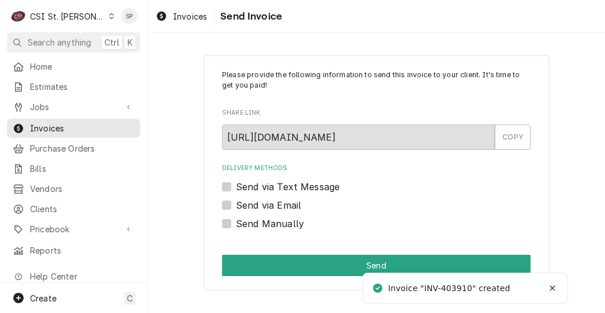
click at [236, 205] on label "Send via Email" at bounding box center [268, 205] width 65 height 14
click at [236, 205] on input "Send via Email" at bounding box center [390, 210] width 309 height 25
checkbox input "true"
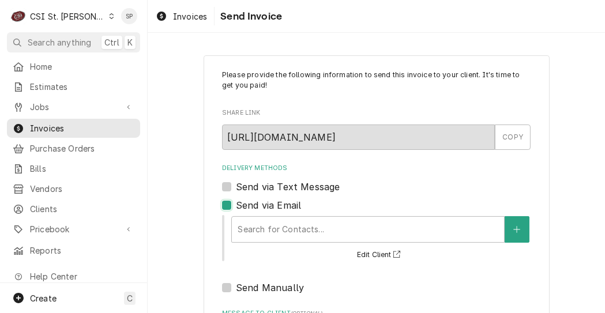
scroll to position [175, 0]
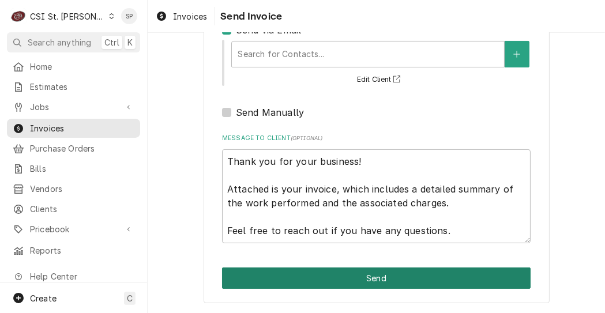
click at [239, 273] on button "Send" at bounding box center [376, 278] width 309 height 21
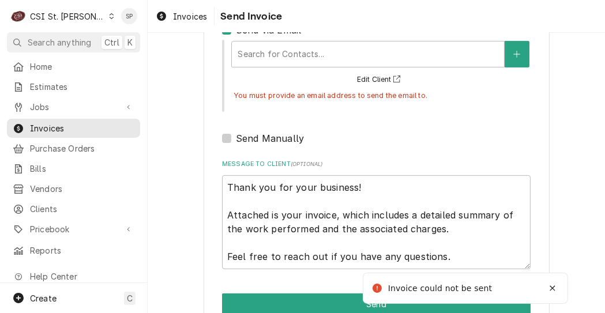
scroll to position [181, 0]
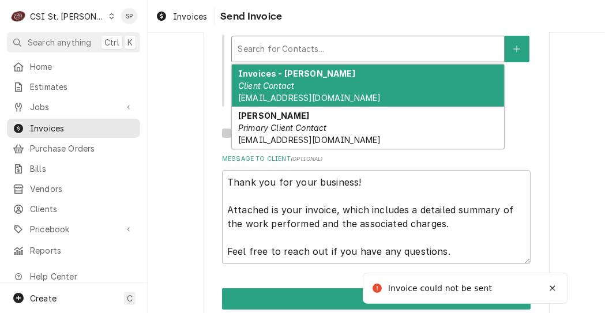
click at [351, 45] on div "Delivery Methods" at bounding box center [368, 49] width 261 height 21
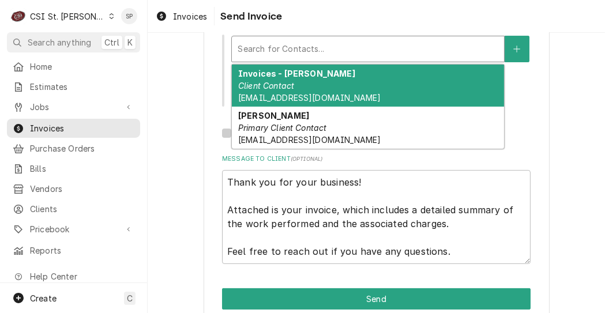
click at [292, 88] on div "Invoices - [PERSON_NAME] Client Contact [EMAIL_ADDRESS][DOMAIN_NAME]" at bounding box center [368, 86] width 272 height 42
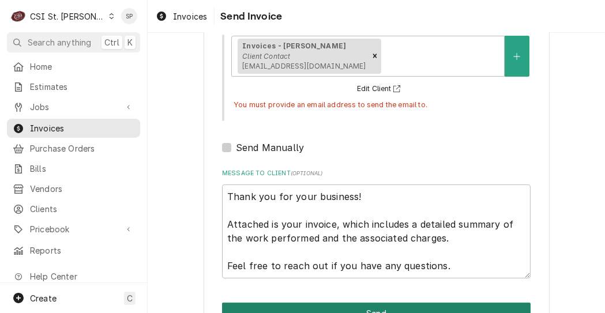
click at [370, 307] on button "Send" at bounding box center [376, 313] width 309 height 21
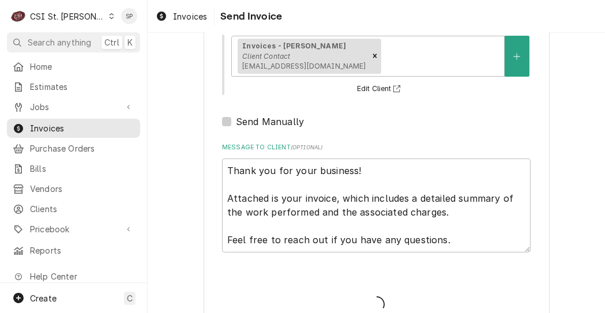
type textarea "x"
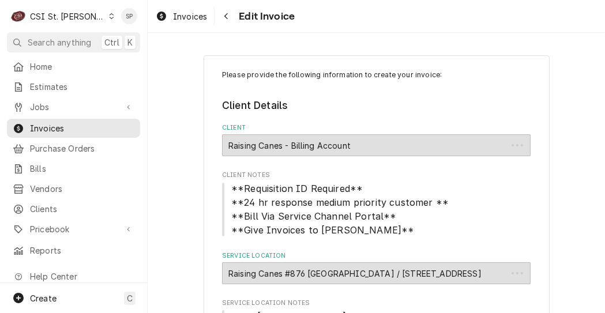
type textarea "x"
